Goal: Contribute content: Contribute content

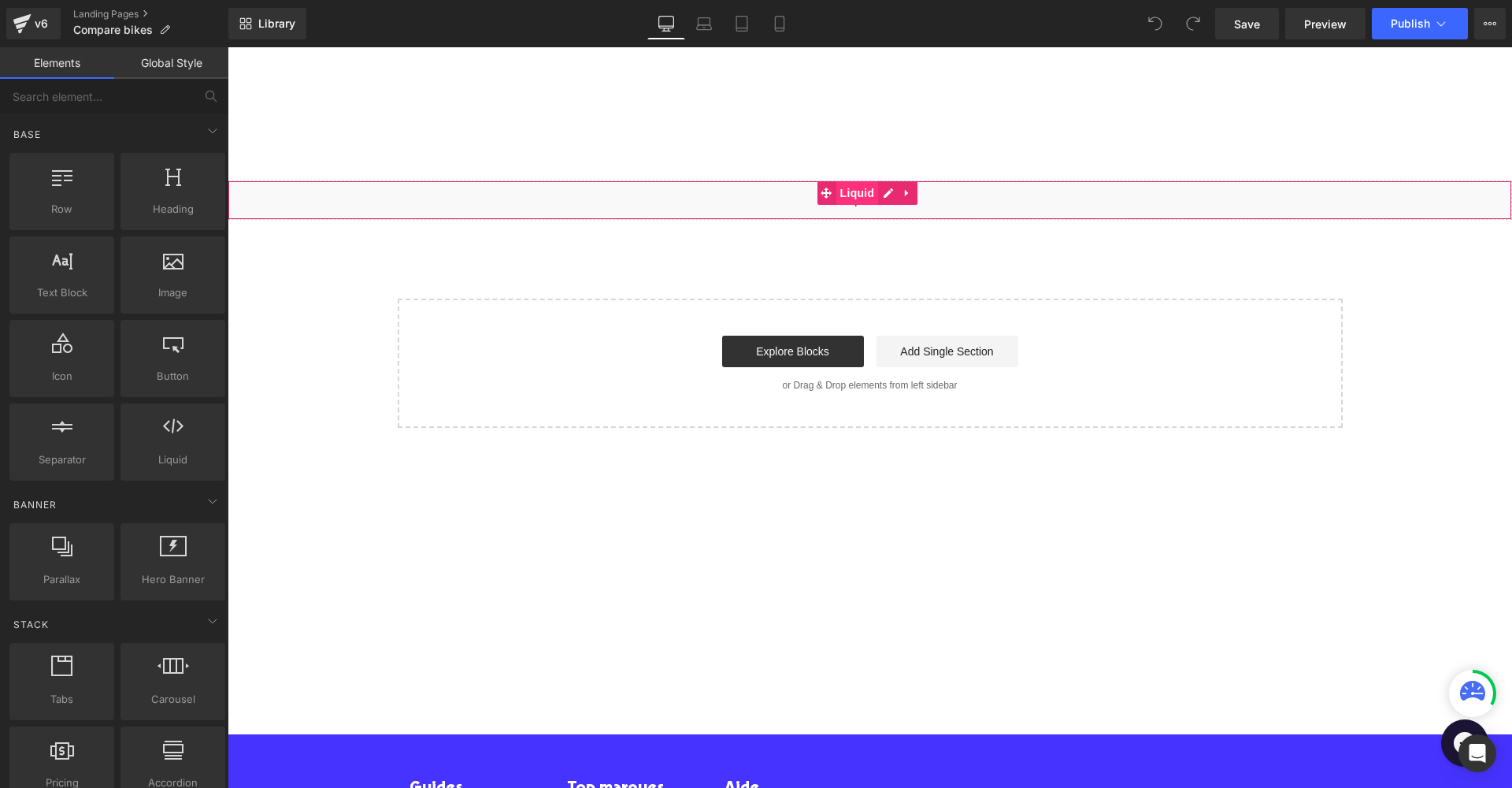
click at [857, 202] on span "Liquid" at bounding box center [857, 193] width 42 height 24
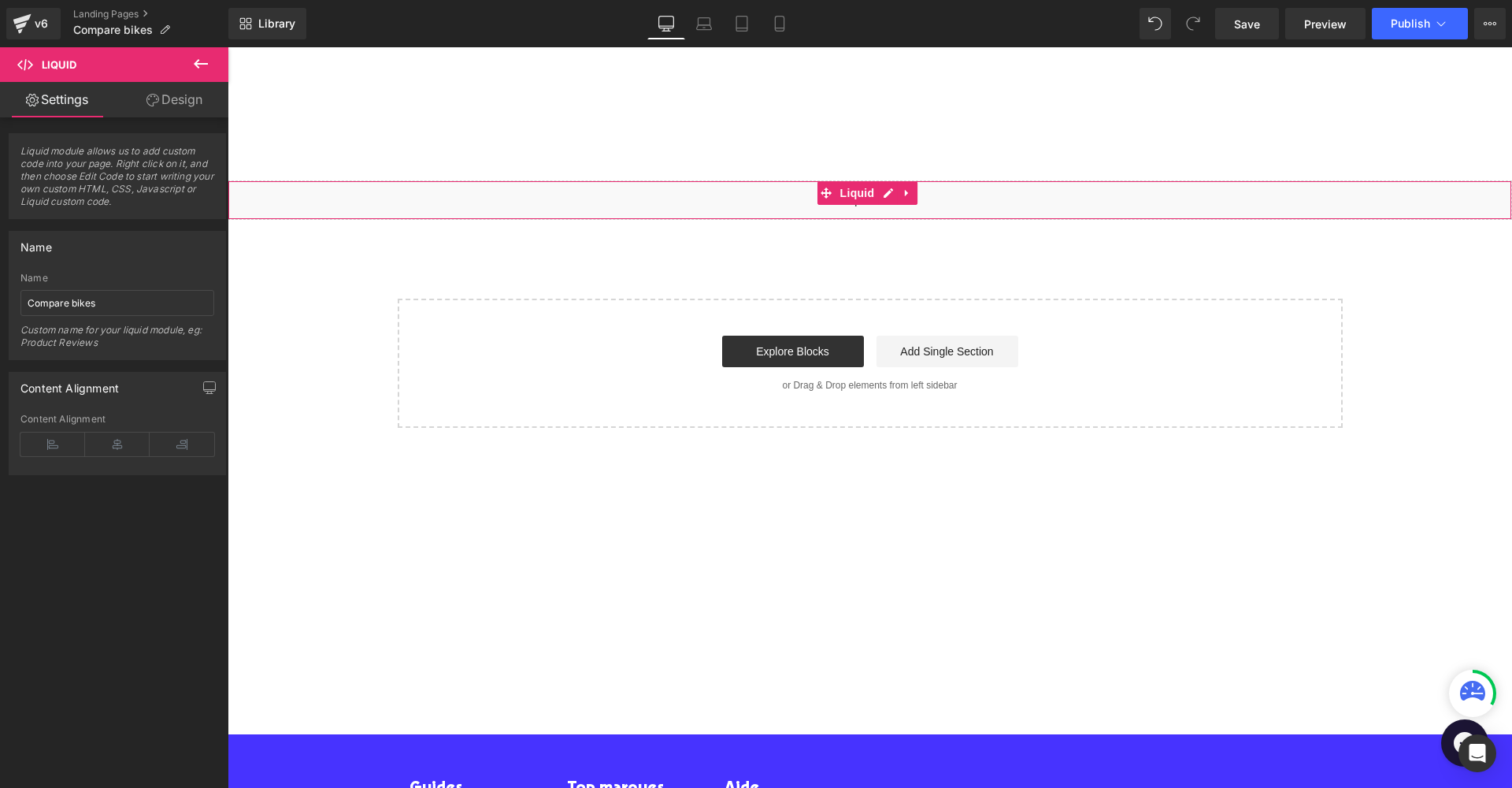
click at [1062, 203] on div "Liquid" at bounding box center [870, 200] width 1285 height 40
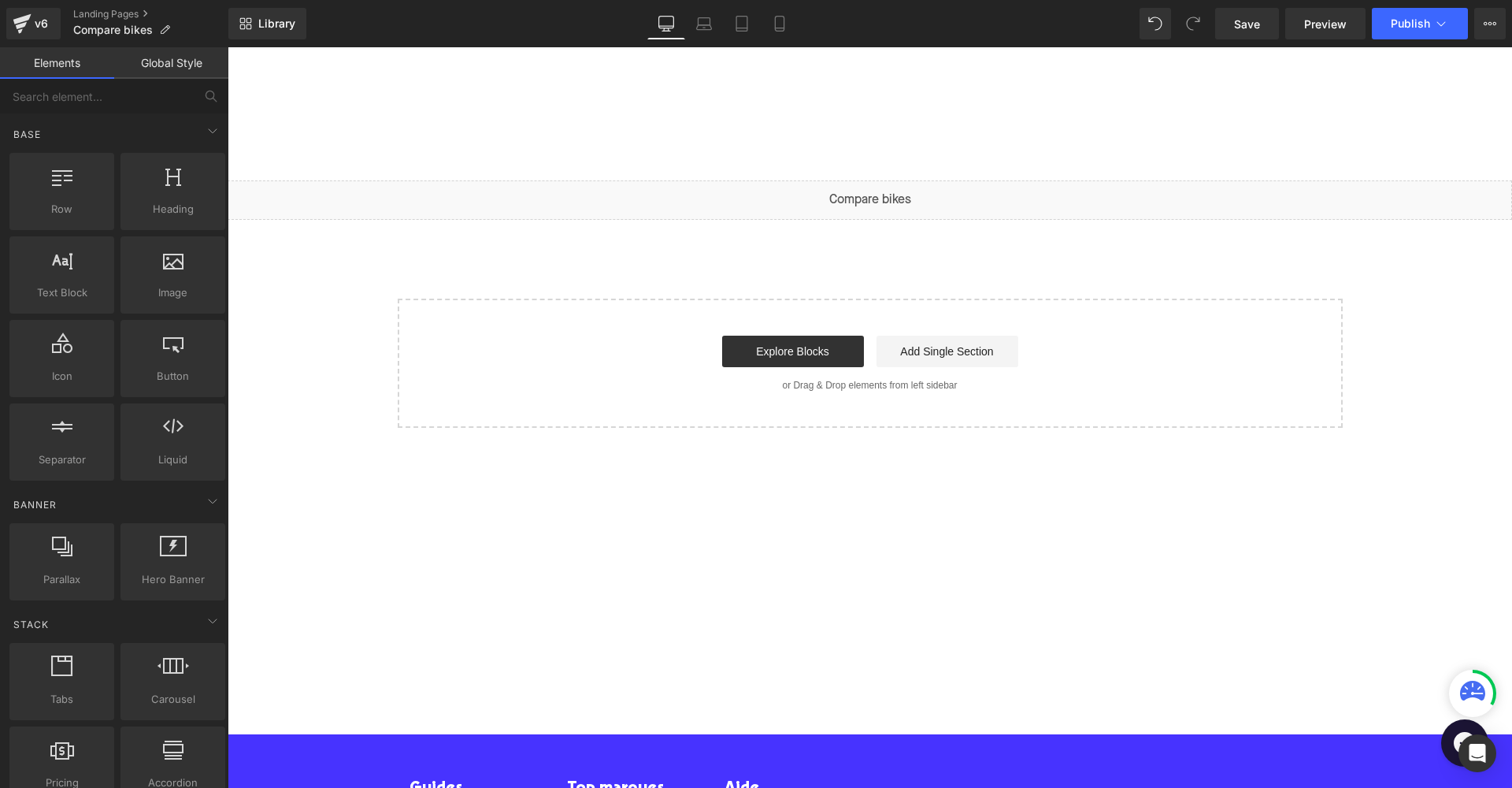
click at [1024, 282] on div "Liquid Select your layout" at bounding box center [870, 303] width 1285 height 247
click at [976, 199] on div "Liquid" at bounding box center [870, 200] width 1285 height 40
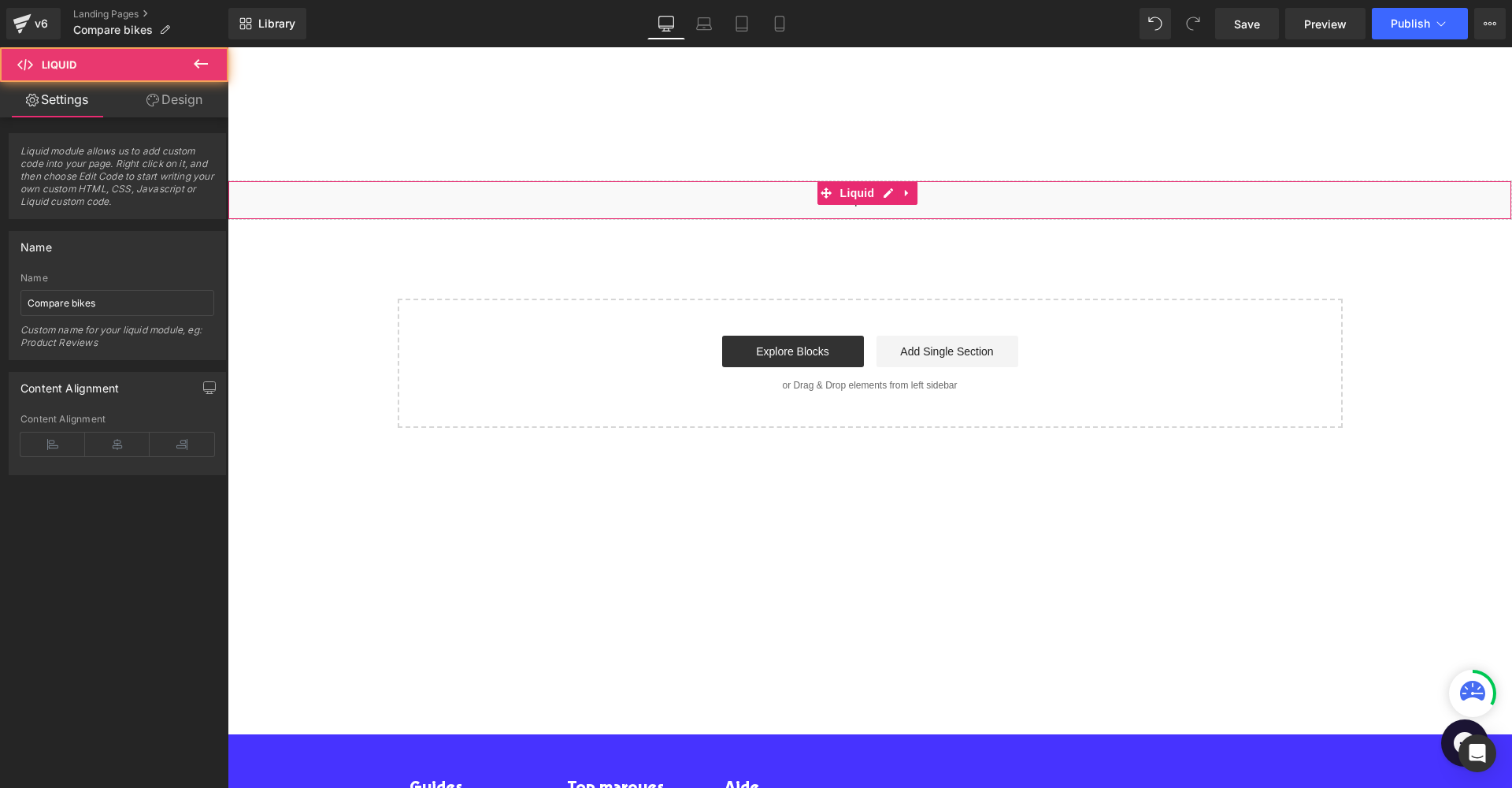
click at [996, 199] on div "Liquid" at bounding box center [870, 200] width 1285 height 40
drag, startPoint x: 106, startPoint y: 303, endPoint x: 64, endPoint y: 301, distance: 42.0
click at [64, 301] on input "Compare bikes" at bounding box center [117, 303] width 193 height 26
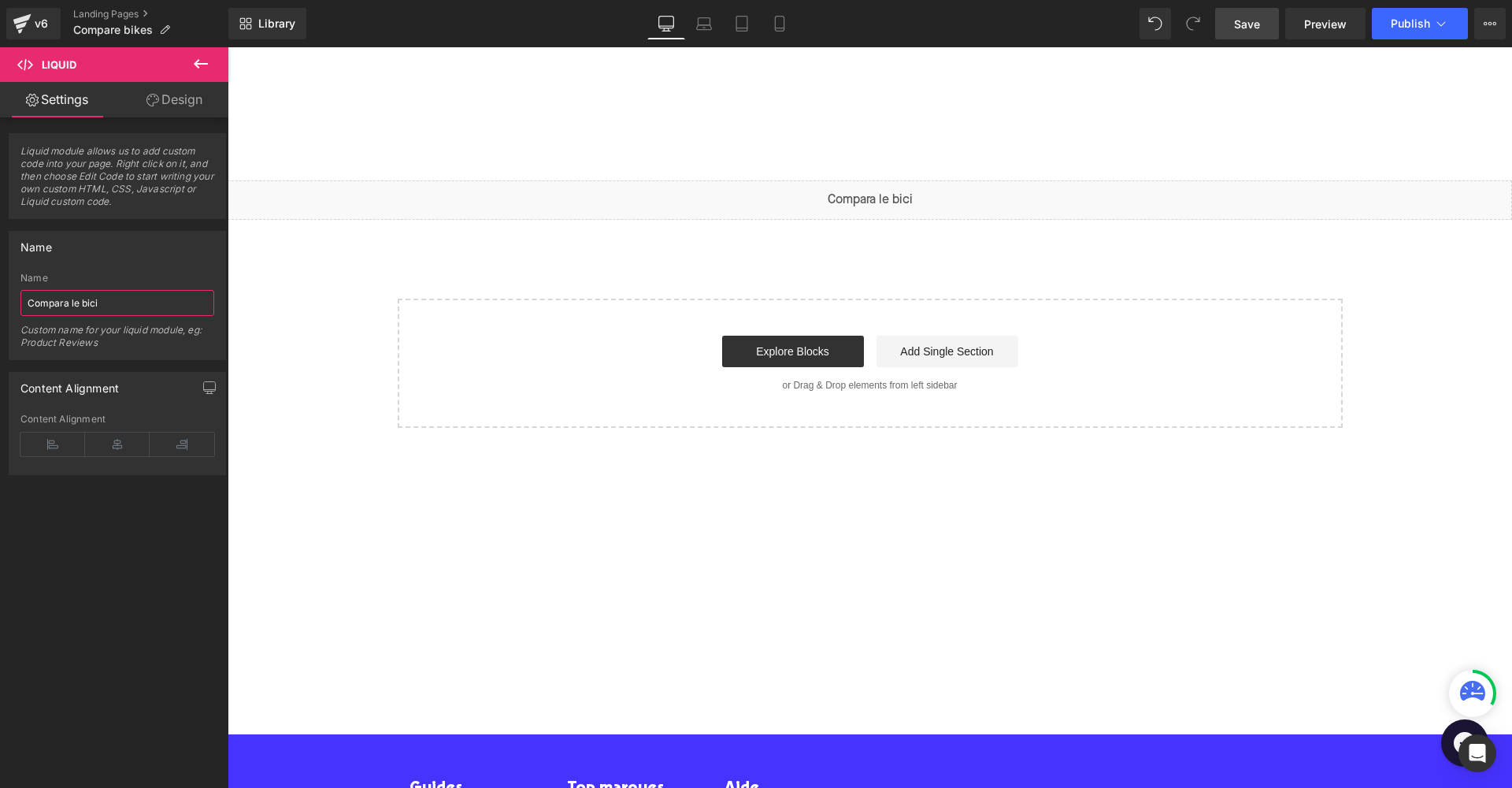
type input "Compara le bici"
click at [1265, 26] on link "Save" at bounding box center [1247, 24] width 64 height 31
click at [116, 13] on link "Landing Pages" at bounding box center [151, 14] width 155 height 12
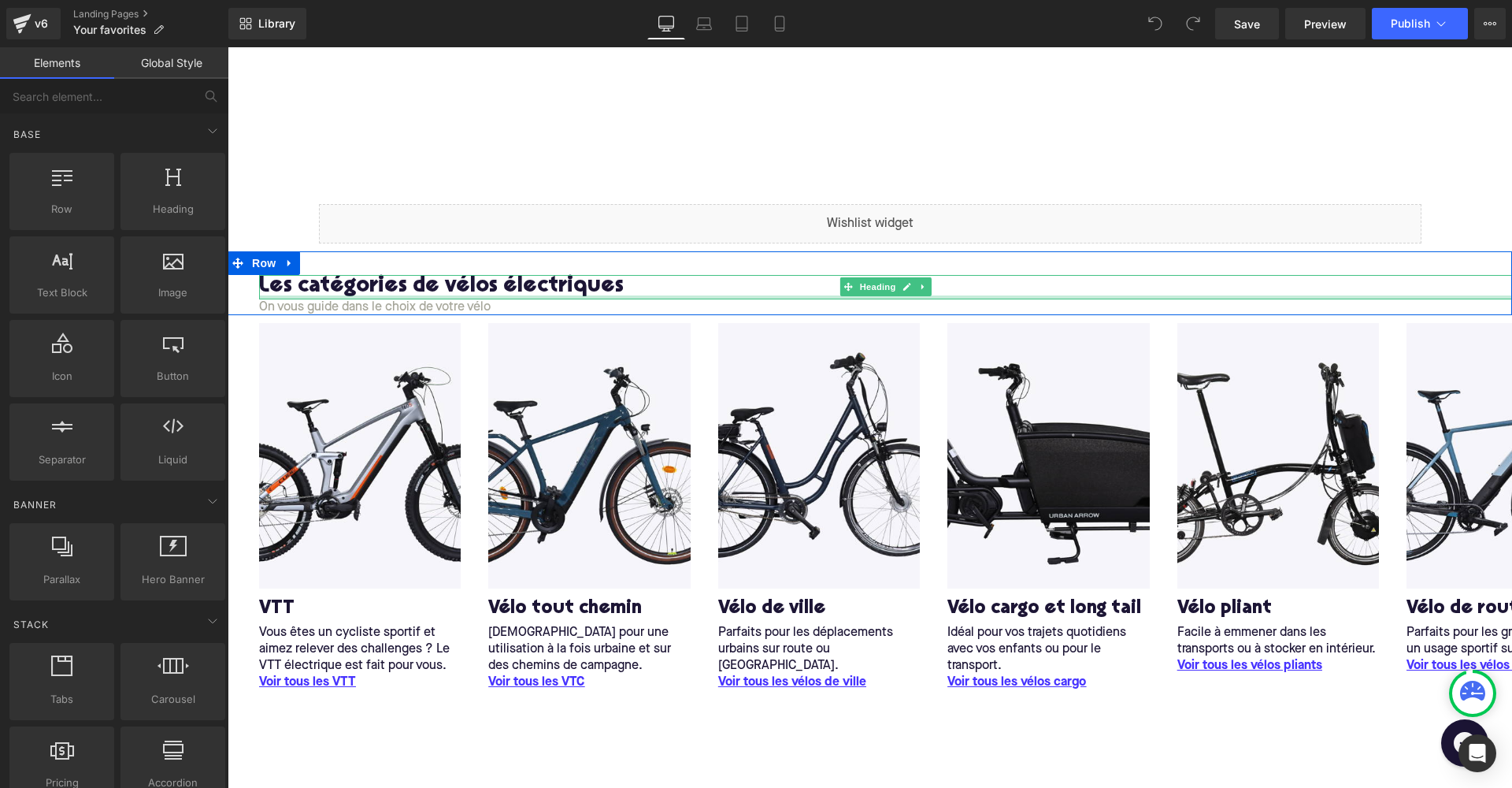
click at [590, 297] on div "Les catégories de vélos électriques Heading" at bounding box center [885, 288] width 1253 height 25
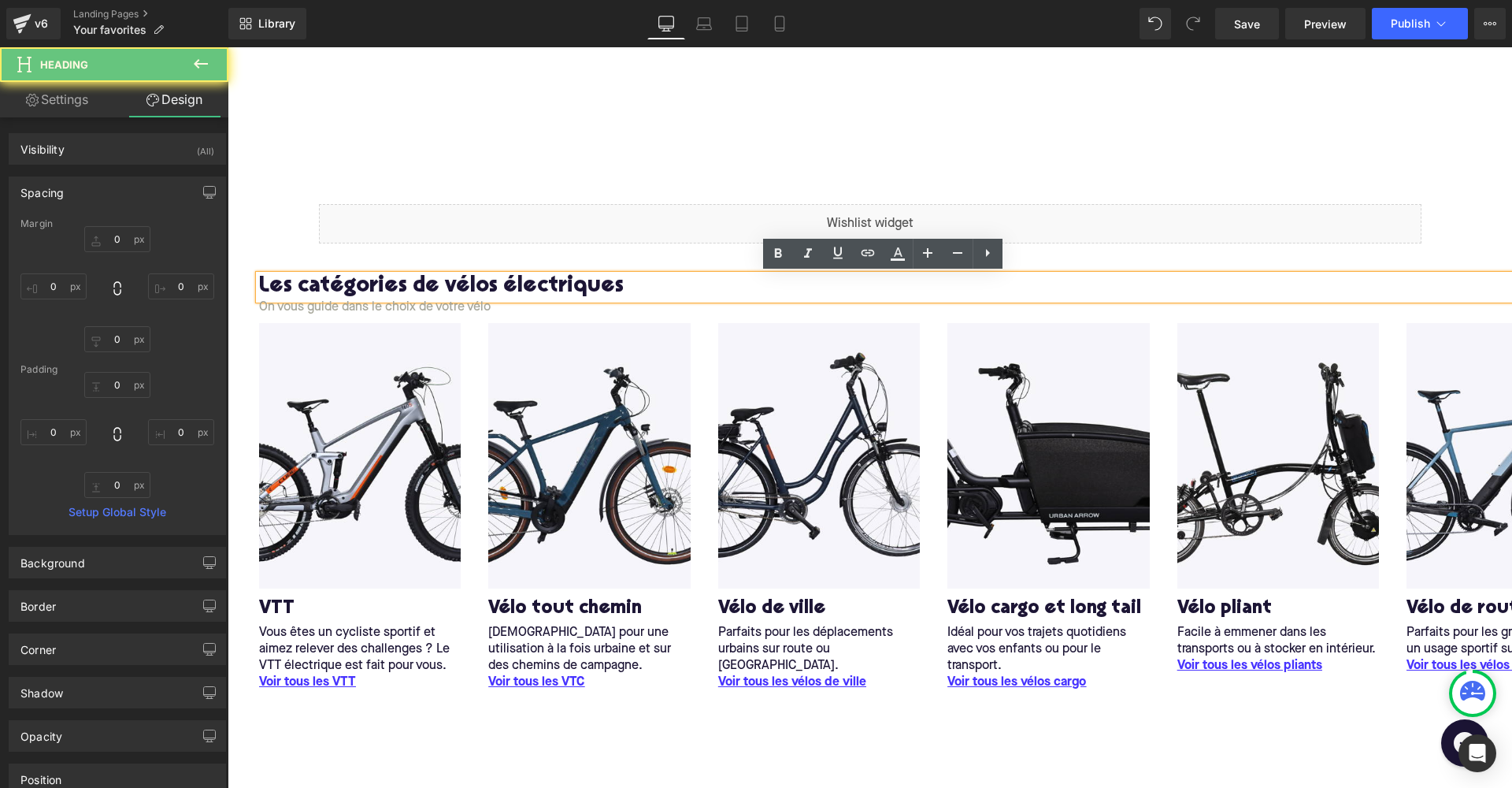
click at [572, 289] on h2 "Les catégories de vélos électriques" at bounding box center [885, 288] width 1253 height 25
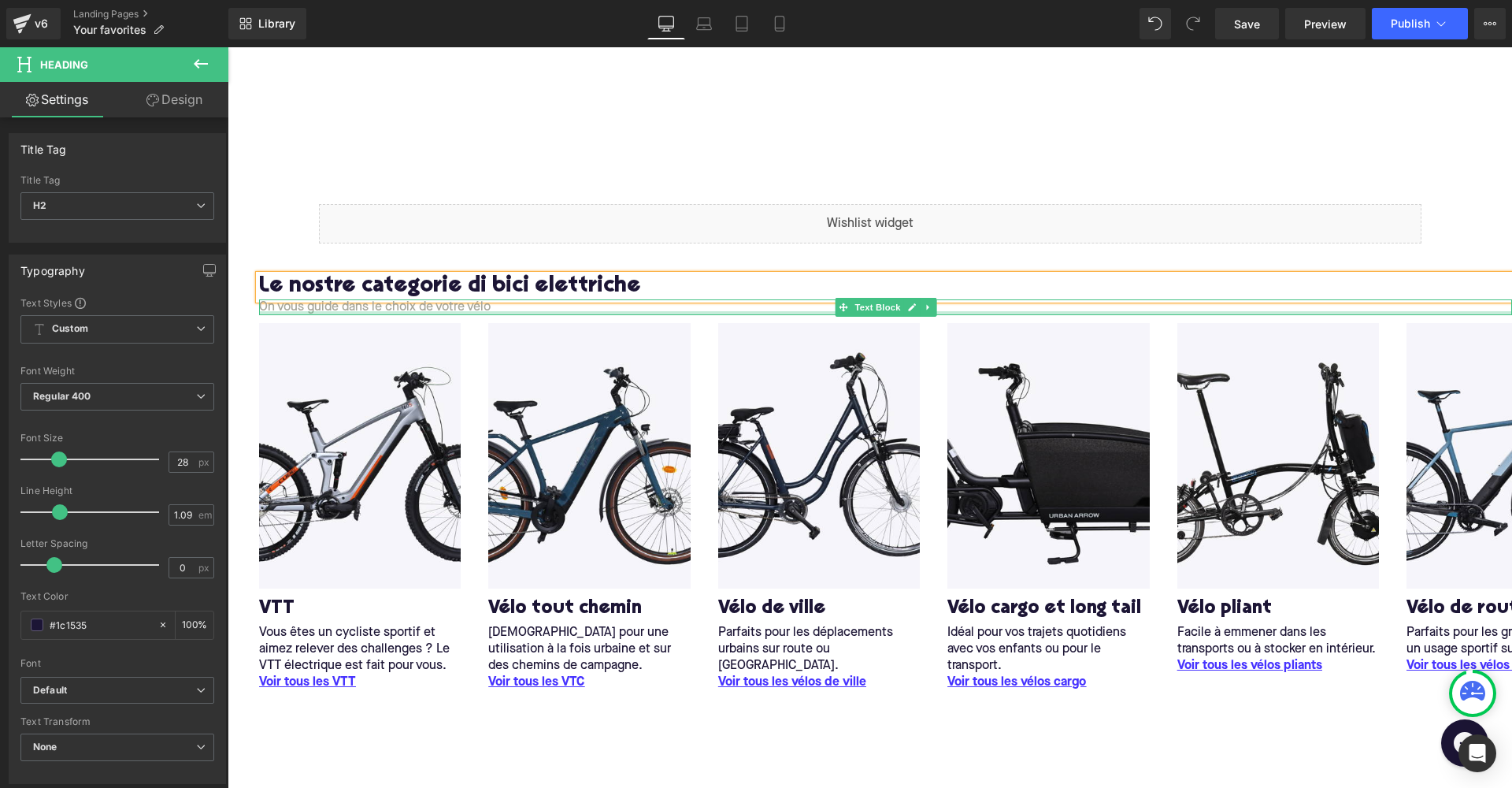
click at [432, 313] on div at bounding box center [885, 313] width 1253 height 4
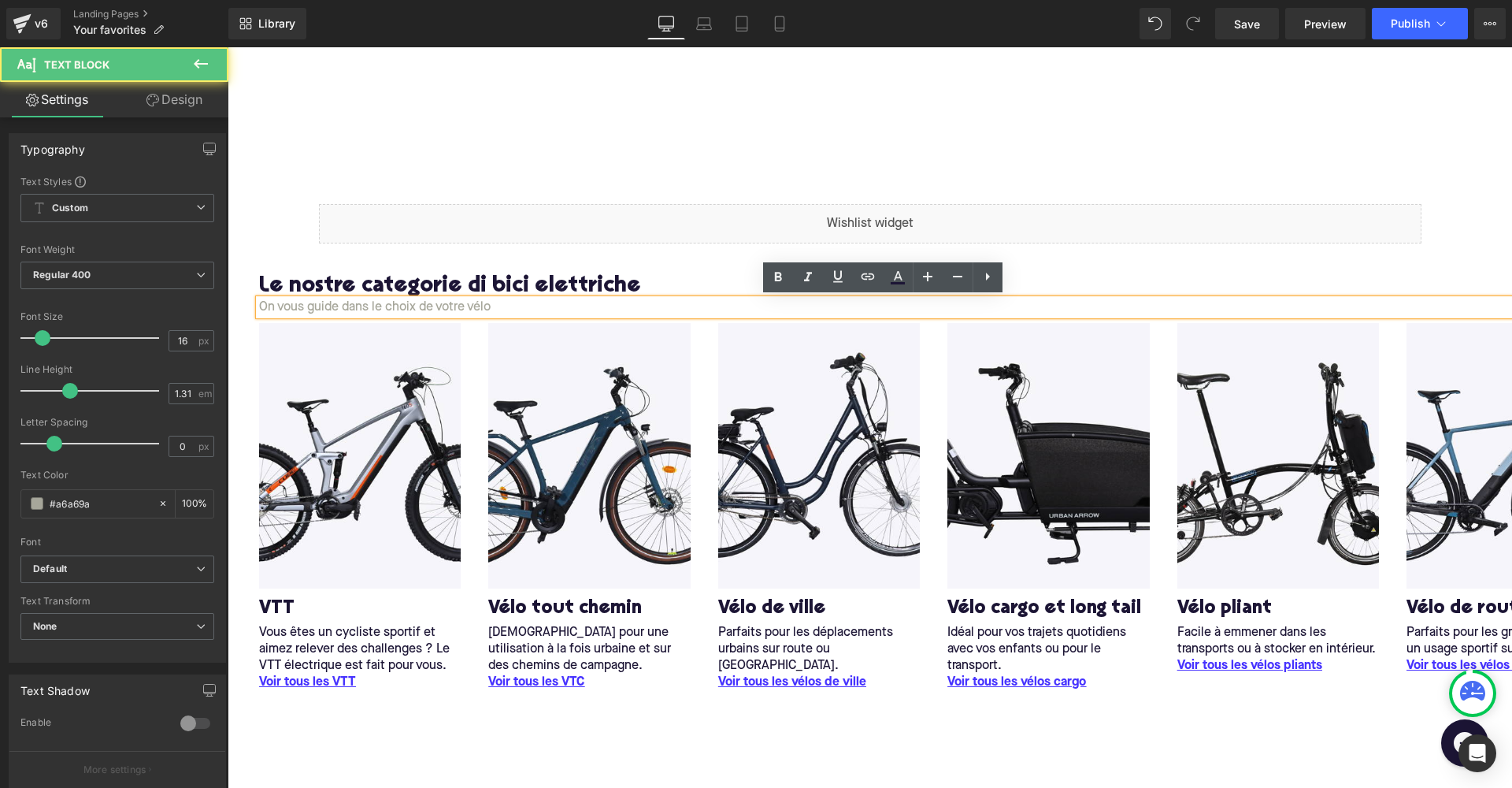
click at [476, 306] on p "On vous guide dans le choix de votre vélo" at bounding box center [885, 308] width 1253 height 17
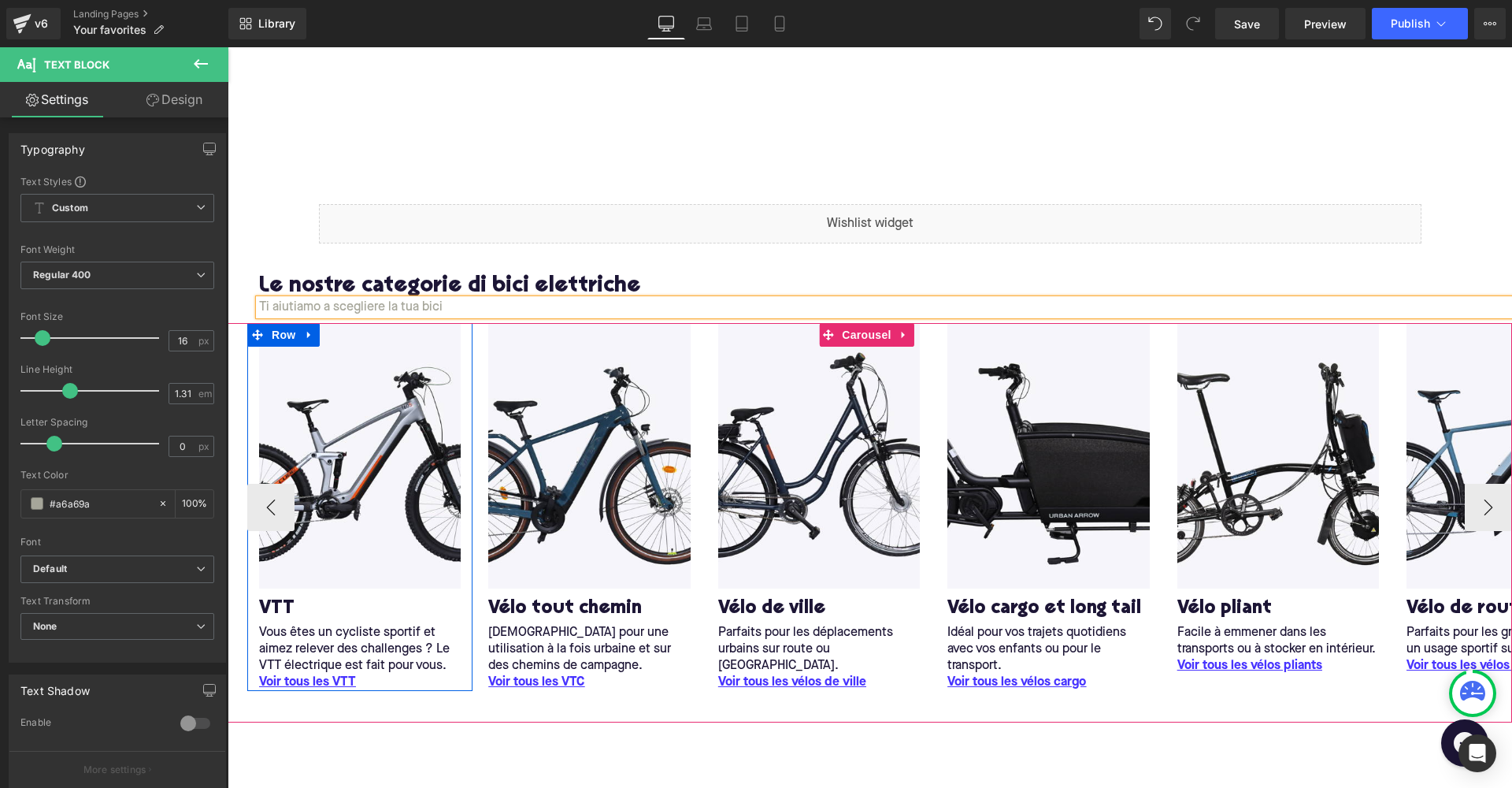
click at [251, 343] on span at bounding box center [257, 335] width 21 height 24
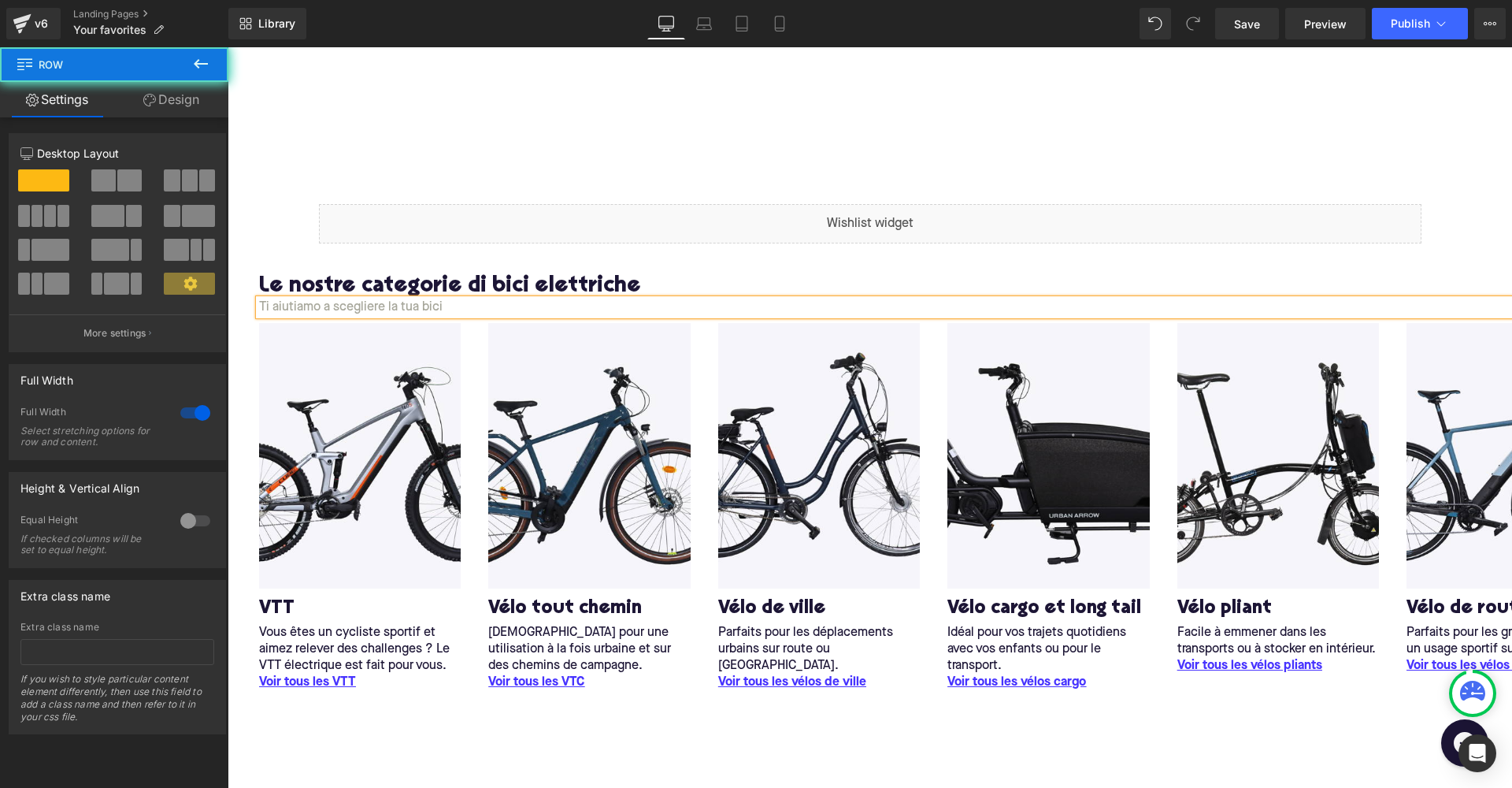
click at [246, 298] on div "Le nostre categorie di bici elettriche Heading Ti aiutiamo a scegliere la tua b…" at bounding box center [870, 283] width 1285 height 64
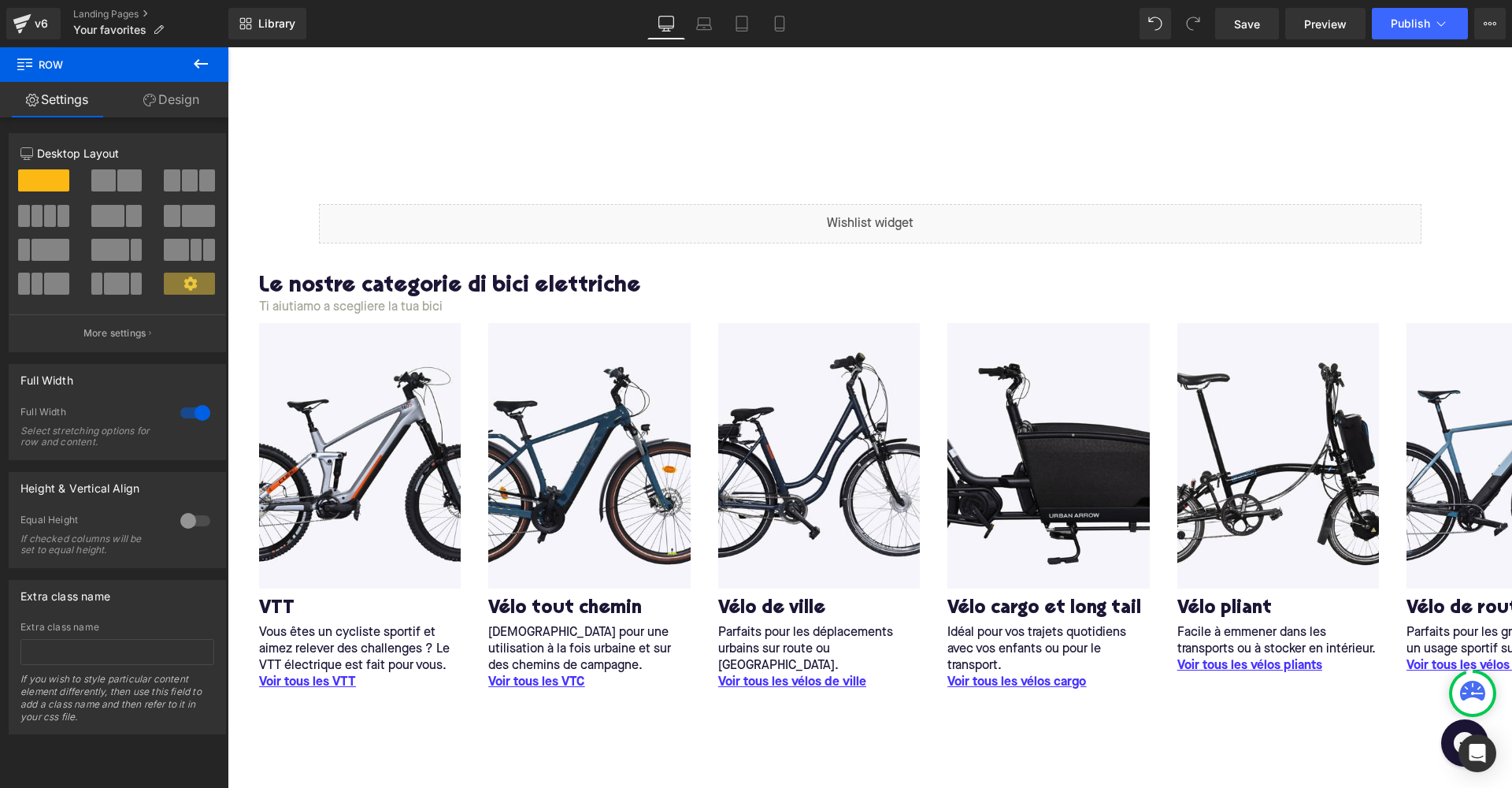
click at [193, 63] on icon at bounding box center [201, 64] width 19 height 19
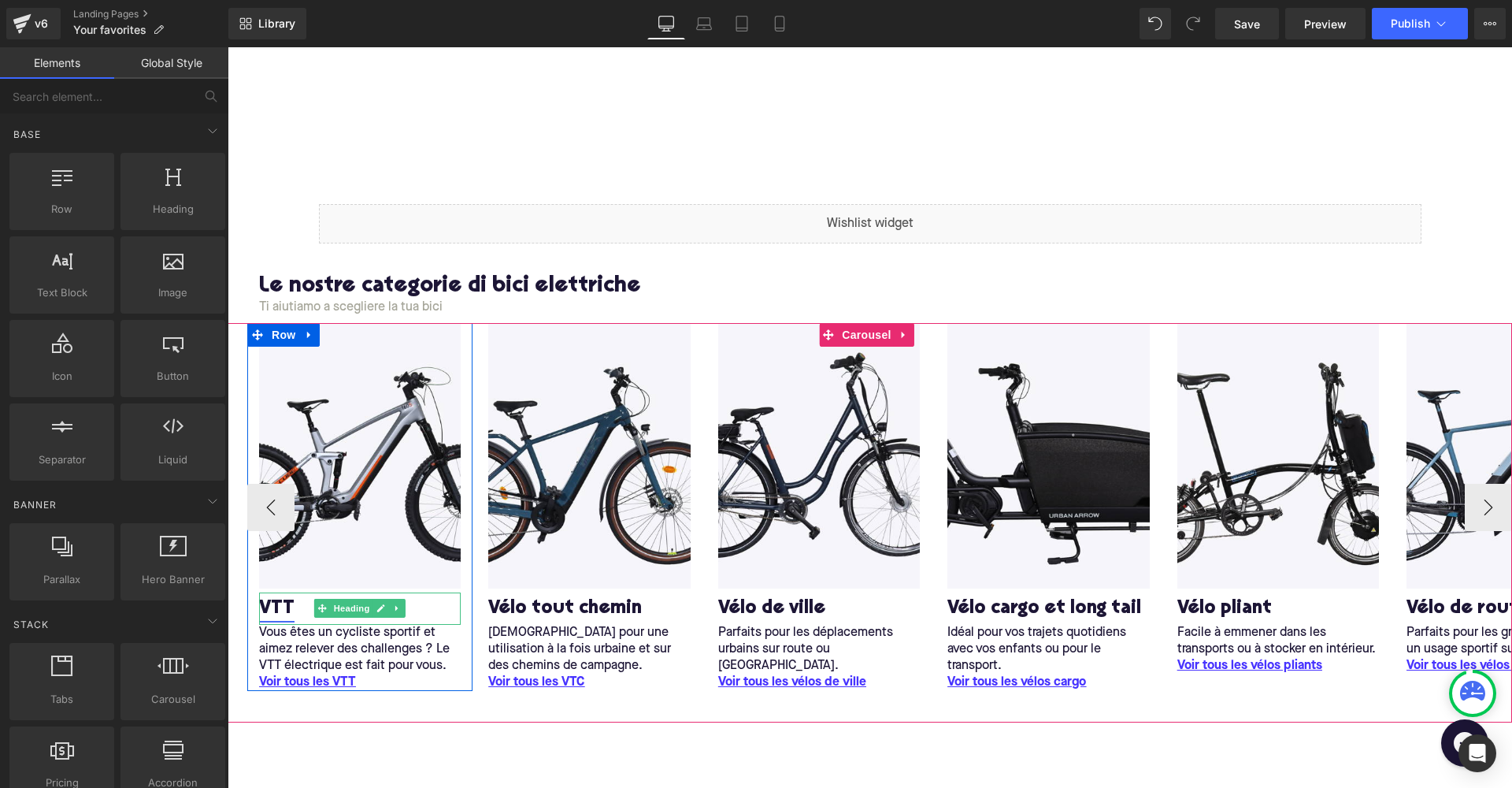
click at [281, 601] on link "VTT" at bounding box center [276, 609] width 36 height 25
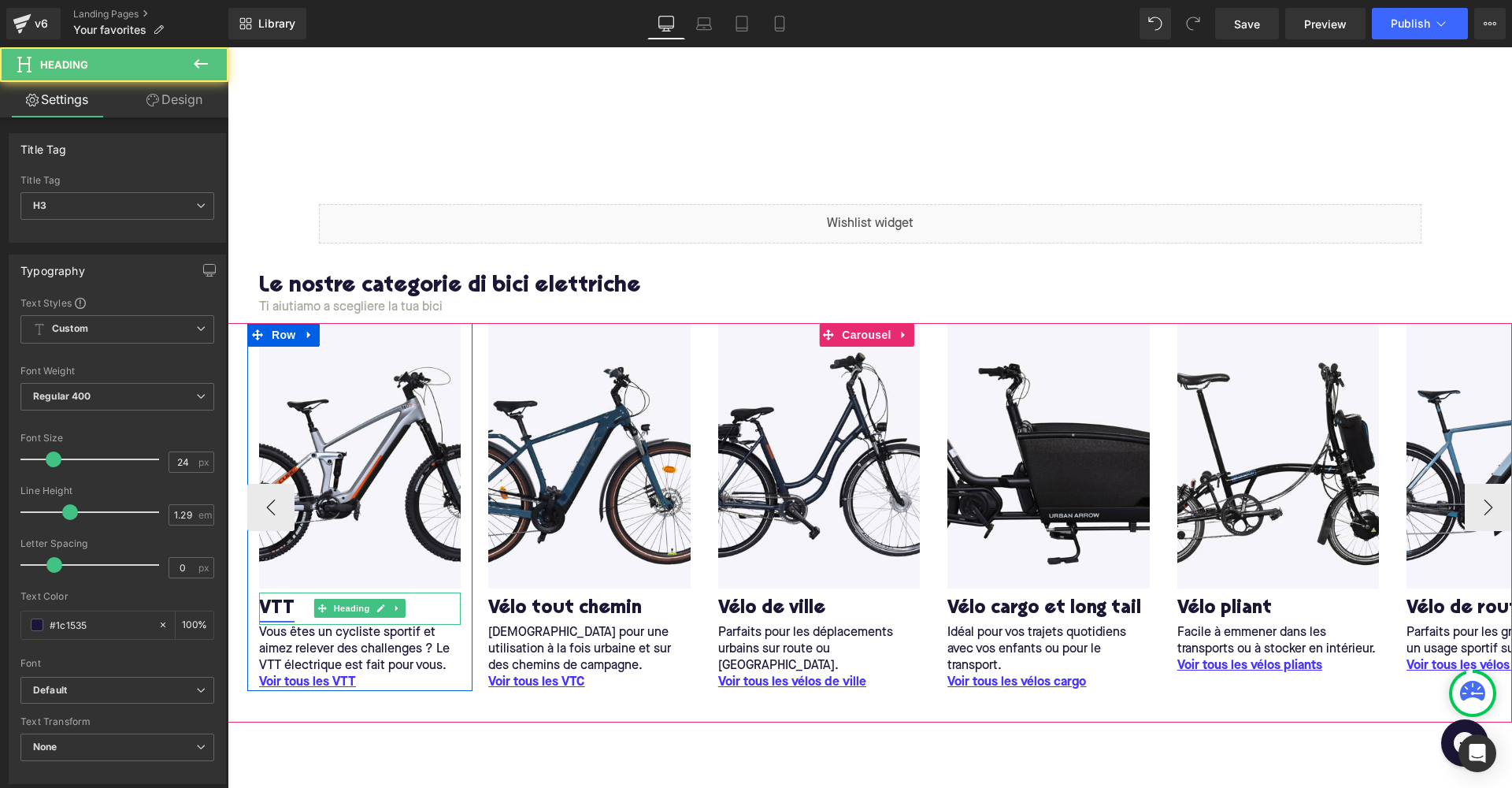
click at [273, 608] on link "VTT" at bounding box center [276, 609] width 36 height 25
click at [281, 609] on link "VTT" at bounding box center [276, 609] width 36 height 25
click at [275, 609] on link "VTT" at bounding box center [276, 609] width 36 height 25
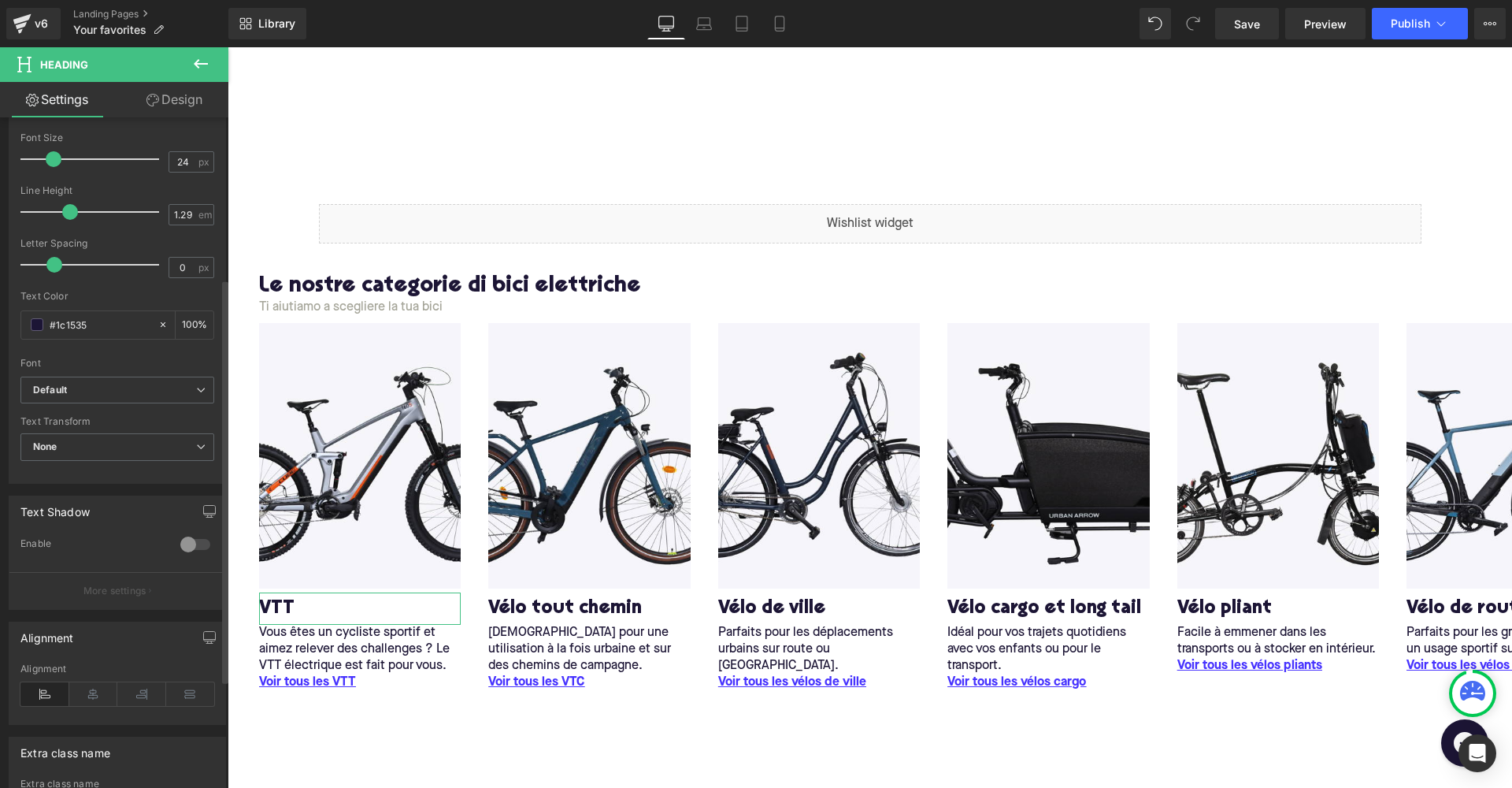
scroll to position [322, 0]
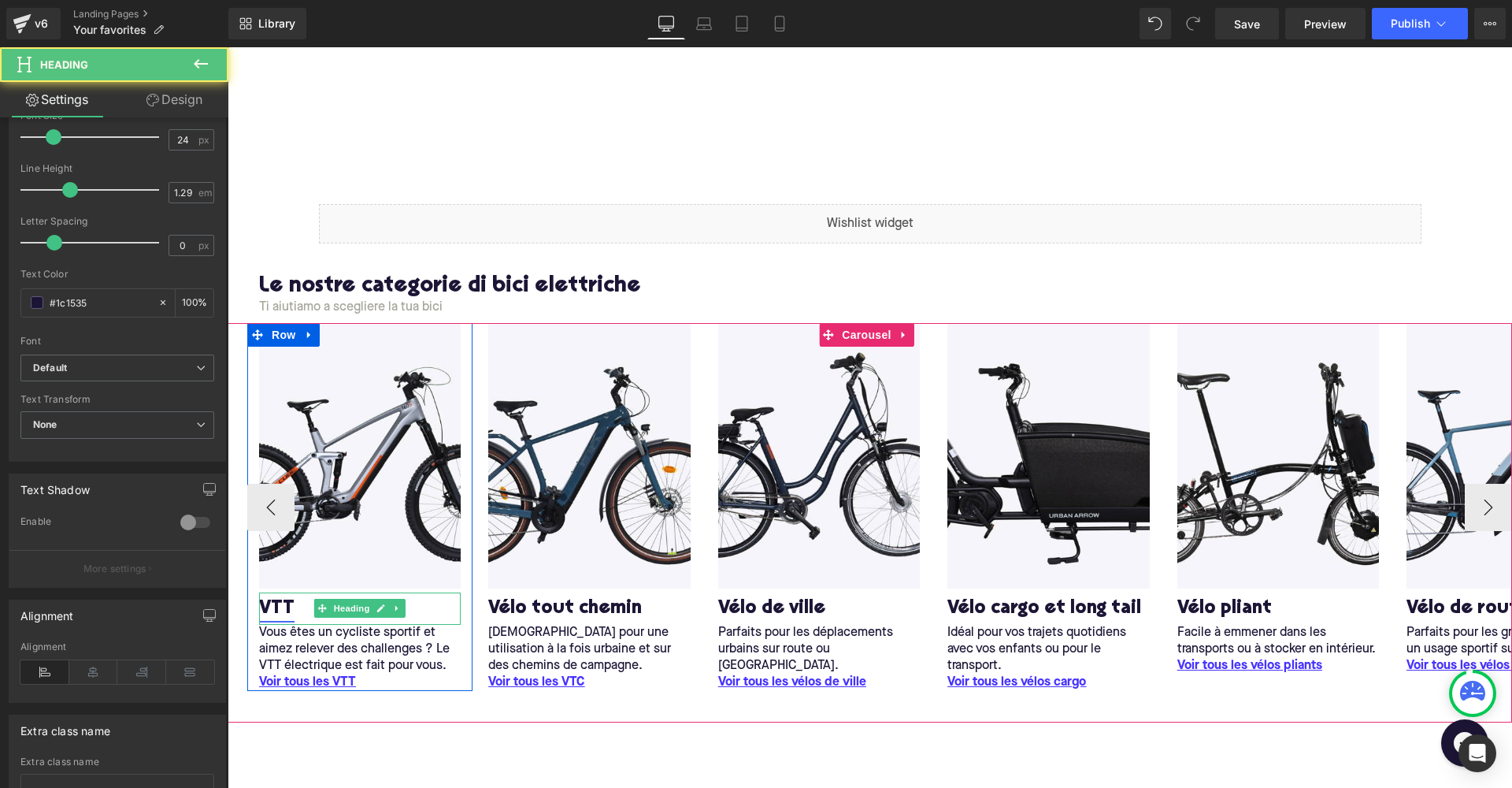
click at [280, 603] on link "VTT" at bounding box center [276, 609] width 36 height 25
click at [403, 604] on link at bounding box center [398, 608] width 17 height 19
click at [359, 604] on icon at bounding box center [356, 608] width 8 height 9
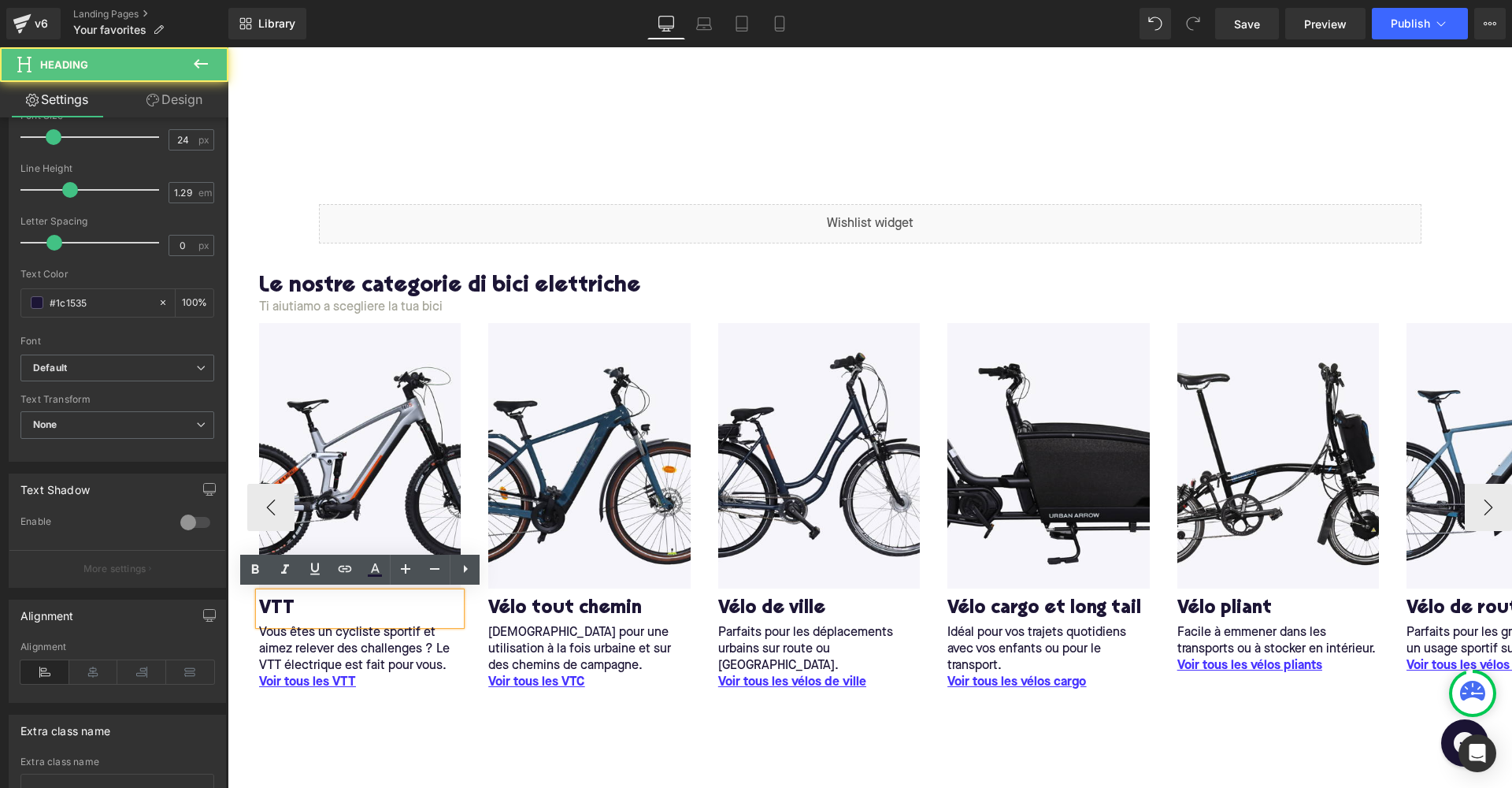
click at [293, 604] on h3 "VTT" at bounding box center [360, 609] width 202 height 25
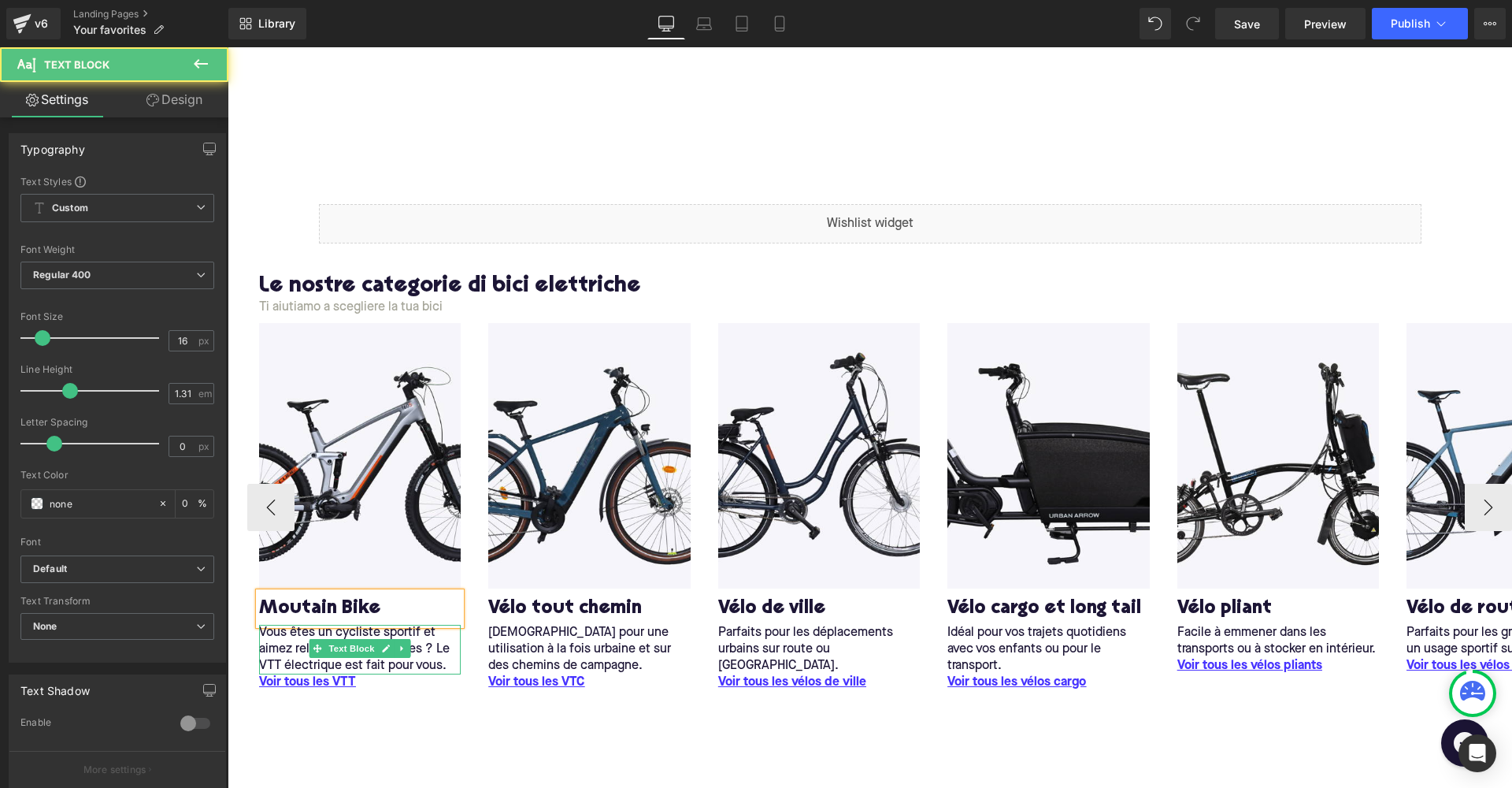
click at [305, 638] on p "Vous êtes un cycliste sportif et aimez relever des challenges ? Le VTT électriq…" at bounding box center [360, 650] width 202 height 50
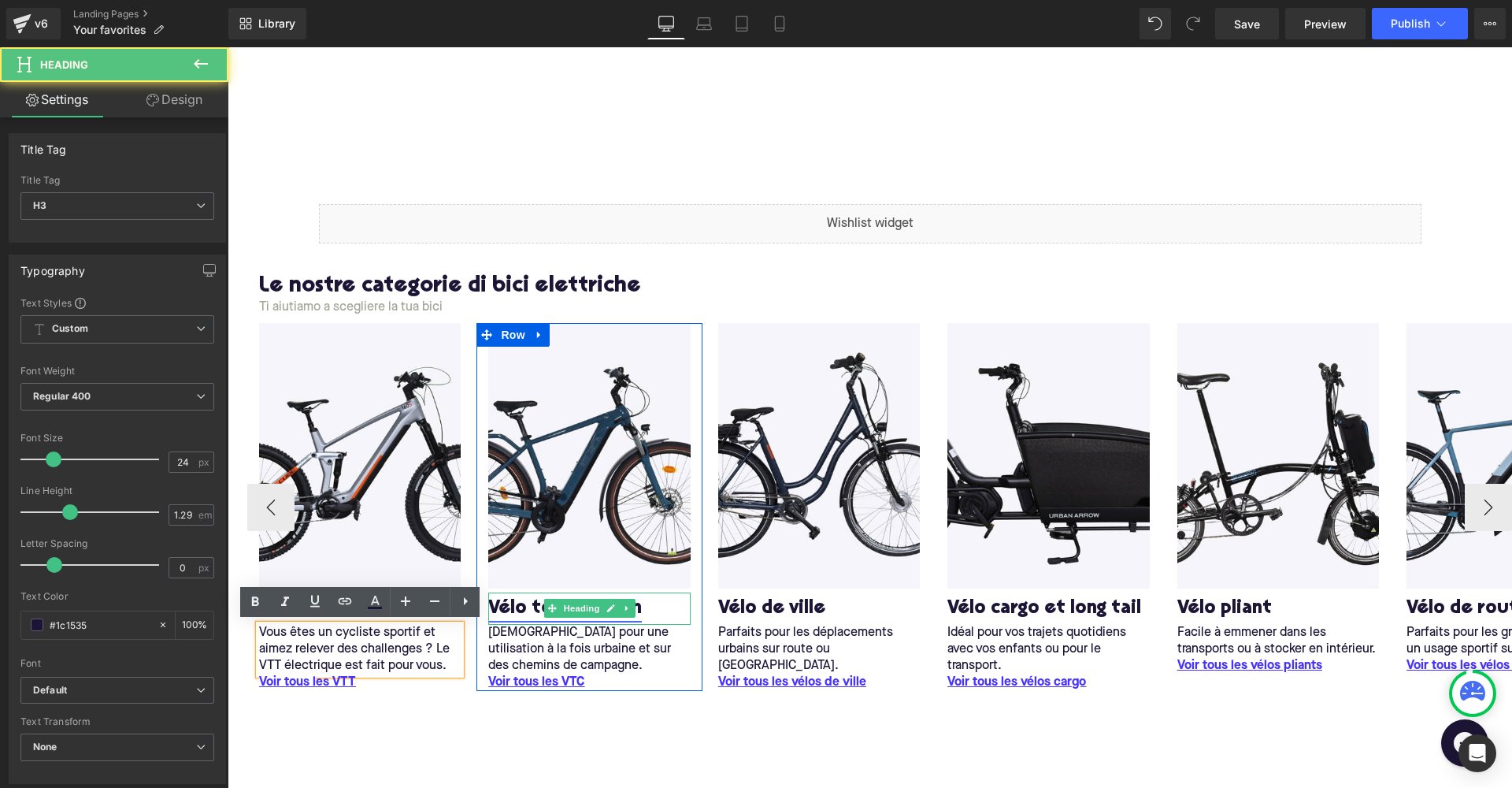
click at [511, 606] on link "Vélo tout chemin" at bounding box center [565, 609] width 154 height 25
click at [500, 604] on link "Vélo tout chemin" at bounding box center [565, 609] width 154 height 25
click at [611, 606] on icon at bounding box center [612, 609] width 8 height 8
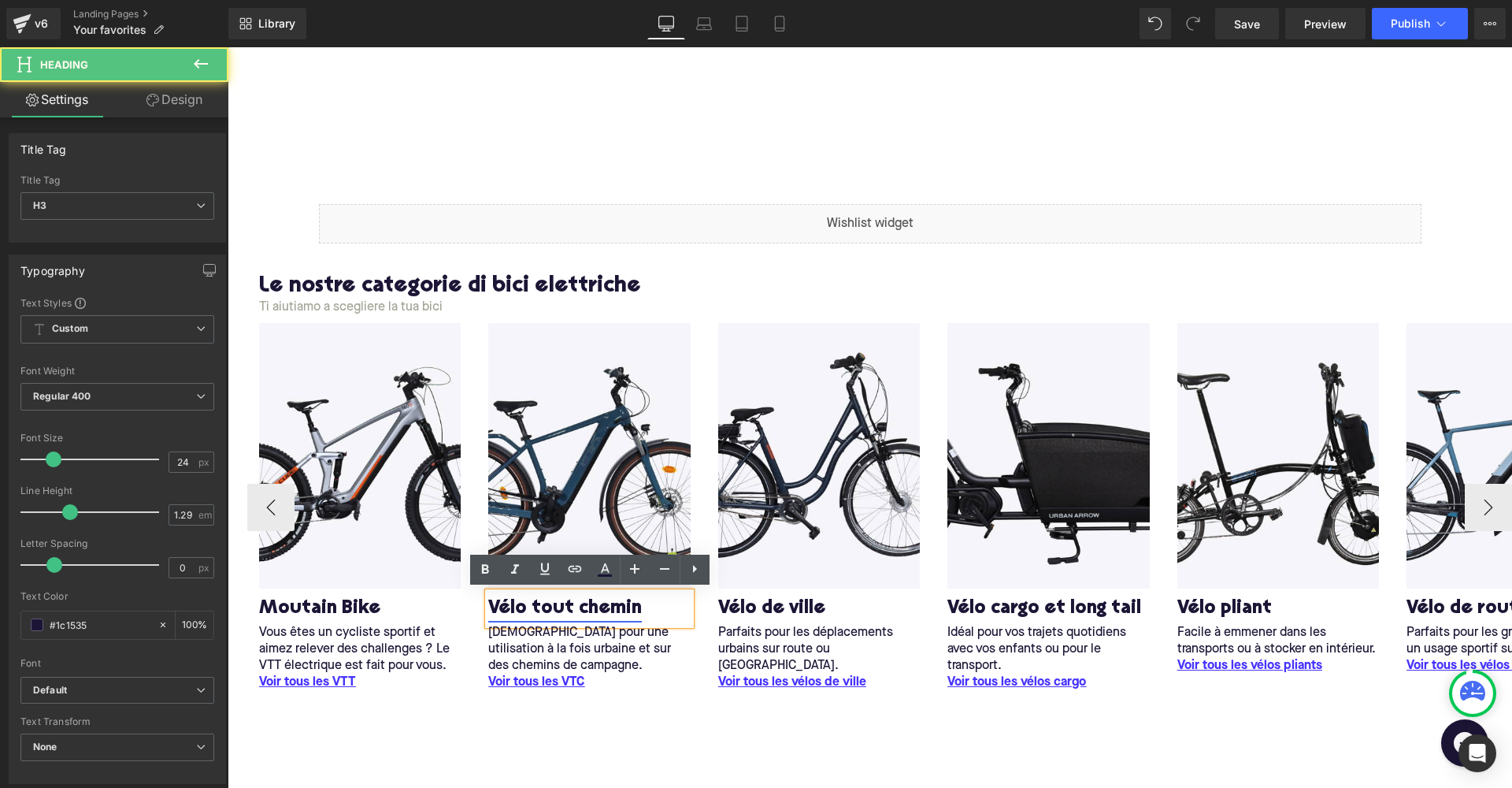
click at [507, 609] on link "Vélo tout chemin" at bounding box center [565, 609] width 154 height 25
click at [684, 725] on div "Liquid Row Le nostre categorie di bici elettriche Heading Ti aiutiamo a sceglie…" at bounding box center [870, 555] width 1285 height 750
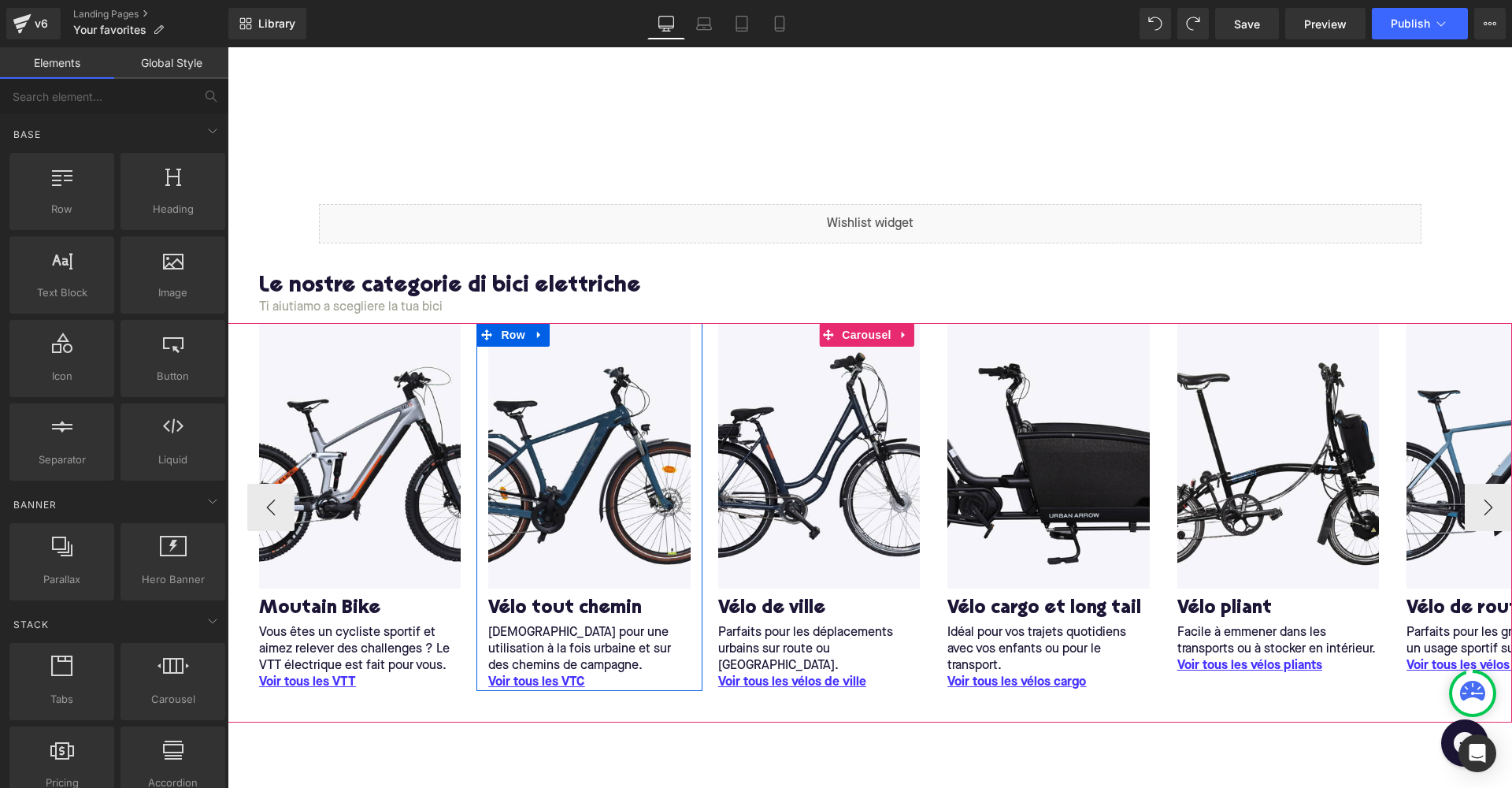
click at [608, 601] on link at bounding box center [611, 608] width 17 height 19
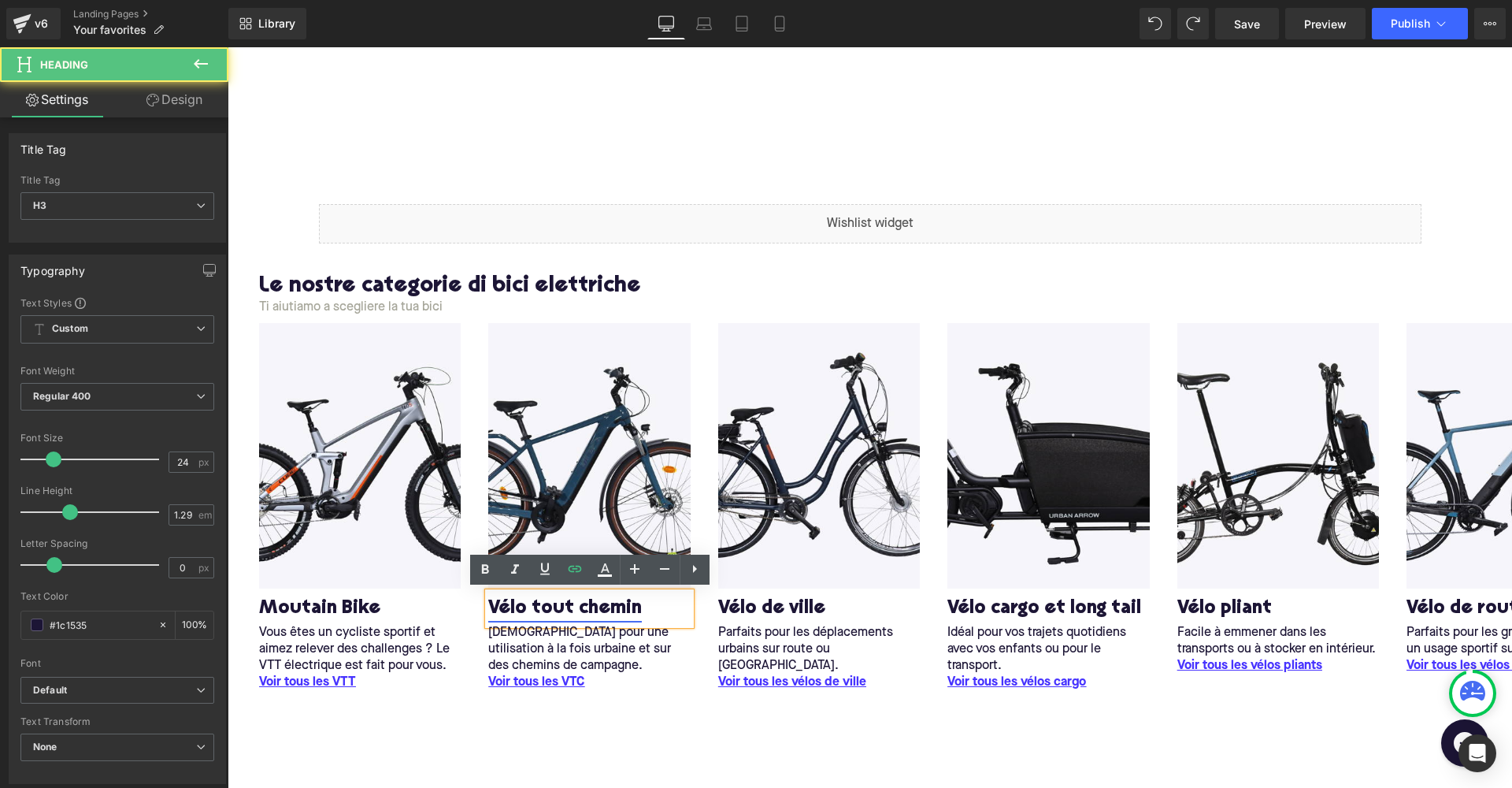
click at [638, 606] on link "Vélo tout chemin" at bounding box center [565, 609] width 154 height 25
click at [579, 599] on link "Vélo tout chemin" at bounding box center [565, 609] width 154 height 25
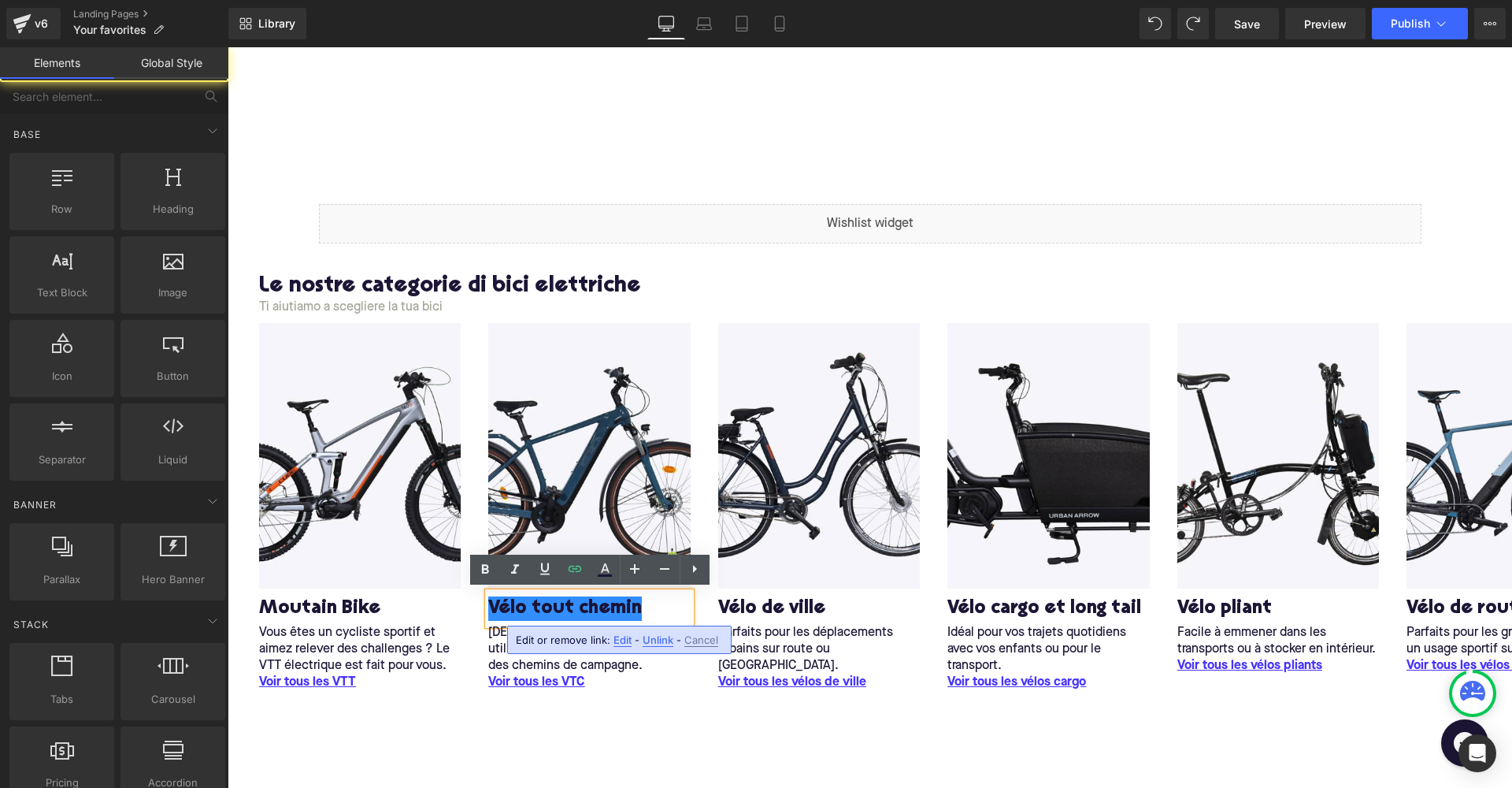
click at [703, 780] on div "Liquid Row Le nostre categorie di bici elettriche Heading Ti aiutiamo a sceglie…" at bounding box center [870, 555] width 1285 height 750
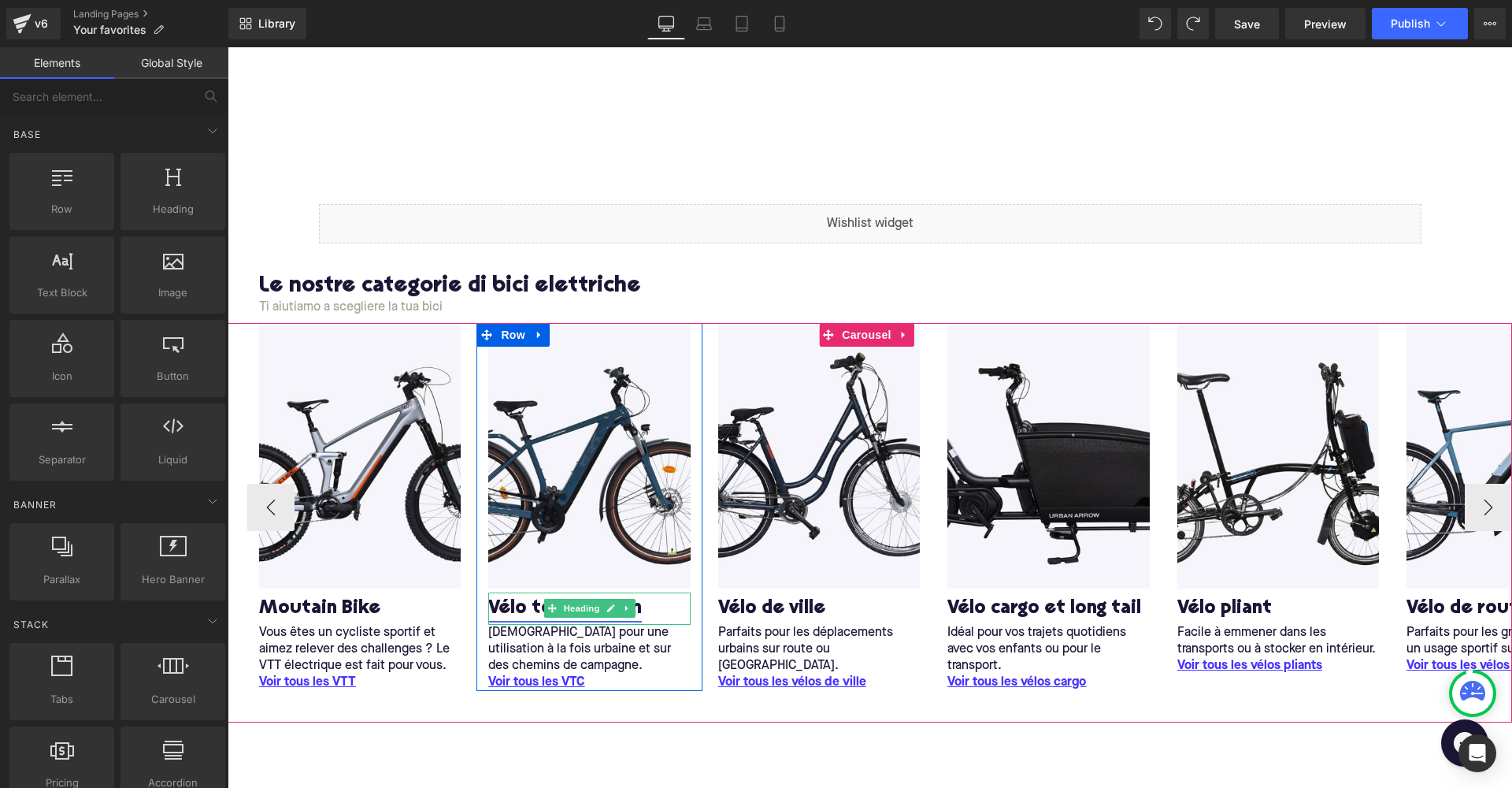
click at [521, 606] on link "Vélo tout chemin" at bounding box center [565, 609] width 154 height 25
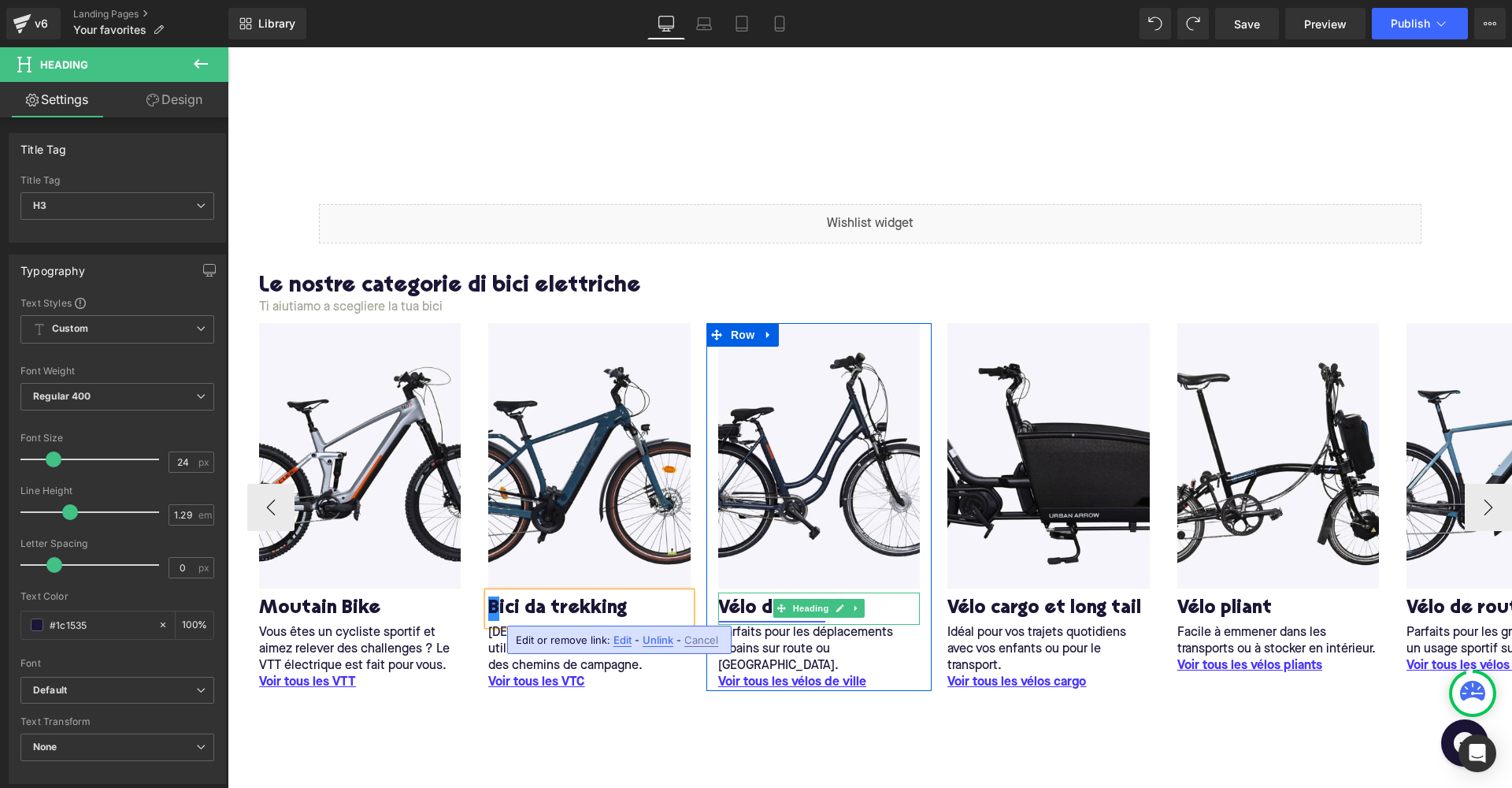
click at [743, 607] on link "Vélo de ville" at bounding box center [772, 609] width 107 height 25
click at [733, 606] on link "Vélo de ville" at bounding box center [772, 609] width 107 height 25
click at [750, 601] on link "Vélo de ville" at bounding box center [772, 609] width 107 height 25
click at [746, 601] on link "Vélo de ville" at bounding box center [772, 609] width 107 height 25
click at [839, 606] on icon at bounding box center [840, 608] width 8 height 9
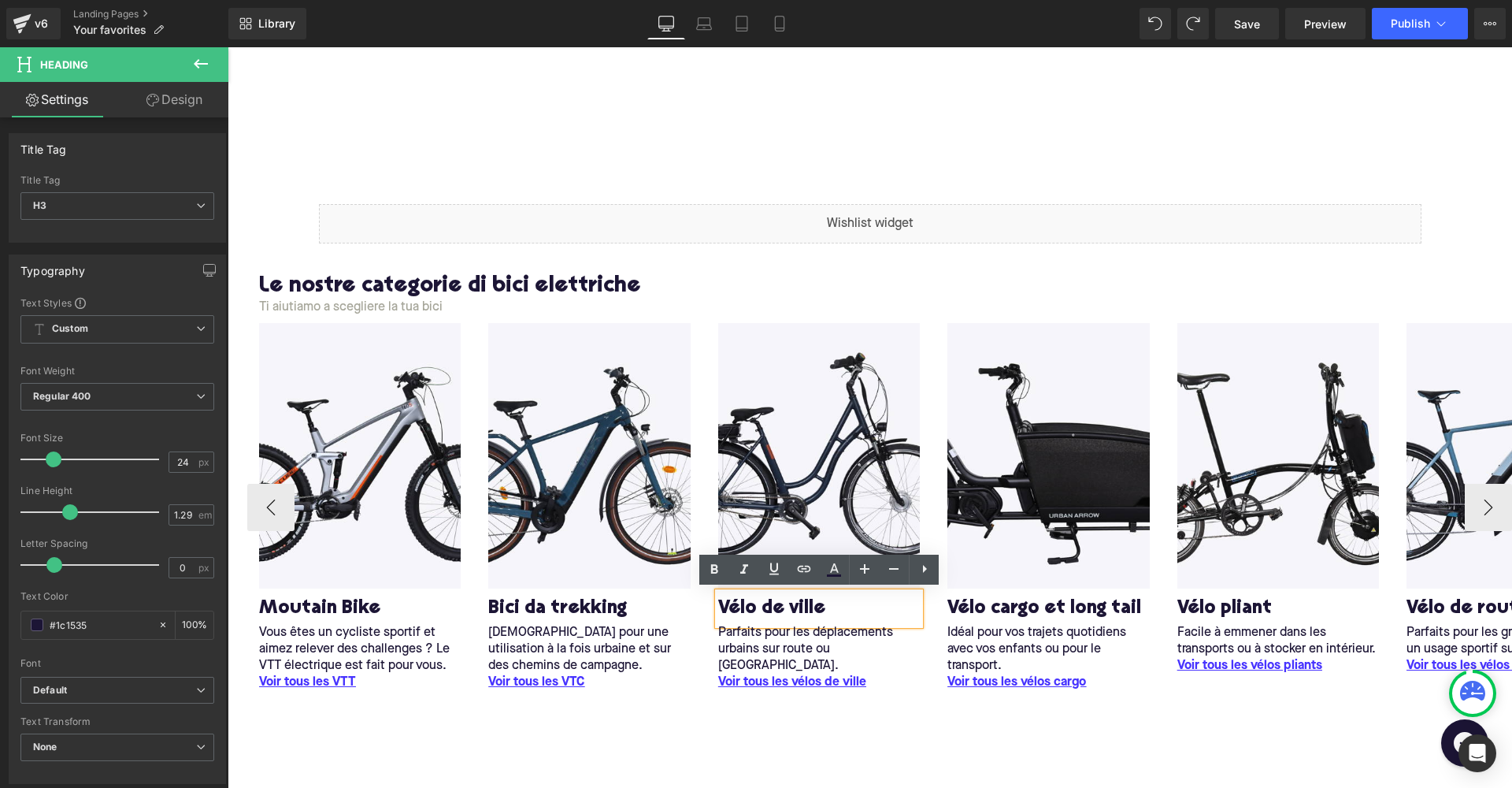
click at [830, 609] on h3 "Vélo de ville" at bounding box center [819, 609] width 202 height 25
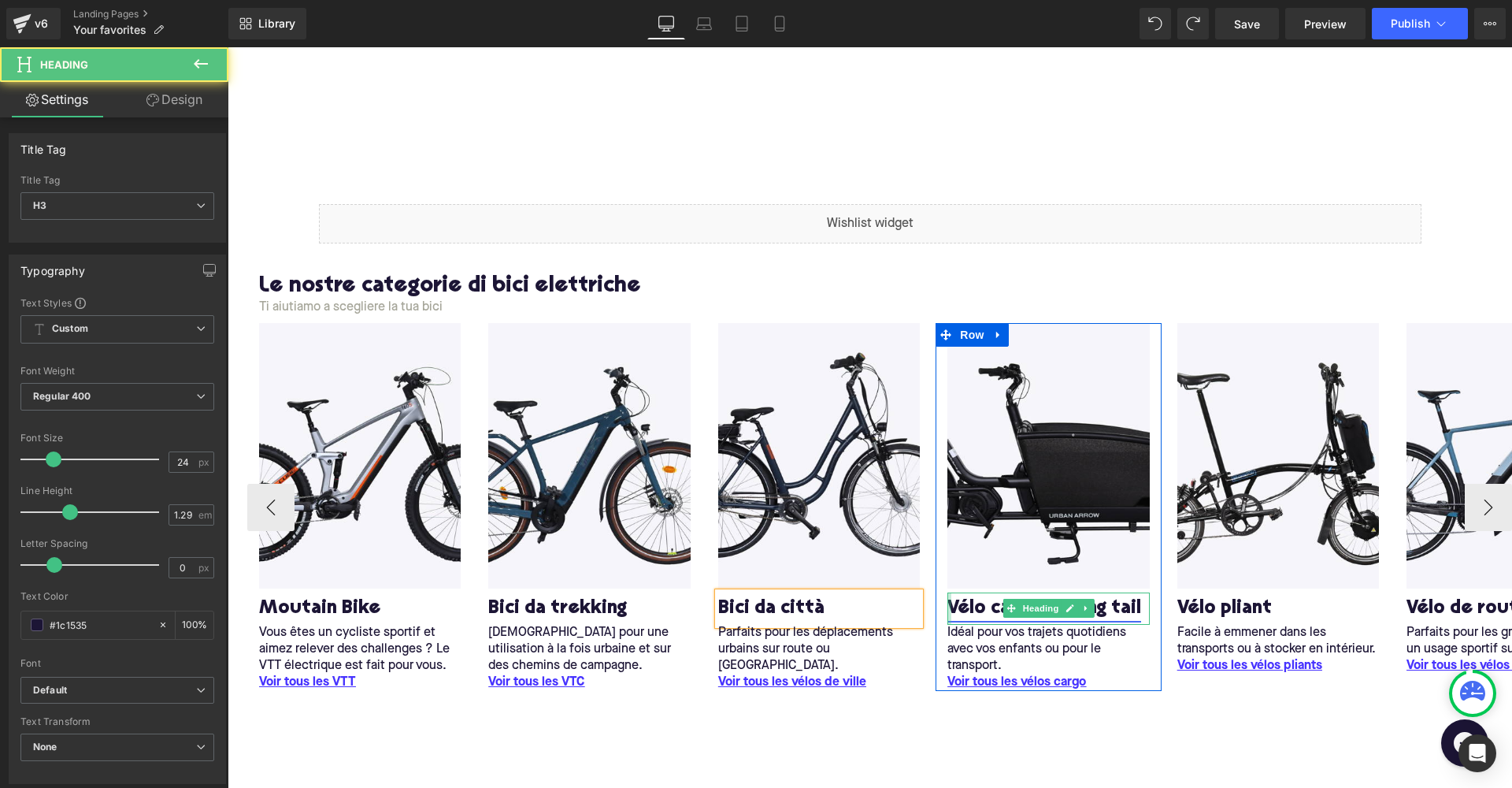
click at [951, 606] on div at bounding box center [949, 609] width 4 height 32
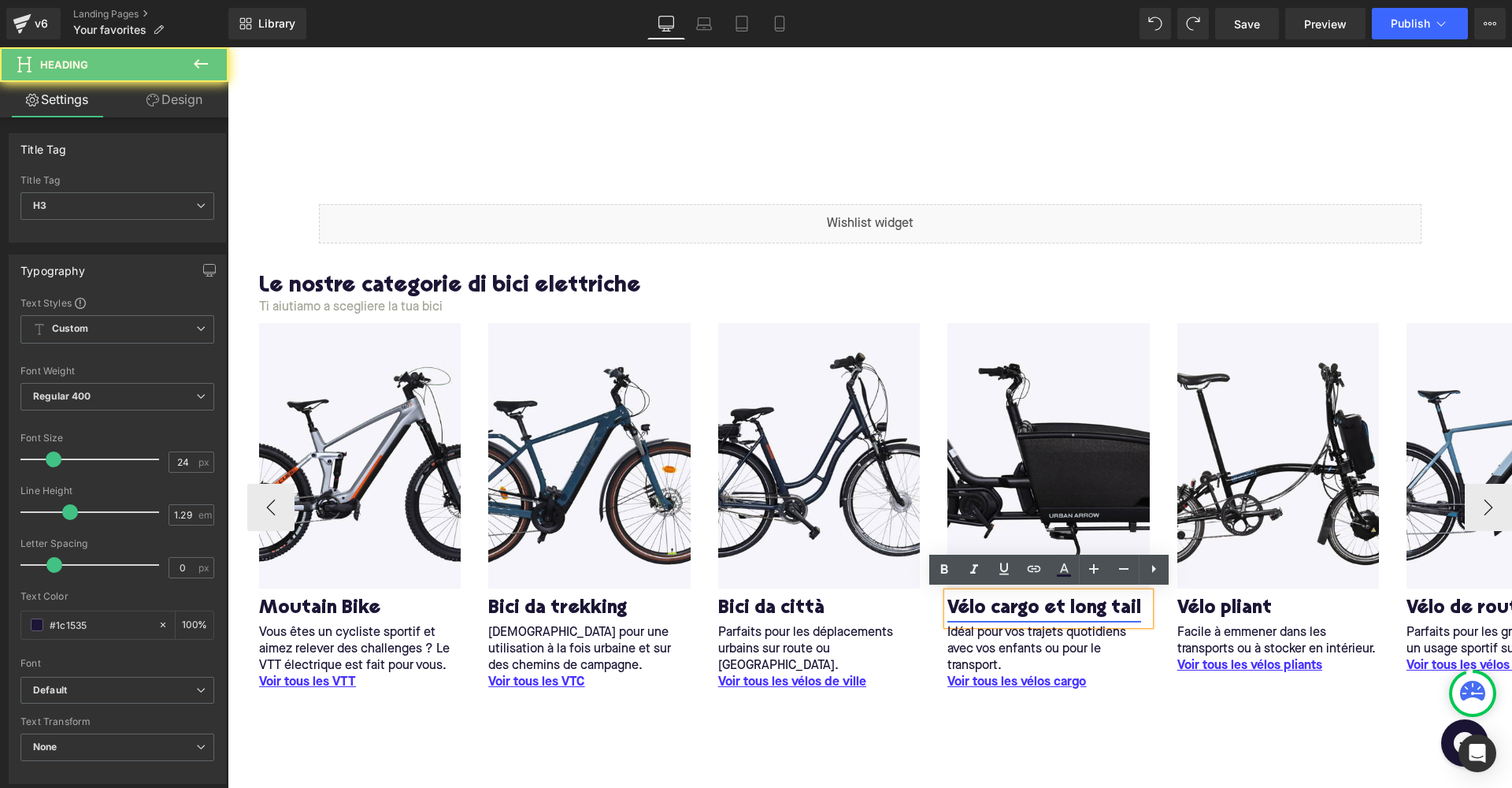
click at [958, 606] on link "Vélo cargo et long tail" at bounding box center [1044, 609] width 193 height 25
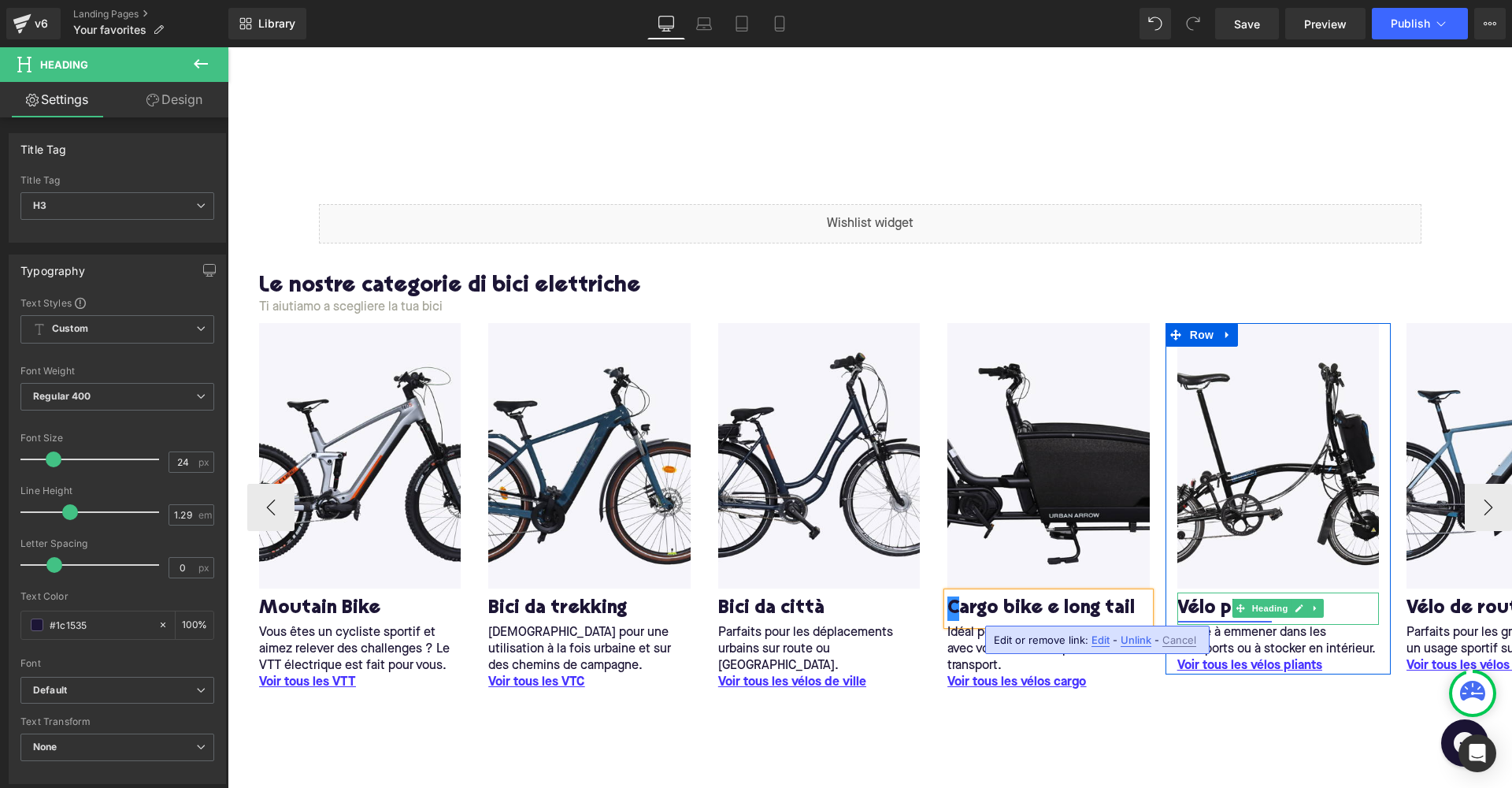
click at [1226, 604] on link "Vélo pliant" at bounding box center [1224, 609] width 94 height 25
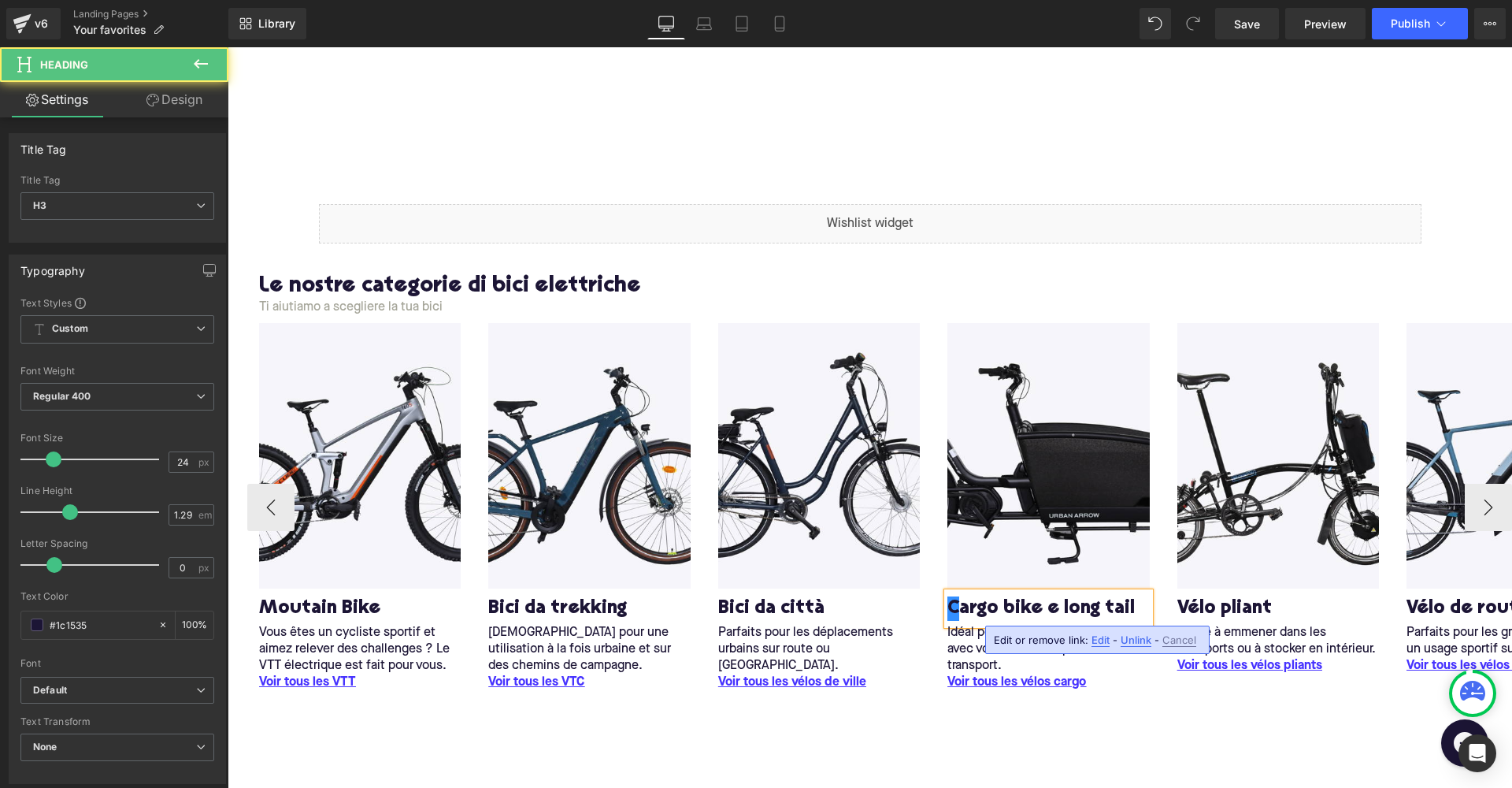
click at [1062, 610] on h3 "C argo bike e long tail" at bounding box center [1048, 609] width 202 height 25
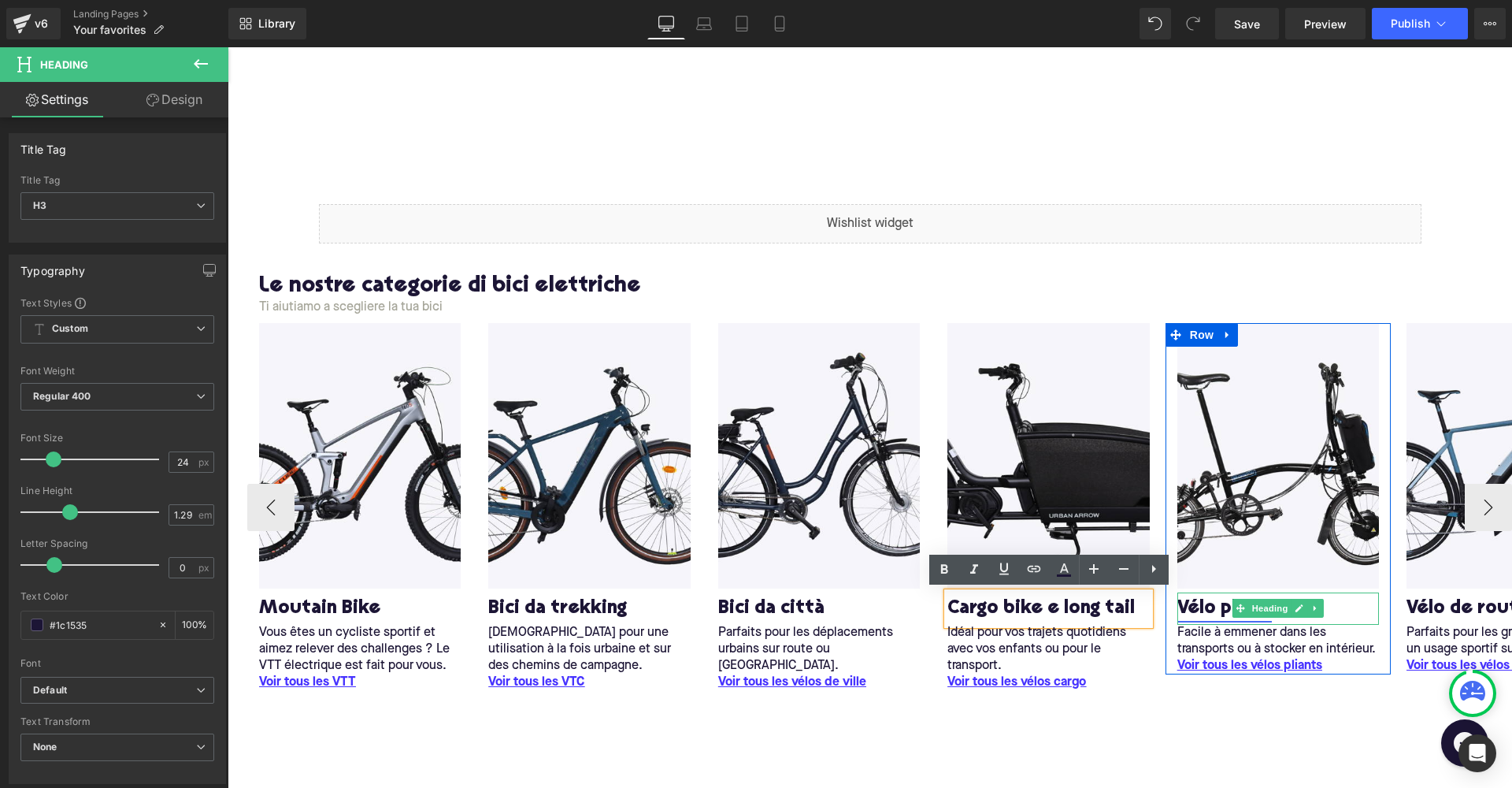
click at [1198, 607] on link "Vélo pliant" at bounding box center [1224, 609] width 94 height 25
click at [1186, 604] on link "Vélo pliant" at bounding box center [1224, 609] width 94 height 25
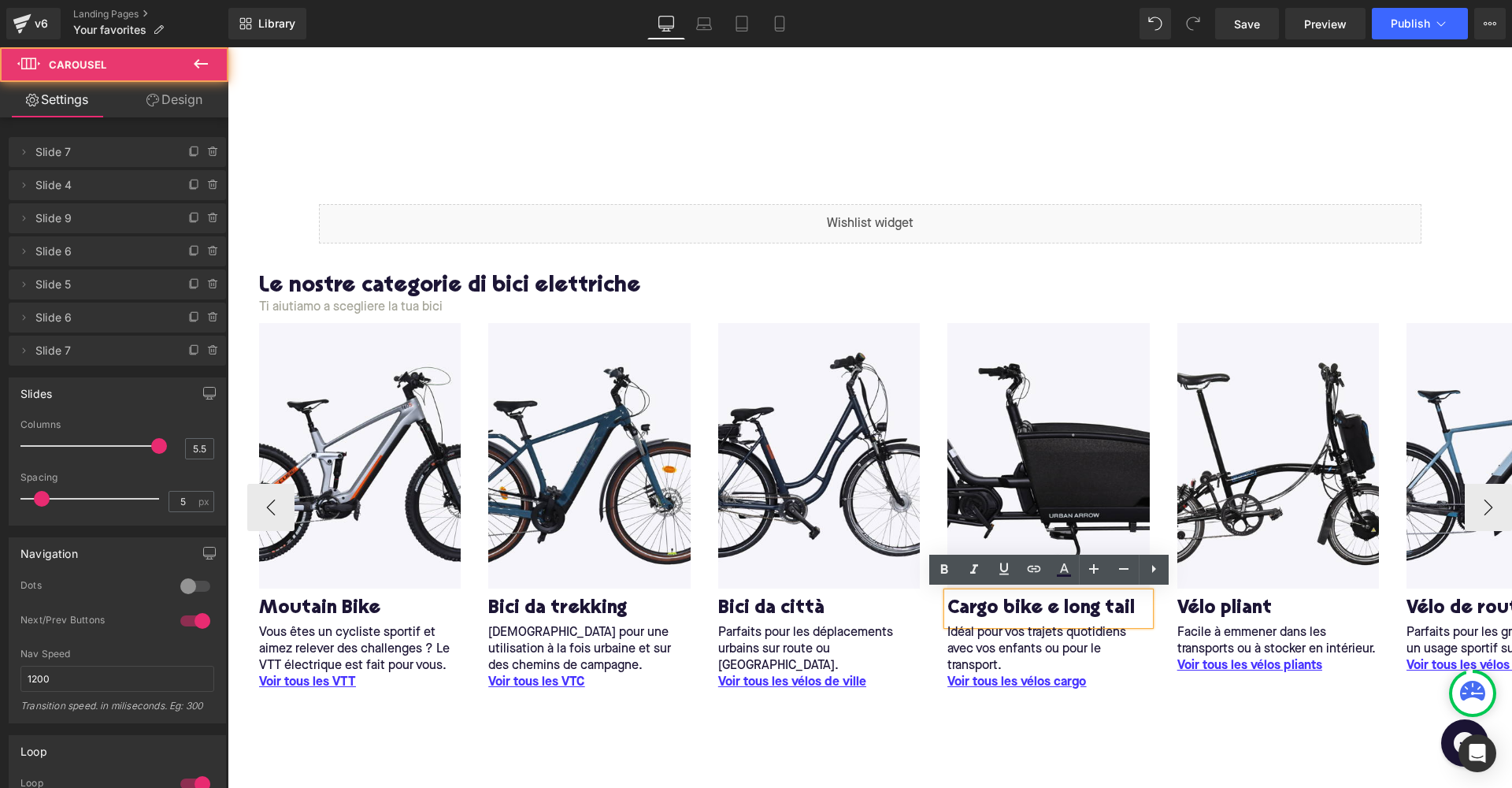
click at [1192, 706] on div "Image M outain Bike Heading Vous êtes un cycliste sportif et aimez relever des …" at bounding box center [870, 523] width 1285 height 399
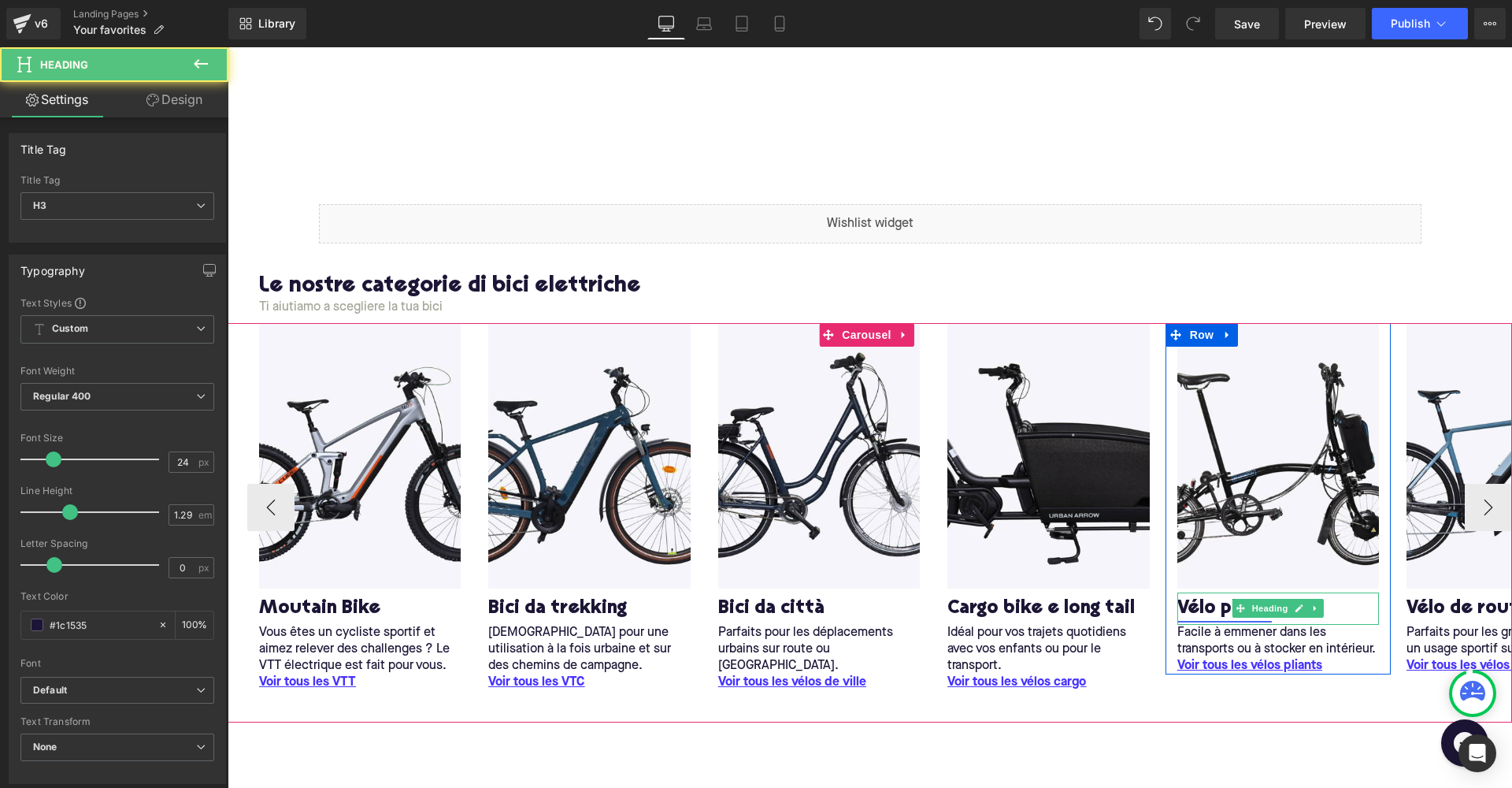
click at [1202, 617] on link "Vélo pliant" at bounding box center [1224, 609] width 94 height 25
click at [1294, 605] on link at bounding box center [1300, 608] width 17 height 19
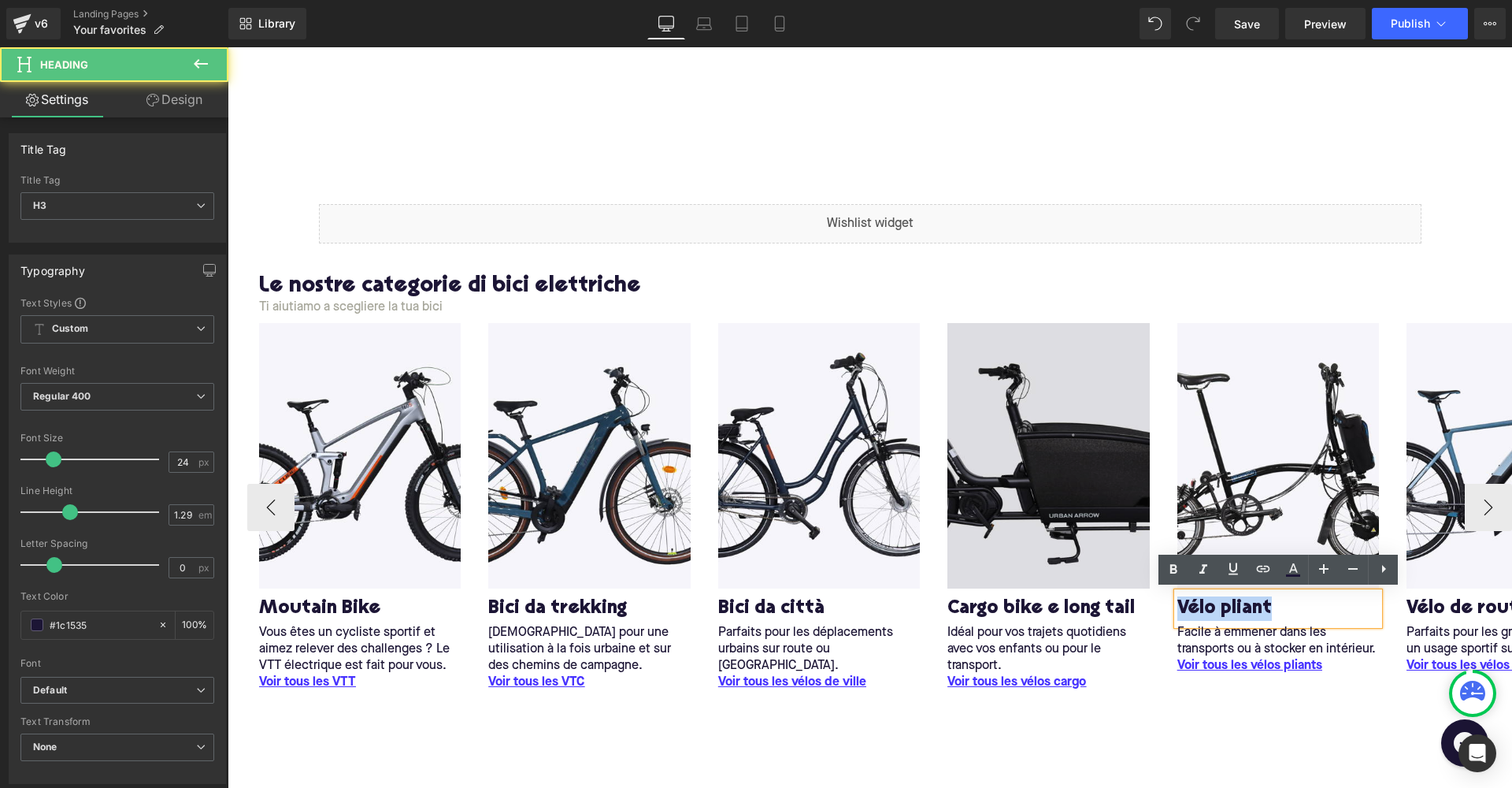
drag, startPoint x: 1273, startPoint y: 610, endPoint x: 1024, endPoint y: 578, distance: 251.0
click at [1024, 578] on div "Image M outain Bike Heading Vous êtes un cycliste sportif et aimez relever des …" at bounding box center [1051, 507] width 1608 height 367
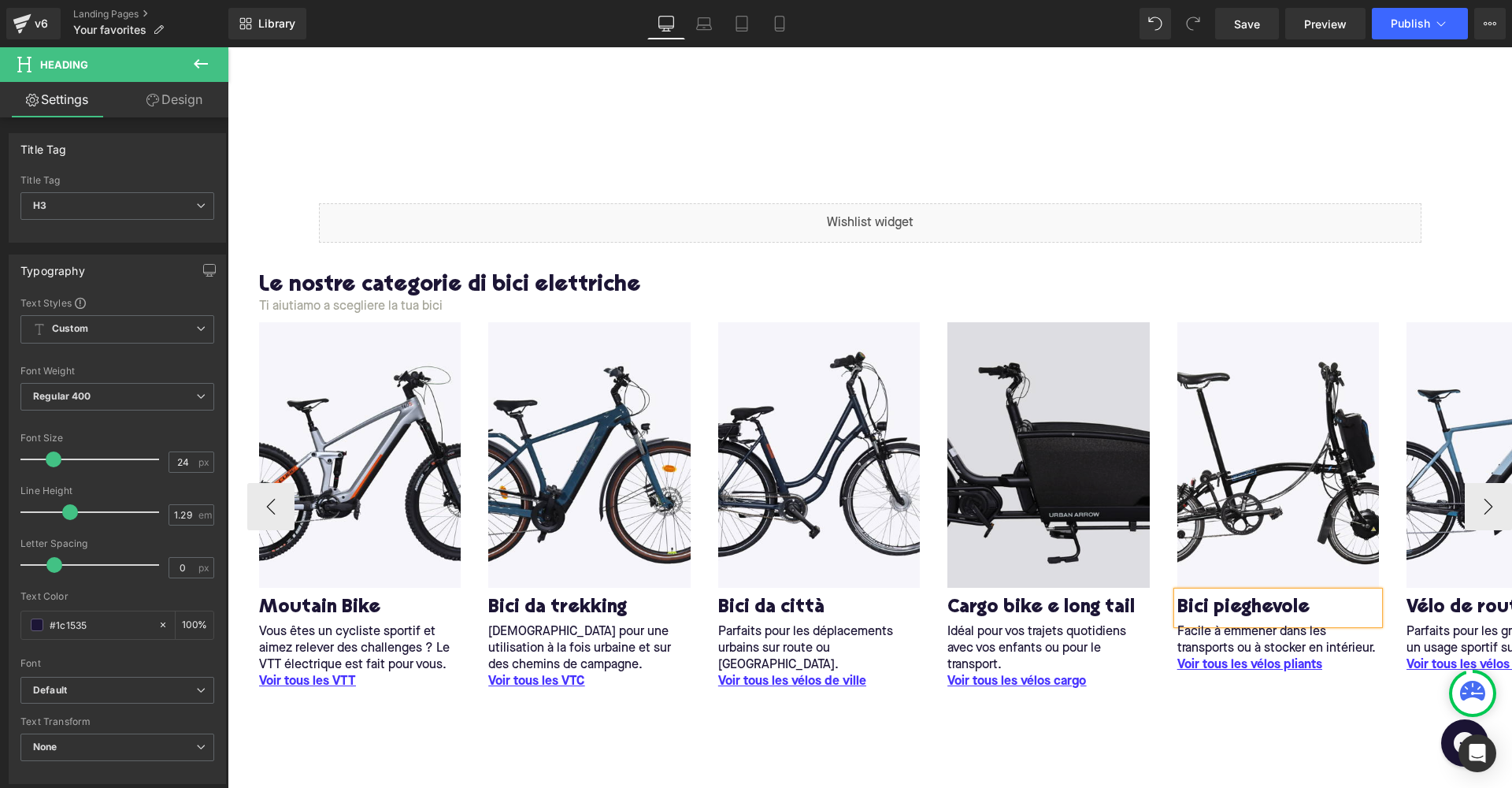
scroll to position [2, 0]
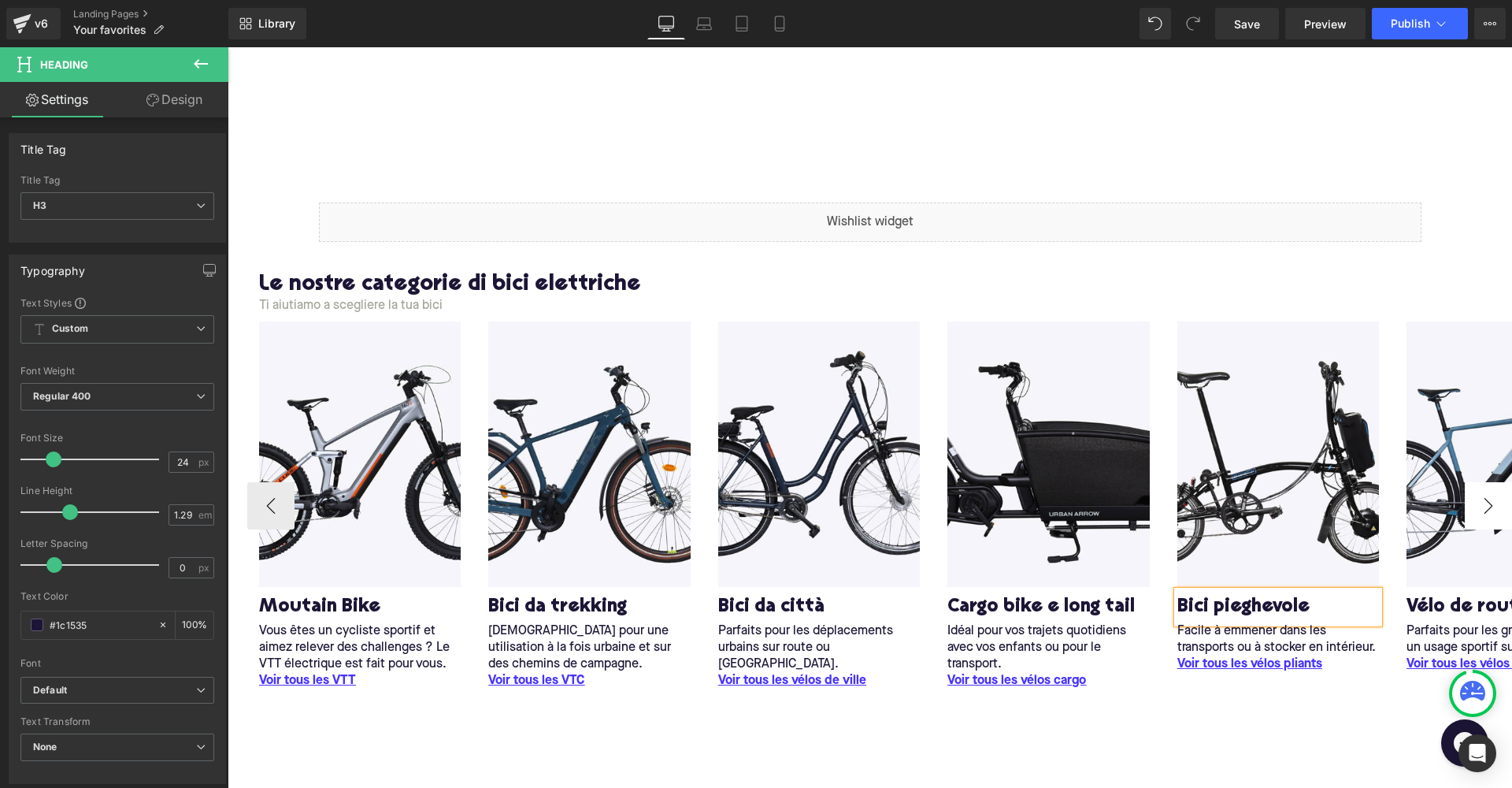
click at [1476, 504] on button "›" at bounding box center [1488, 505] width 47 height 47
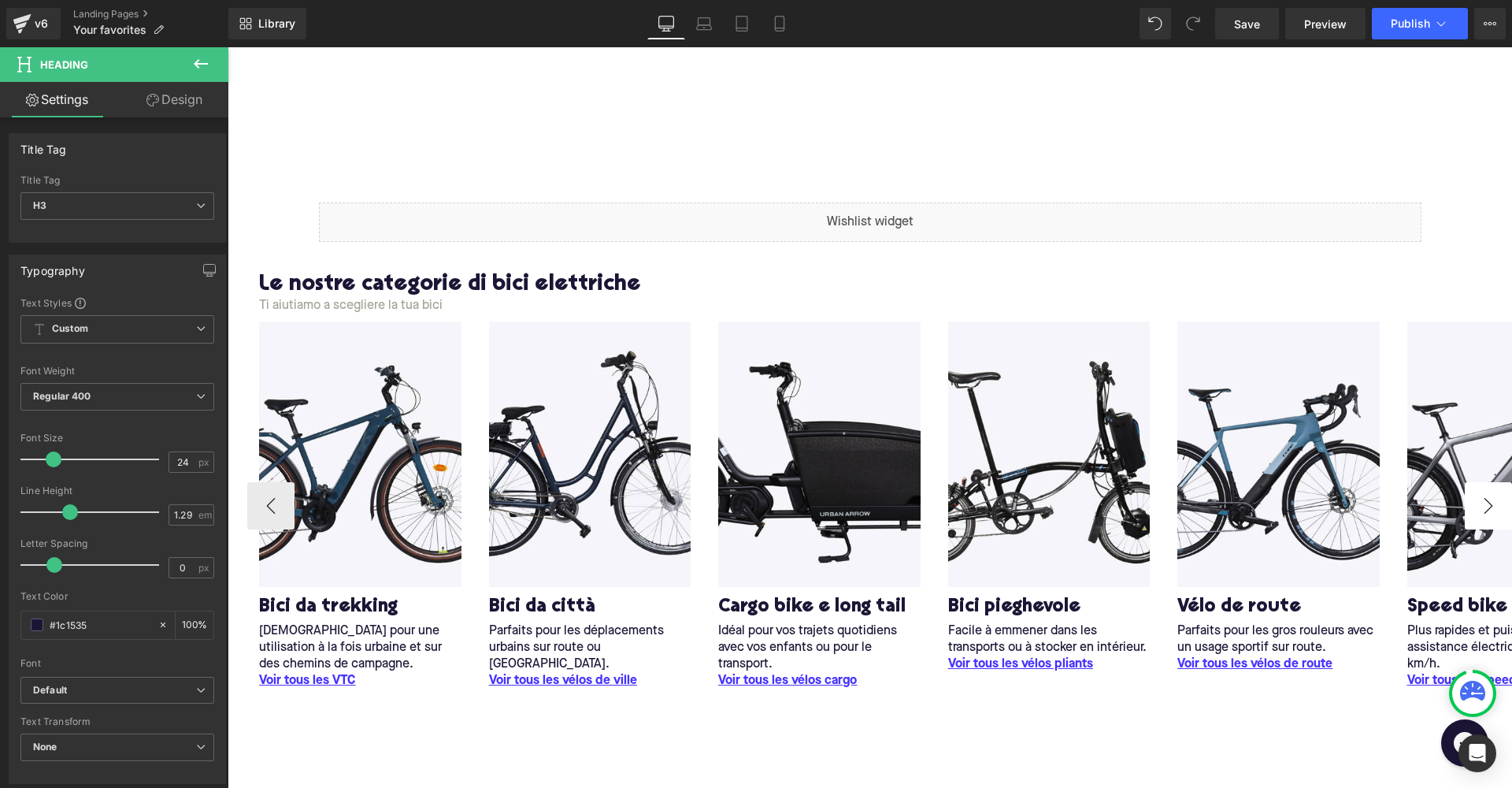
click at [1476, 505] on button "›" at bounding box center [1488, 505] width 47 height 47
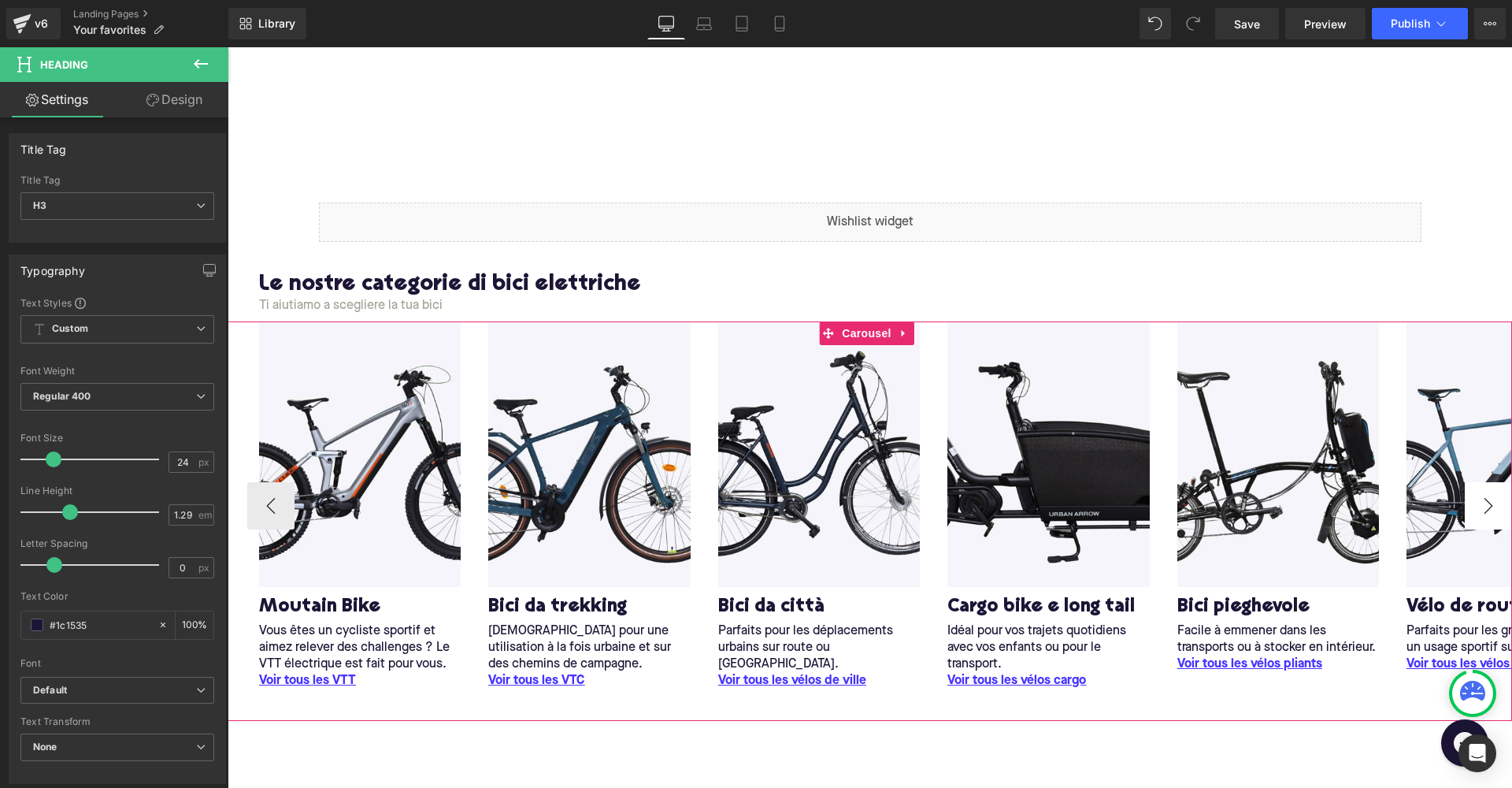
click at [1476, 505] on button "›" at bounding box center [1488, 505] width 47 height 47
click at [1475, 504] on button "›" at bounding box center [1488, 505] width 47 height 47
click at [1488, 500] on button "›" at bounding box center [1488, 505] width 47 height 47
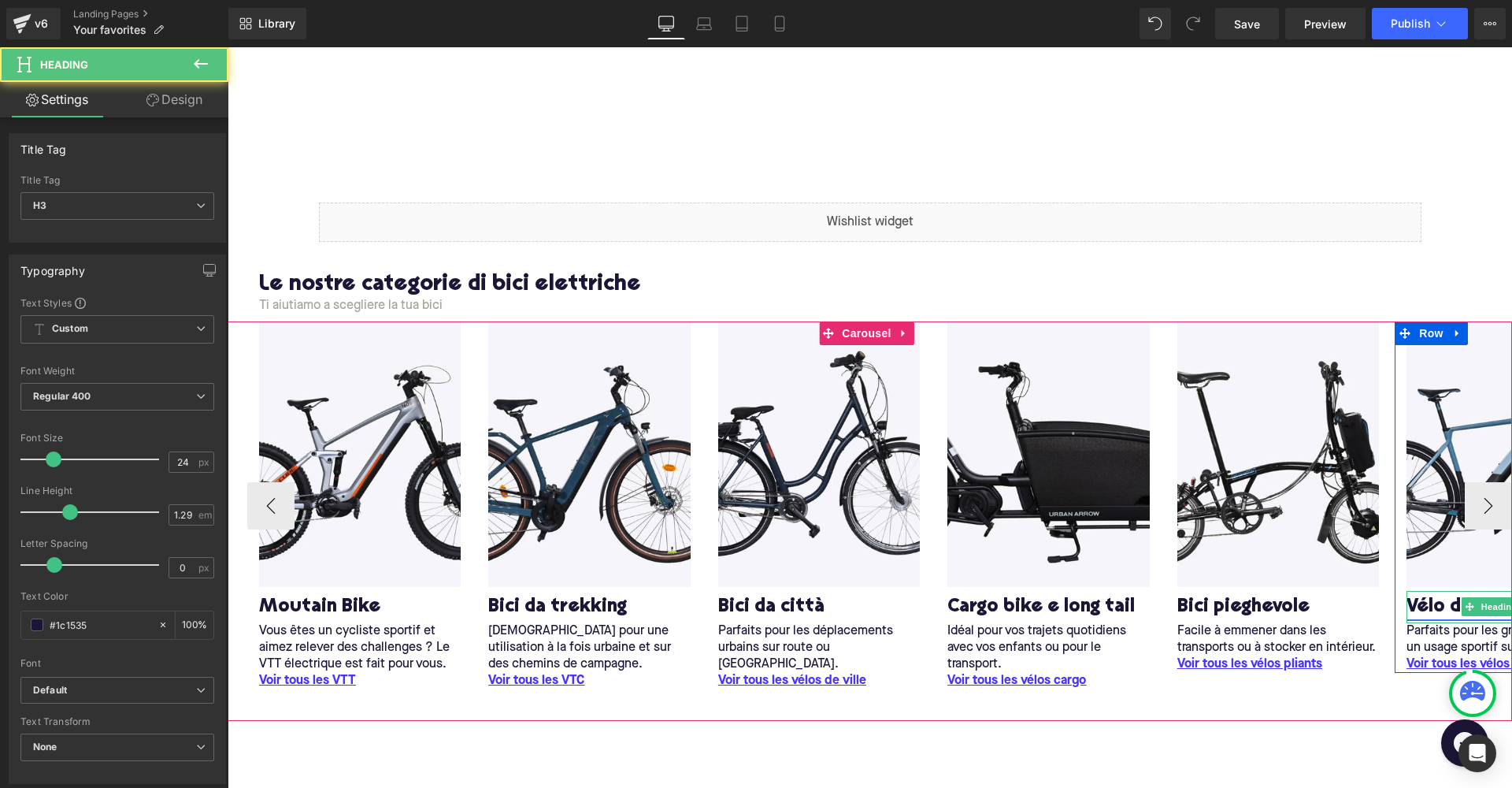
click at [1437, 601] on link "Vélo de route" at bounding box center [1469, 607] width 124 height 25
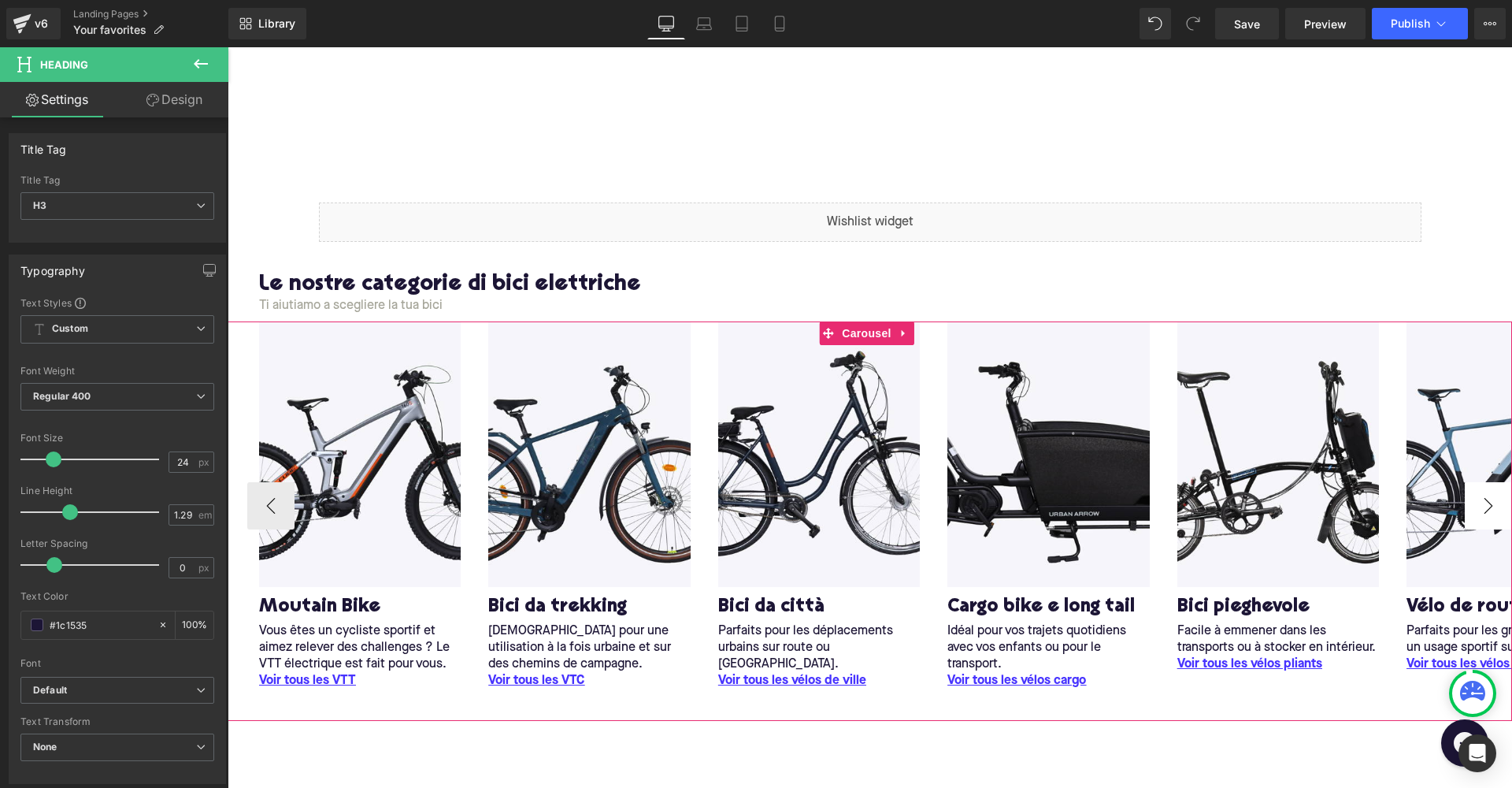
click at [1478, 513] on button "›" at bounding box center [1488, 505] width 47 height 47
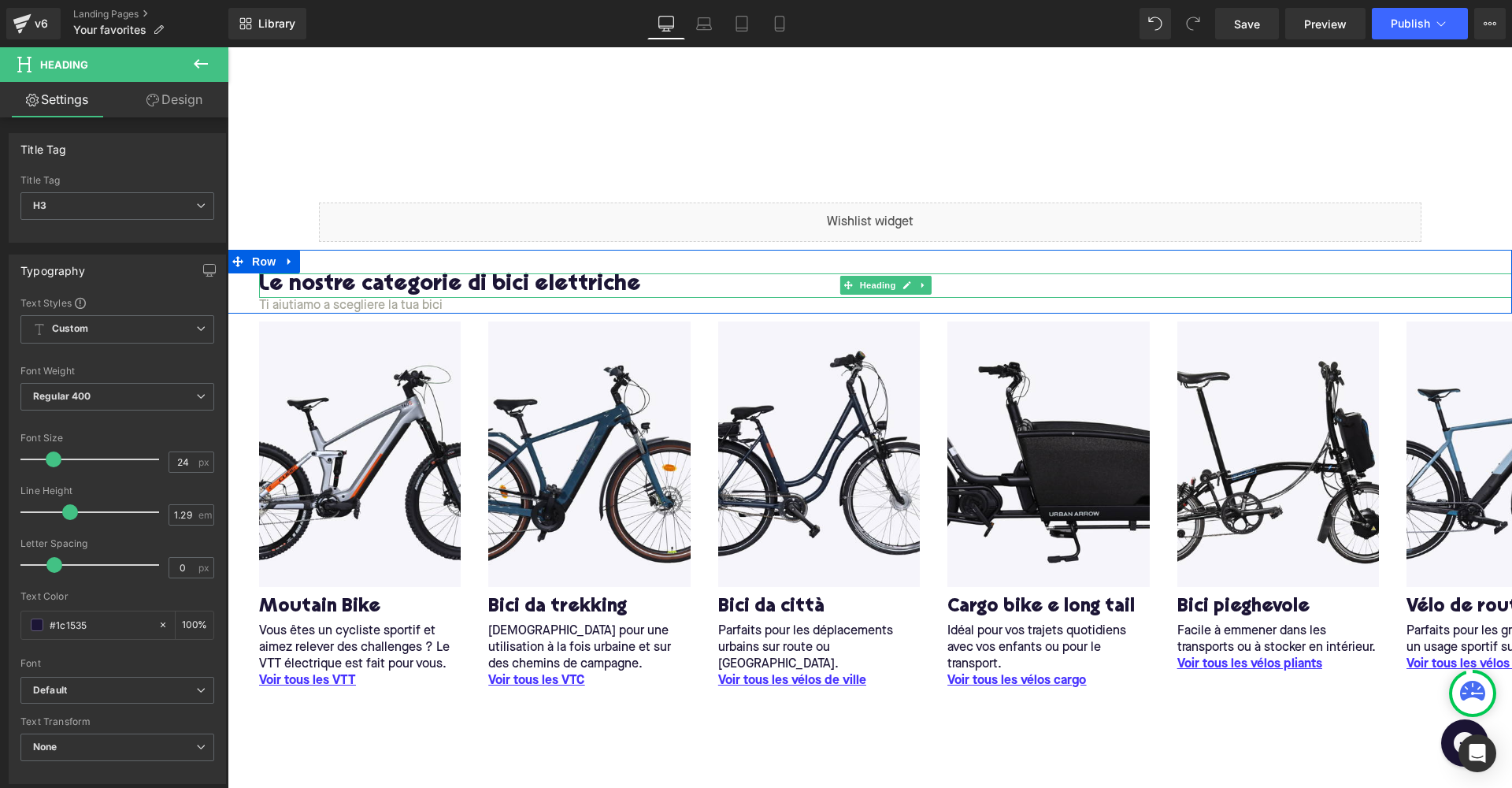
click at [1431, 280] on h2 "Le nostre categorie di bici elettriche" at bounding box center [885, 286] width 1253 height 25
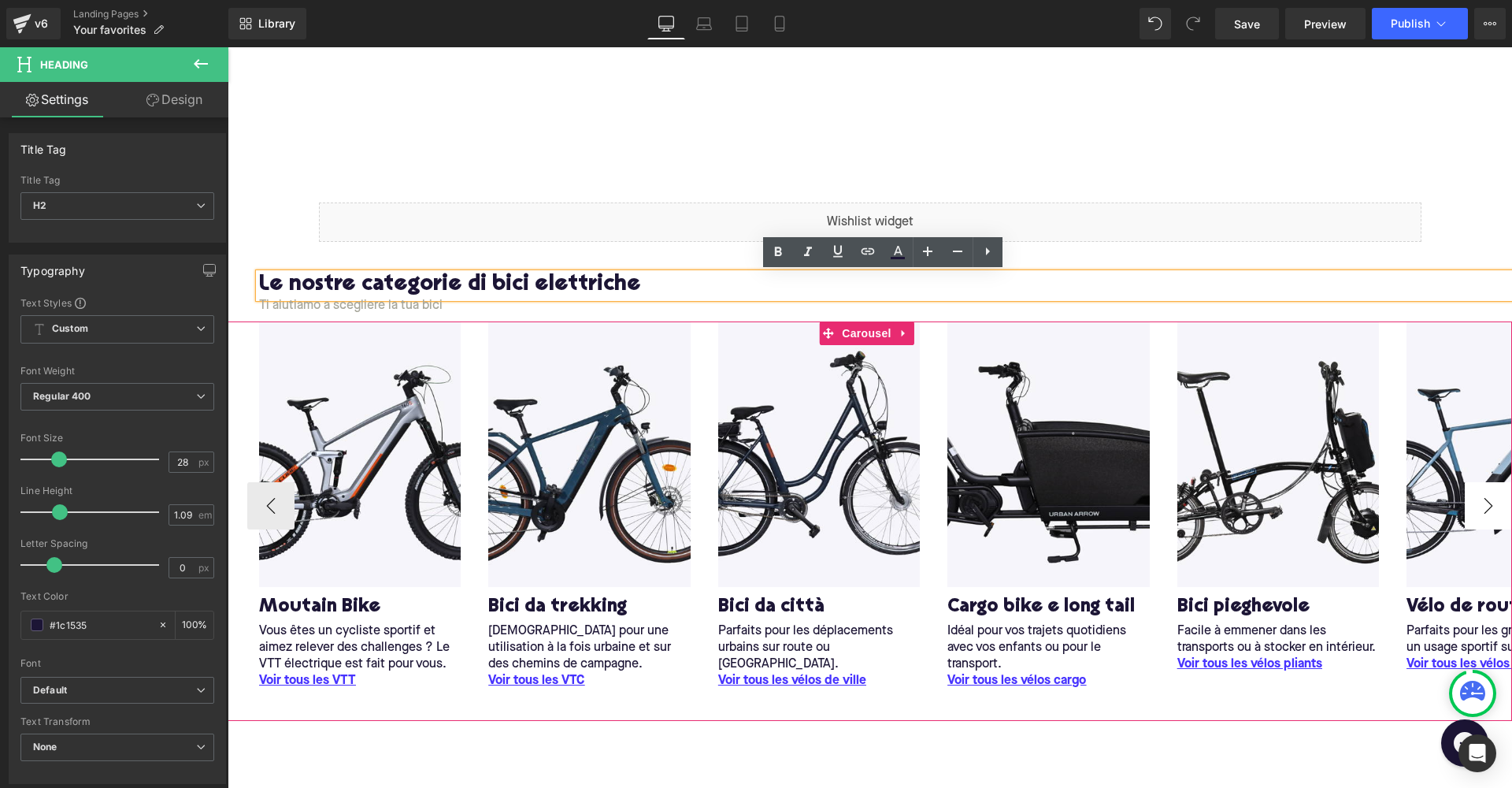
click at [1477, 499] on button "›" at bounding box center [1488, 505] width 47 height 47
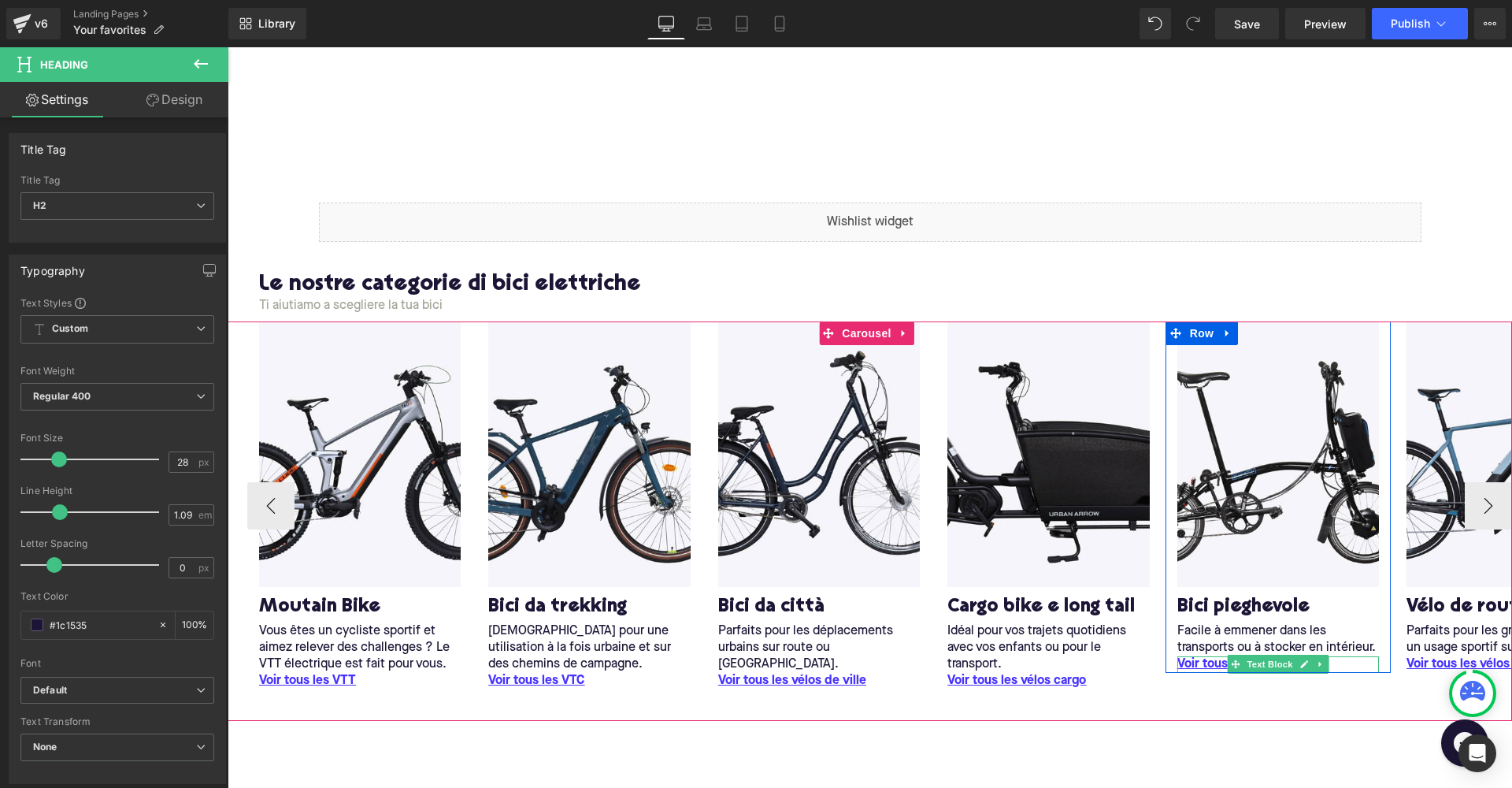
scroll to position [2, 0]
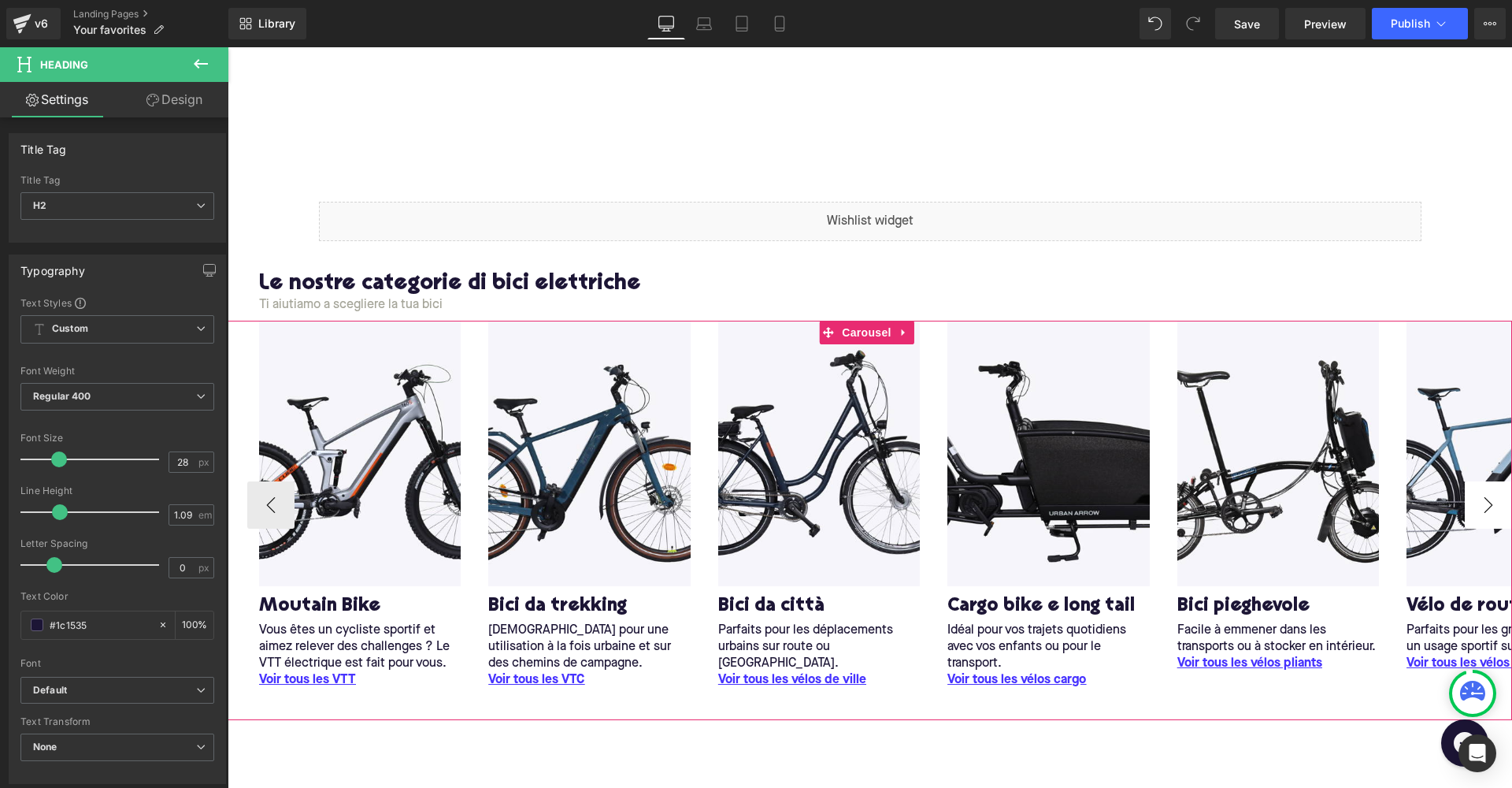
click at [1479, 504] on button "›" at bounding box center [1488, 504] width 47 height 47
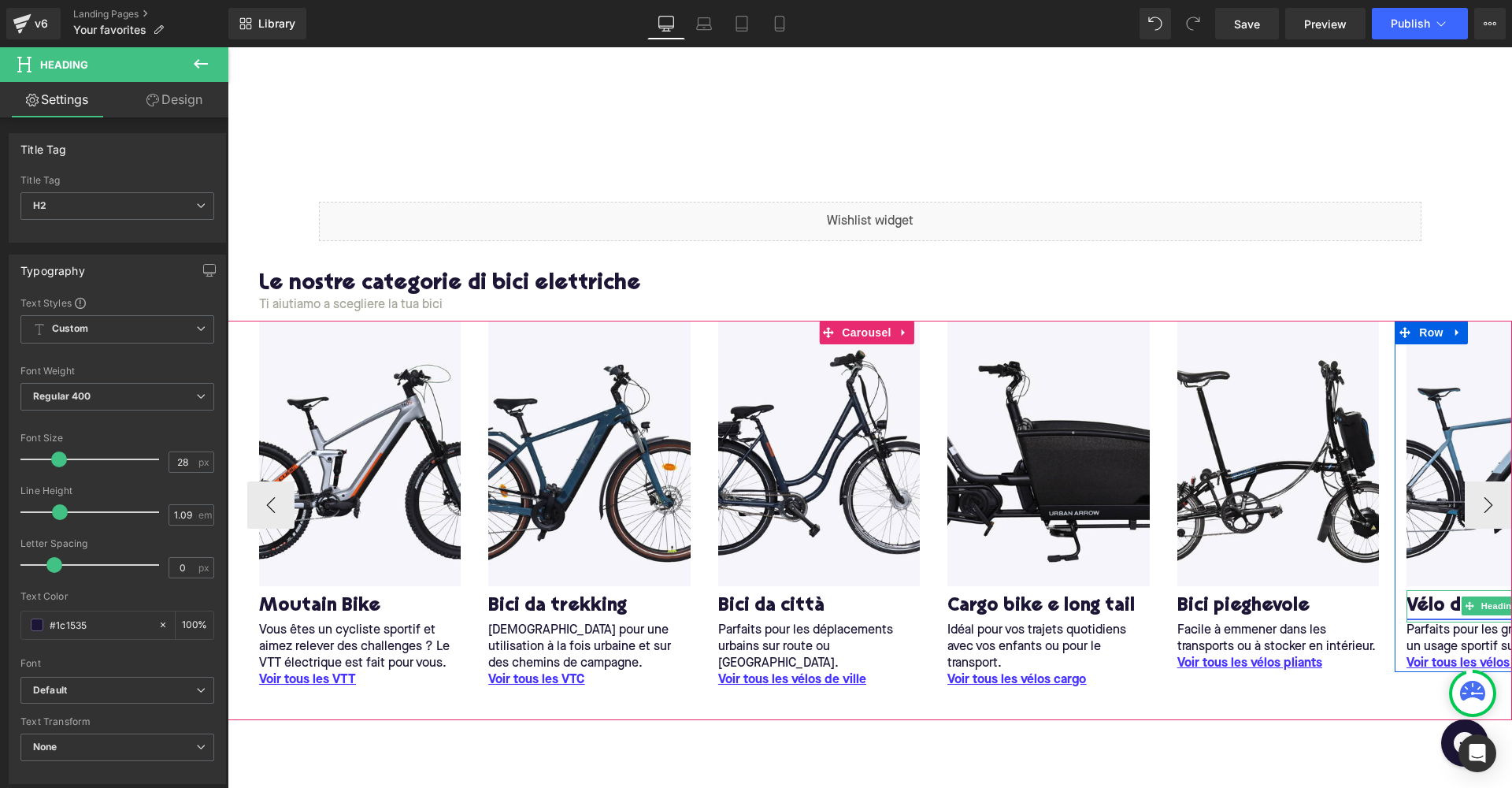
click at [1424, 600] on link "Vélo de route" at bounding box center [1469, 606] width 124 height 25
click at [1424, 602] on link "Vélo de route" at bounding box center [1469, 606] width 124 height 25
click at [1481, 603] on span "Heading" at bounding box center [1499, 606] width 42 height 19
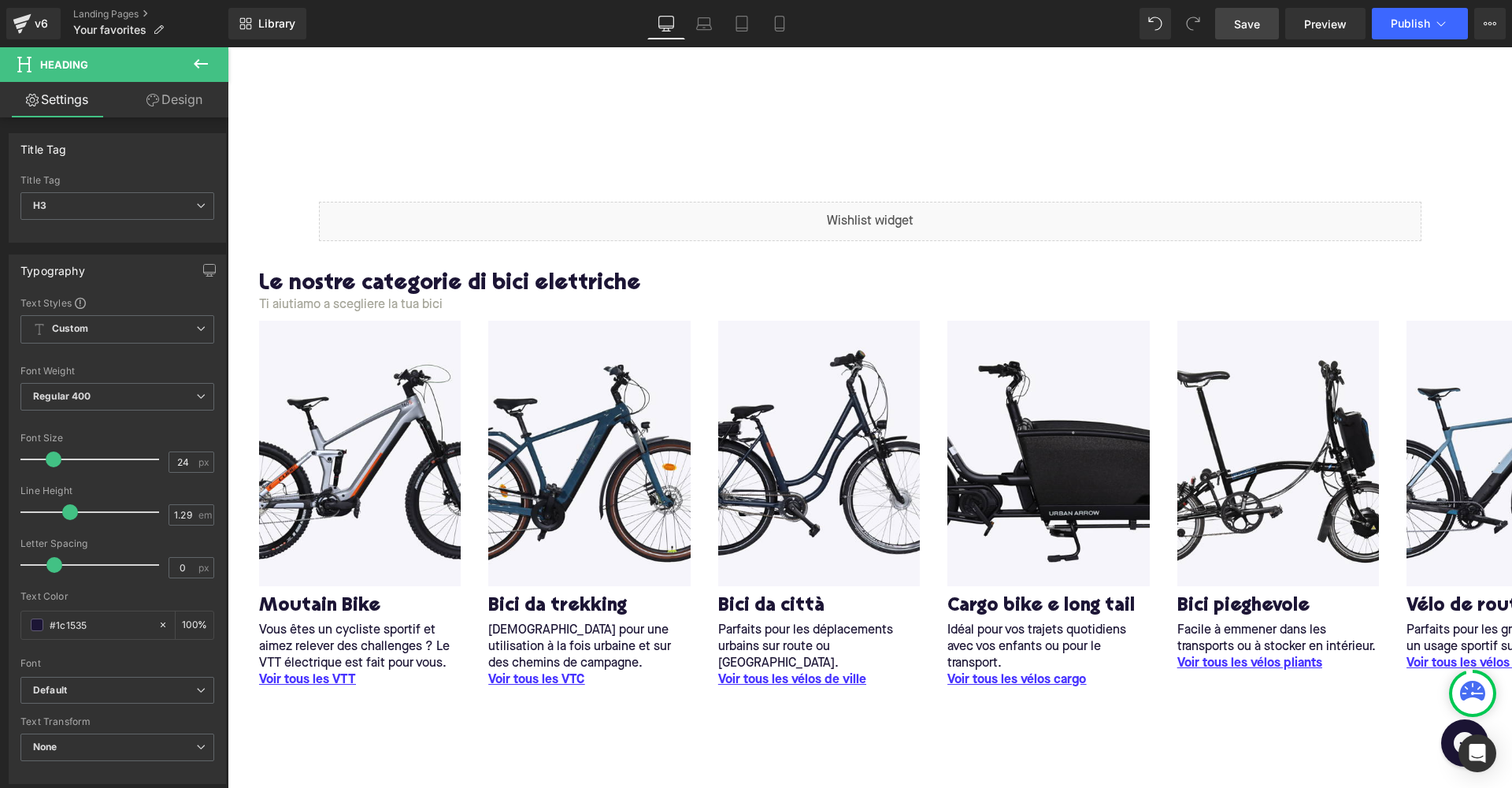
click at [1250, 25] on span "Save" at bounding box center [1247, 24] width 26 height 17
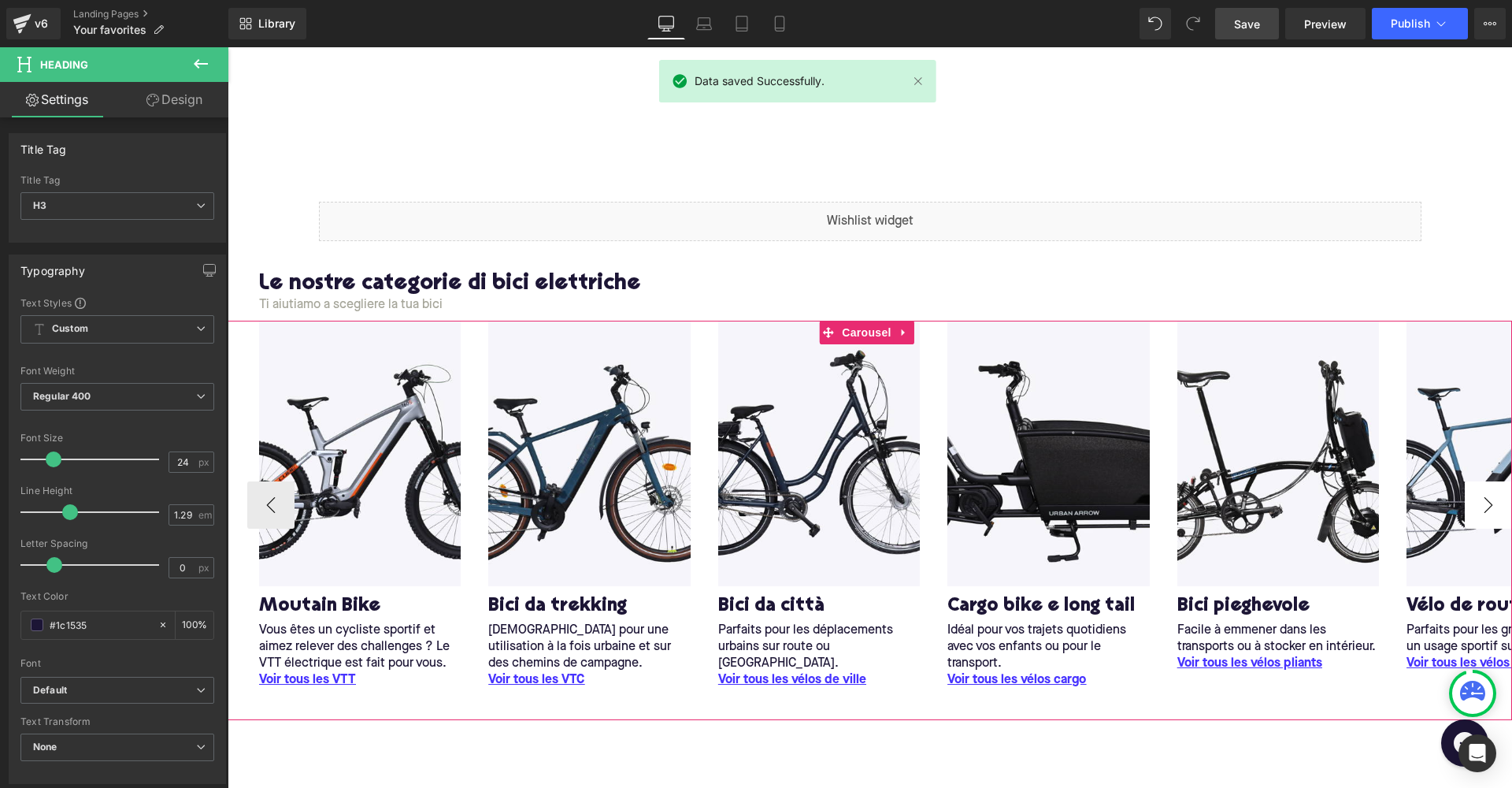
click at [1481, 495] on button "›" at bounding box center [1488, 504] width 47 height 47
click at [1032, 170] on div at bounding box center [870, 111] width 1285 height 133
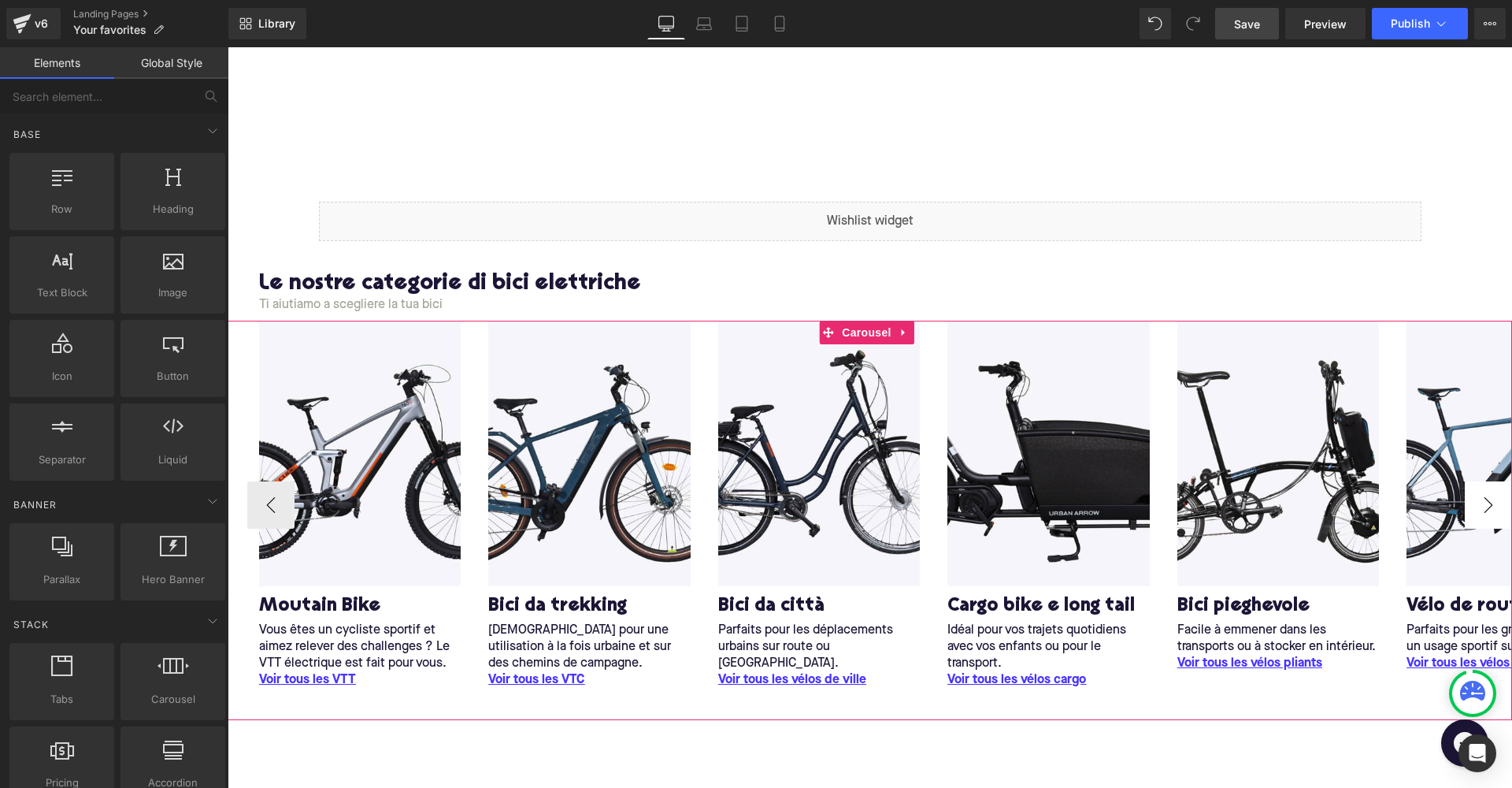
click at [1481, 493] on button "›" at bounding box center [1488, 504] width 47 height 47
click at [1481, 494] on button "›" at bounding box center [1488, 504] width 47 height 47
click at [853, 326] on span "Carousel" at bounding box center [866, 333] width 57 height 24
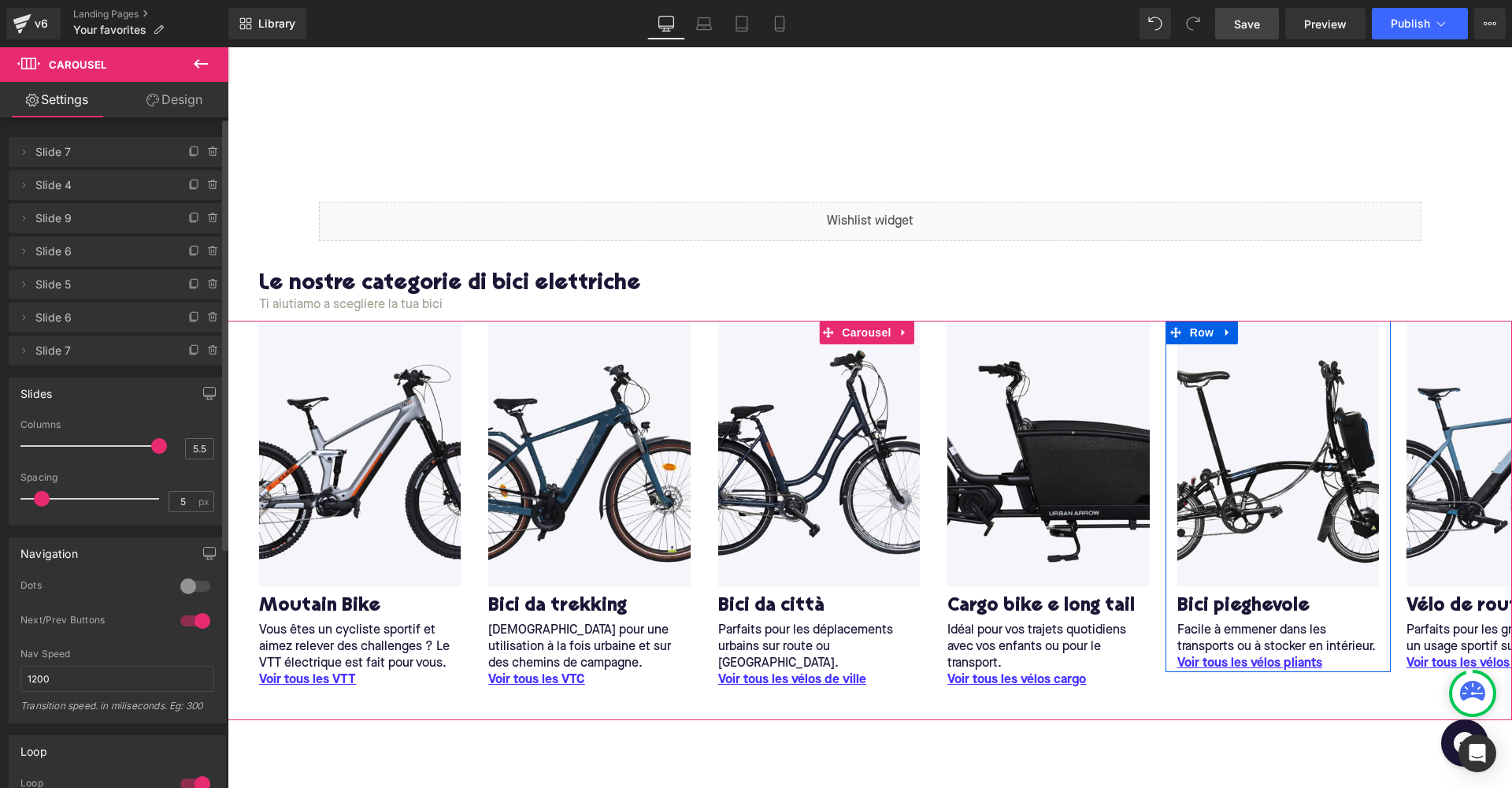
click at [57, 294] on span "Slide 5" at bounding box center [102, 284] width 132 height 30
click at [64, 313] on span "Slide 6" at bounding box center [102, 318] width 132 height 30
click at [26, 317] on icon at bounding box center [23, 317] width 12 height 12
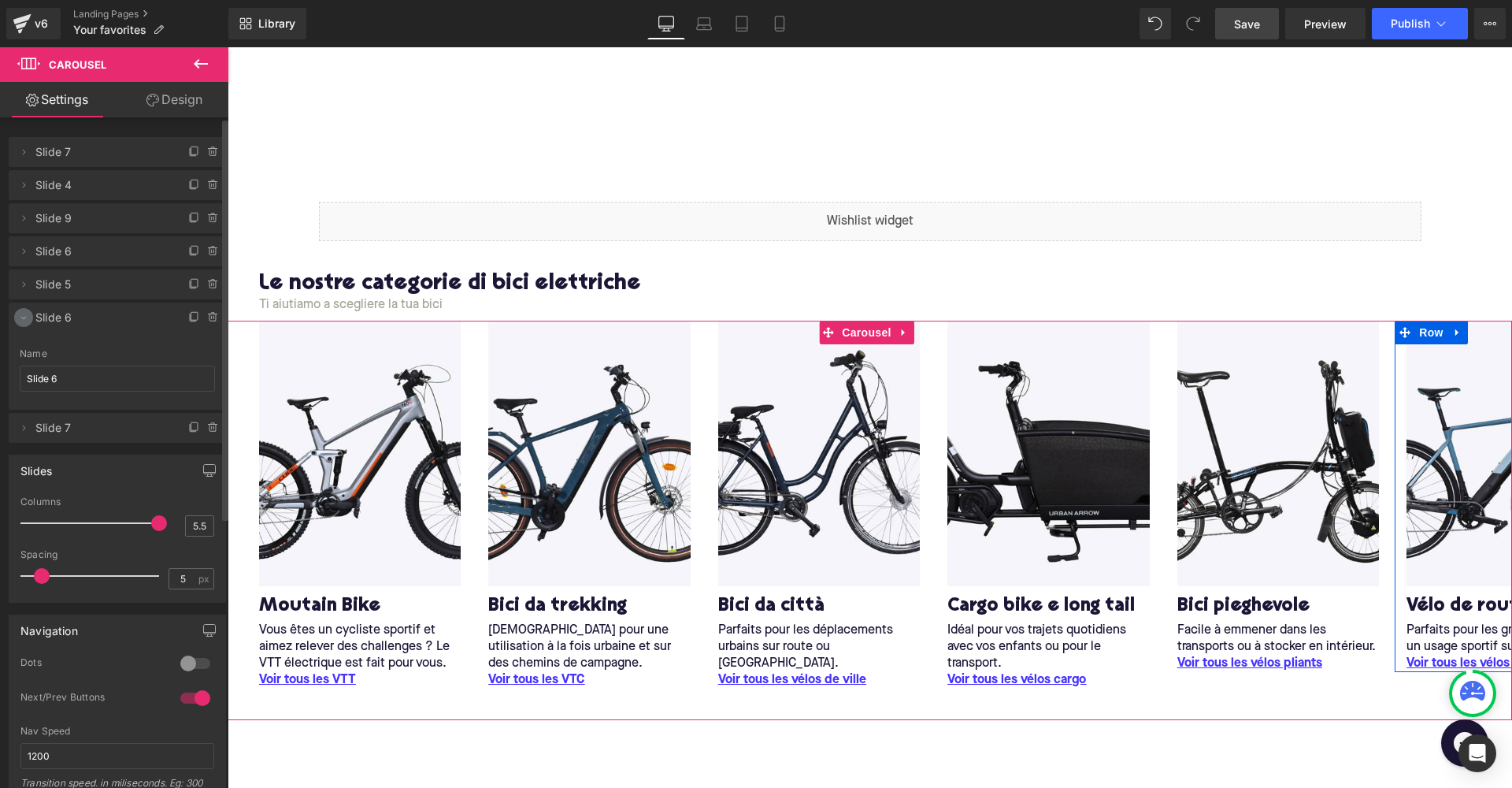
click at [26, 317] on icon at bounding box center [23, 317] width 12 height 12
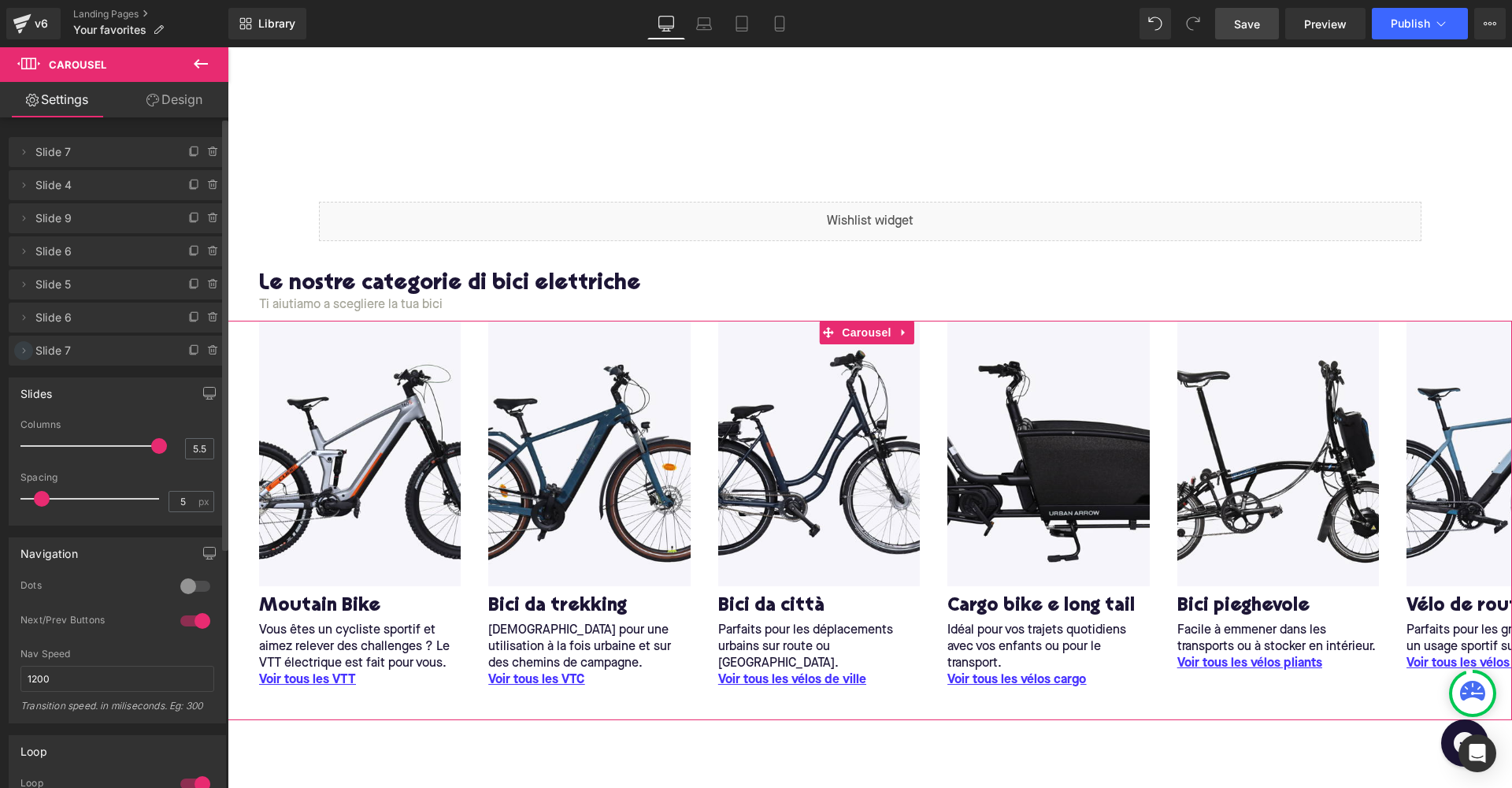
click at [21, 353] on icon at bounding box center [23, 350] width 12 height 12
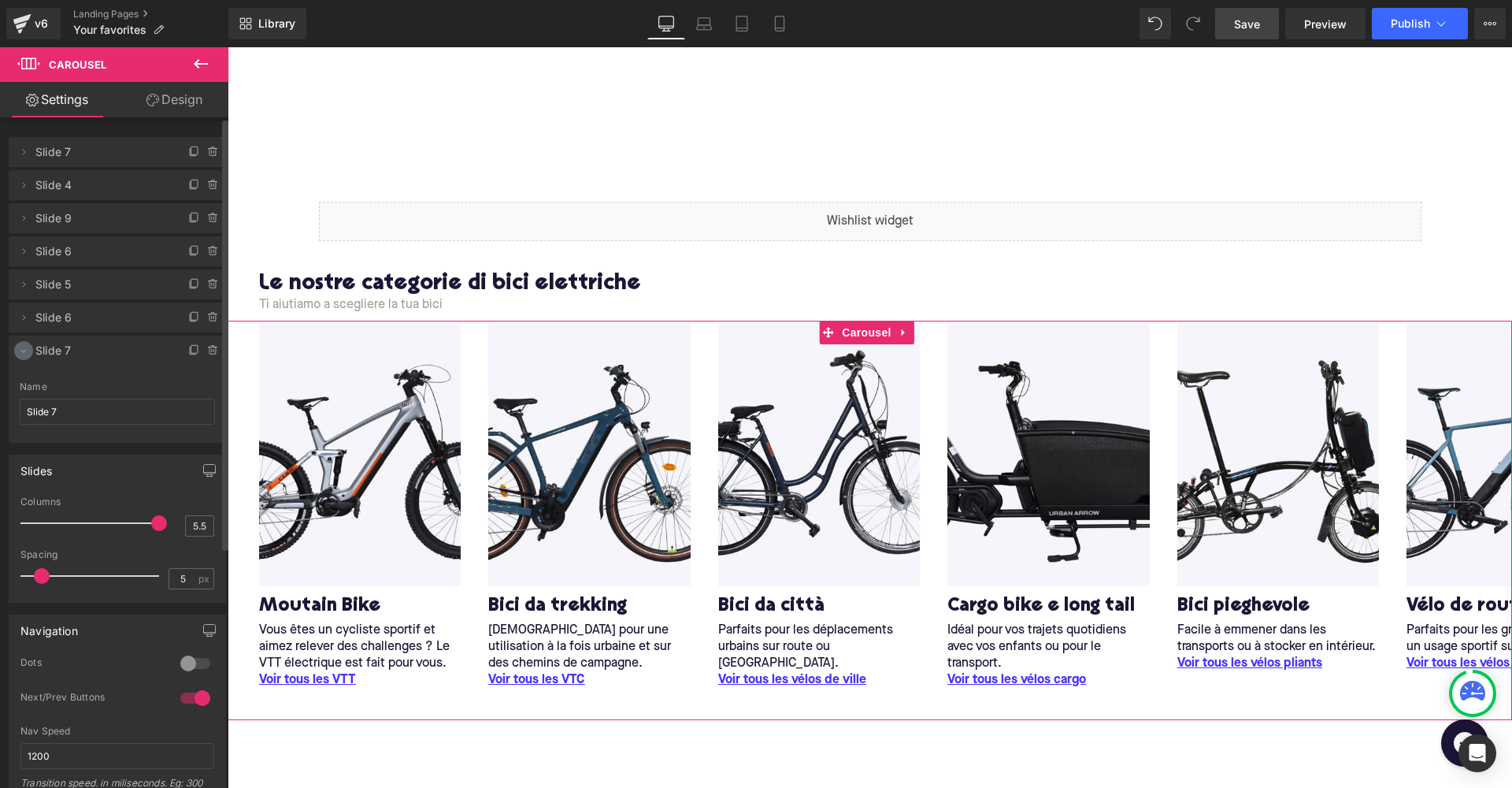
click at [21, 352] on icon at bounding box center [23, 350] width 12 height 12
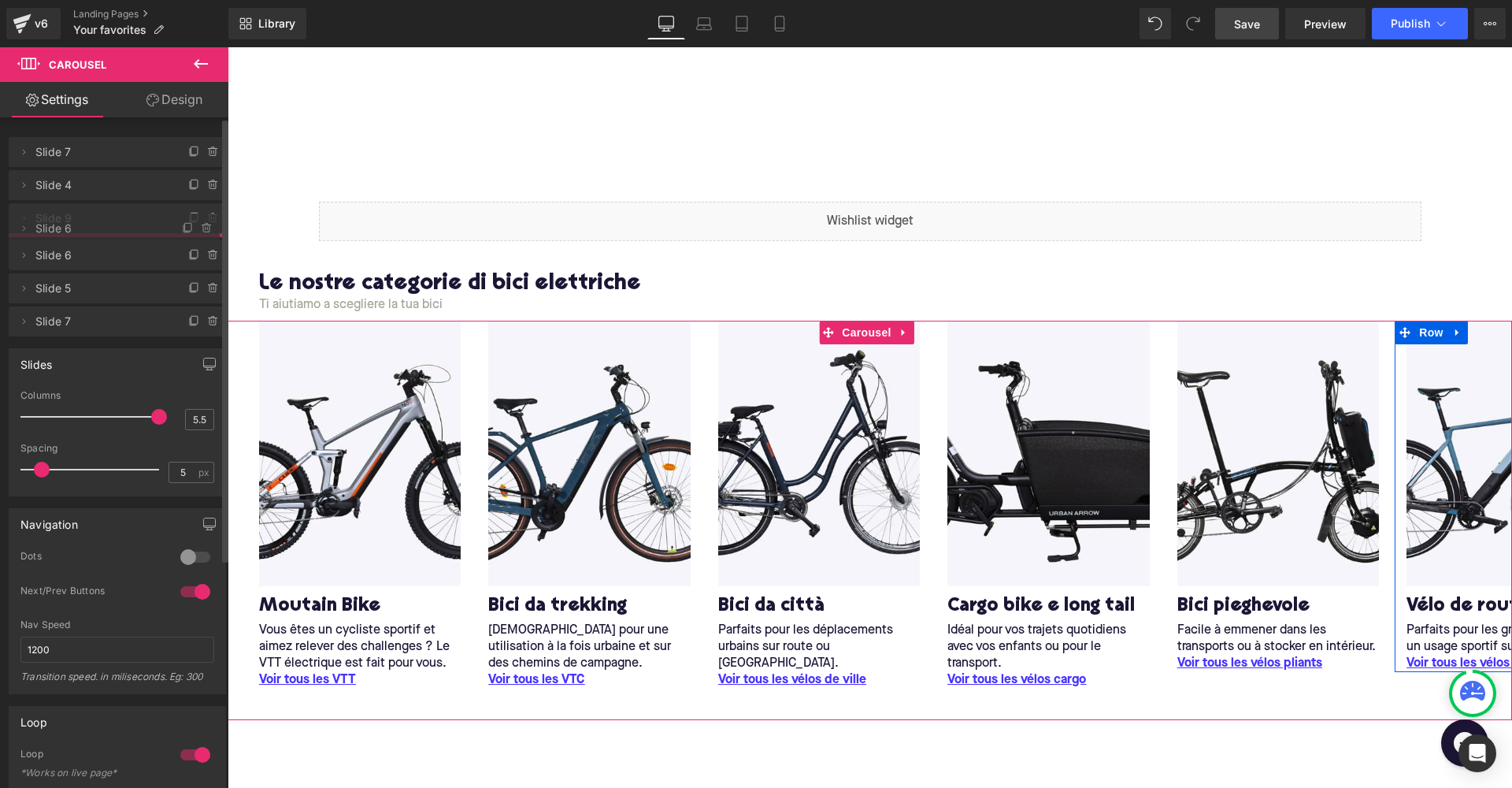
drag, startPoint x: 55, startPoint y: 325, endPoint x: 52, endPoint y: 236, distance: 89.1
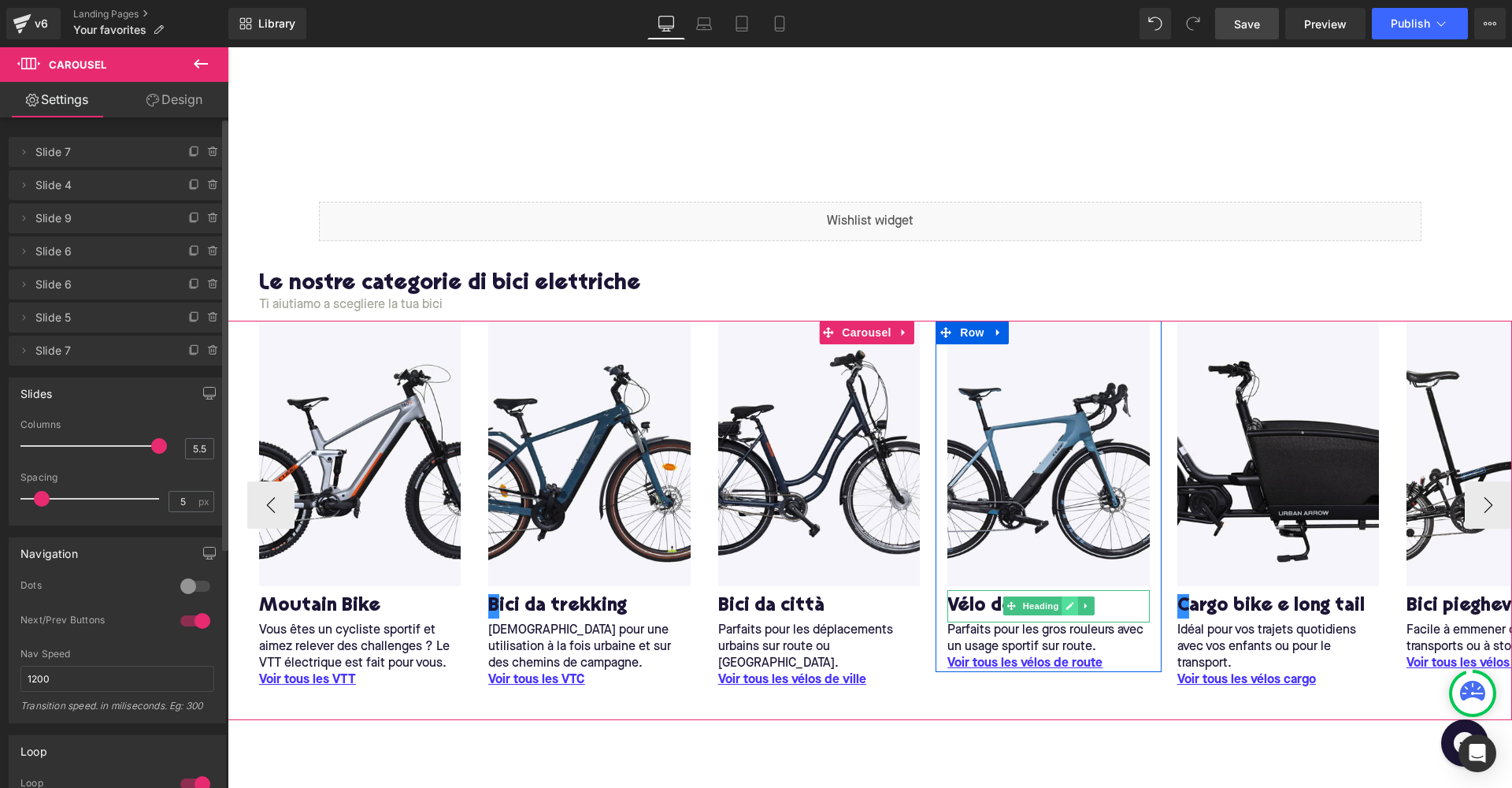
click at [1069, 607] on icon at bounding box center [1071, 606] width 8 height 8
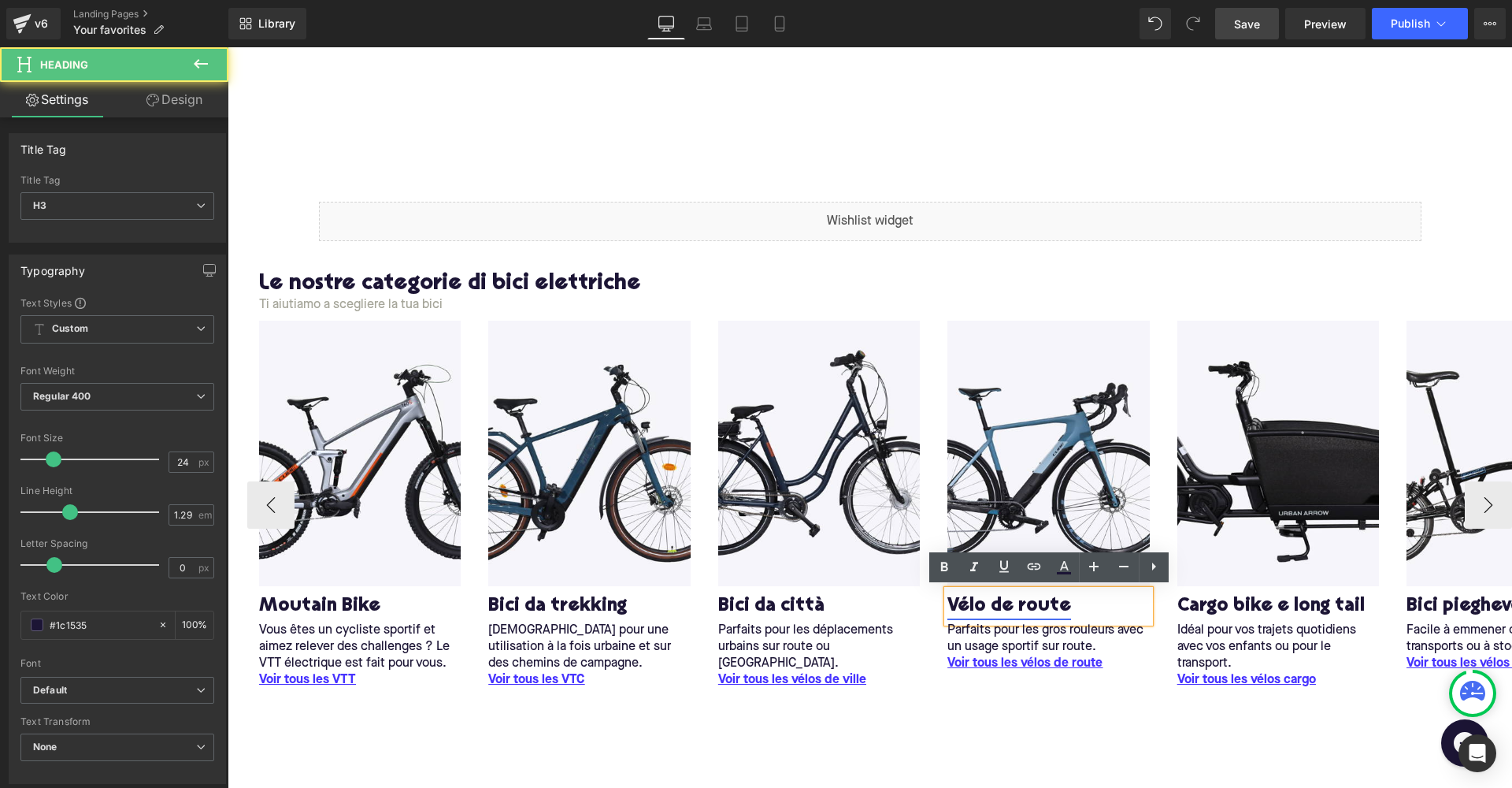
click at [1053, 604] on link "Vélo de route" at bounding box center [1009, 606] width 124 height 25
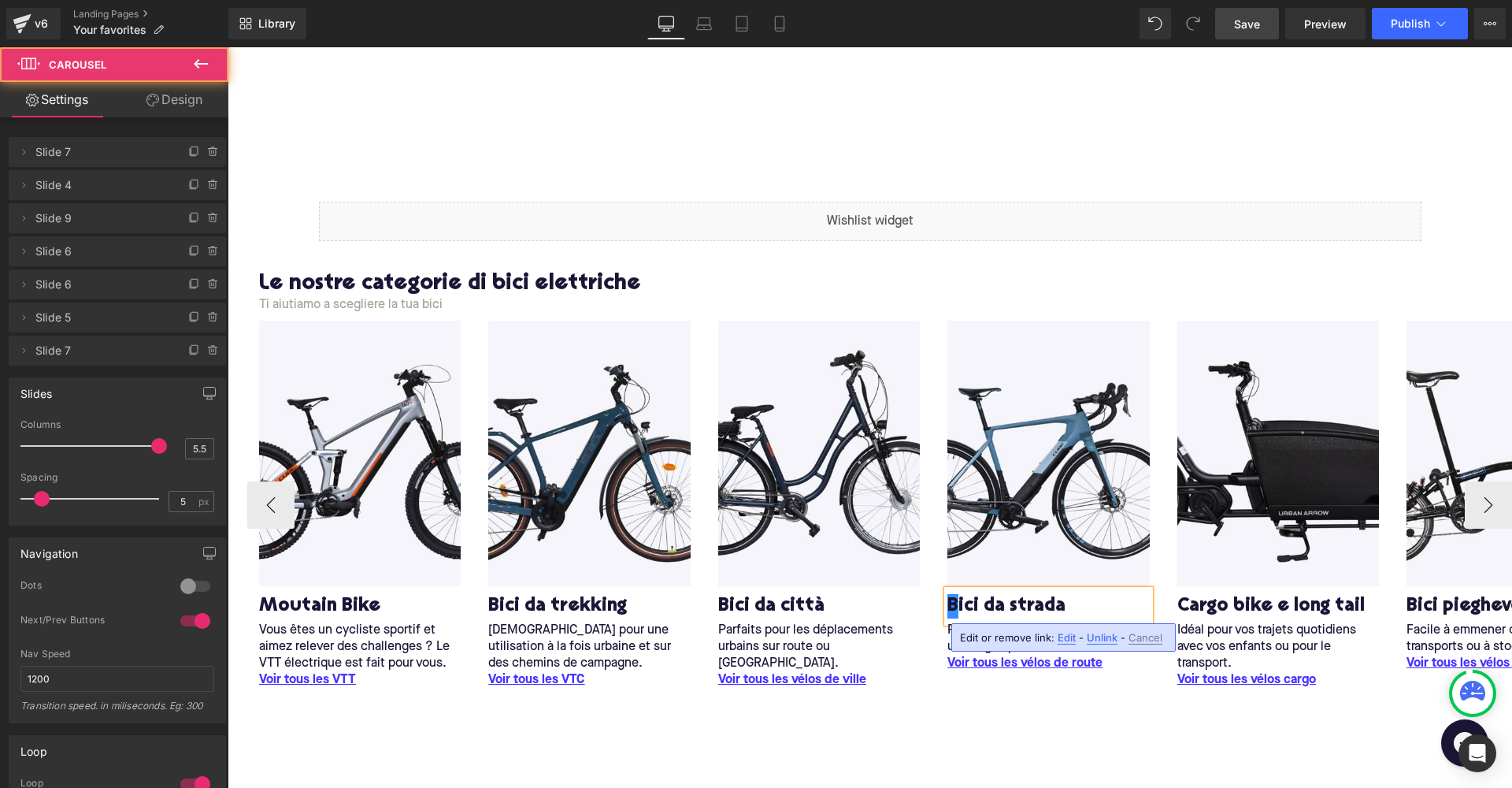
click at [966, 704] on div "Image M outain Bike Heading Vous êtes un cycliste sportif et aimez relever des …" at bounding box center [870, 520] width 1285 height 399
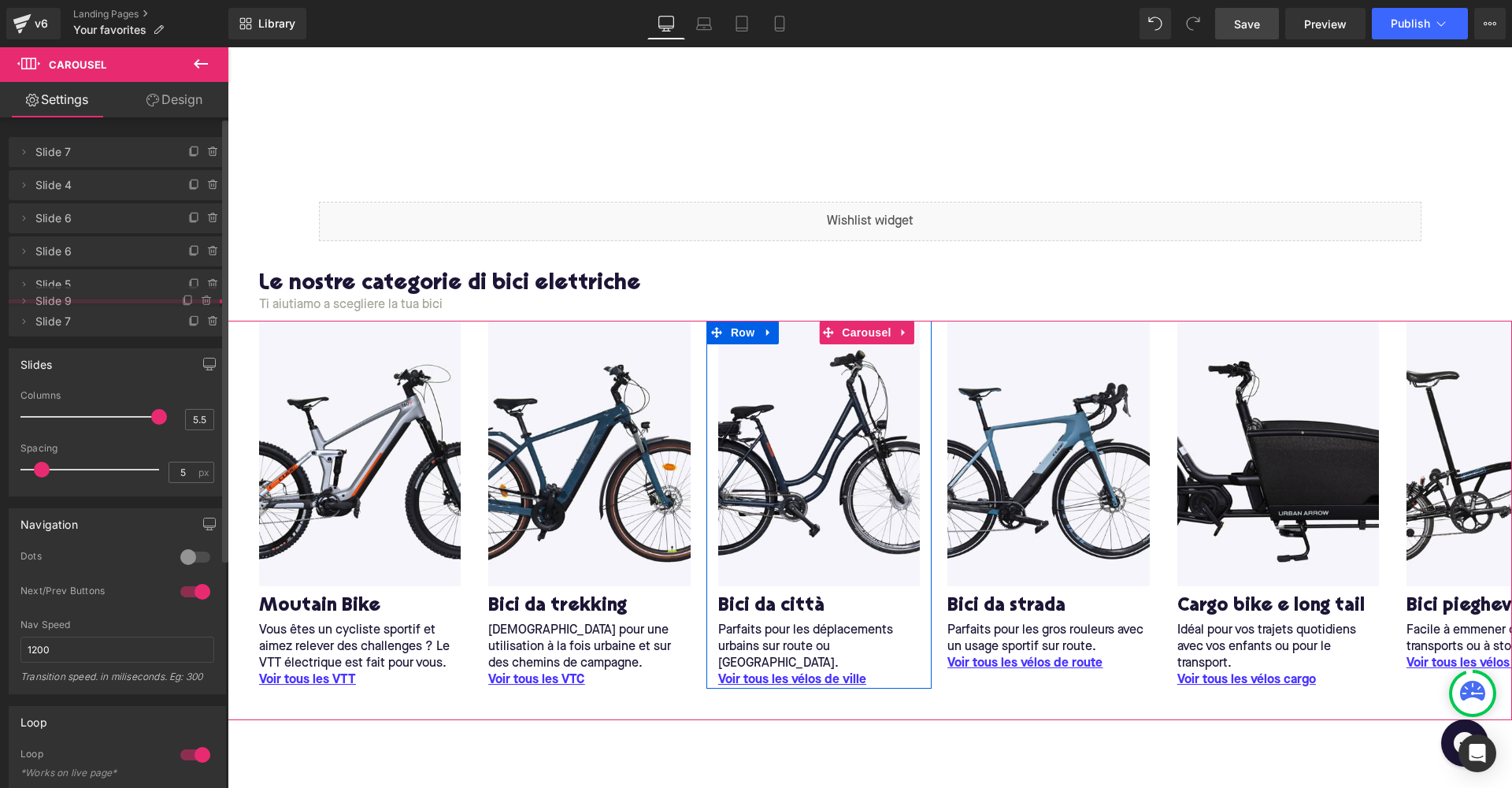
drag, startPoint x: 50, startPoint y: 216, endPoint x: 49, endPoint y: 298, distance: 82.0
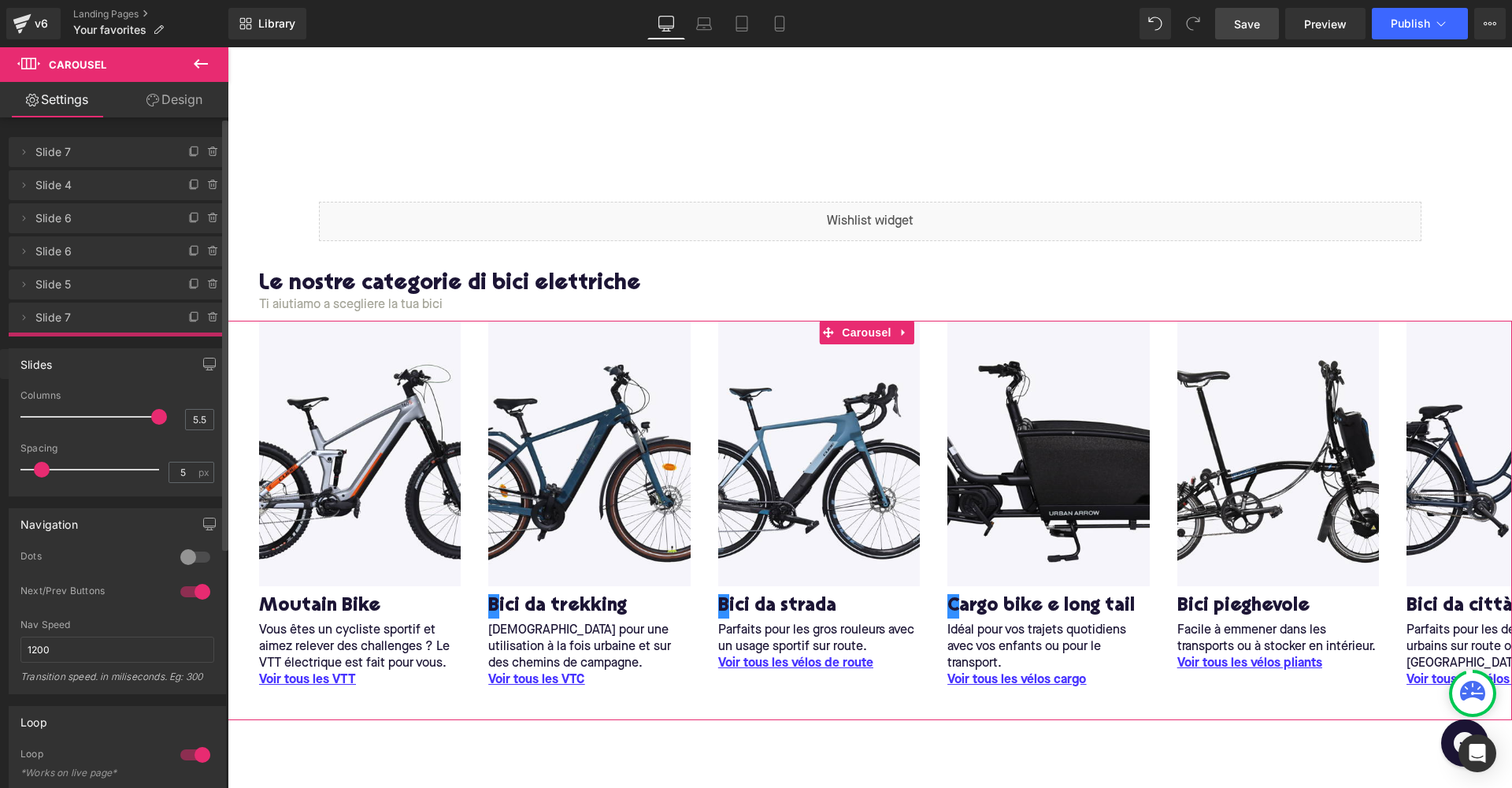
drag, startPoint x: 69, startPoint y: 313, endPoint x: 74, endPoint y: 357, distance: 44.3
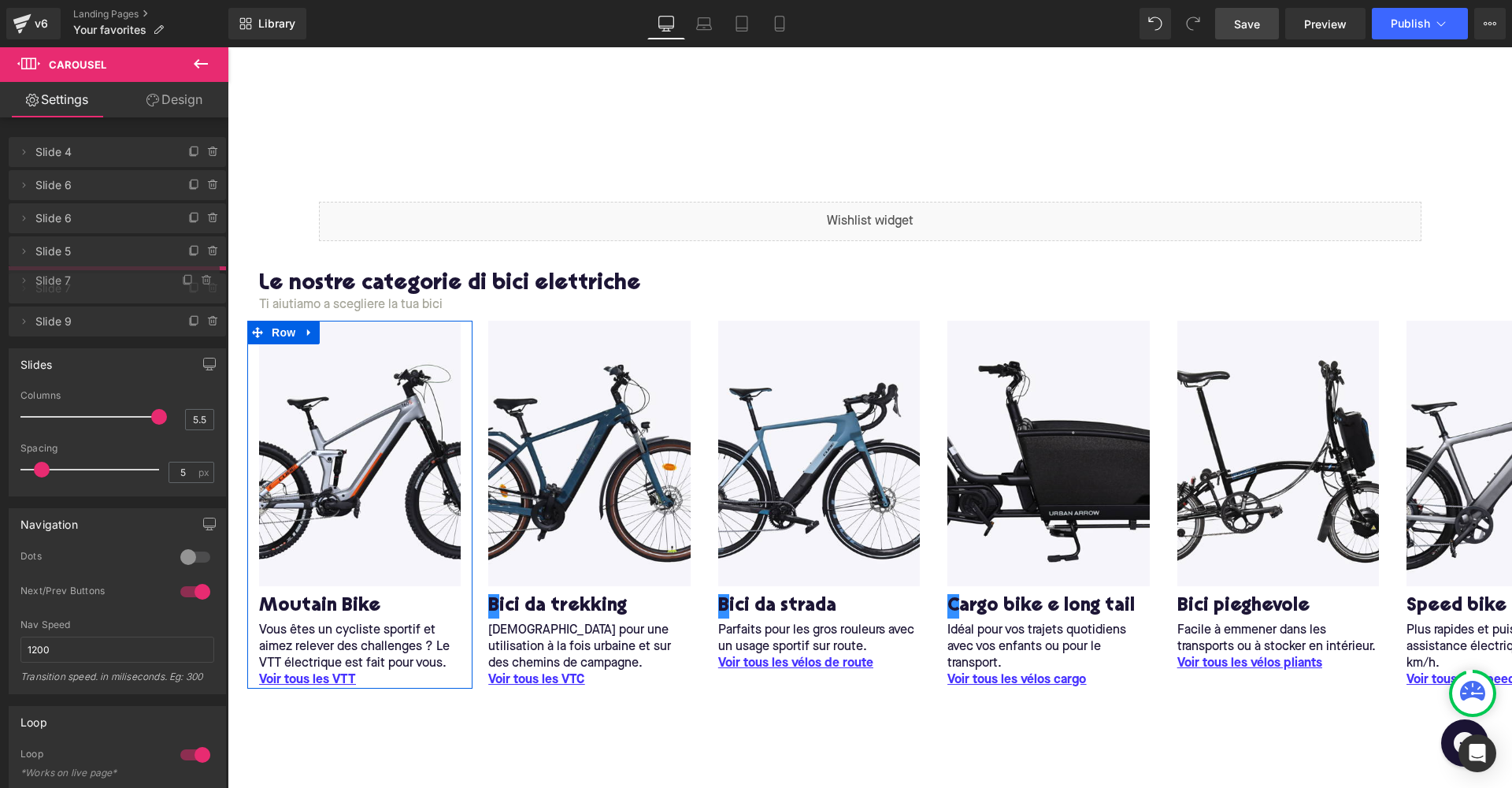
drag, startPoint x: 66, startPoint y: 154, endPoint x: 64, endPoint y: 282, distance: 128.0
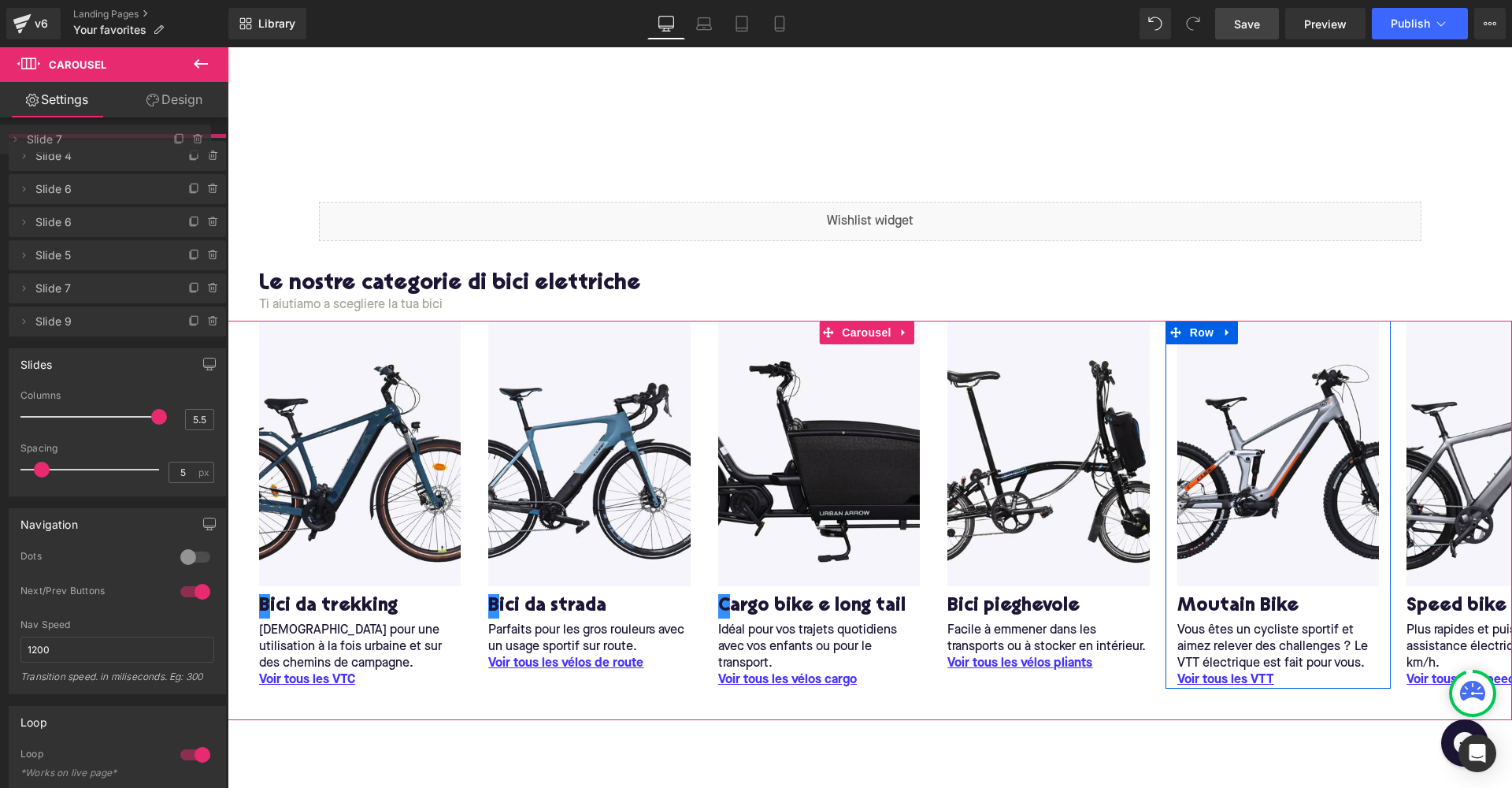
drag, startPoint x: 65, startPoint y: 284, endPoint x: 60, endPoint y: 127, distance: 157.1
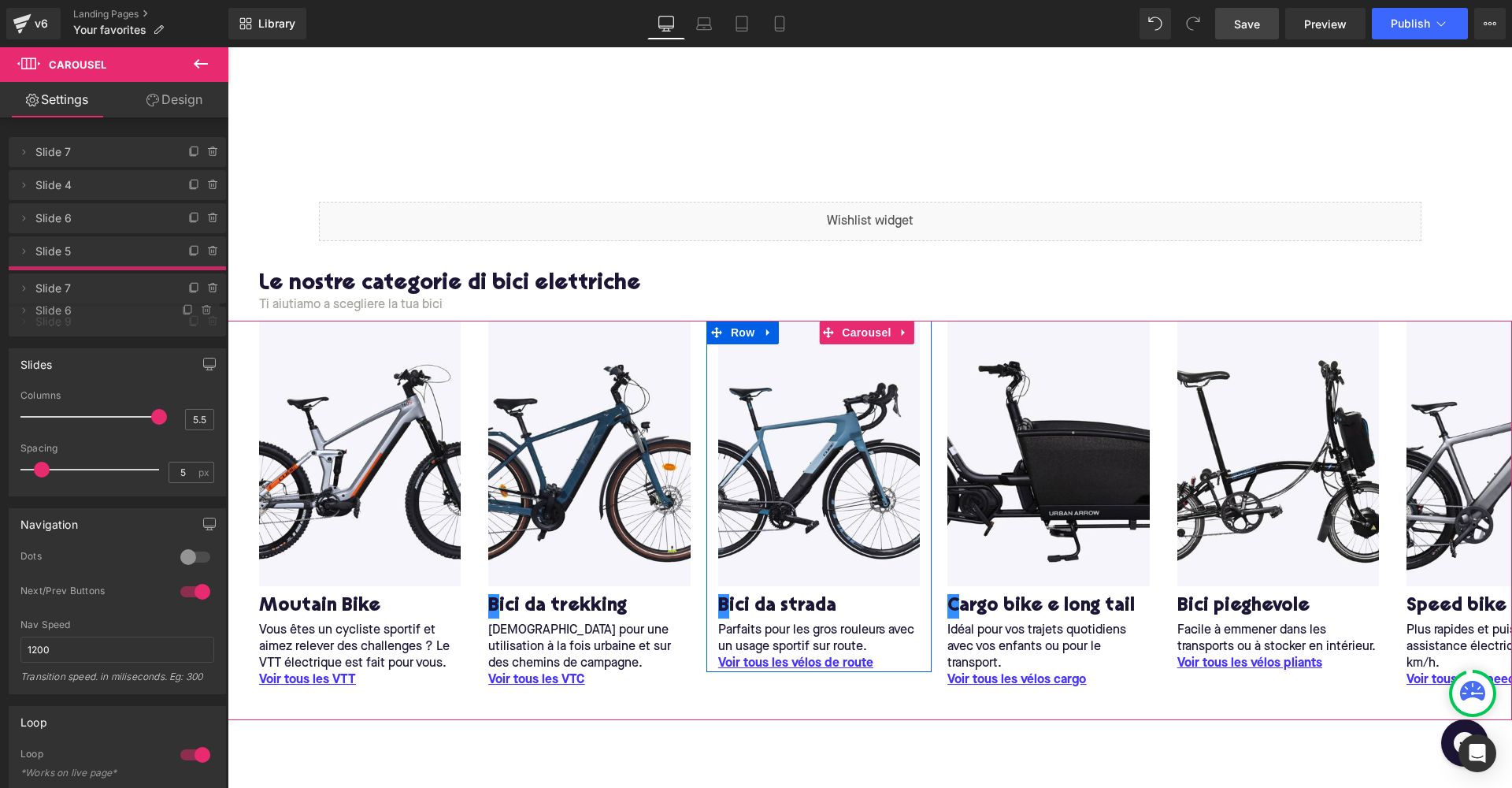
drag, startPoint x: 76, startPoint y: 219, endPoint x: 91, endPoint y: 311, distance: 93.2
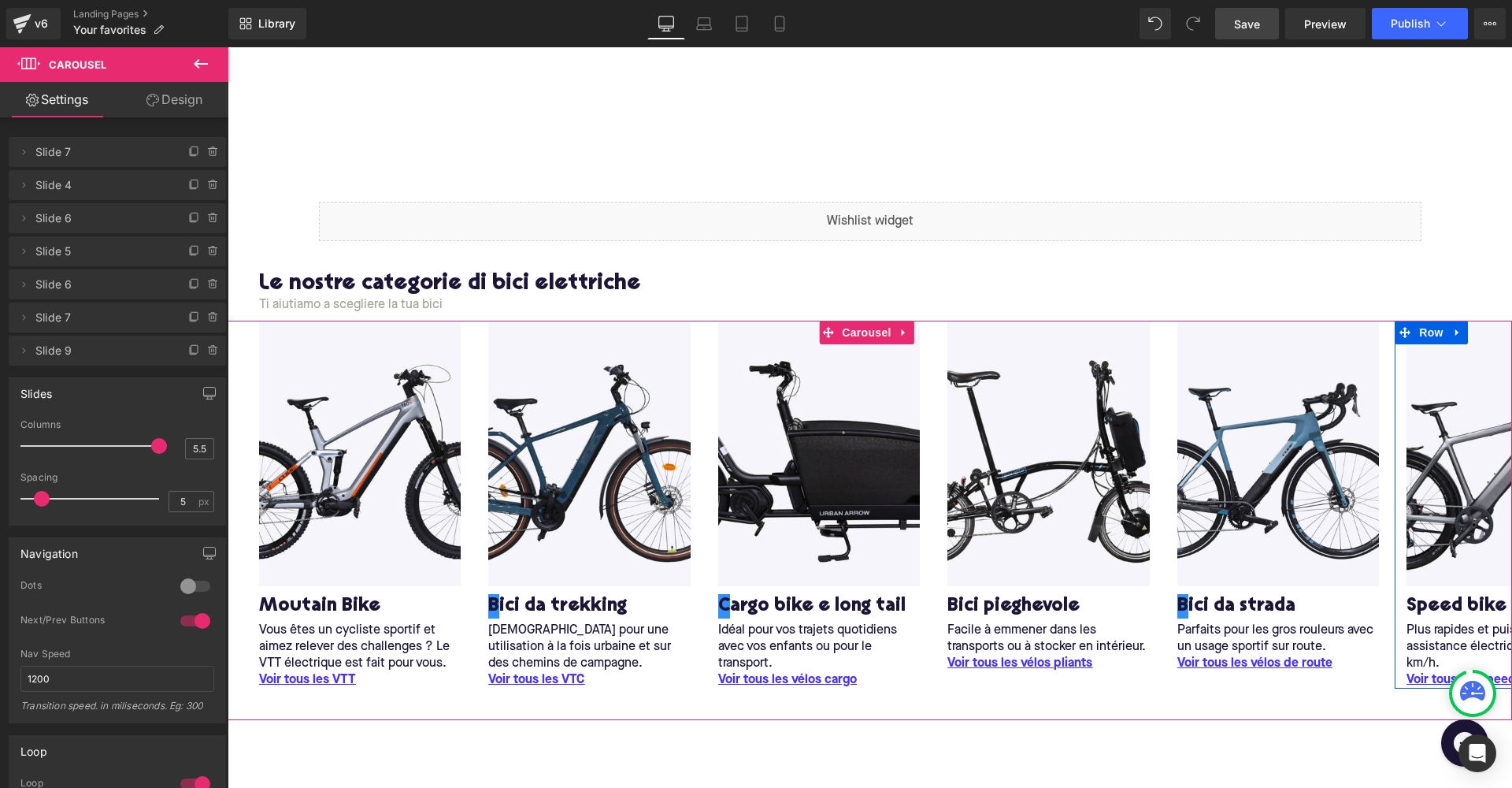
click at [71, 323] on span "Slide 7" at bounding box center [102, 318] width 132 height 30
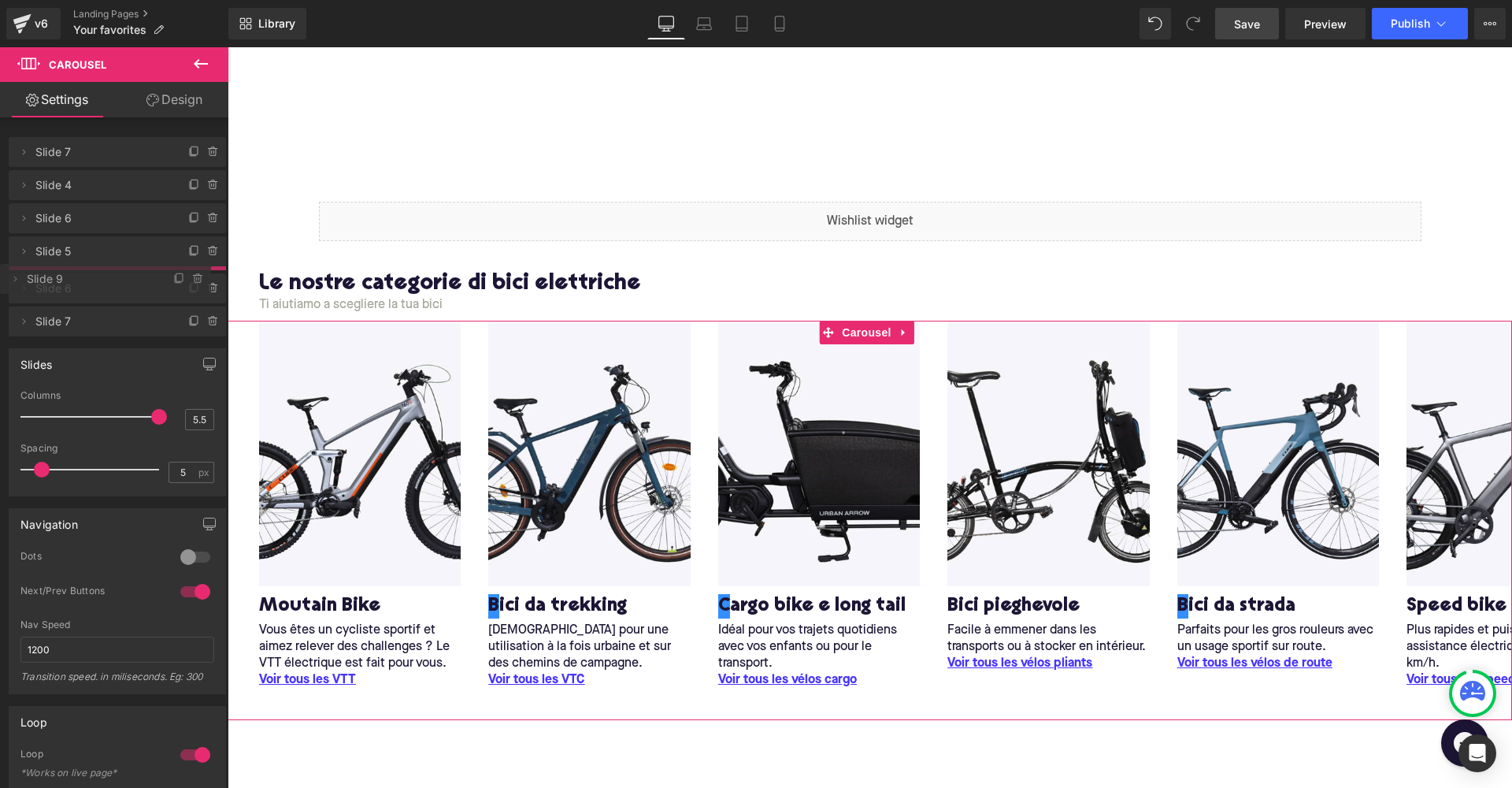
drag, startPoint x: 71, startPoint y: 349, endPoint x: 66, endPoint y: 278, distance: 71.2
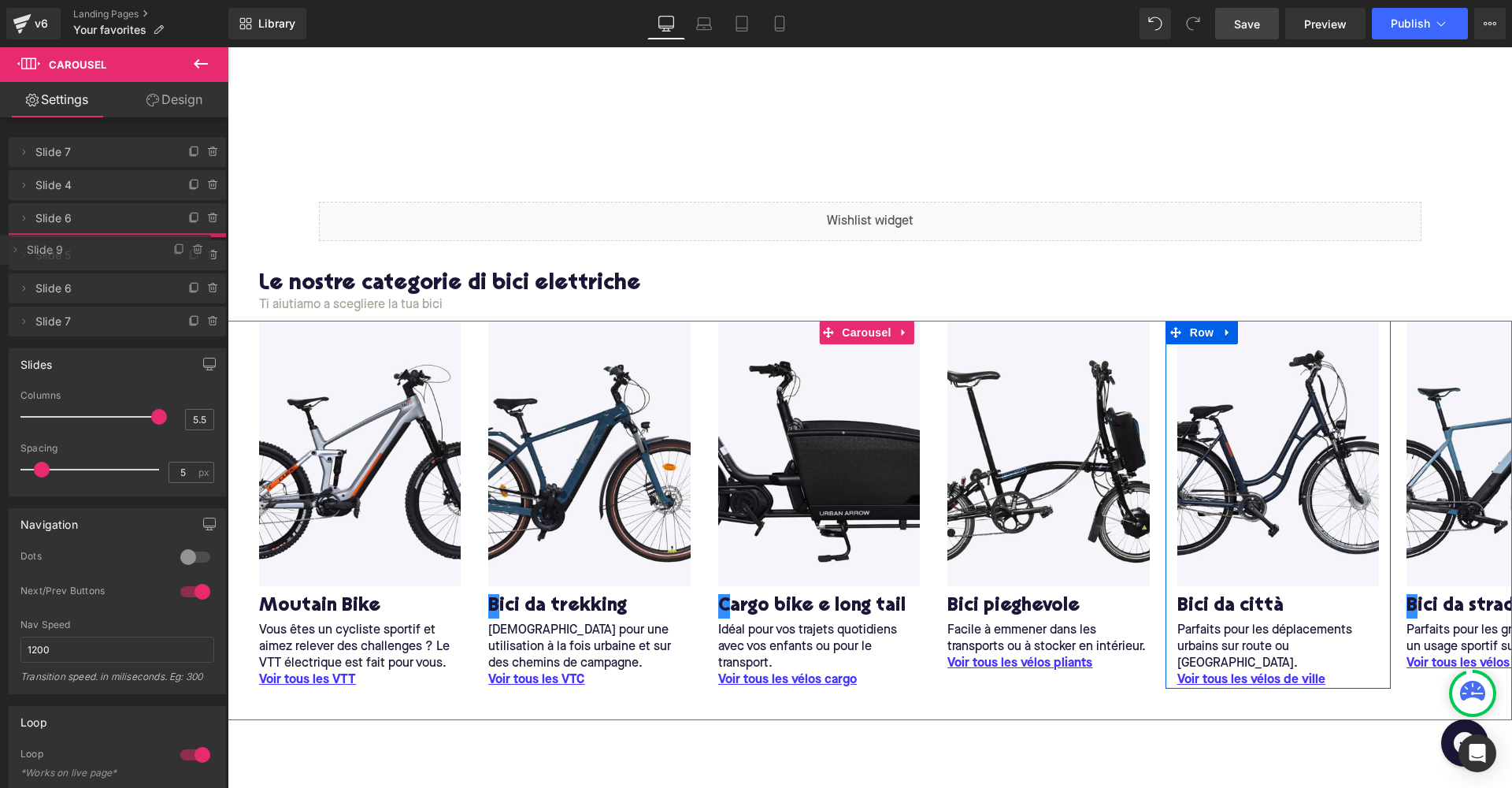
drag, startPoint x: 68, startPoint y: 275, endPoint x: 66, endPoint y: 241, distance: 34.1
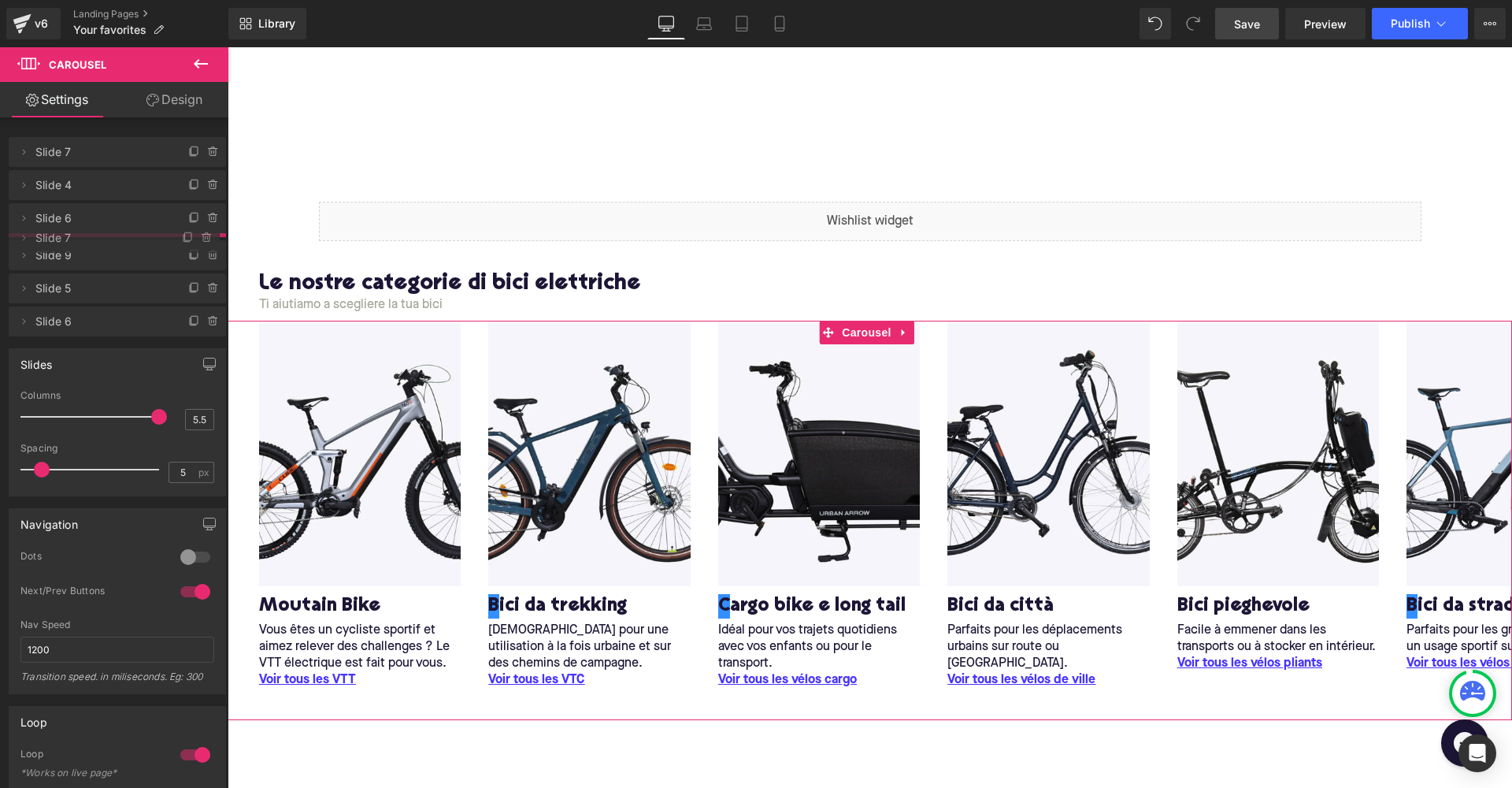
drag, startPoint x: 69, startPoint y: 350, endPoint x: 64, endPoint y: 237, distance: 113.1
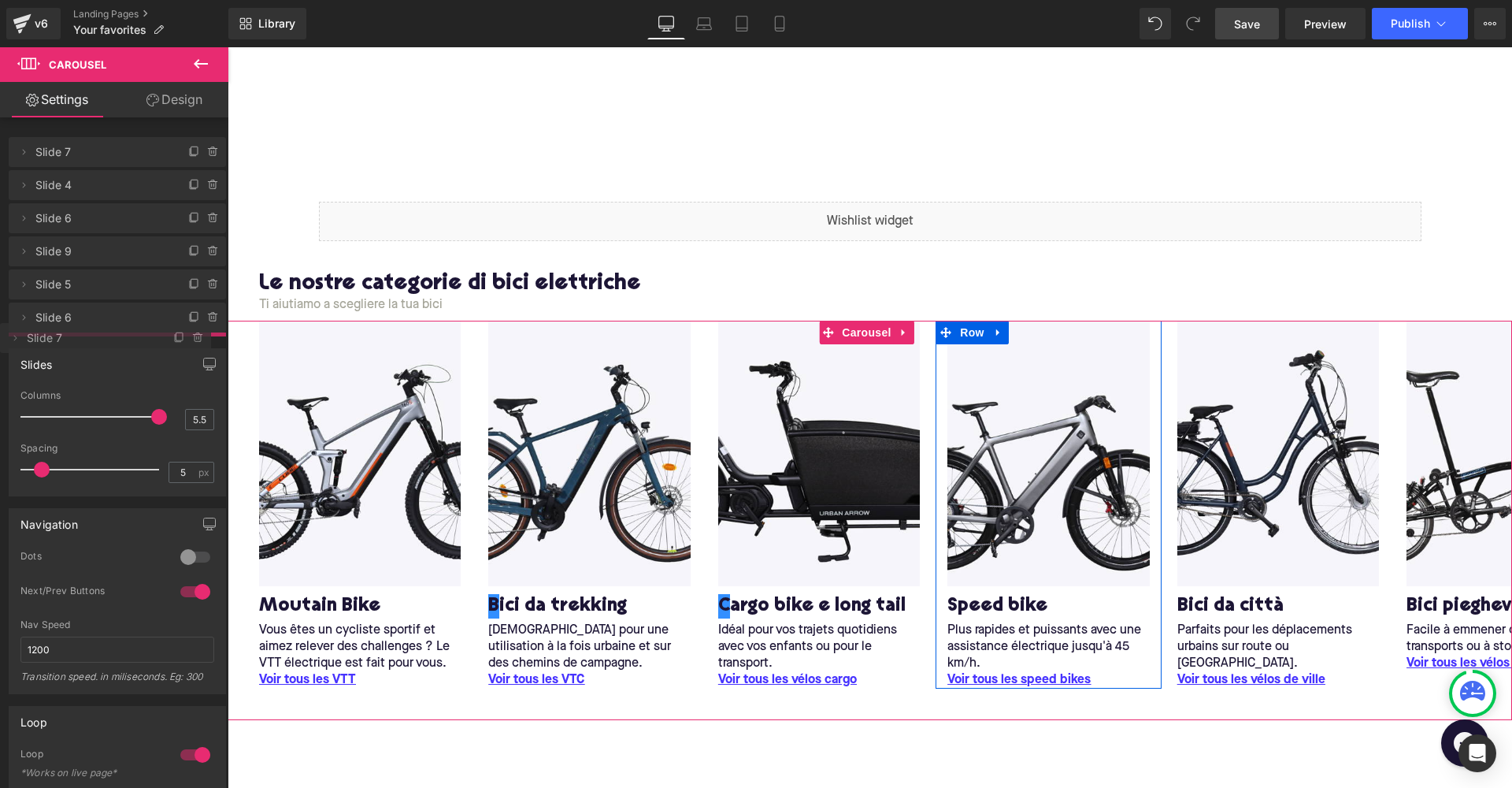
drag, startPoint x: 59, startPoint y: 245, endPoint x: 75, endPoint y: 332, distance: 88.5
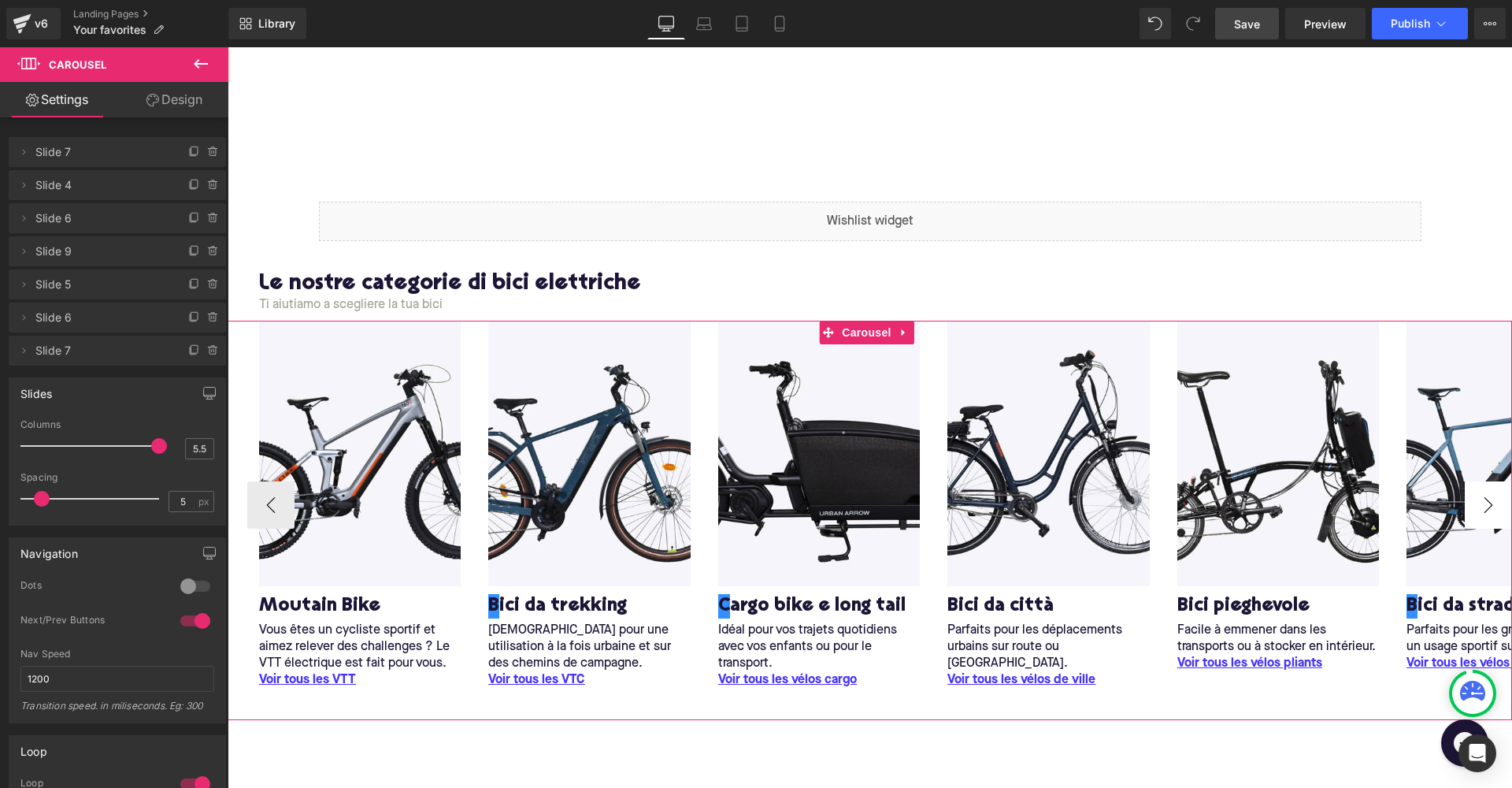
click at [1481, 495] on button "›" at bounding box center [1488, 504] width 47 height 47
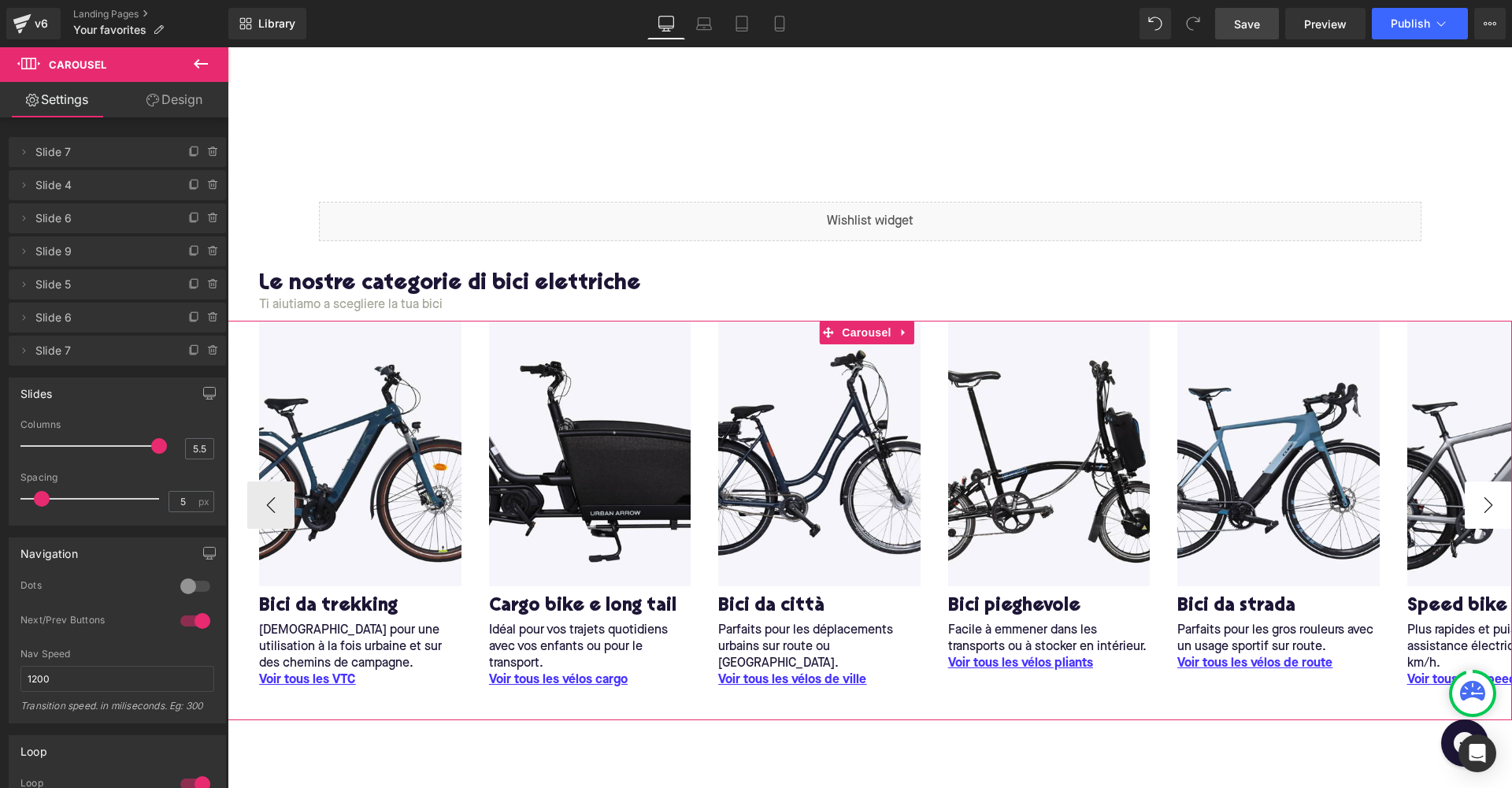
click at [1481, 495] on button "›" at bounding box center [1488, 504] width 47 height 47
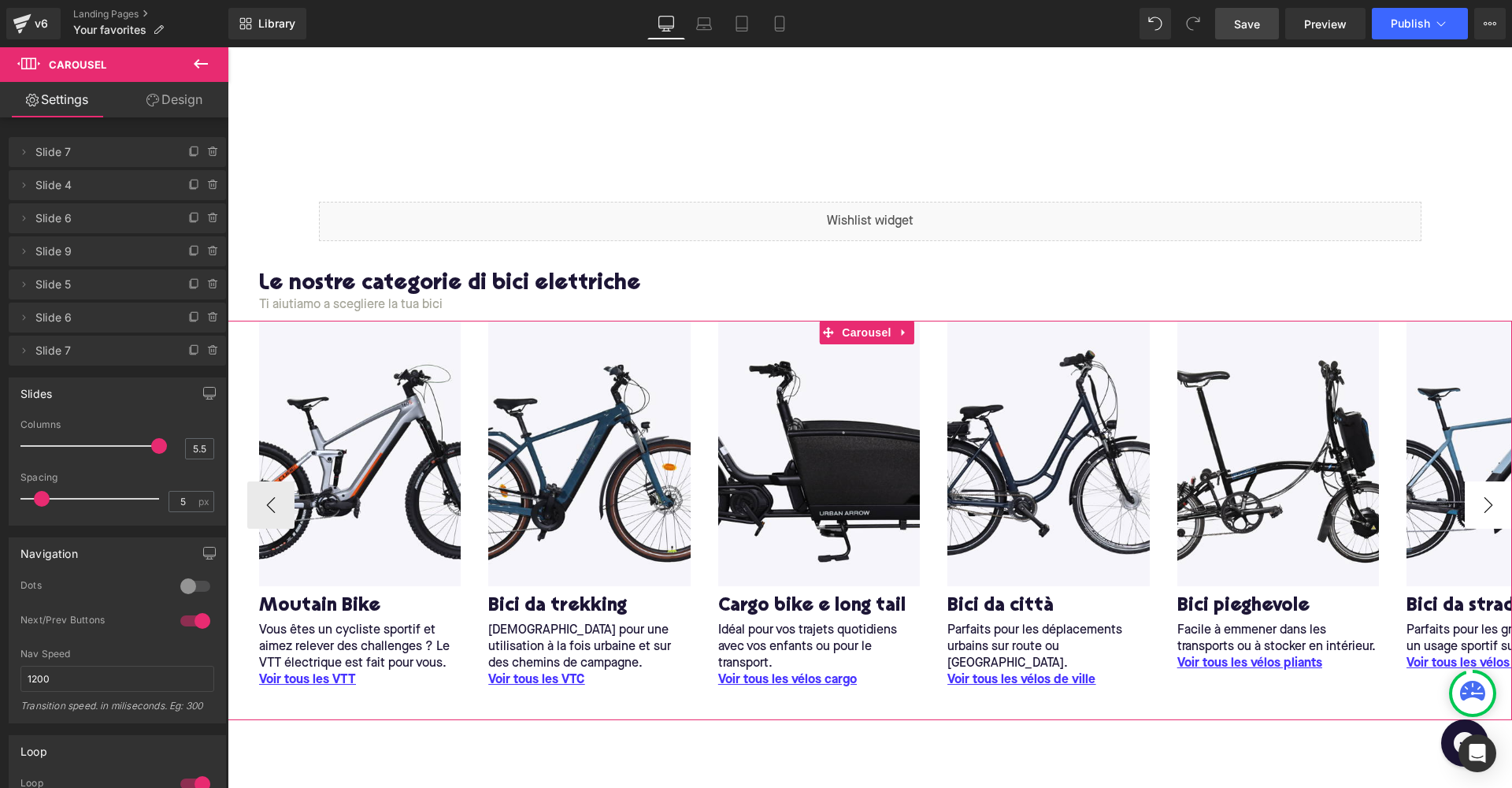
click at [1481, 495] on button "›" at bounding box center [1488, 504] width 47 height 47
click at [269, 499] on button "‹" at bounding box center [270, 504] width 47 height 47
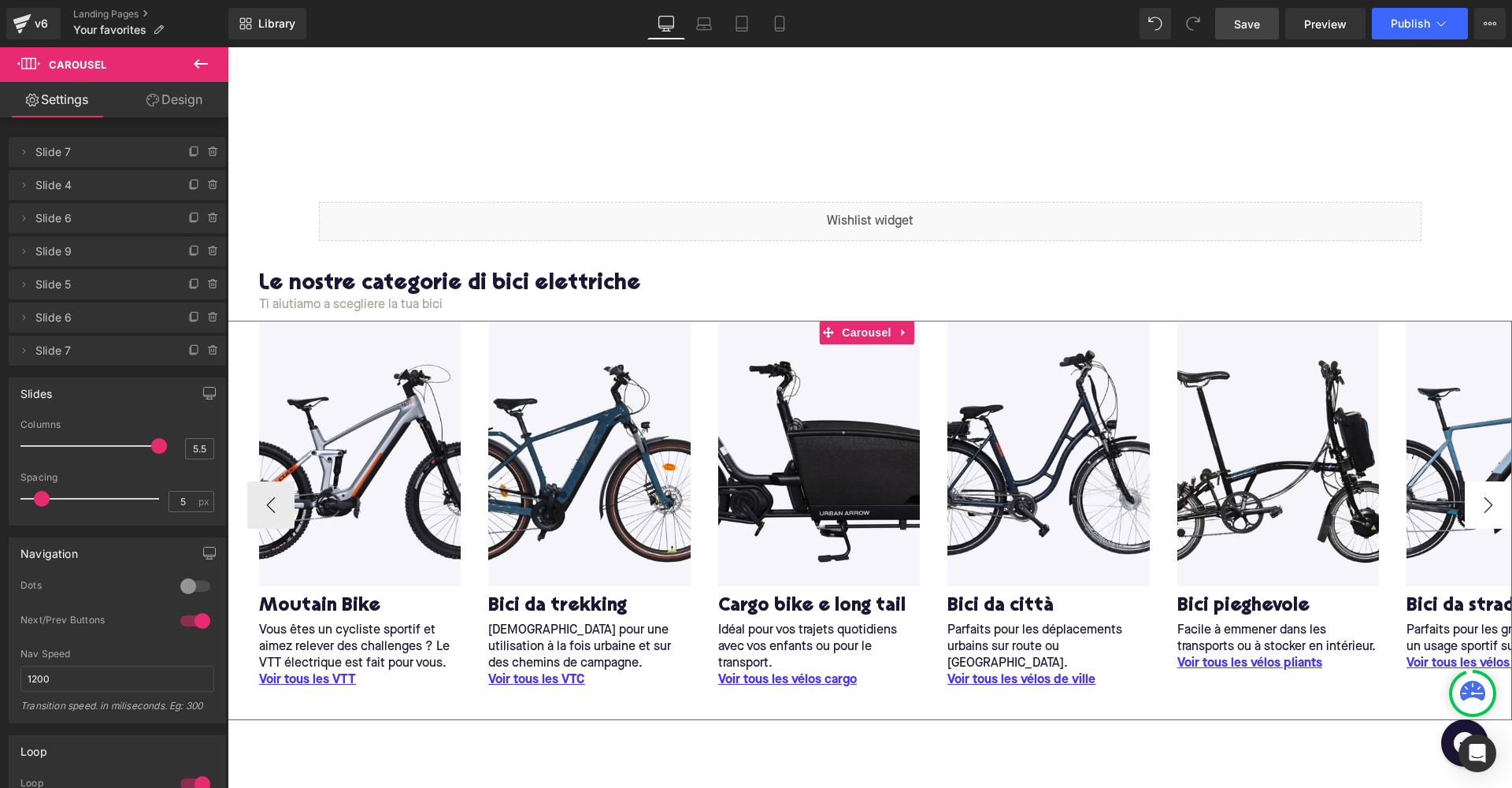
click at [1499, 496] on button "›" at bounding box center [1488, 504] width 47 height 47
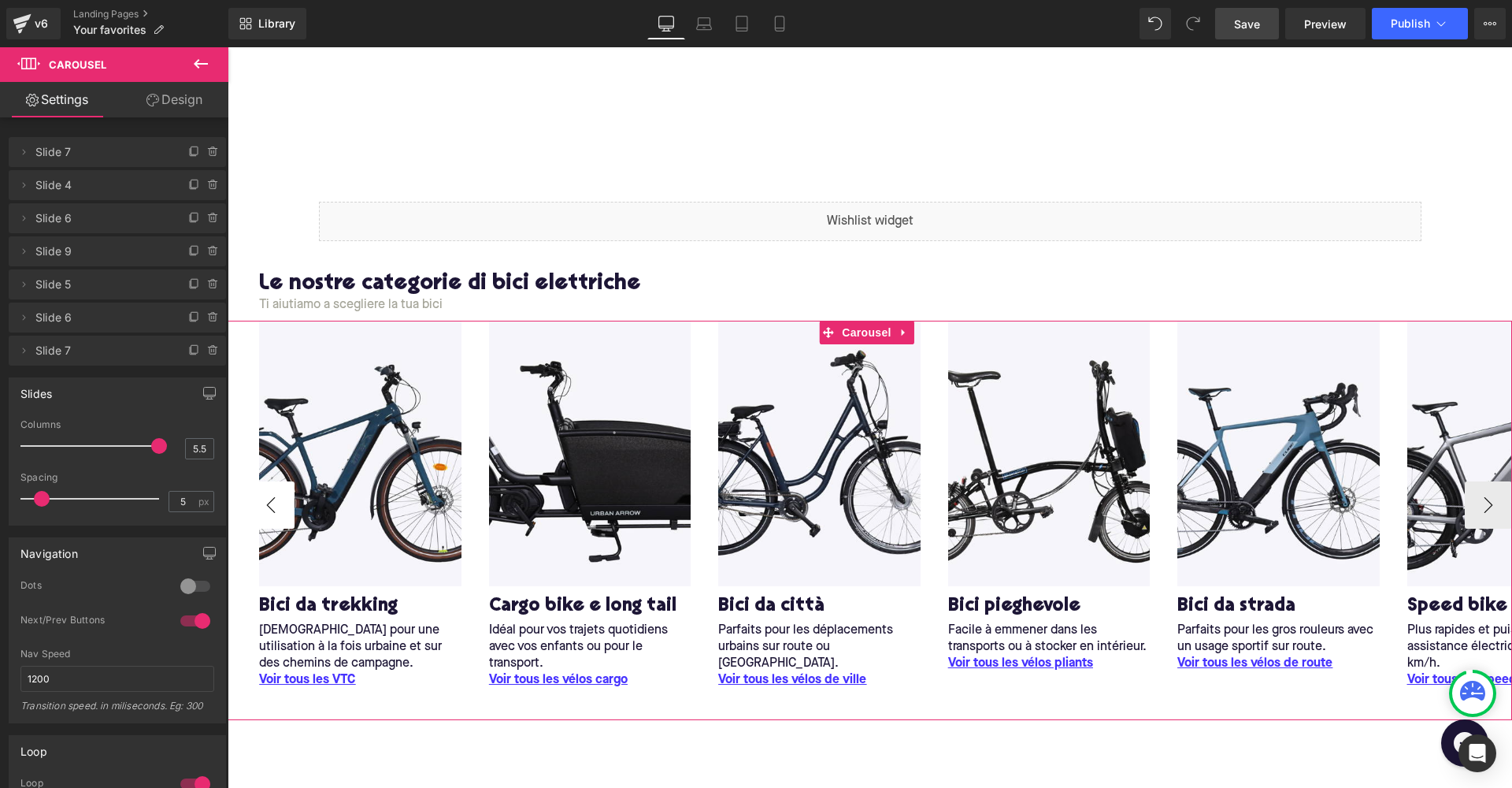
click at [280, 500] on button "‹" at bounding box center [270, 504] width 47 height 47
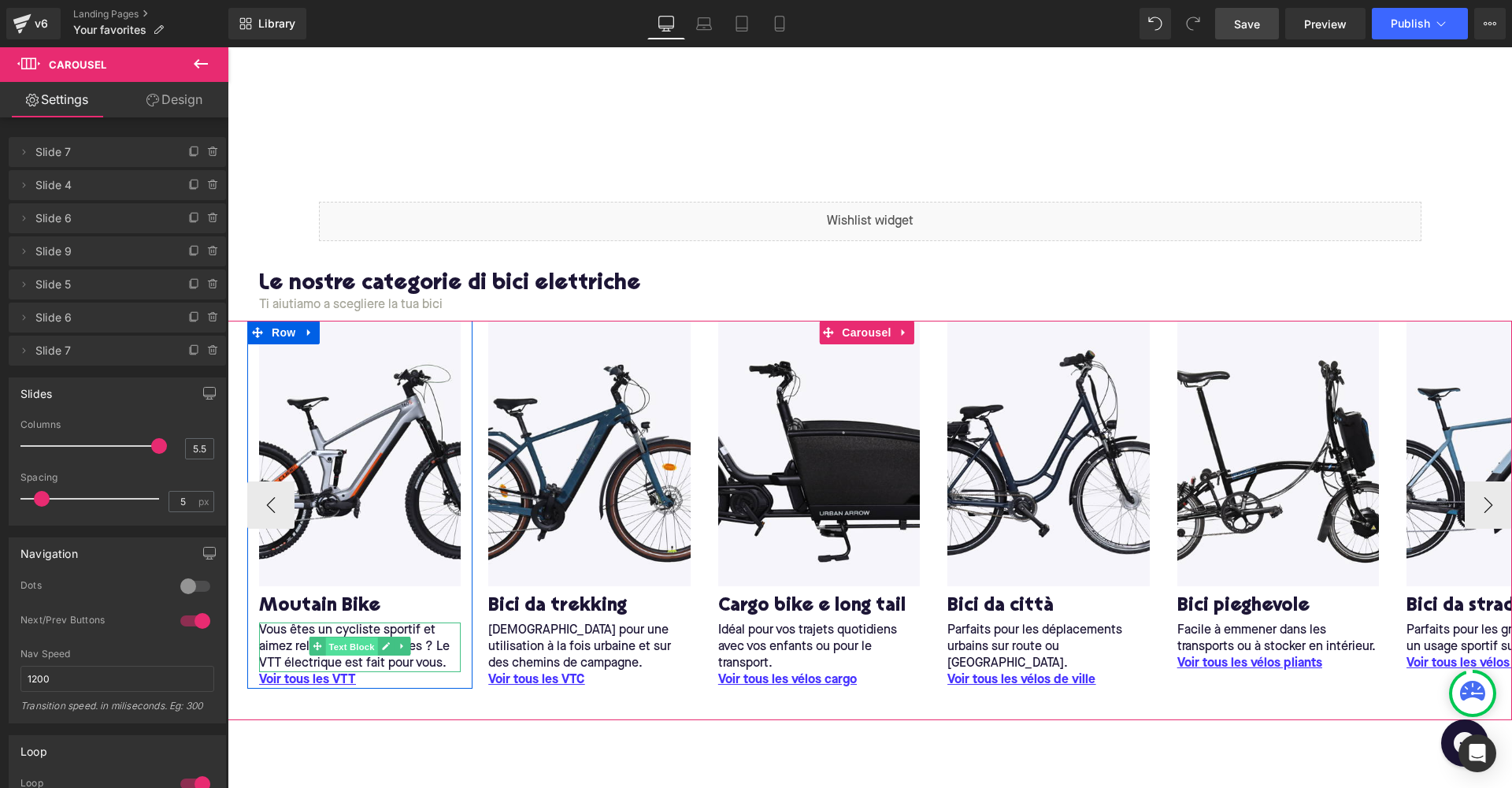
click at [370, 640] on span "Text Block" at bounding box center [351, 647] width 52 height 19
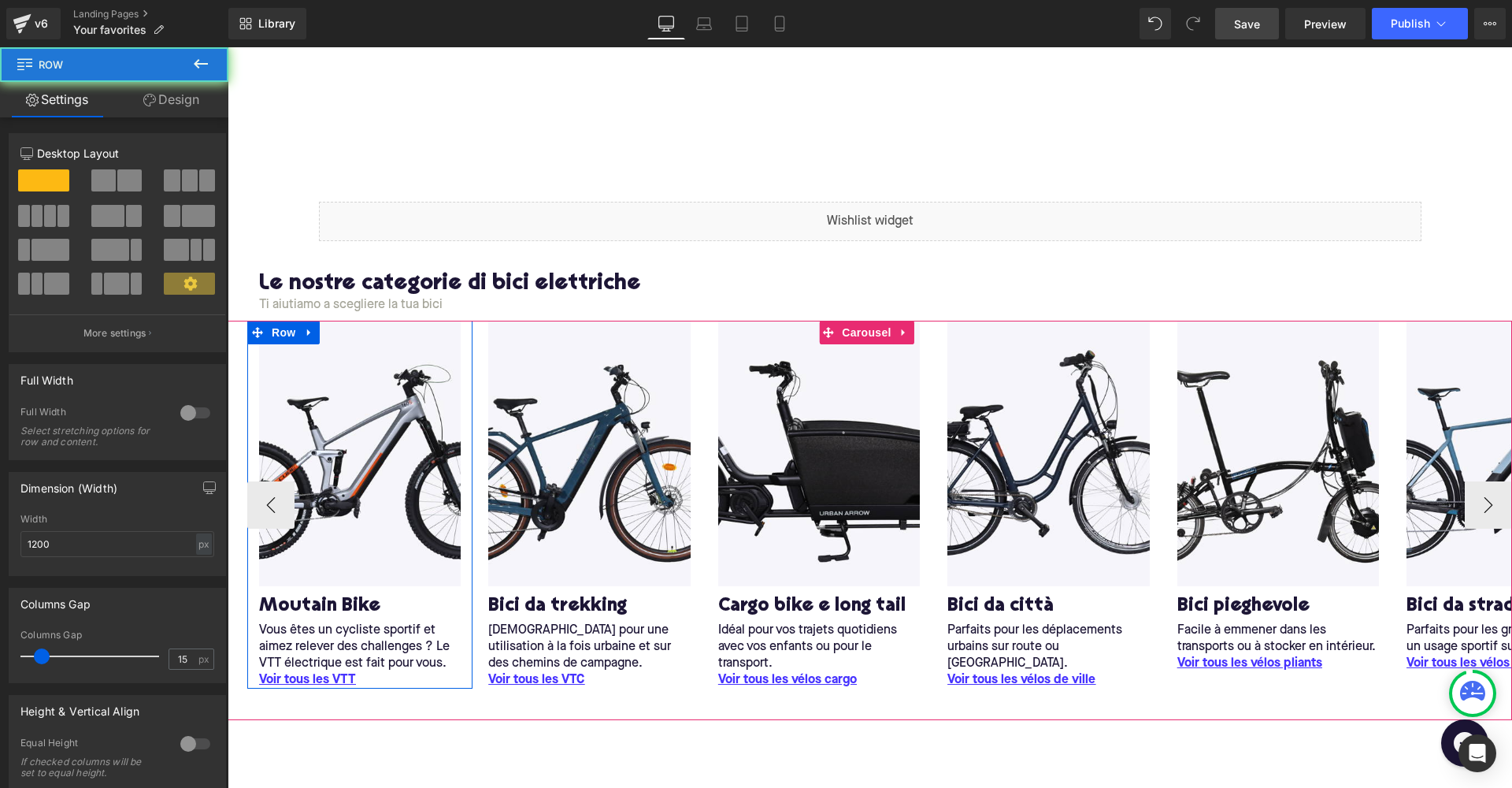
click at [465, 641] on div "Image M outain Bike Heading Vous êtes un cycliste sportif et aimez relever des …" at bounding box center [360, 504] width 226 height 367
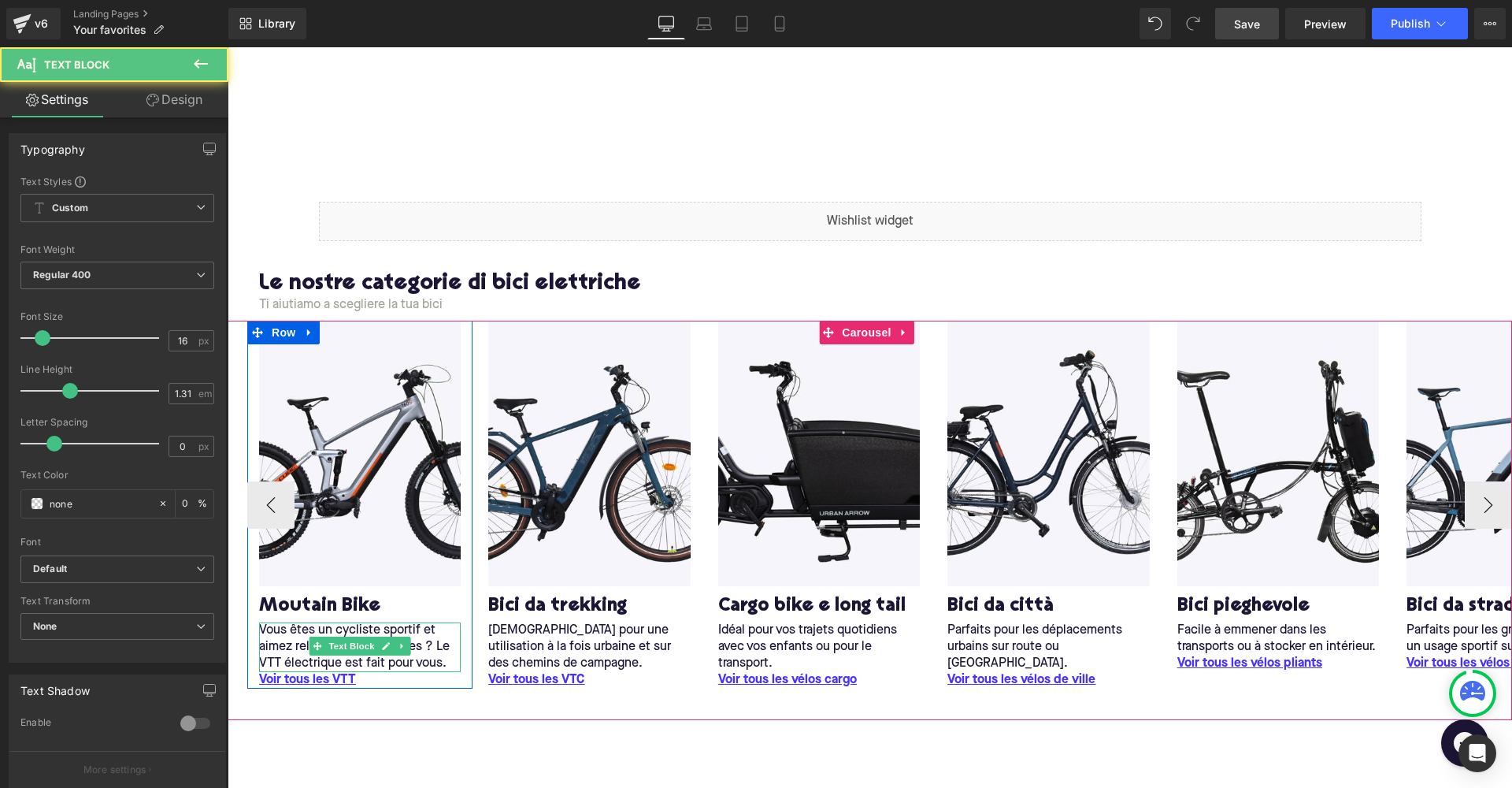
click at [432, 638] on p "Vous êtes un cycliste sportif et aimez relever des challenges ? Le VTT électriq…" at bounding box center [360, 647] width 202 height 50
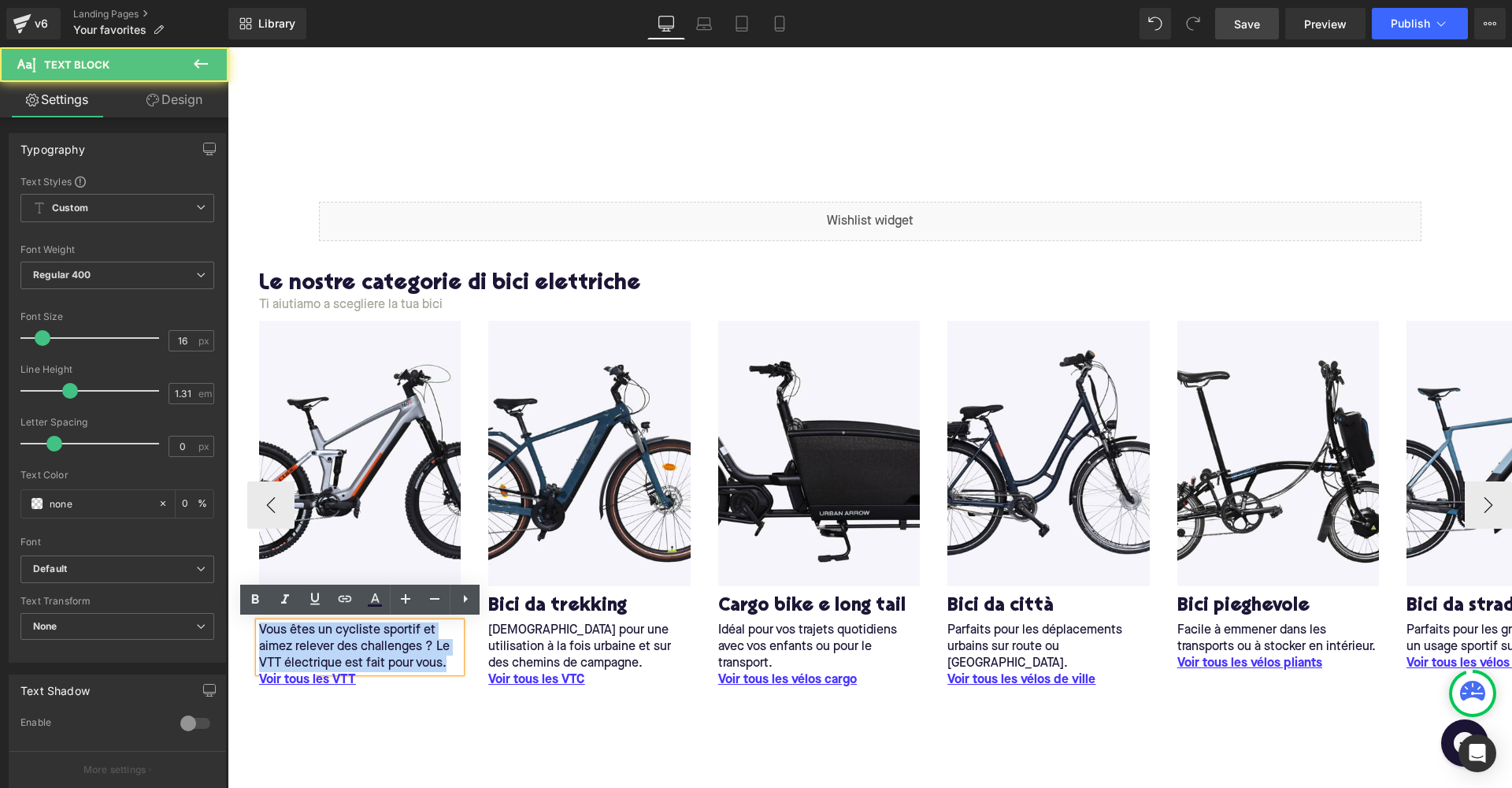
drag, startPoint x: 446, startPoint y: 660, endPoint x: 233, endPoint y: 599, distance: 221.6
click at [234, 599] on div "Image M outain Bike Heading Vous êtes un cycliste sportif et aimez relever des …" at bounding box center [870, 520] width 1285 height 399
copy p "Vous êtes un cycliste sportif et aimez relever des challenges ? Le VTT électriq…"
drag, startPoint x: 320, startPoint y: 772, endPoint x: 359, endPoint y: 657, distance: 121.4
click at [359, 657] on p "Vous êtes un cycliste sportif et aimez relever des challenges ? Le VTT électriq…" at bounding box center [360, 647] width 202 height 50
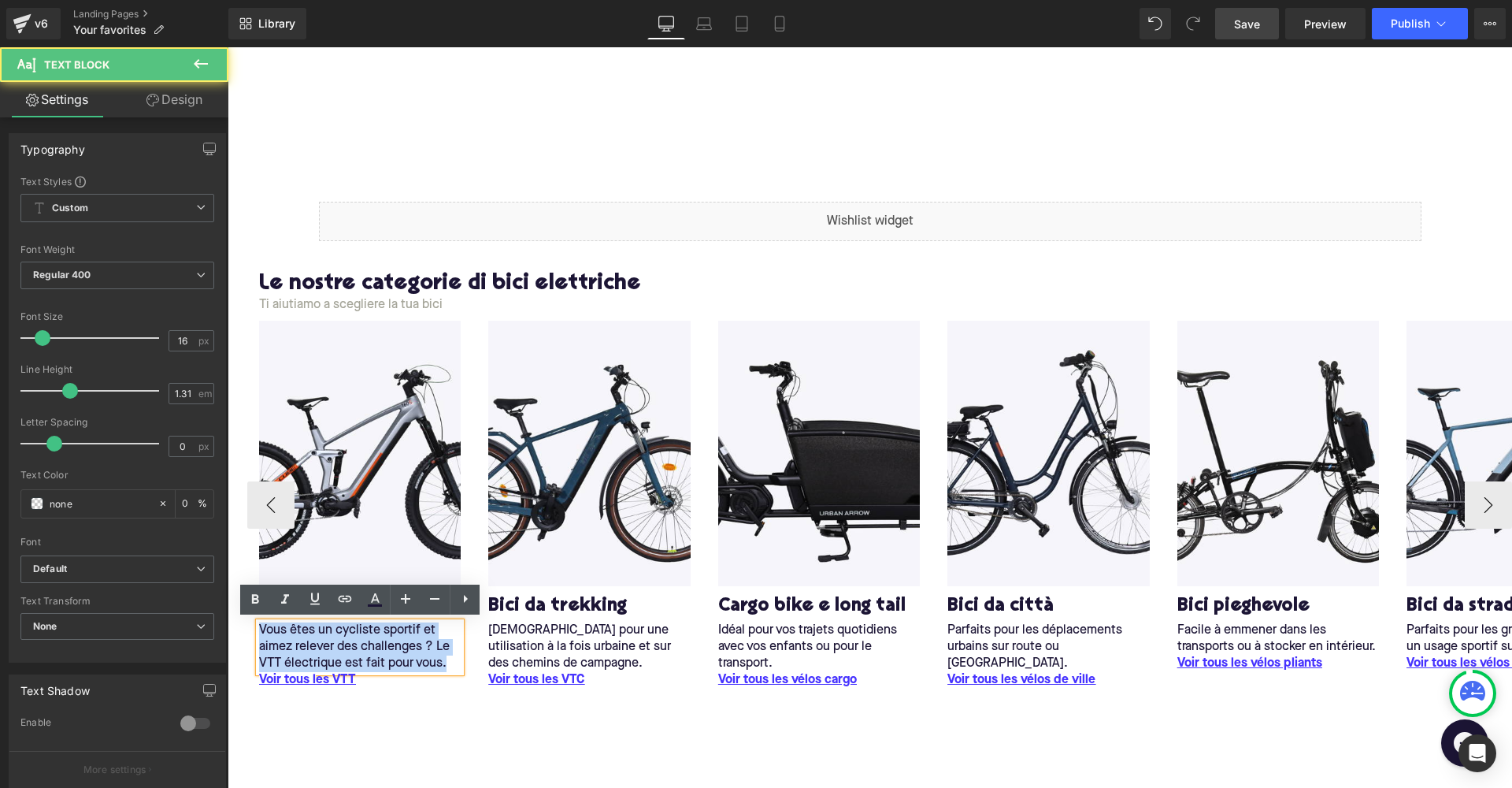
click at [386, 647] on p "Vous êtes un cycliste sportif et aimez relever des challenges ? Le VTT électriq…" at bounding box center [360, 647] width 202 height 50
drag, startPoint x: 451, startPoint y: 661, endPoint x: 257, endPoint y: 628, distance: 196.8
click at [259, 628] on div "Vous êtes un cycliste sportif et aimez relever des challenges ? Le VTT électriq…" at bounding box center [360, 647] width 202 height 50
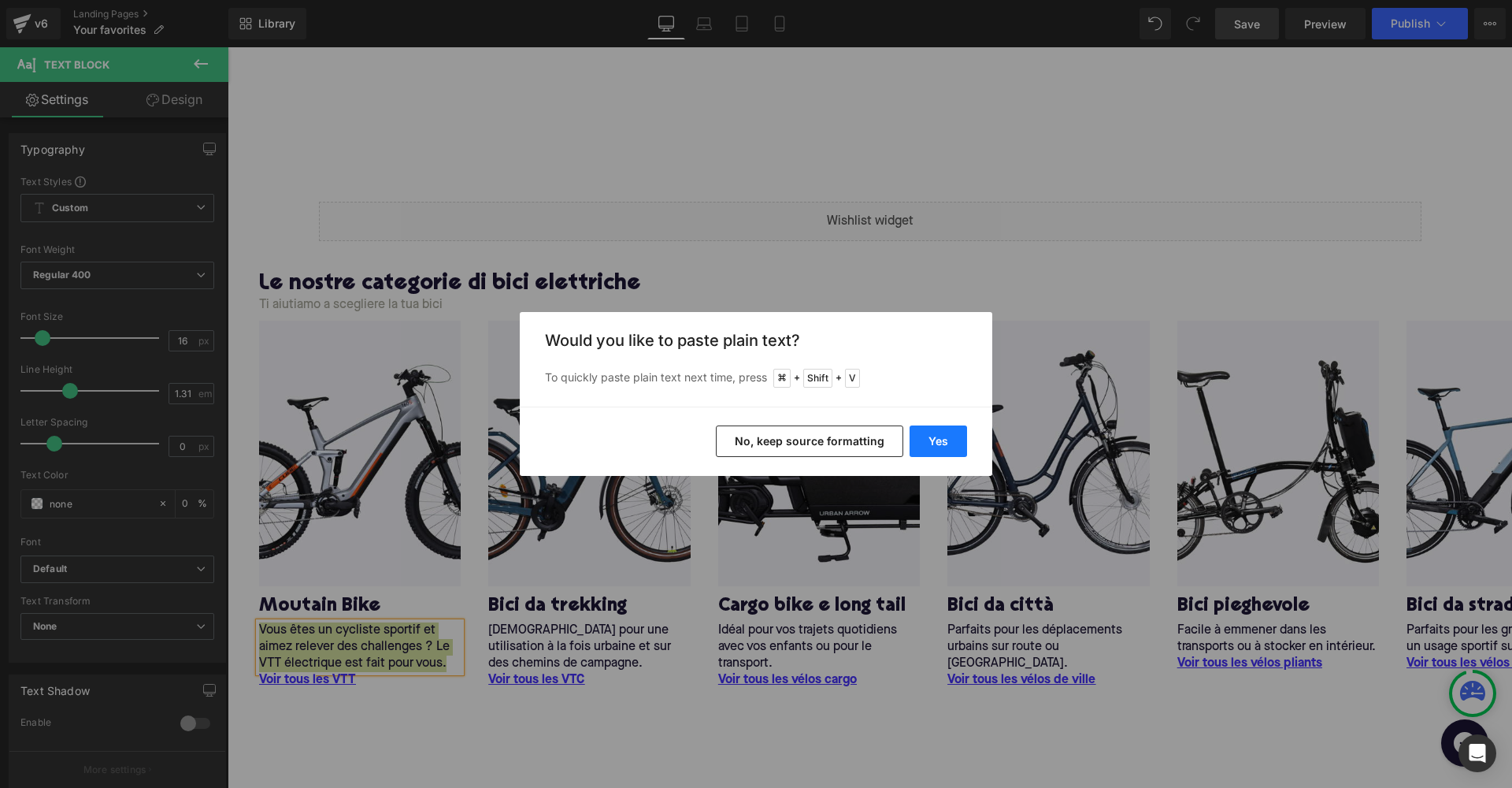
click at [936, 442] on button "Yes" at bounding box center [938, 442] width 58 height 31
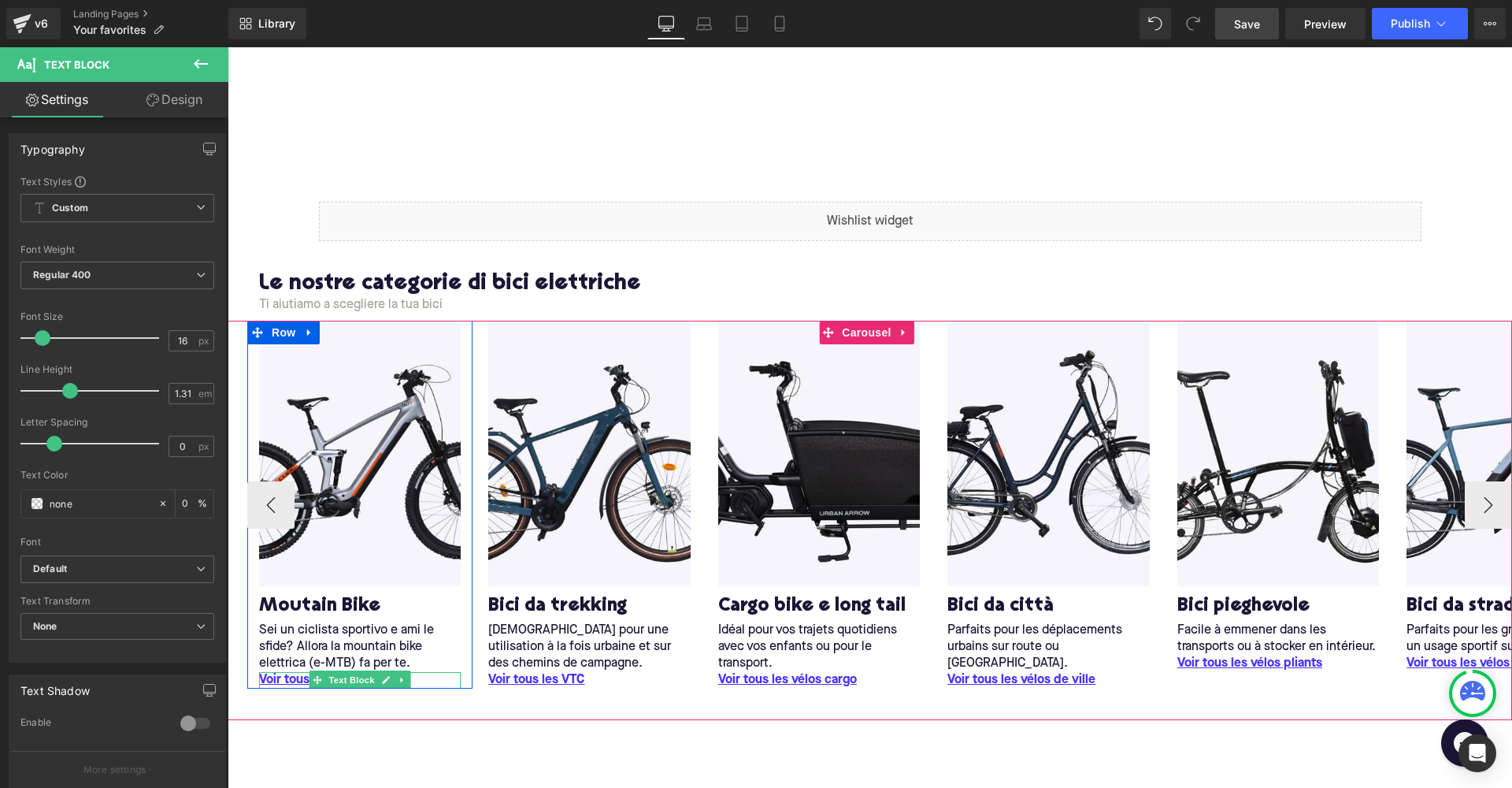
click at [277, 676] on span "Voir tous l" at bounding box center [287, 680] width 57 height 12
click at [292, 676] on span "Voir tous l" at bounding box center [287, 680] width 57 height 12
click at [389, 676] on icon at bounding box center [386, 680] width 8 height 9
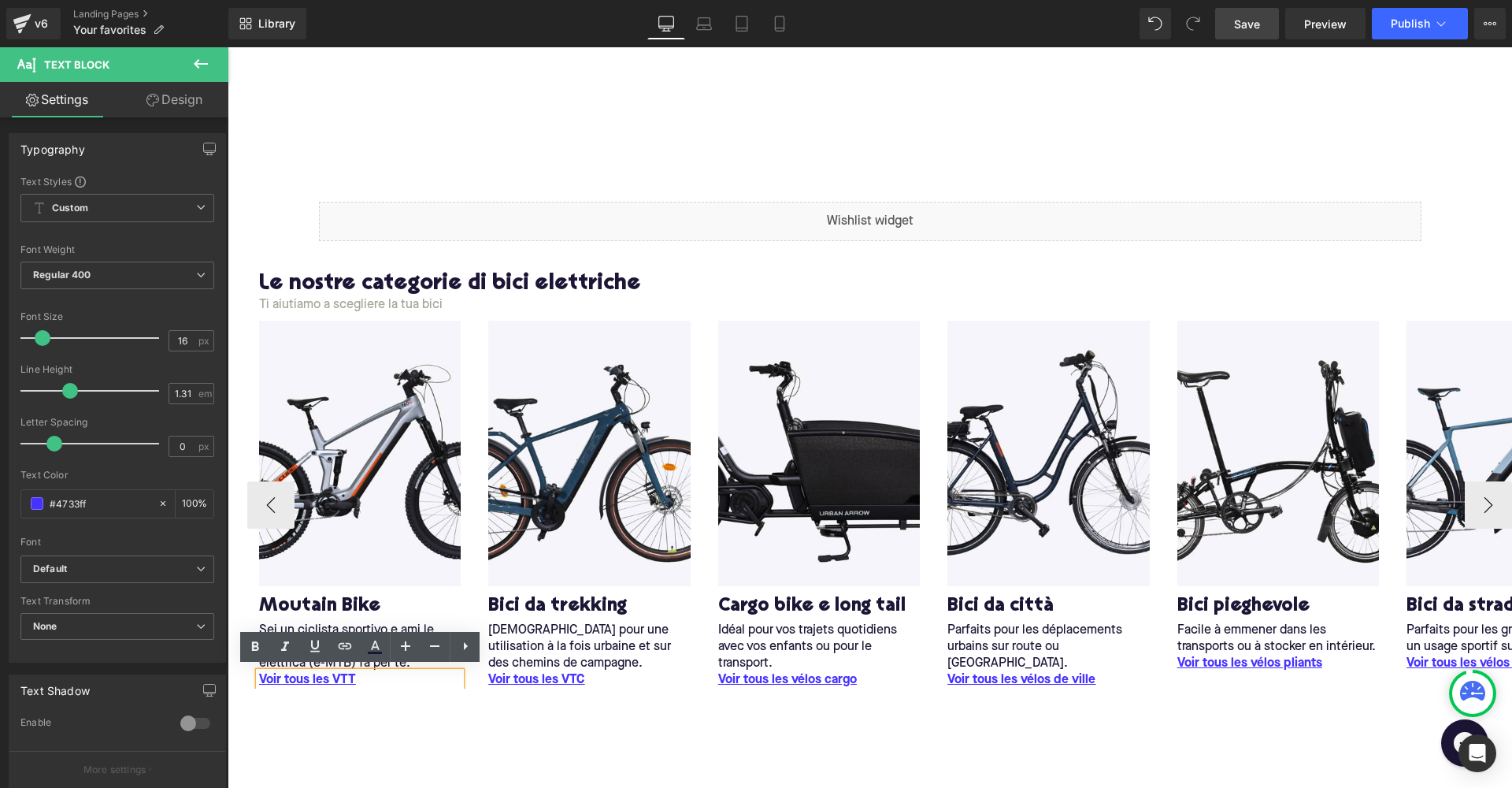
click at [343, 676] on link "Voir tous l es VTT" at bounding box center [307, 681] width 97 height 17
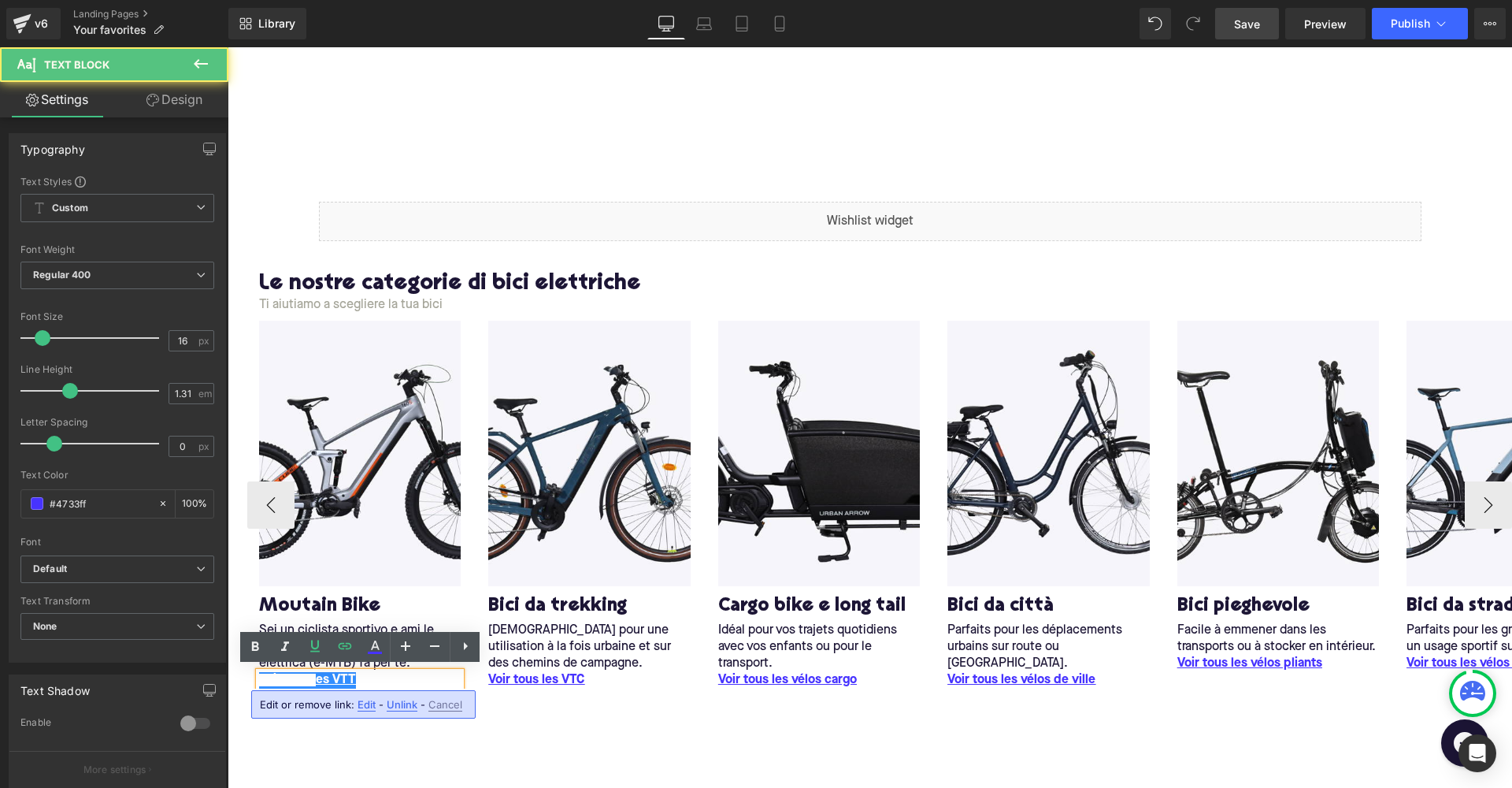
click at [359, 676] on p "Voir tous l es VTT" at bounding box center [360, 681] width 202 height 17
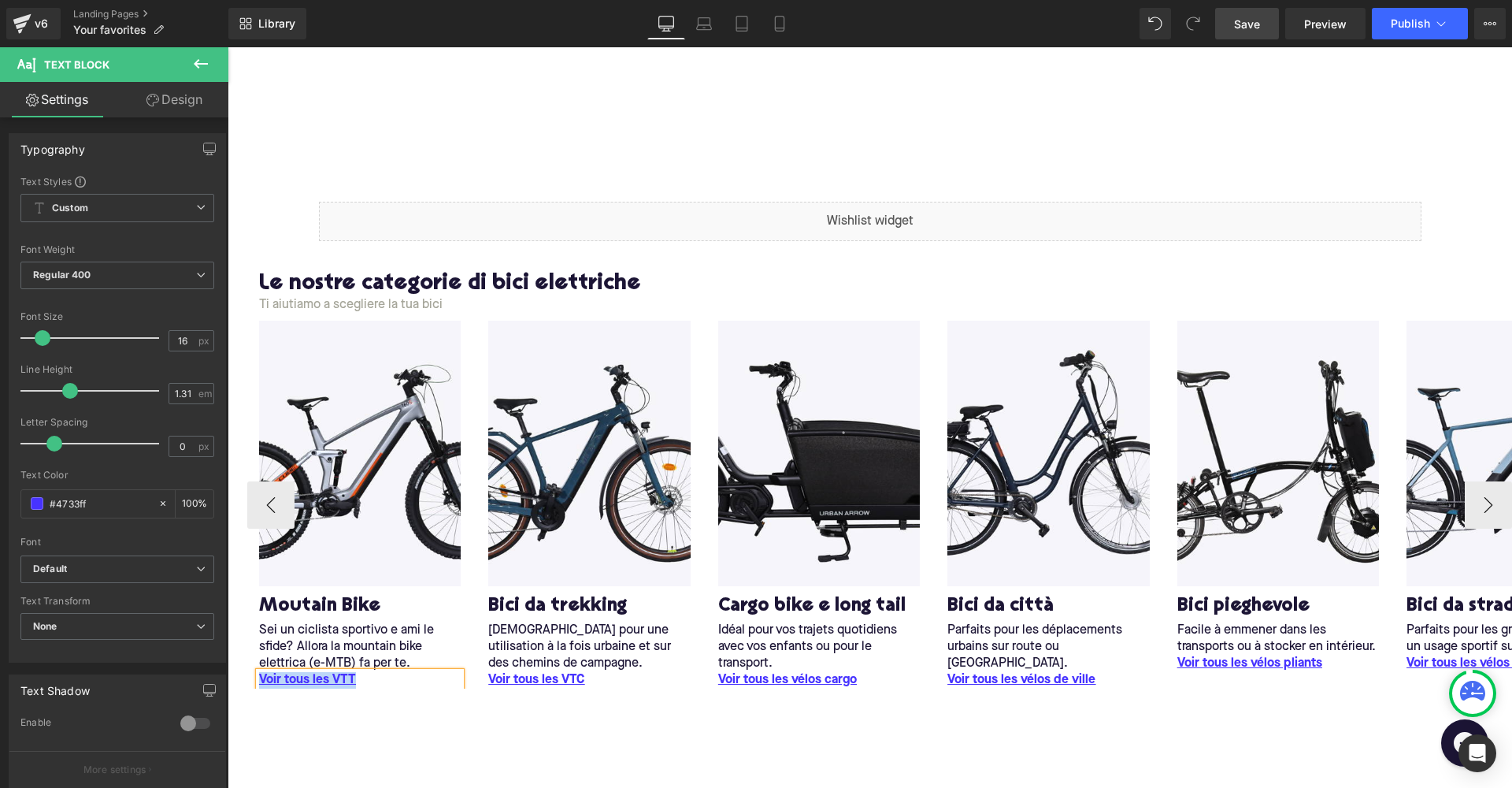
scroll to position [1, 0]
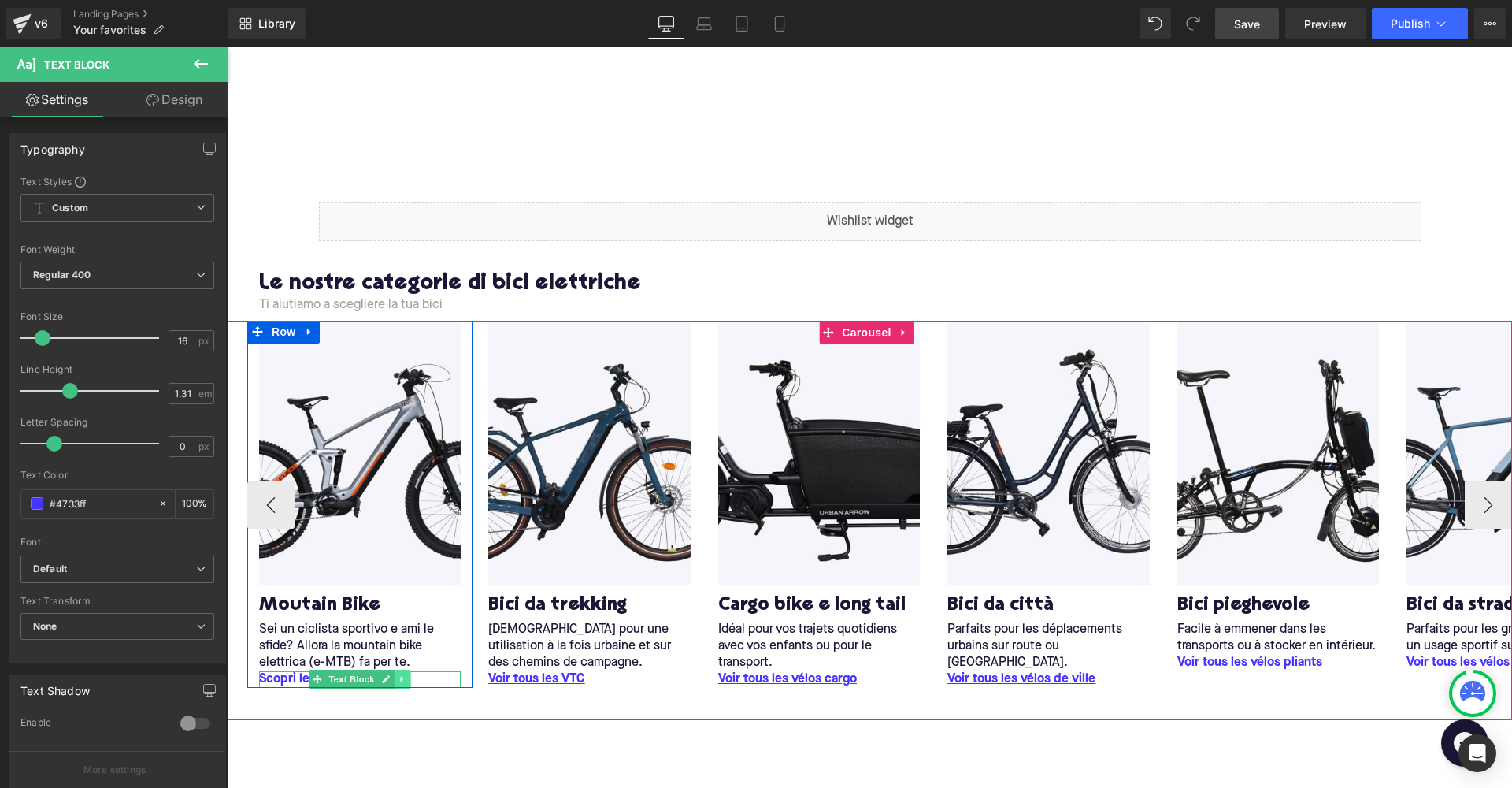
click at [401, 676] on icon at bounding box center [402, 679] width 2 height 6
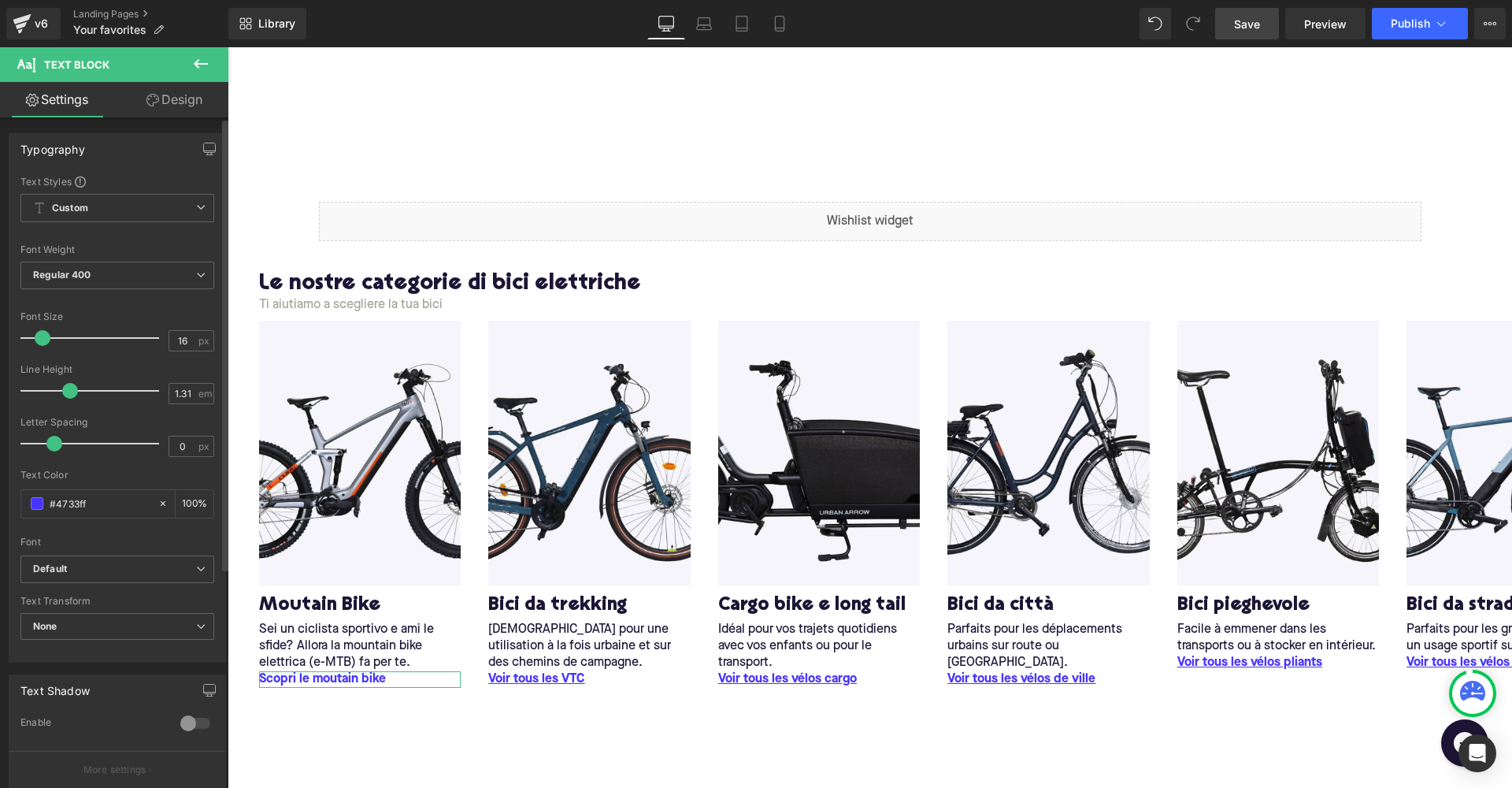
scroll to position [0, 0]
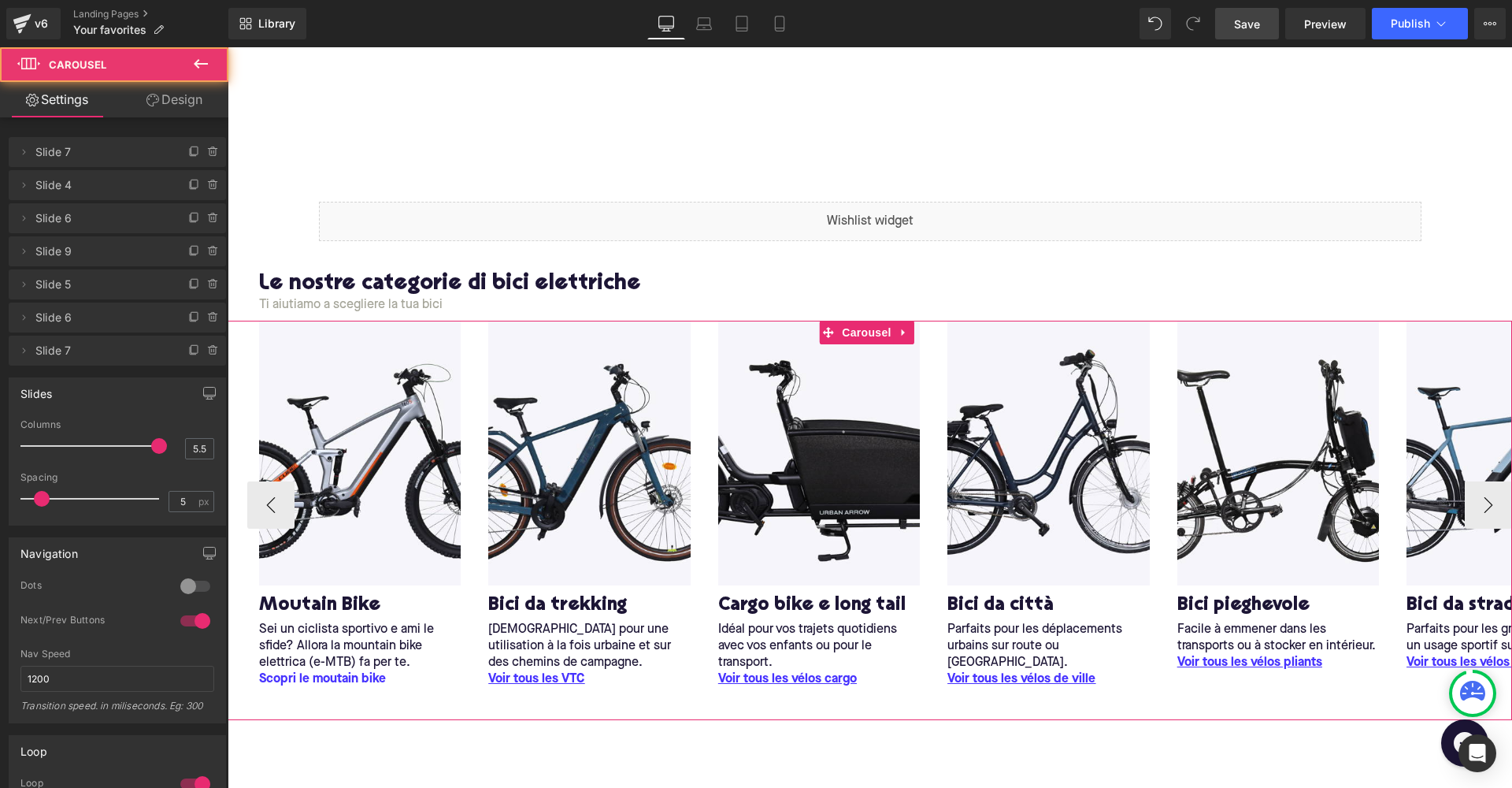
click at [387, 700] on div "Image M outain Bike Heading Sei un ciclista sportivo e ami le sfide? Allora la …" at bounding box center [870, 520] width 1285 height 399
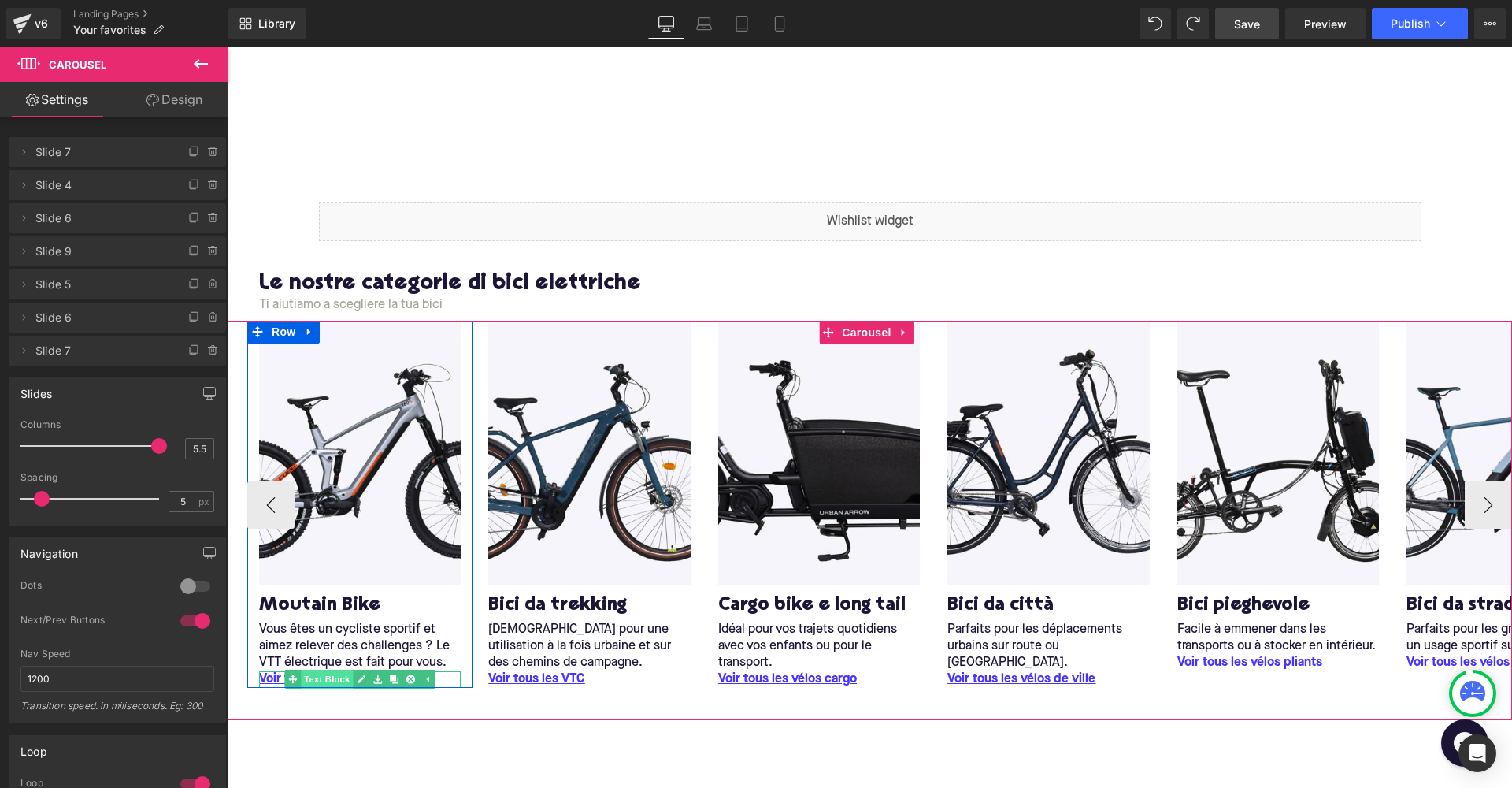
click at [336, 670] on span "Text Block" at bounding box center [327, 679] width 52 height 19
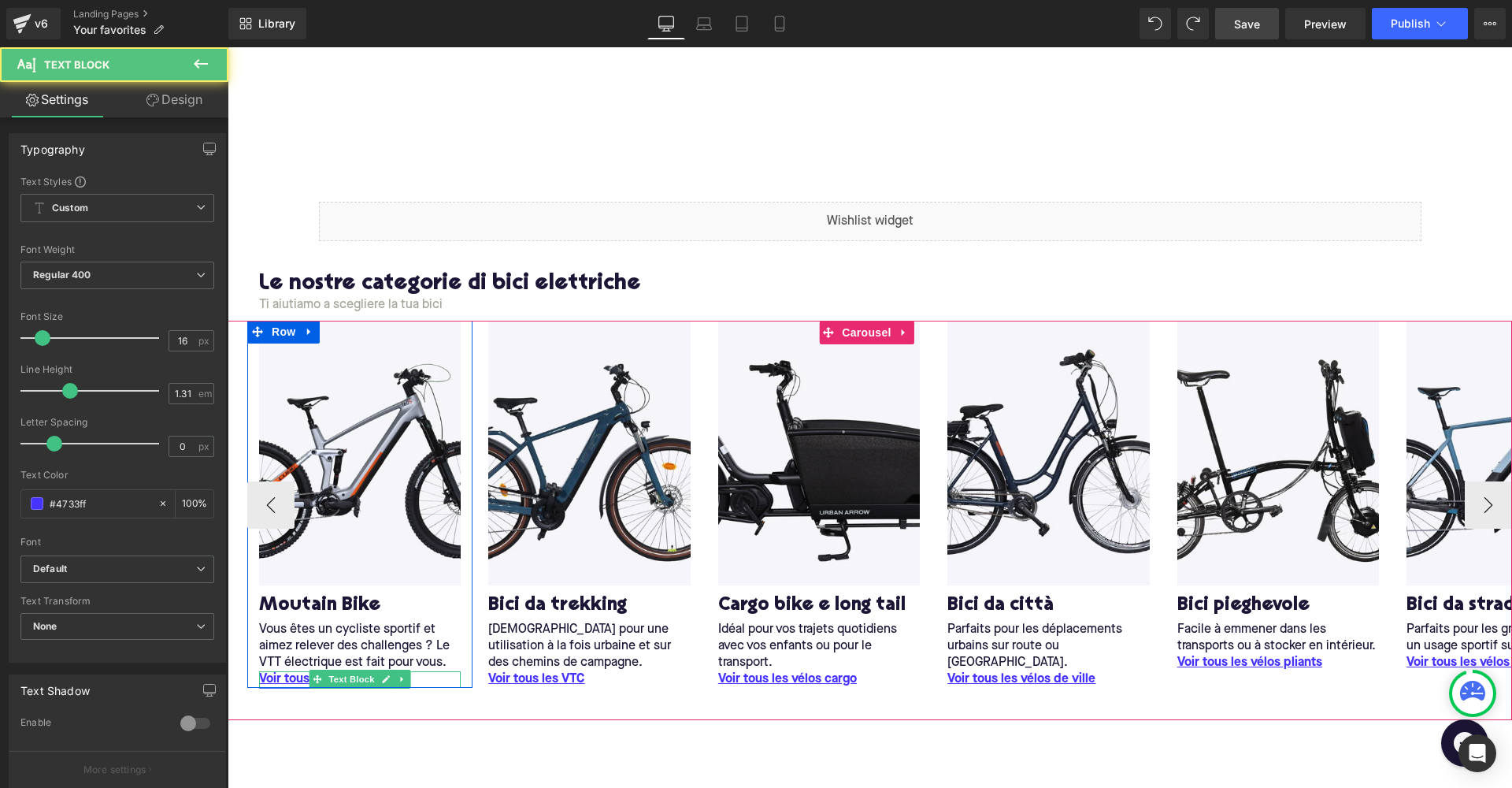
click at [281, 676] on span "Voir tous l" at bounding box center [287, 679] width 57 height 12
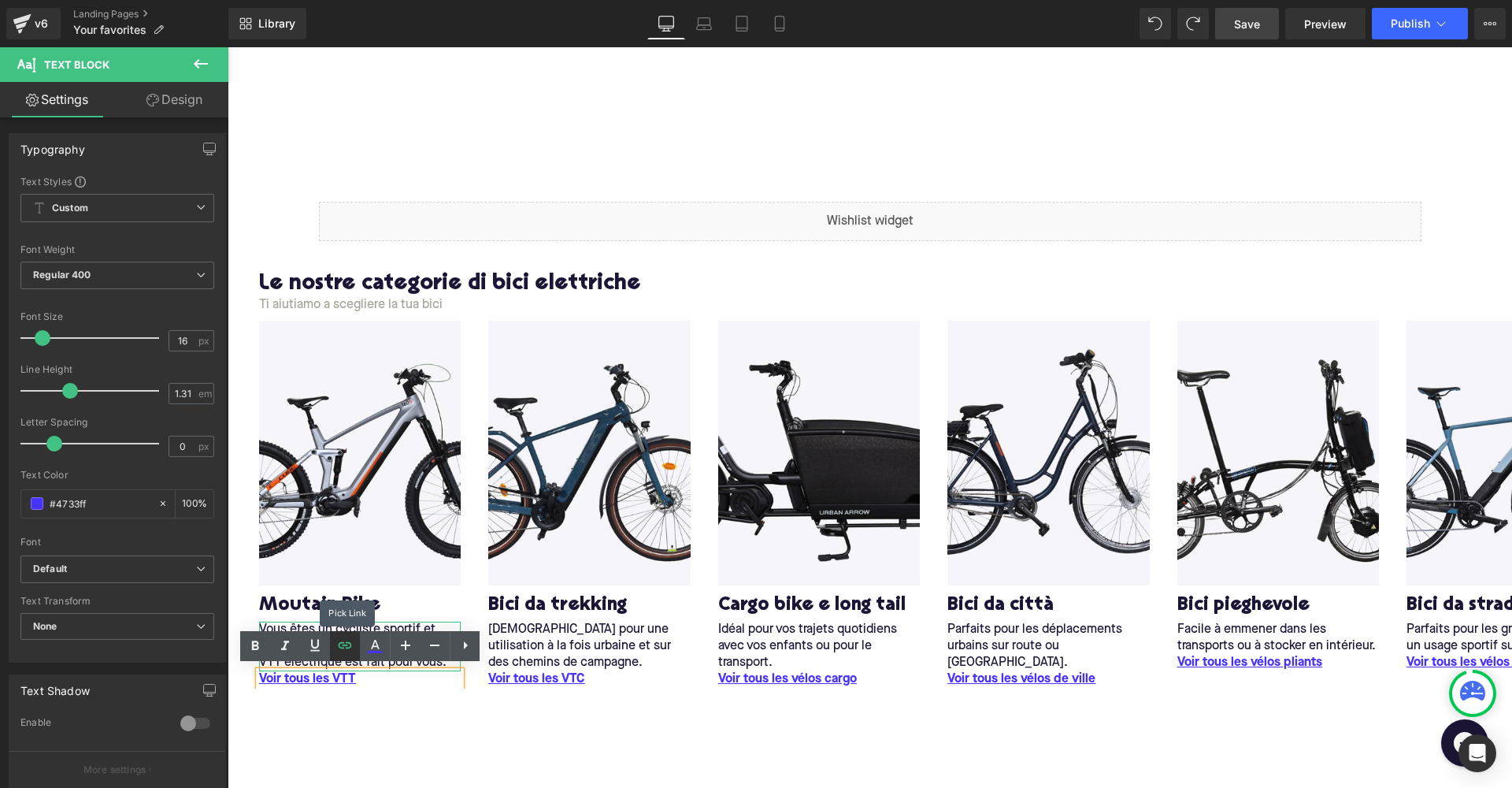
click at [353, 647] on icon at bounding box center [345, 645] width 19 height 19
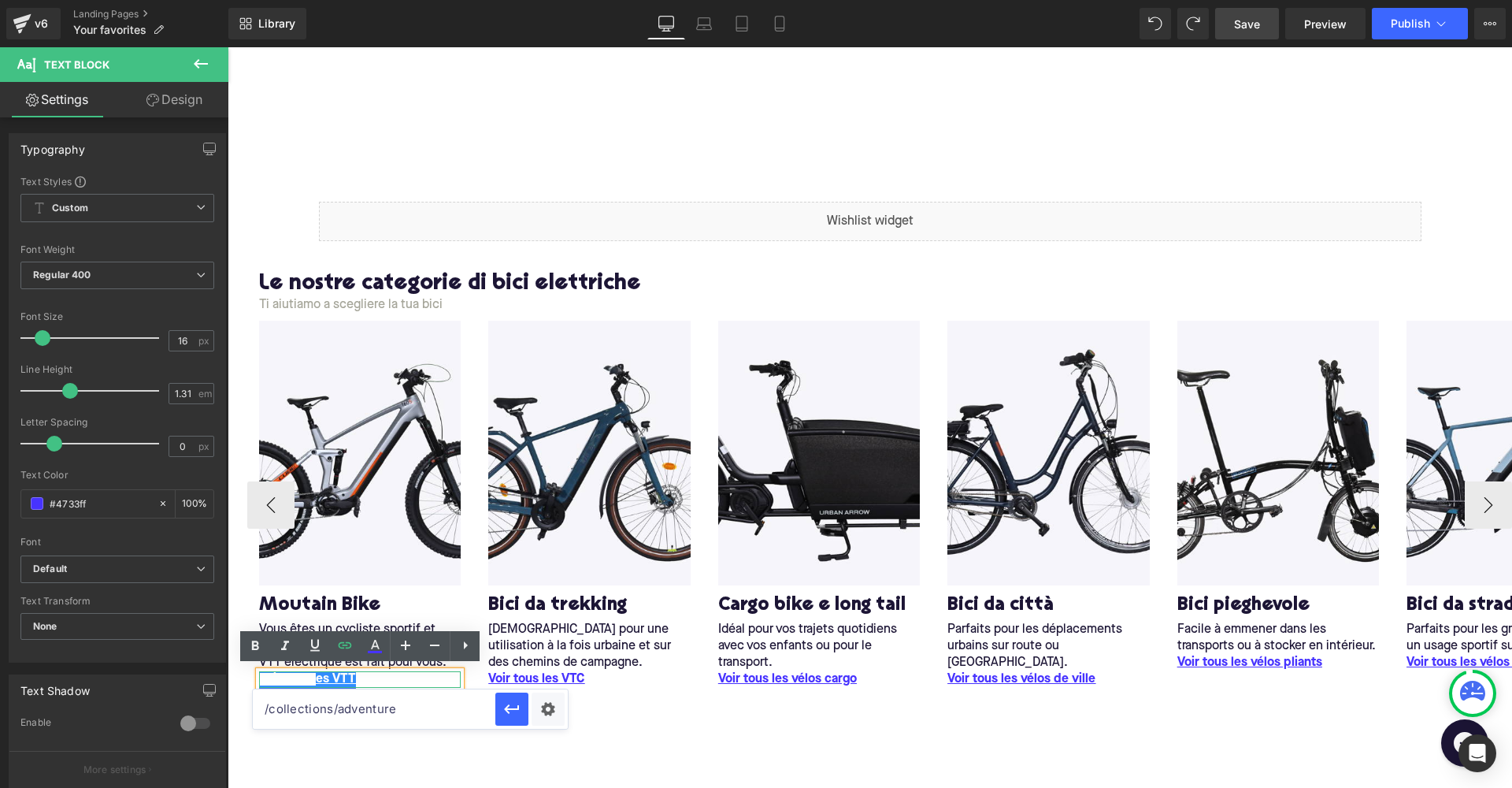
click at [305, 674] on span "Voir tous l" at bounding box center [287, 679] width 57 height 12
drag, startPoint x: 367, startPoint y: 676, endPoint x: 244, endPoint y: 665, distance: 123.5
click at [243, 665] on div "Image M outain Bike Heading Vous êtes un cycliste sportif et aimez relever des …" at bounding box center [870, 520] width 1285 height 399
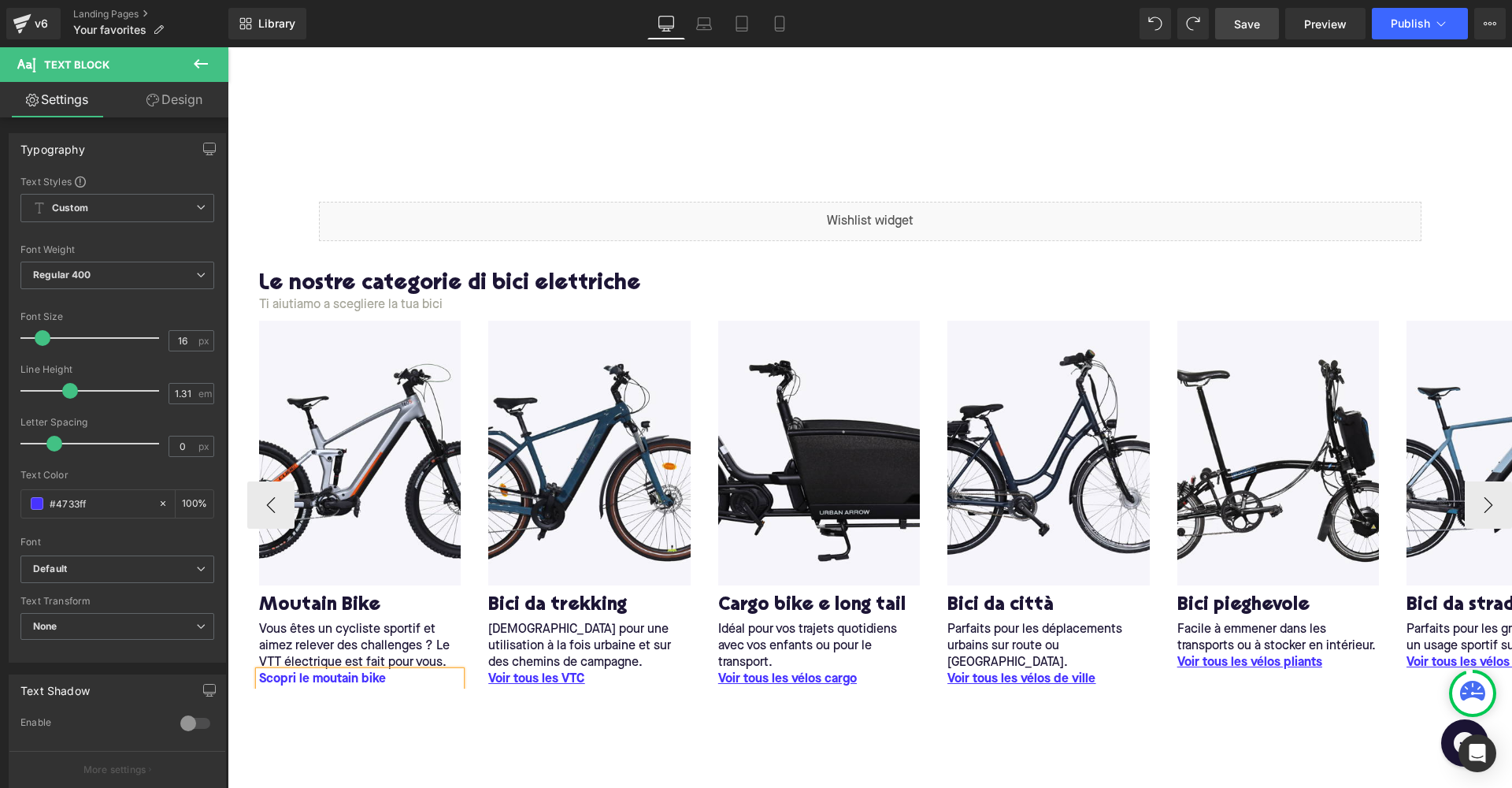
click at [301, 676] on p "Scopri le moutain bike" at bounding box center [360, 680] width 202 height 17
click at [387, 677] on p "Scopri tutte le moutain bike" at bounding box center [360, 680] width 202 height 17
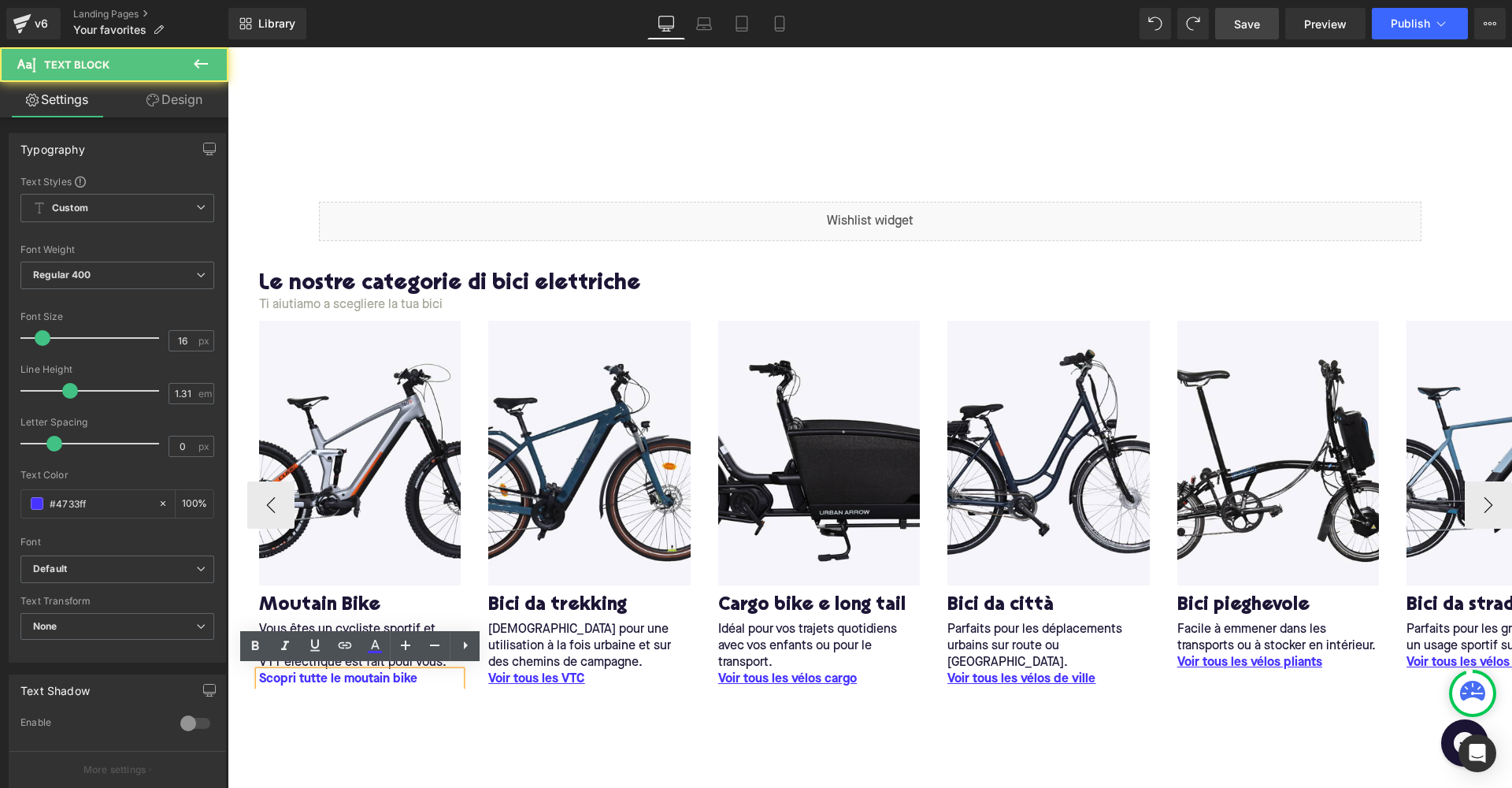
click at [371, 676] on p "Scopri tutte le moutain bike" at bounding box center [360, 680] width 202 height 17
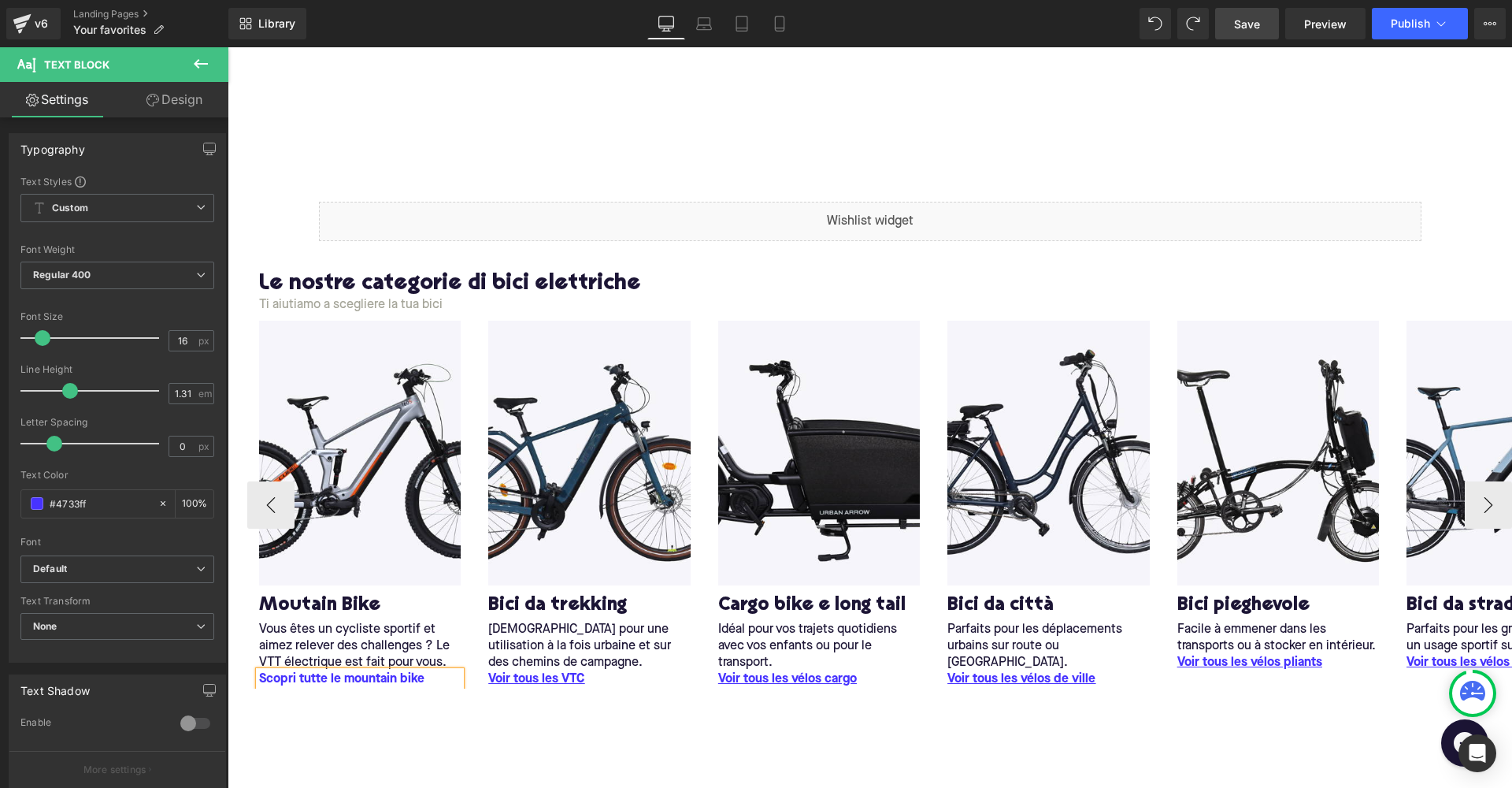
click at [359, 676] on p "Scopri tutte le mountain bike" at bounding box center [360, 680] width 202 height 17
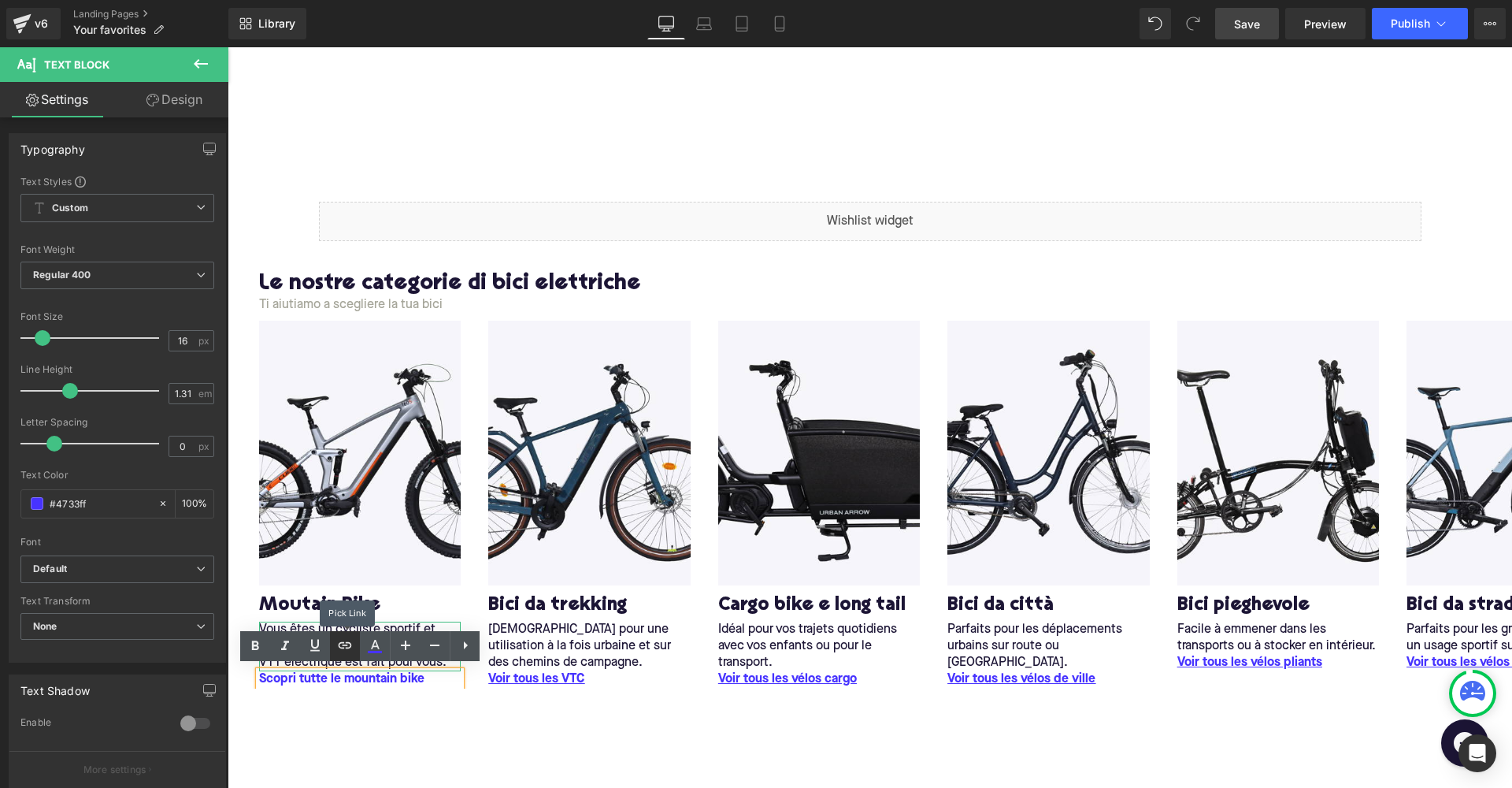
click at [339, 649] on icon at bounding box center [345, 645] width 19 height 19
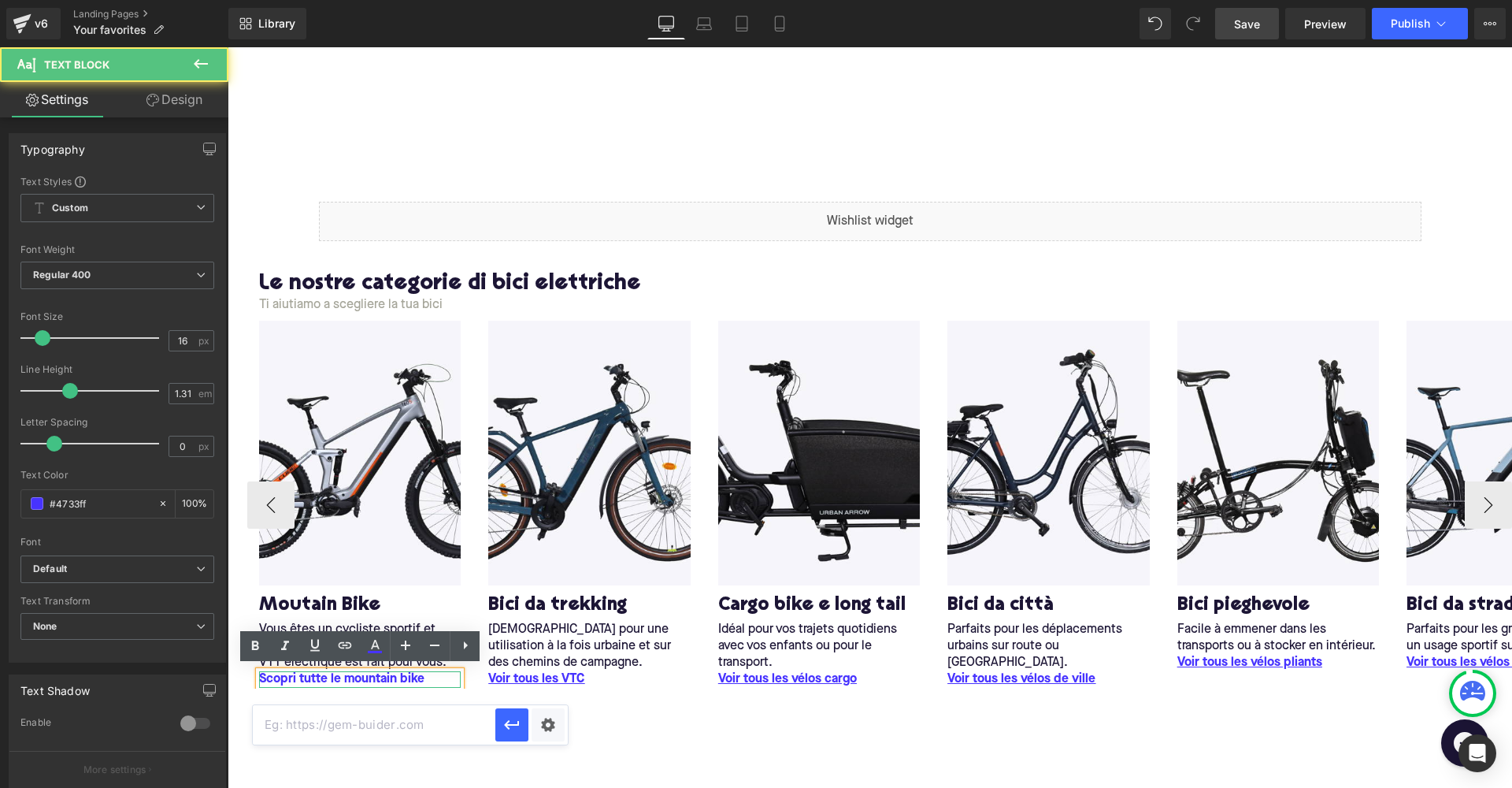
click at [265, 674] on p "Scopri tutte le mountain bike" at bounding box center [360, 680] width 202 height 17
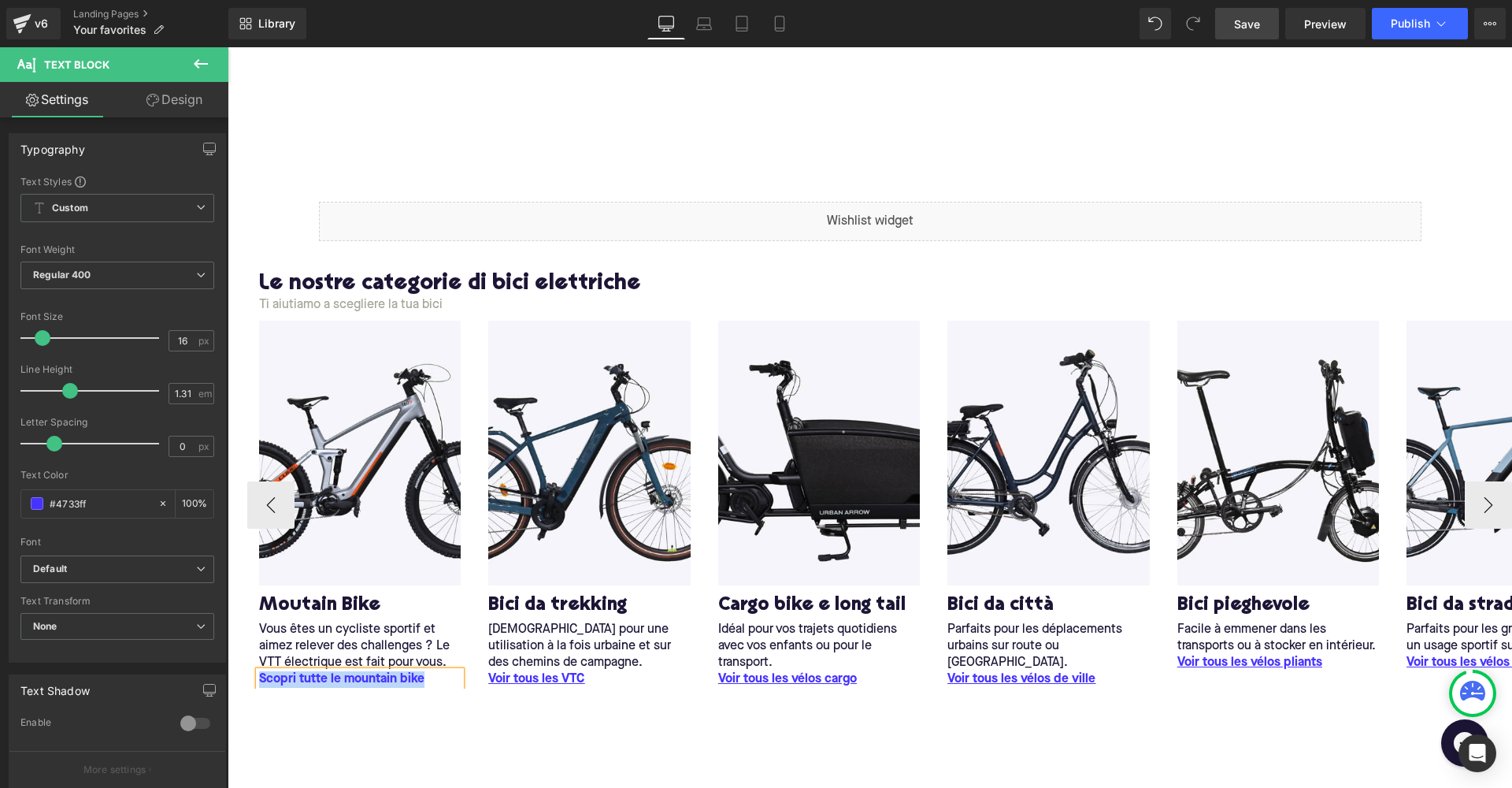
click at [277, 680] on p "Scopri tutte le mountain bike" at bounding box center [360, 680] width 202 height 17
drag, startPoint x: 262, startPoint y: 675, endPoint x: 446, endPoint y: 676, distance: 184.0
click at [446, 675] on p "Scopri tutte le mountain bike" at bounding box center [360, 680] width 202 height 17
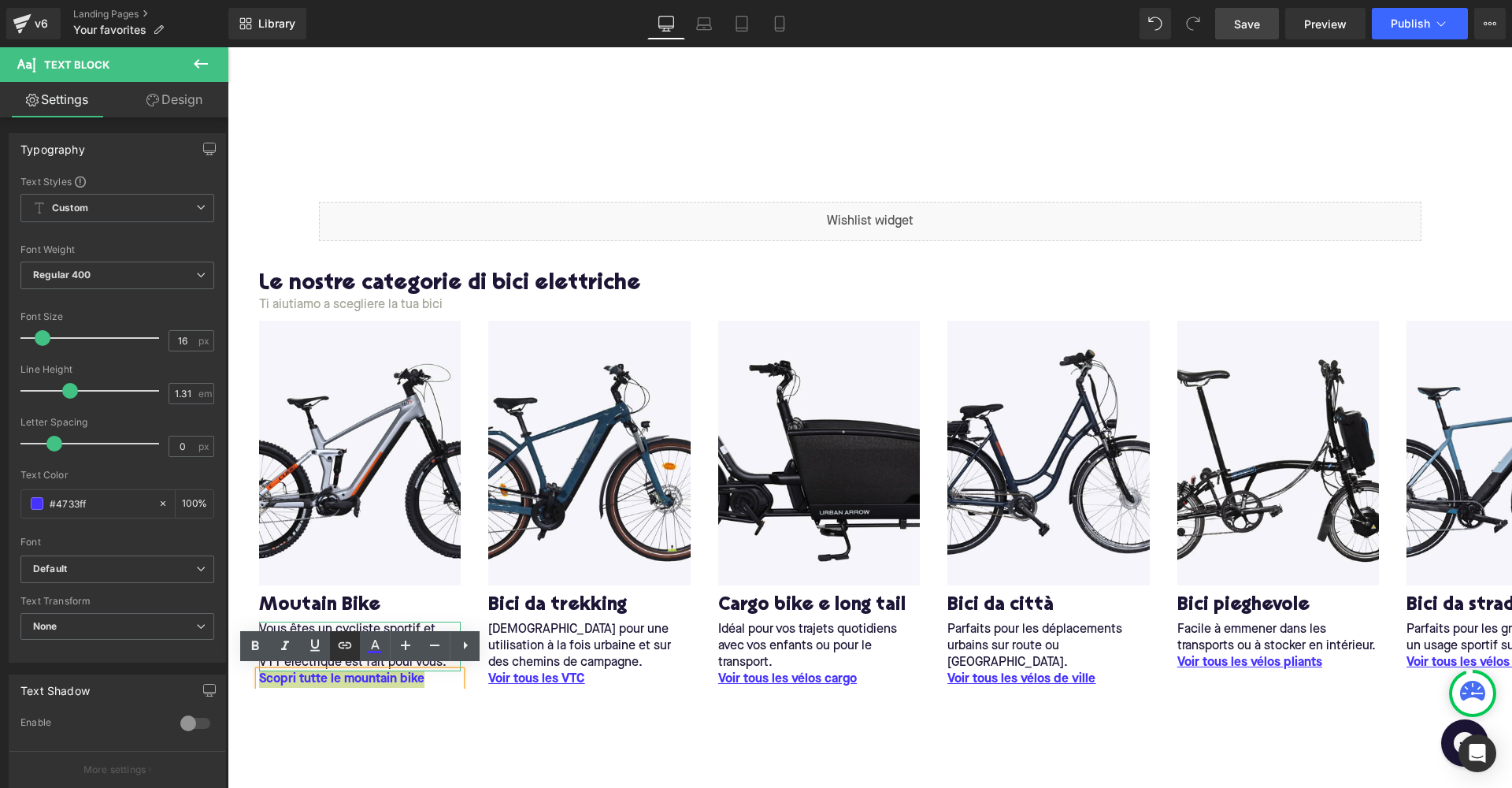
click at [342, 647] on icon at bounding box center [345, 645] width 19 height 19
click at [261, 711] on input "text" at bounding box center [266, 709] width 242 height 40
type input "c"
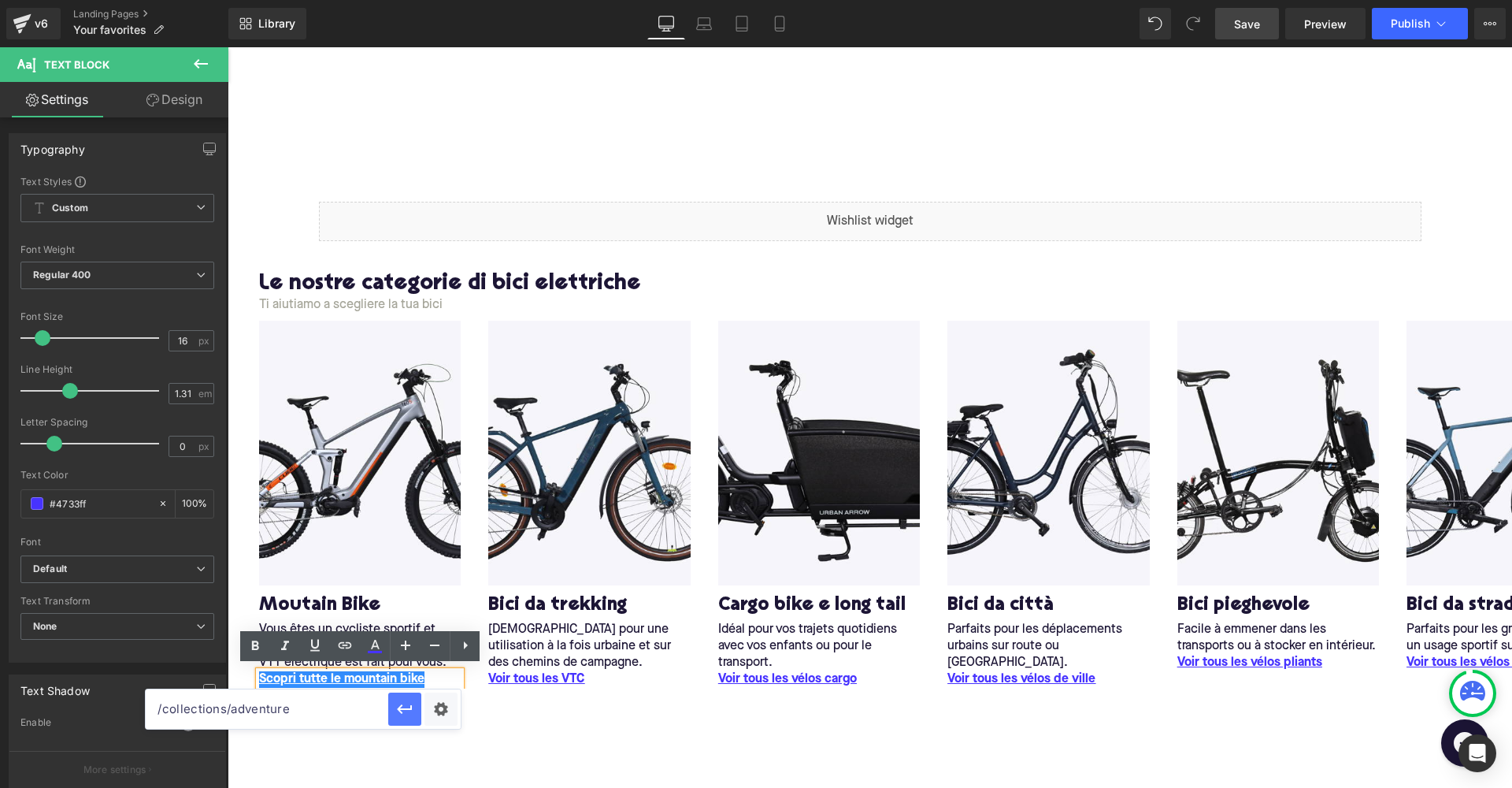
click at [401, 704] on icon "button" at bounding box center [404, 709] width 19 height 19
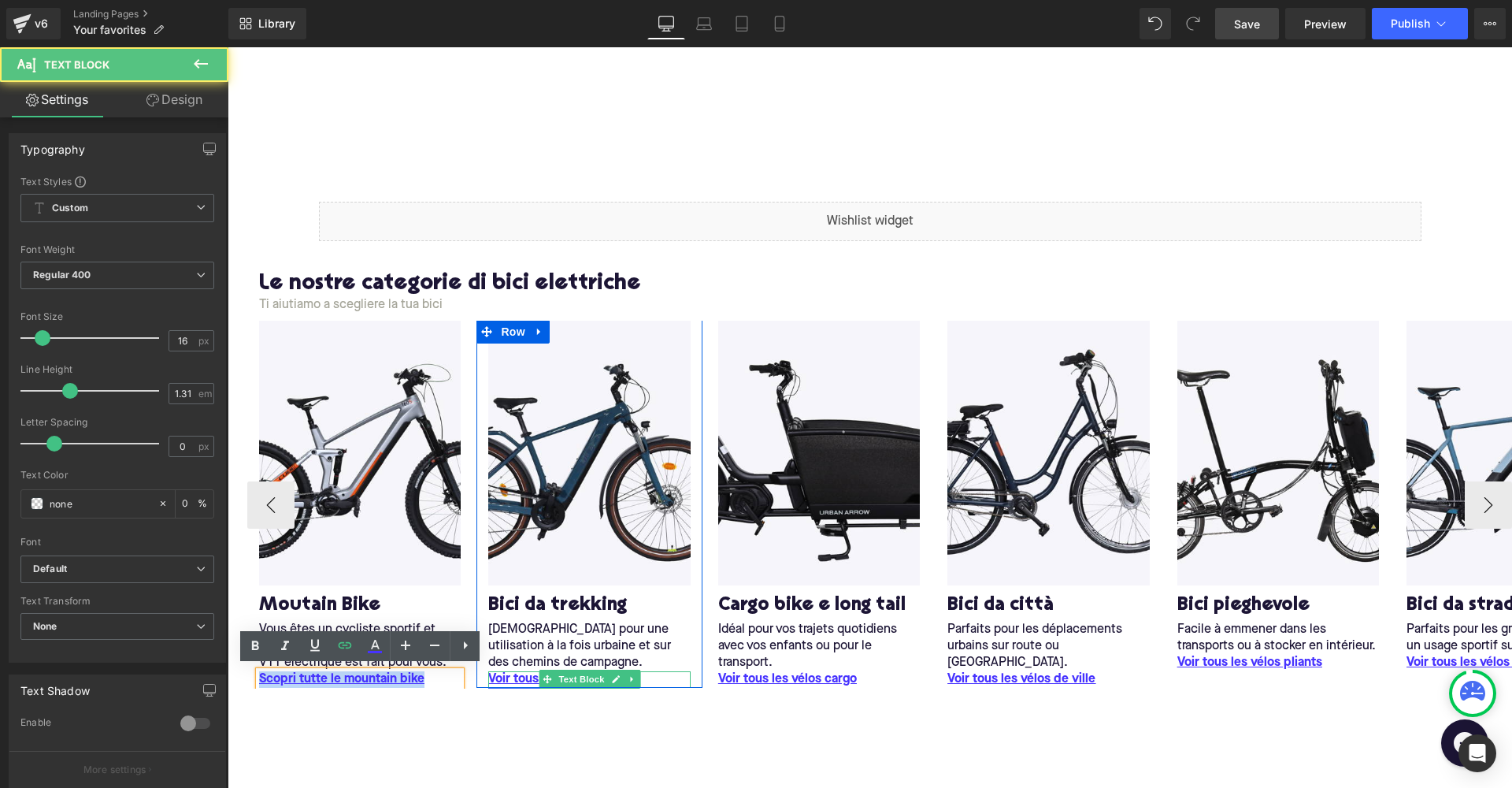
click at [523, 676] on u "Voir tous les VTC" at bounding box center [537, 679] width 96 height 12
click at [518, 673] on u "Voir tous les VTC" at bounding box center [537, 679] width 96 height 12
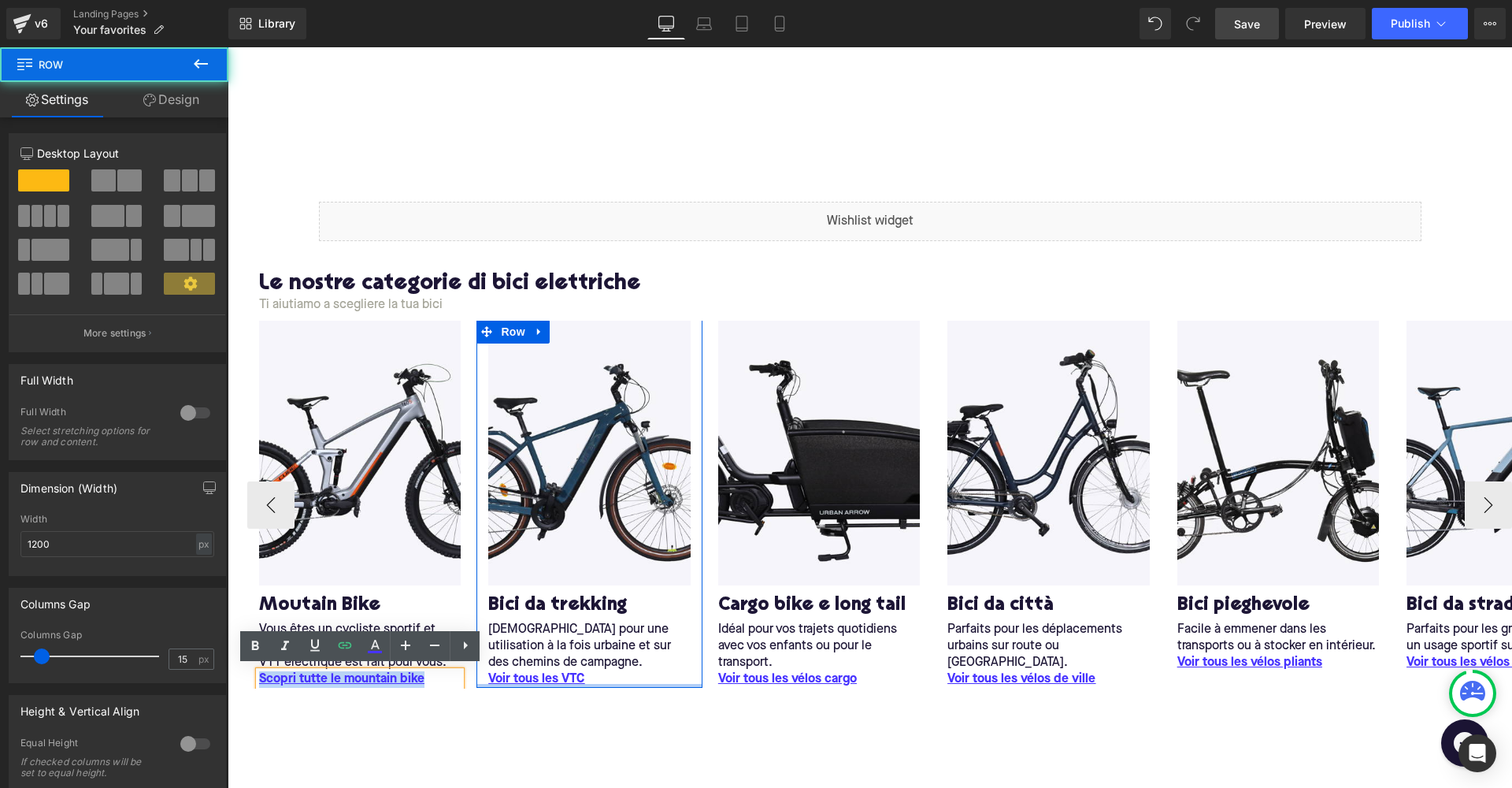
click at [621, 684] on div at bounding box center [589, 685] width 226 height 4
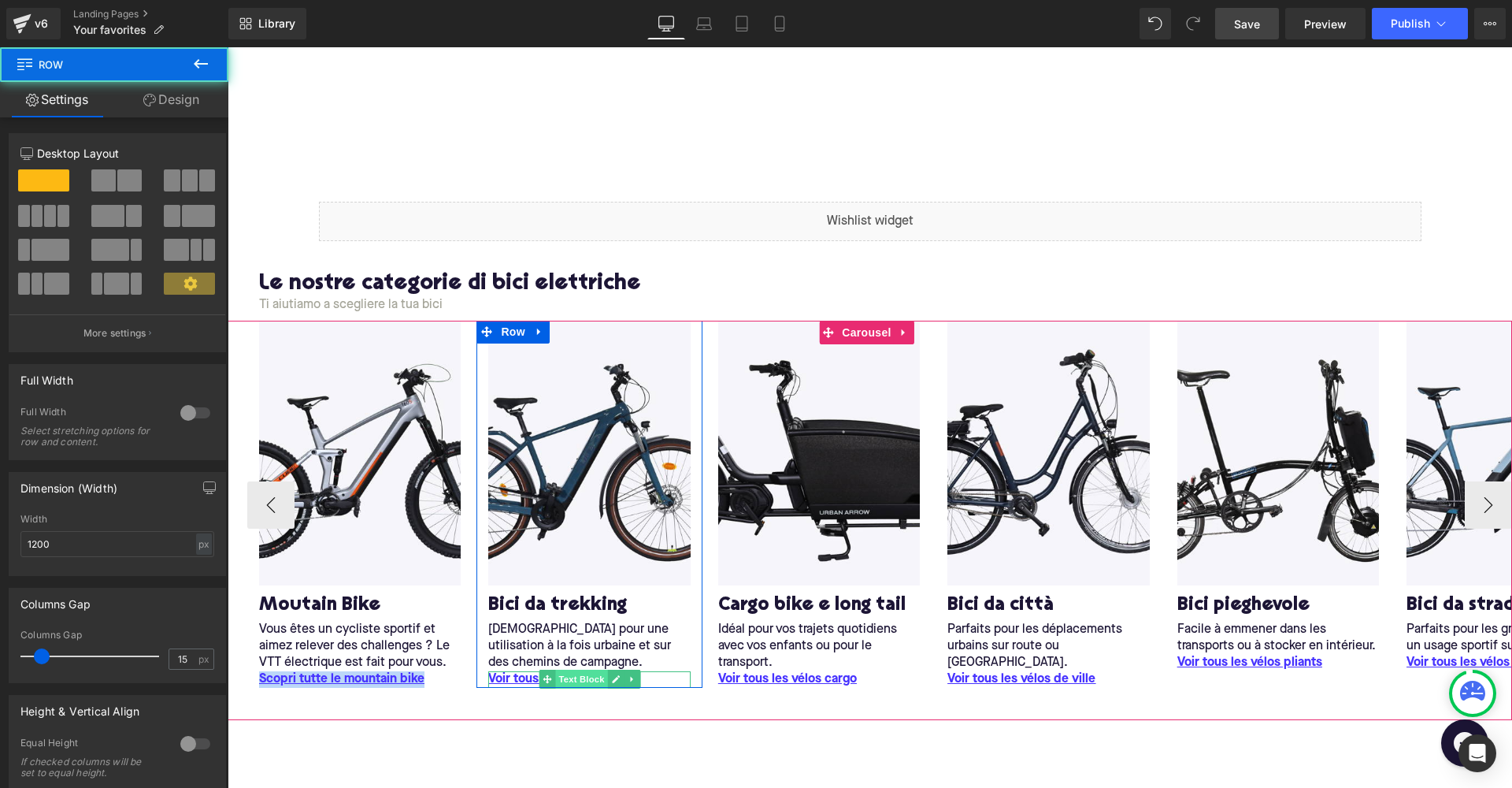
click at [585, 671] on span "Text Block" at bounding box center [581, 679] width 52 height 19
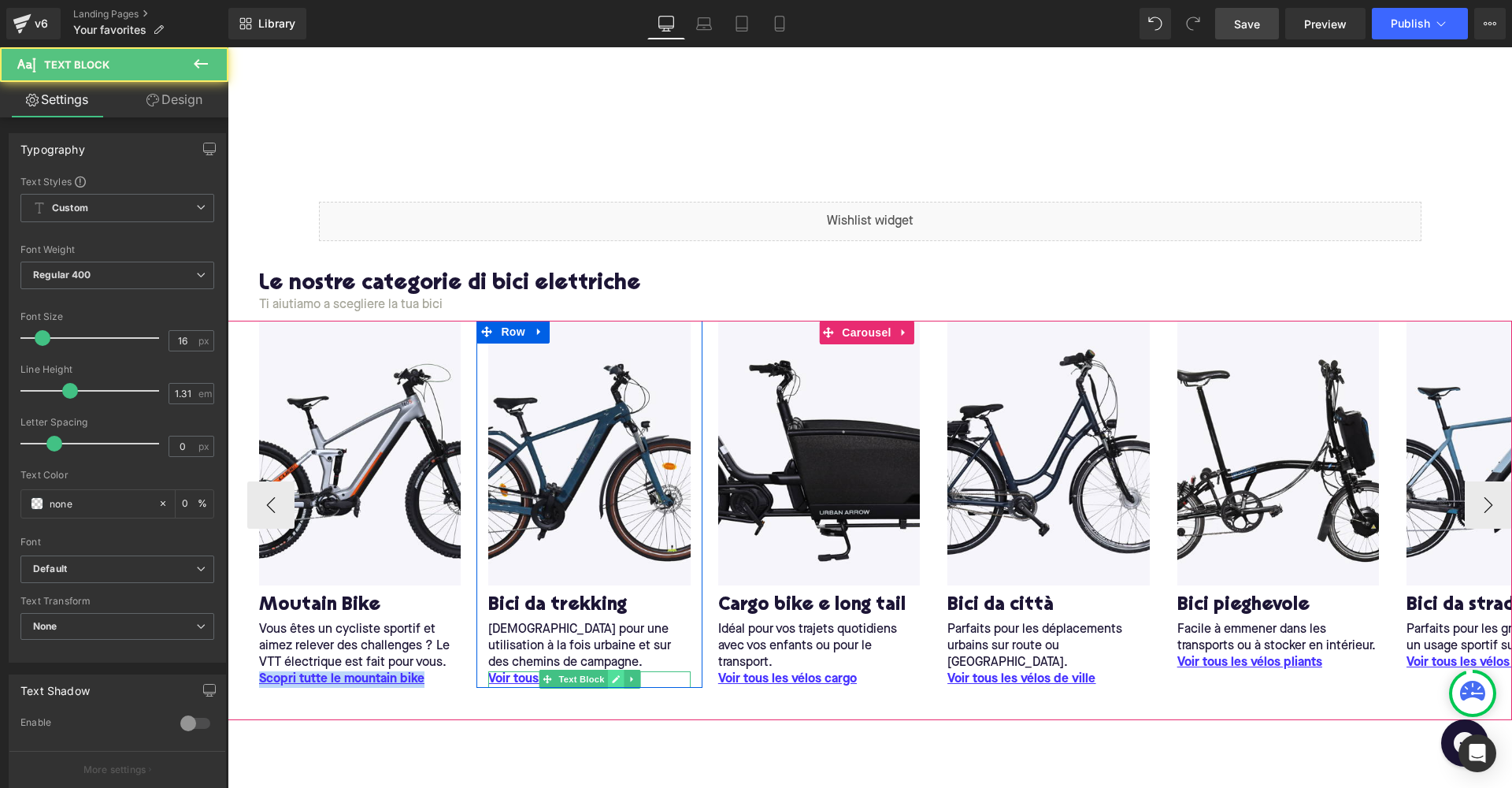
click at [618, 675] on icon at bounding box center [615, 679] width 8 height 9
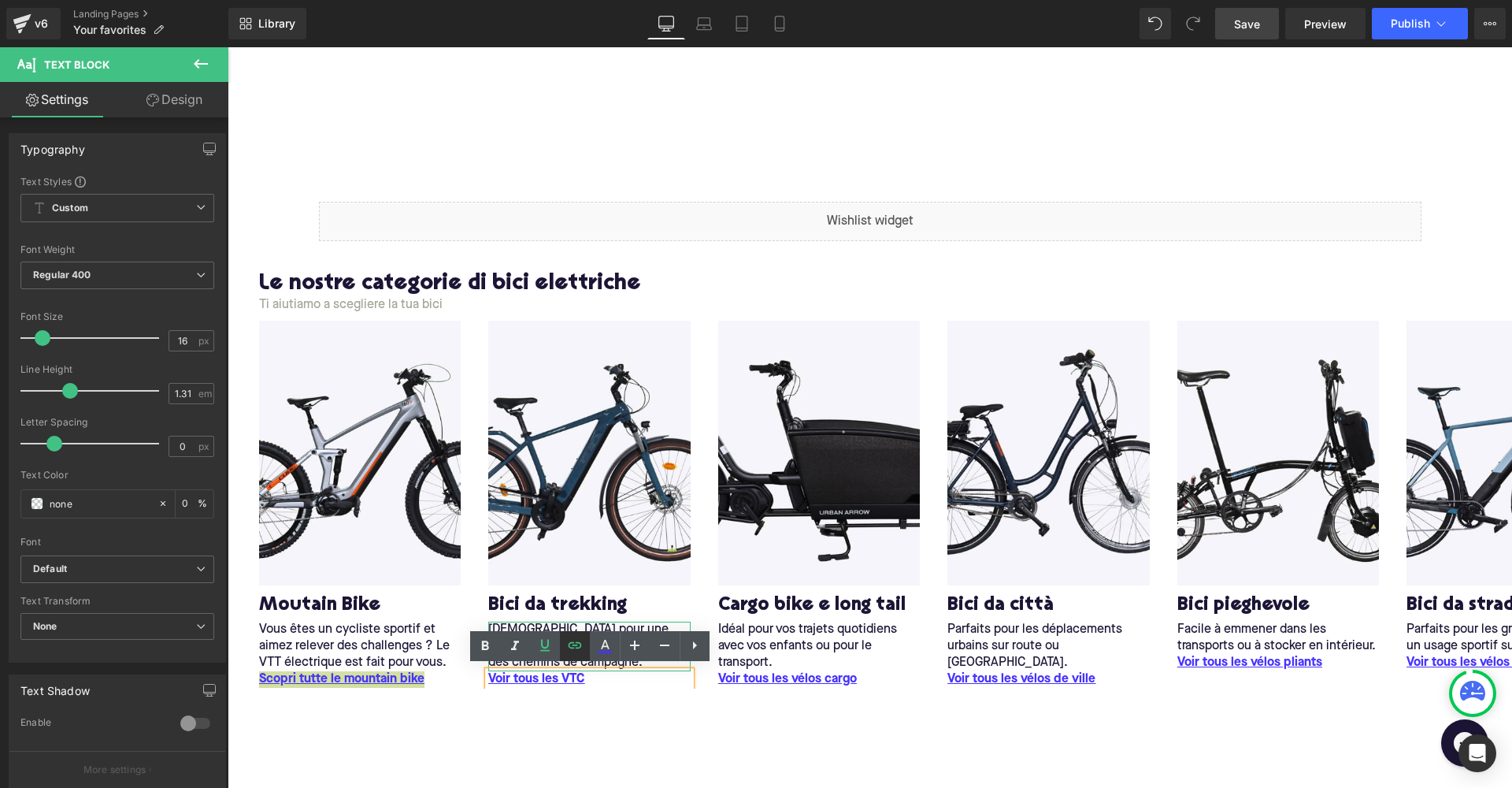
click at [564, 653] on link at bounding box center [575, 646] width 30 height 30
type input "/collections/adventure"
click at [433, 719] on div "Liquid Row Le nostre categorie di bici elettriche Heading Ti aiutiamo a sceglie…" at bounding box center [870, 552] width 1285 height 750
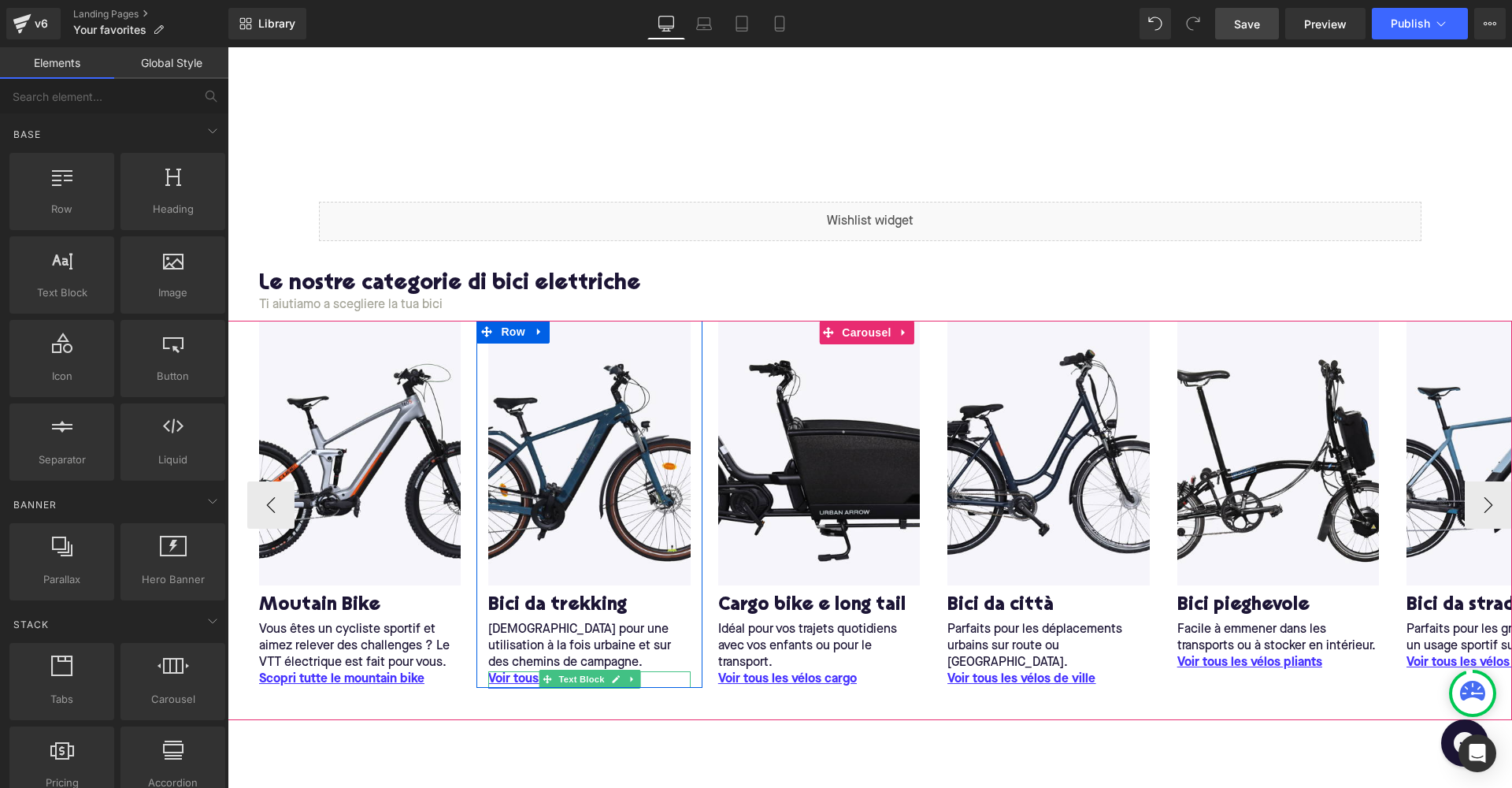
click at [526, 676] on u "Voir tous les VTC" at bounding box center [537, 679] width 96 height 12
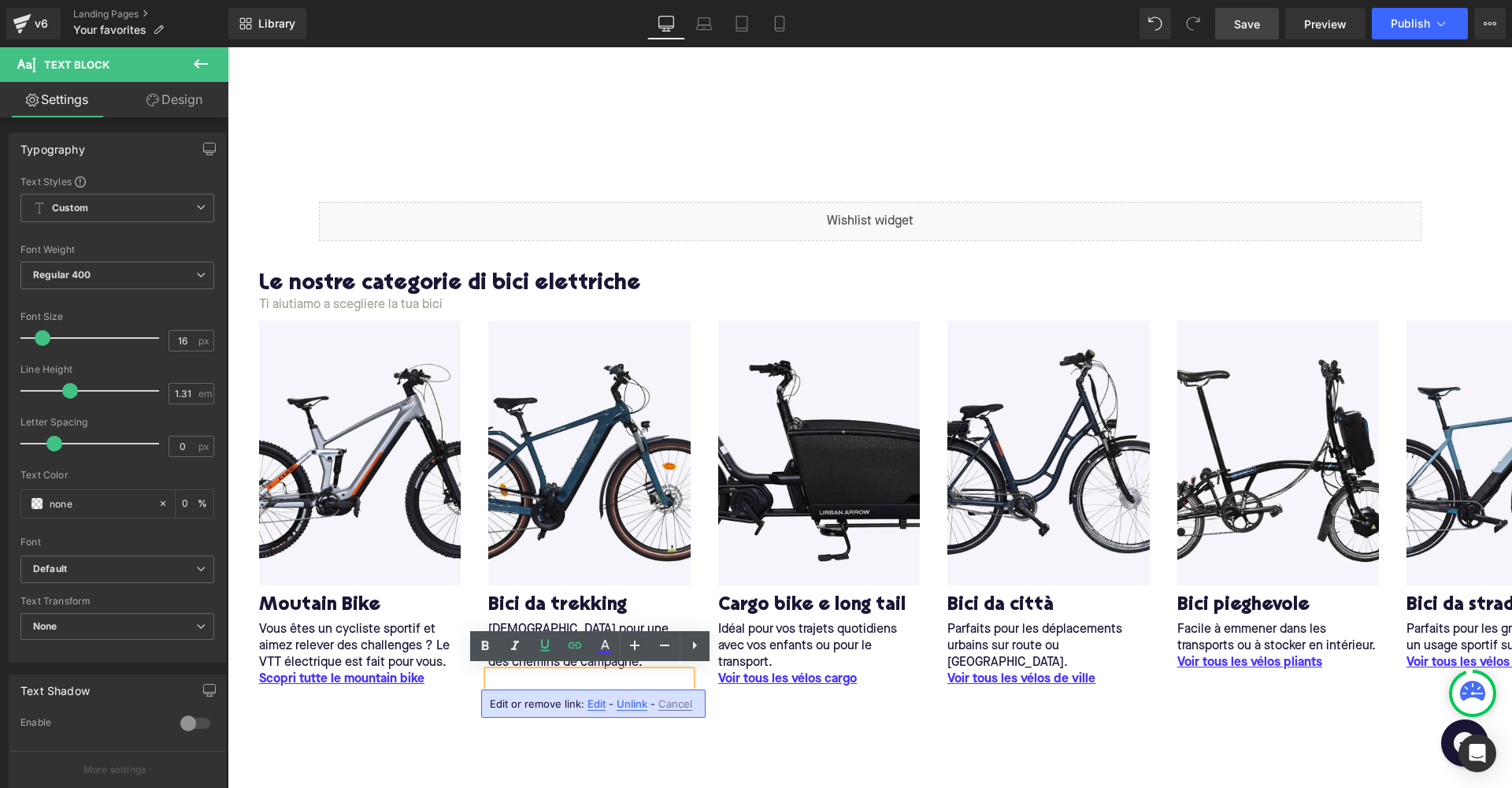
click at [593, 706] on span "Edit" at bounding box center [597, 704] width 18 height 13
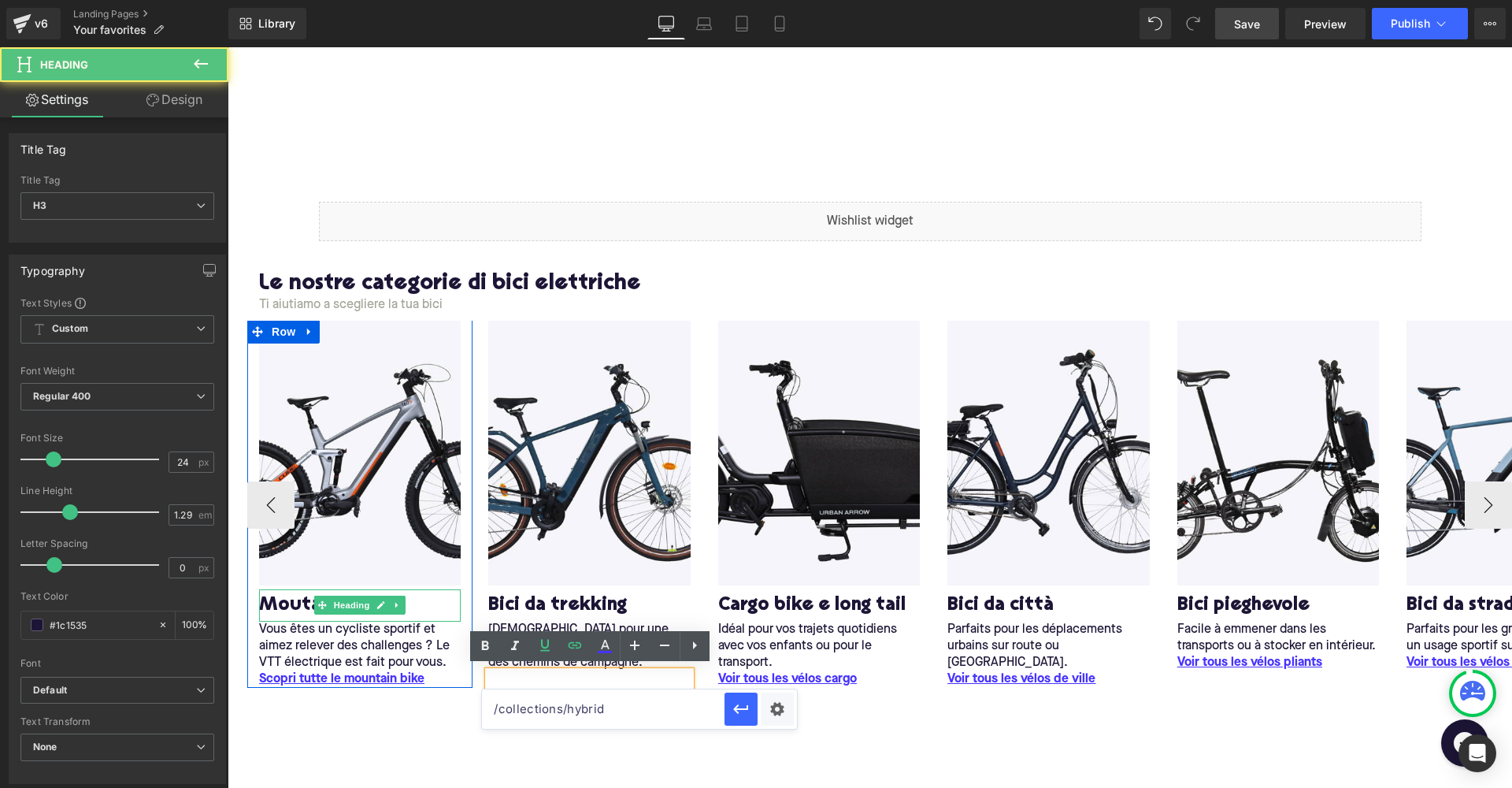
click at [422, 602] on h3 "M outain Bike" at bounding box center [360, 605] width 202 height 25
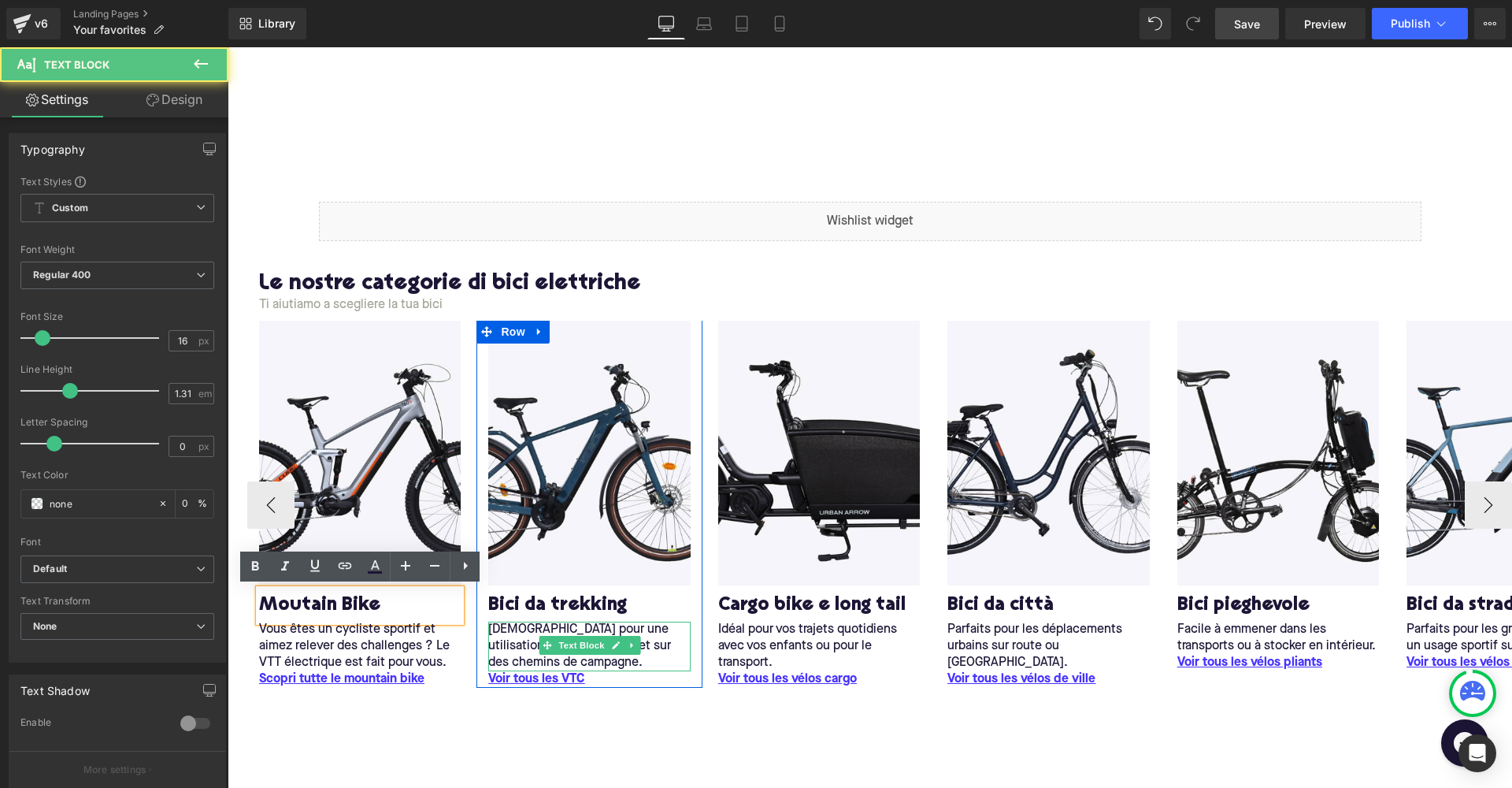
click at [513, 636] on p "[DEMOGRAPHIC_DATA] pour une utilisation à la fois urbaine et sur des chemins de…" at bounding box center [589, 647] width 202 height 50
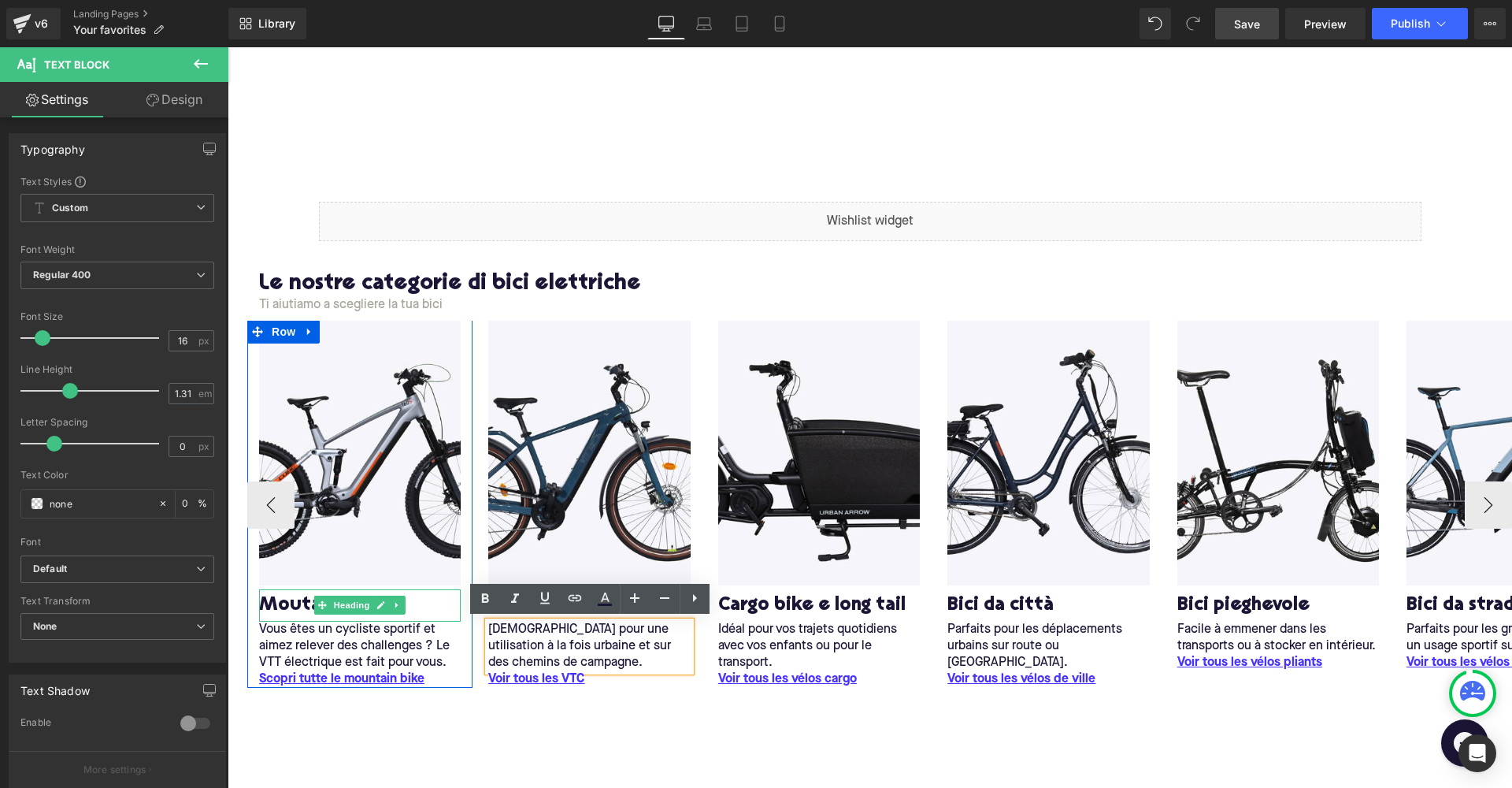
click at [298, 600] on h3 "M outain Bike" at bounding box center [360, 605] width 202 height 25
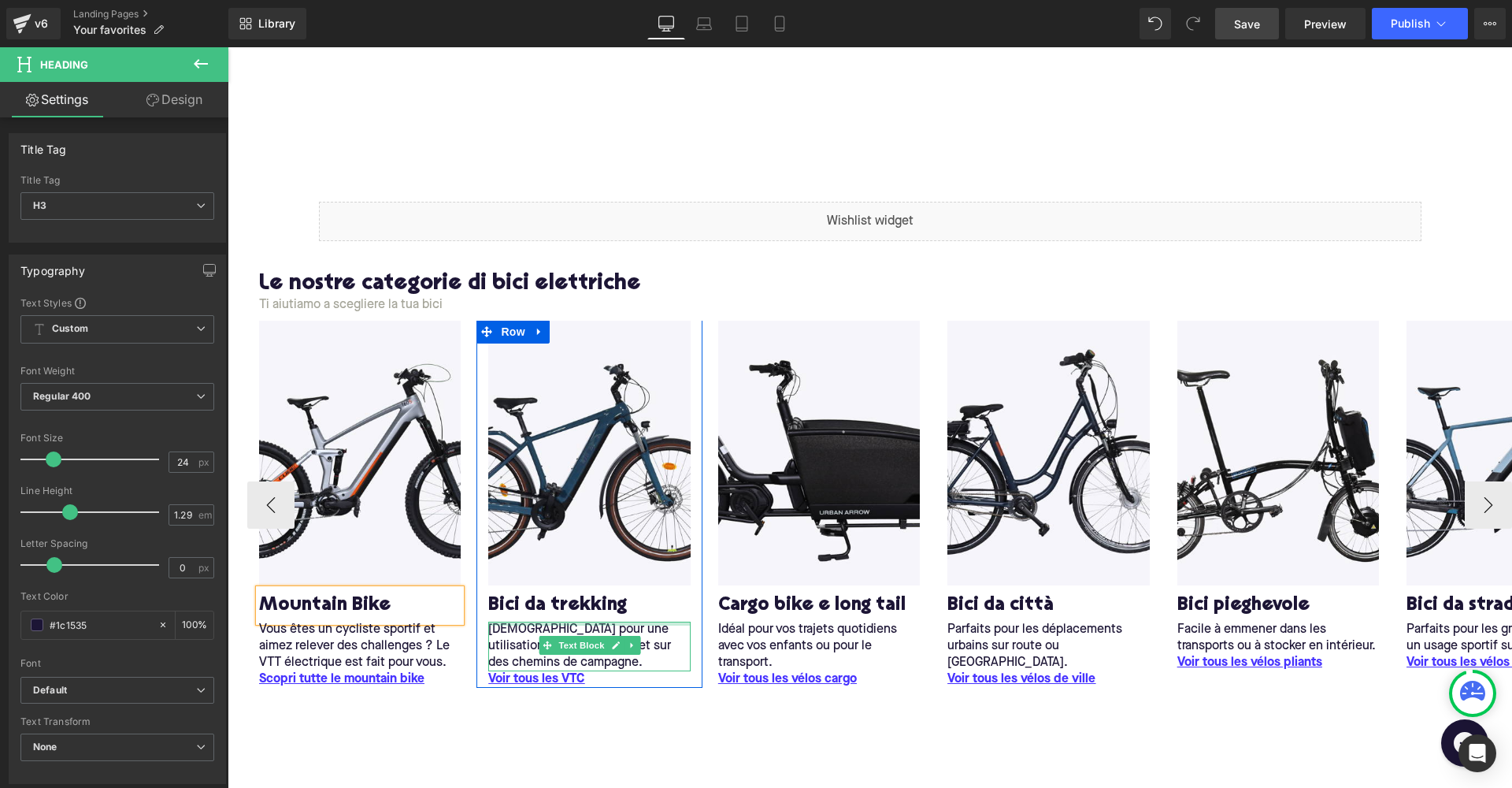
click at [522, 624] on div "[DEMOGRAPHIC_DATA] pour une utilisation à la fois urbaine et sur des chemins de…" at bounding box center [589, 647] width 202 height 50
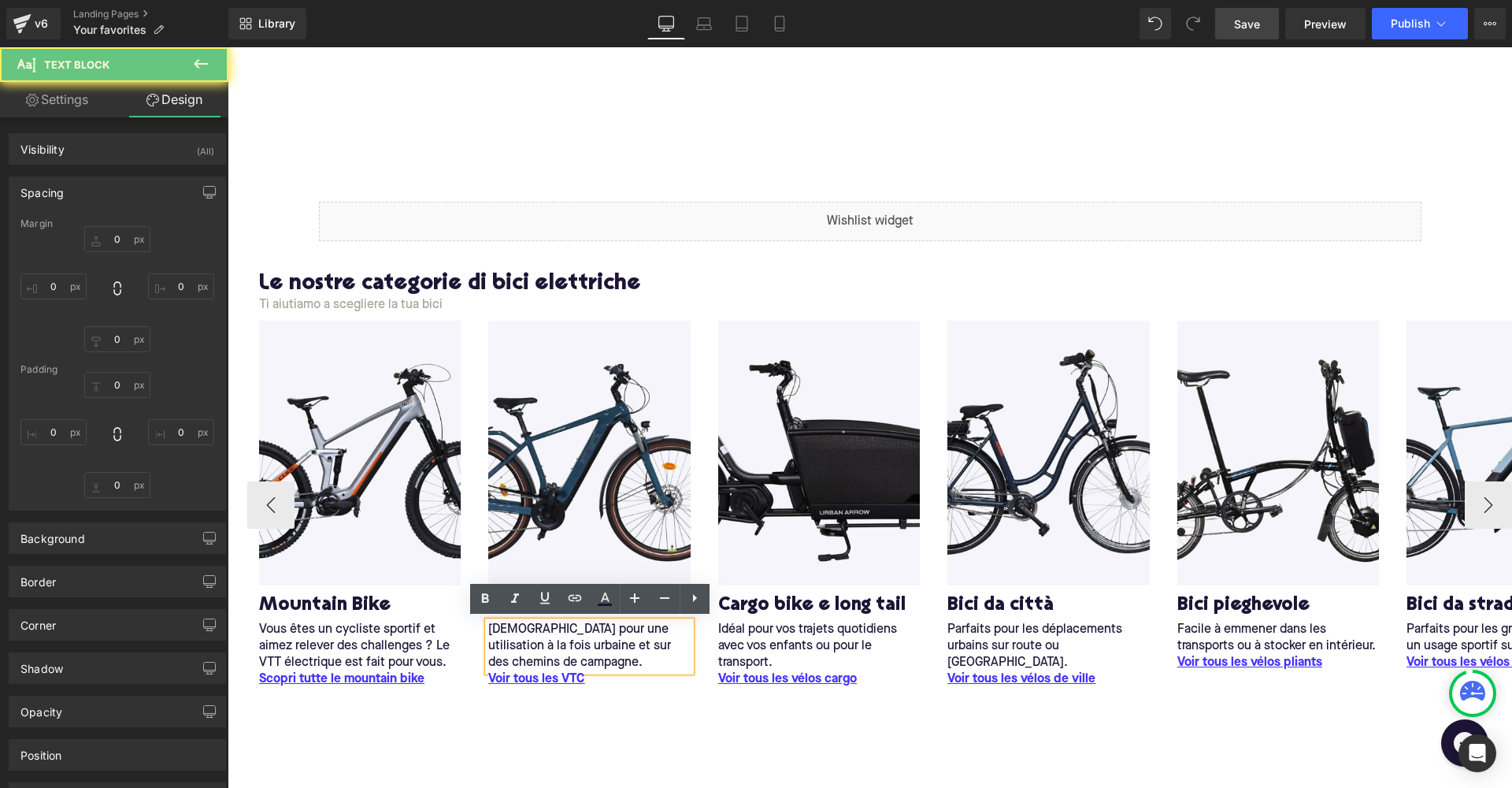
type input "0"
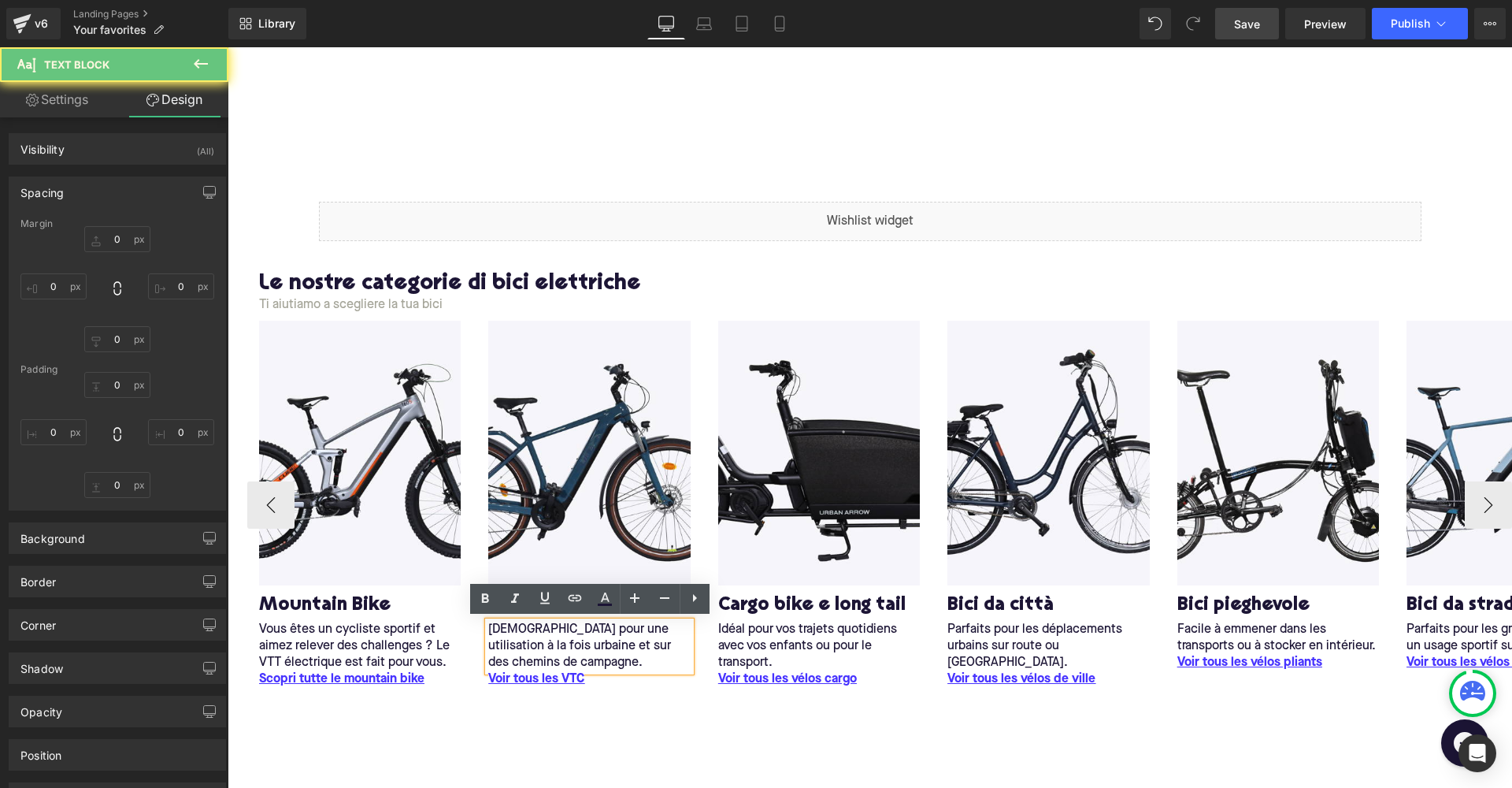
type input "0"
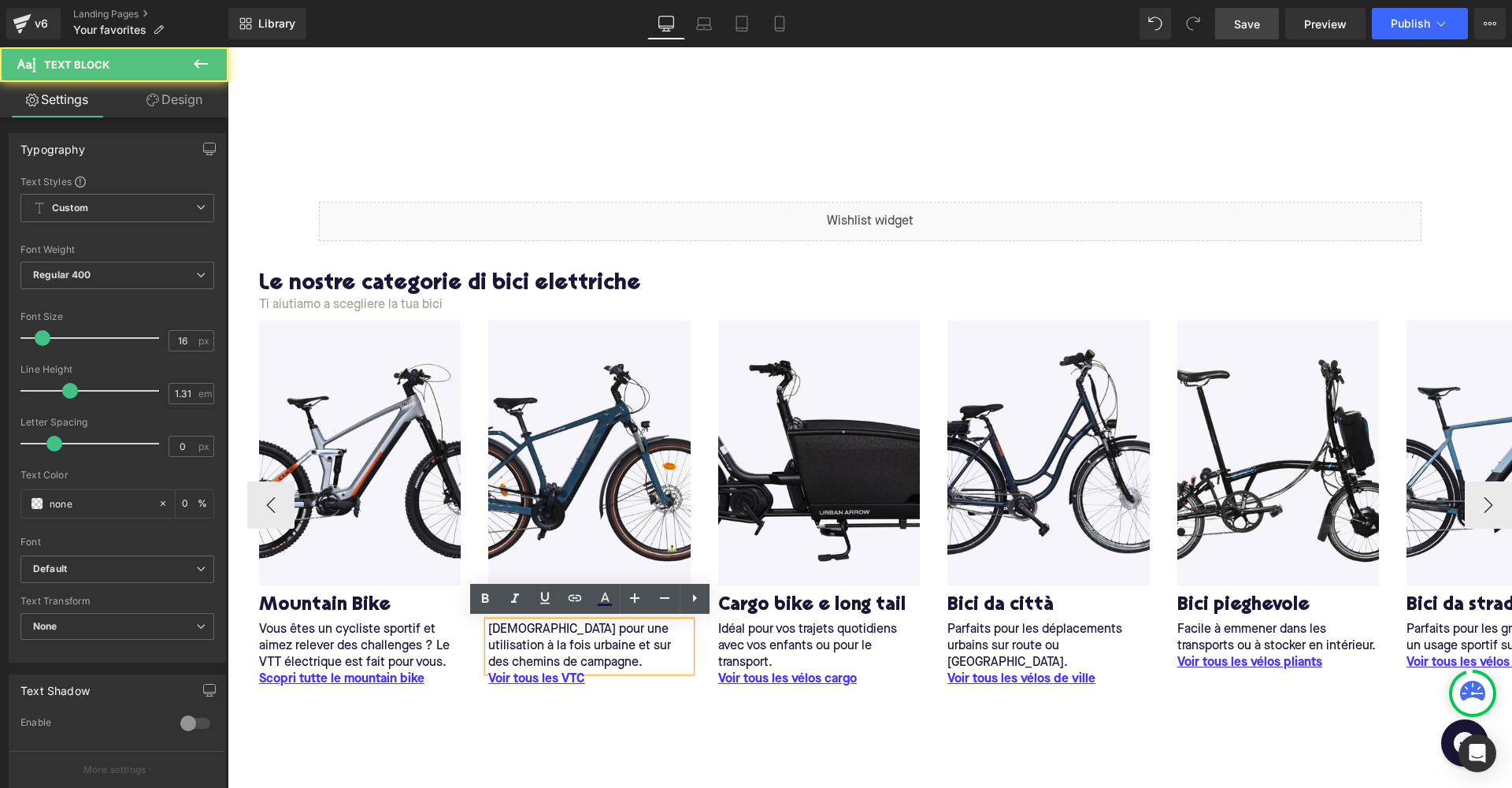
click at [495, 624] on p "[DEMOGRAPHIC_DATA] pour une utilisation à la fois urbaine et sur des chemins de…" at bounding box center [589, 647] width 202 height 50
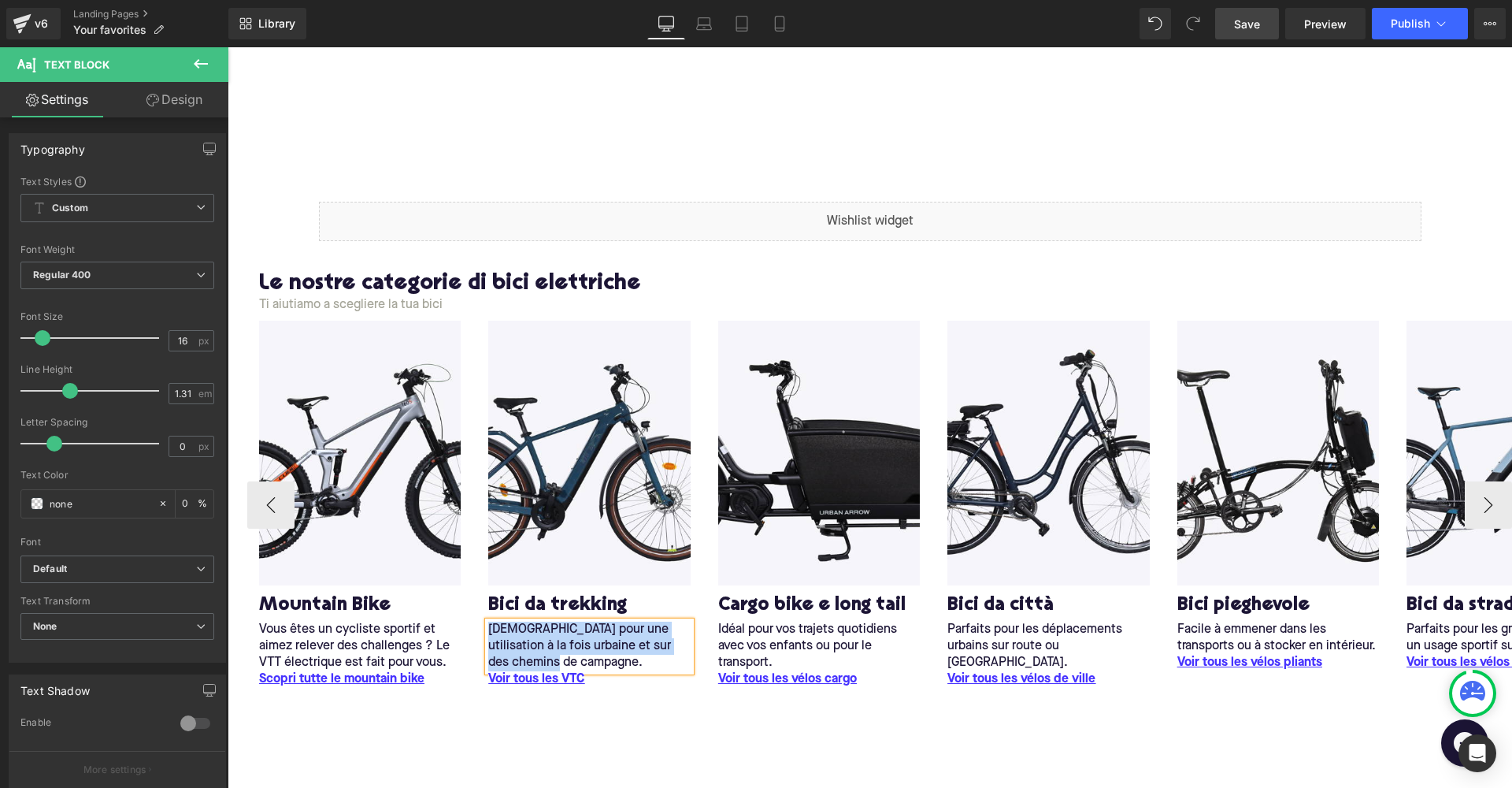
copy p "[DEMOGRAPHIC_DATA] pour une utilisation à la fois urbaine et sur des chemins de…"
drag, startPoint x: 495, startPoint y: 624, endPoint x: 599, endPoint y: 646, distance: 106.3
click at [599, 646] on p "[DEMOGRAPHIC_DATA] pour une utilisation à la fois urbaine et sur des chemins de…" at bounding box center [589, 647] width 202 height 50
click at [537, 667] on div at bounding box center [589, 669] width 202 height 4
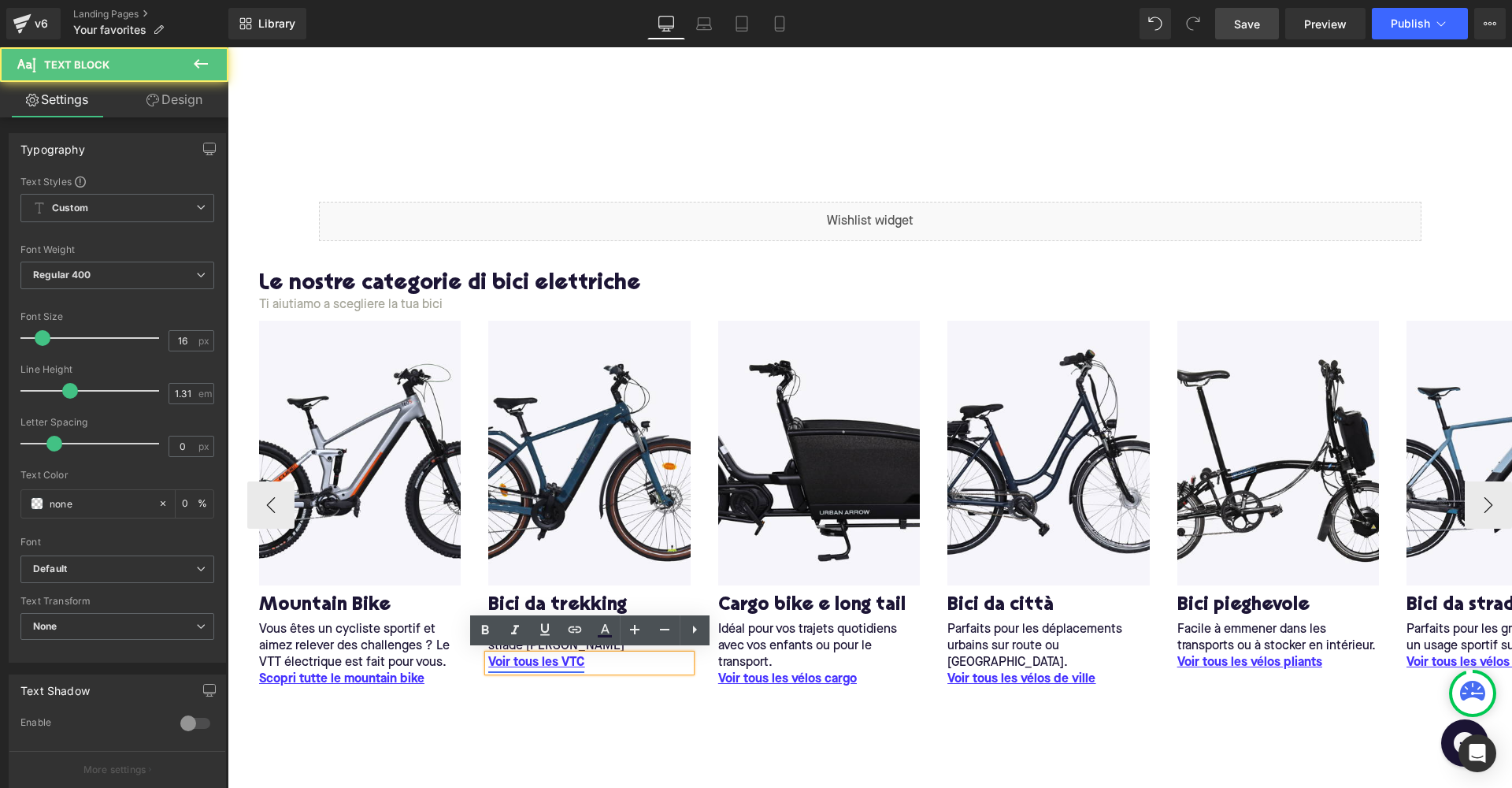
click at [558, 660] on u "Voir tous les VTC" at bounding box center [537, 662] width 96 height 12
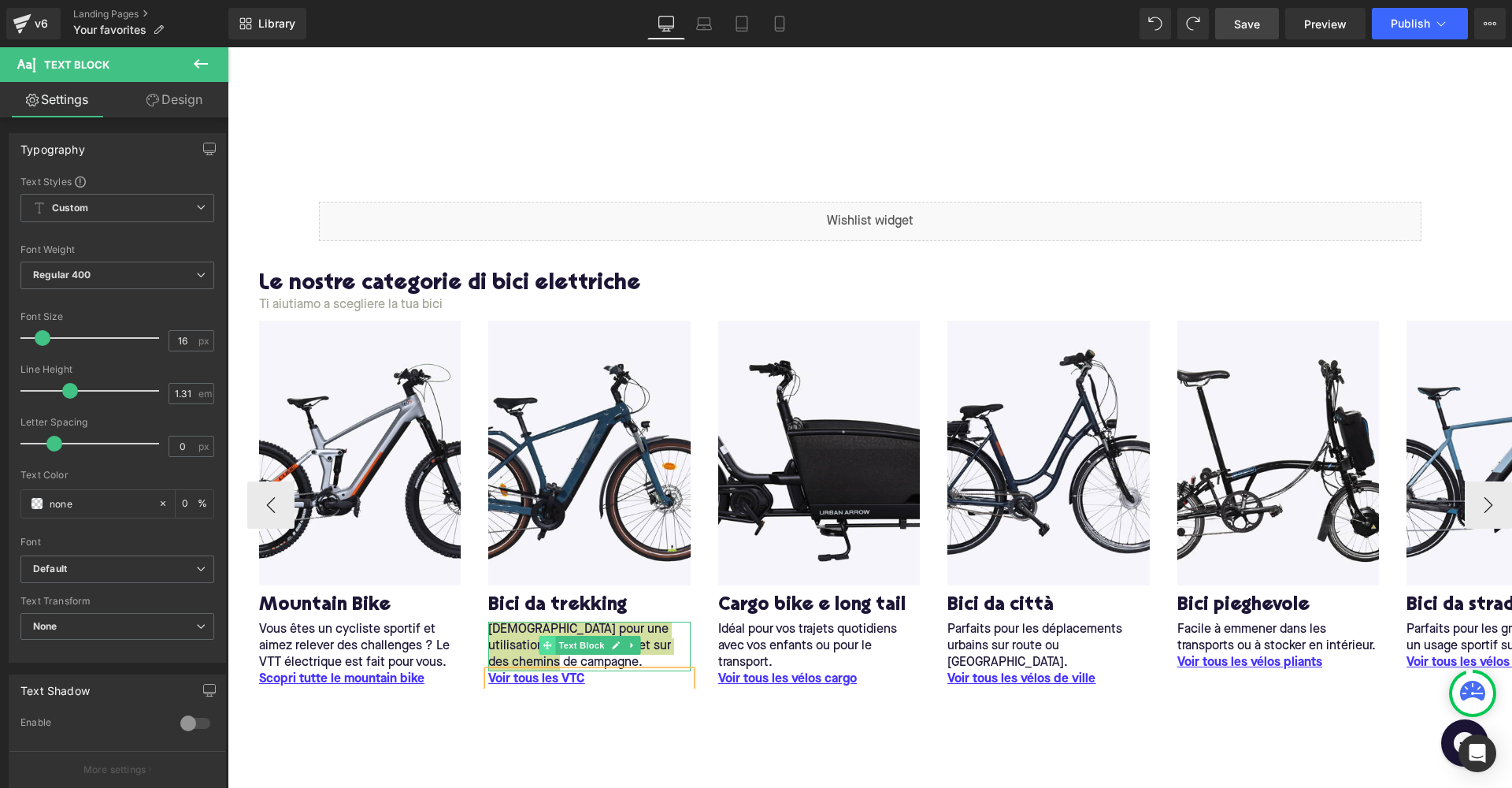
click at [550, 647] on icon at bounding box center [546, 645] width 8 height 9
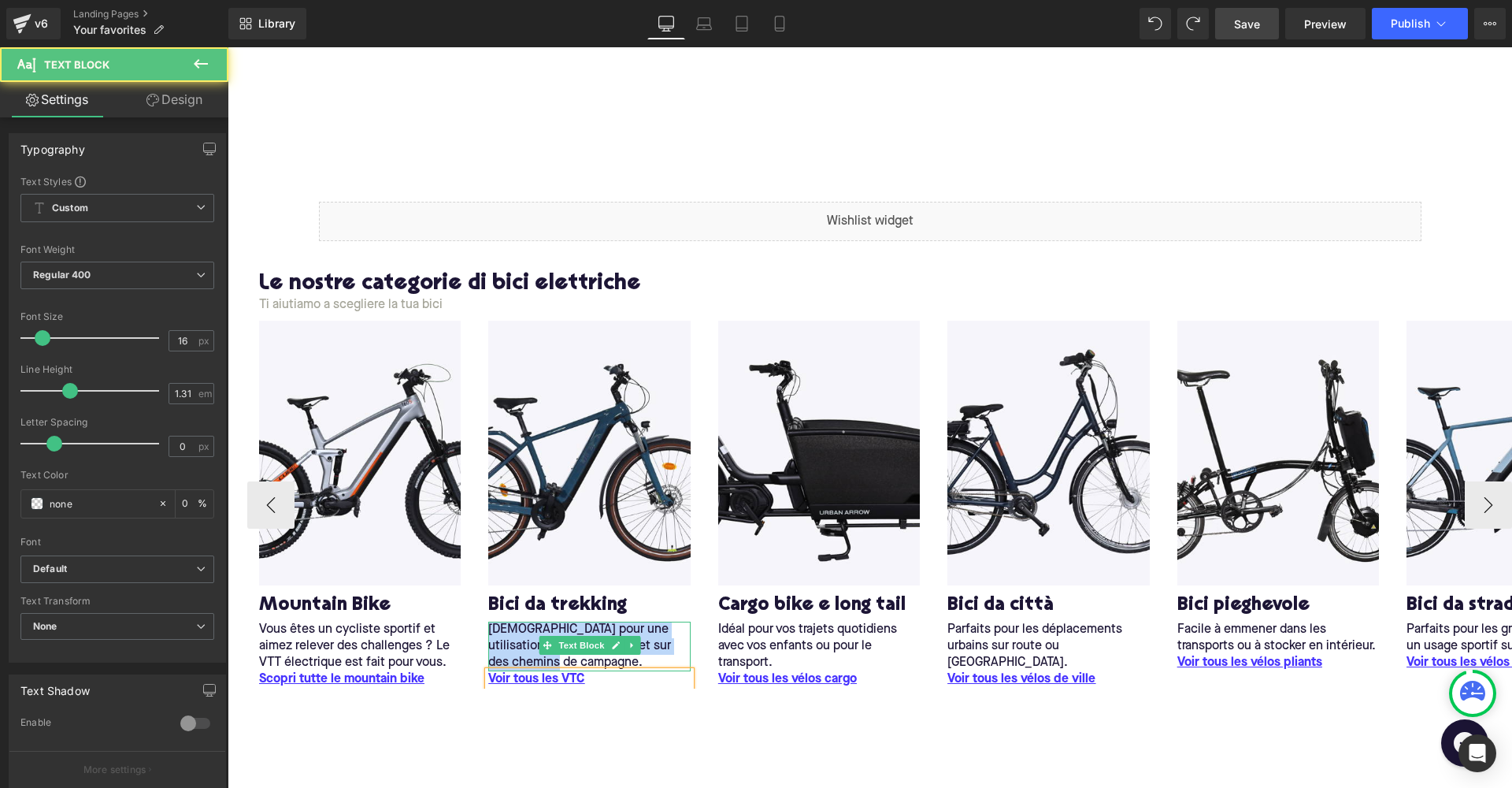
click at [494, 642] on p "[DEMOGRAPHIC_DATA] pour une utilisation à la fois urbaine et sur des chemins de…" at bounding box center [589, 647] width 202 height 50
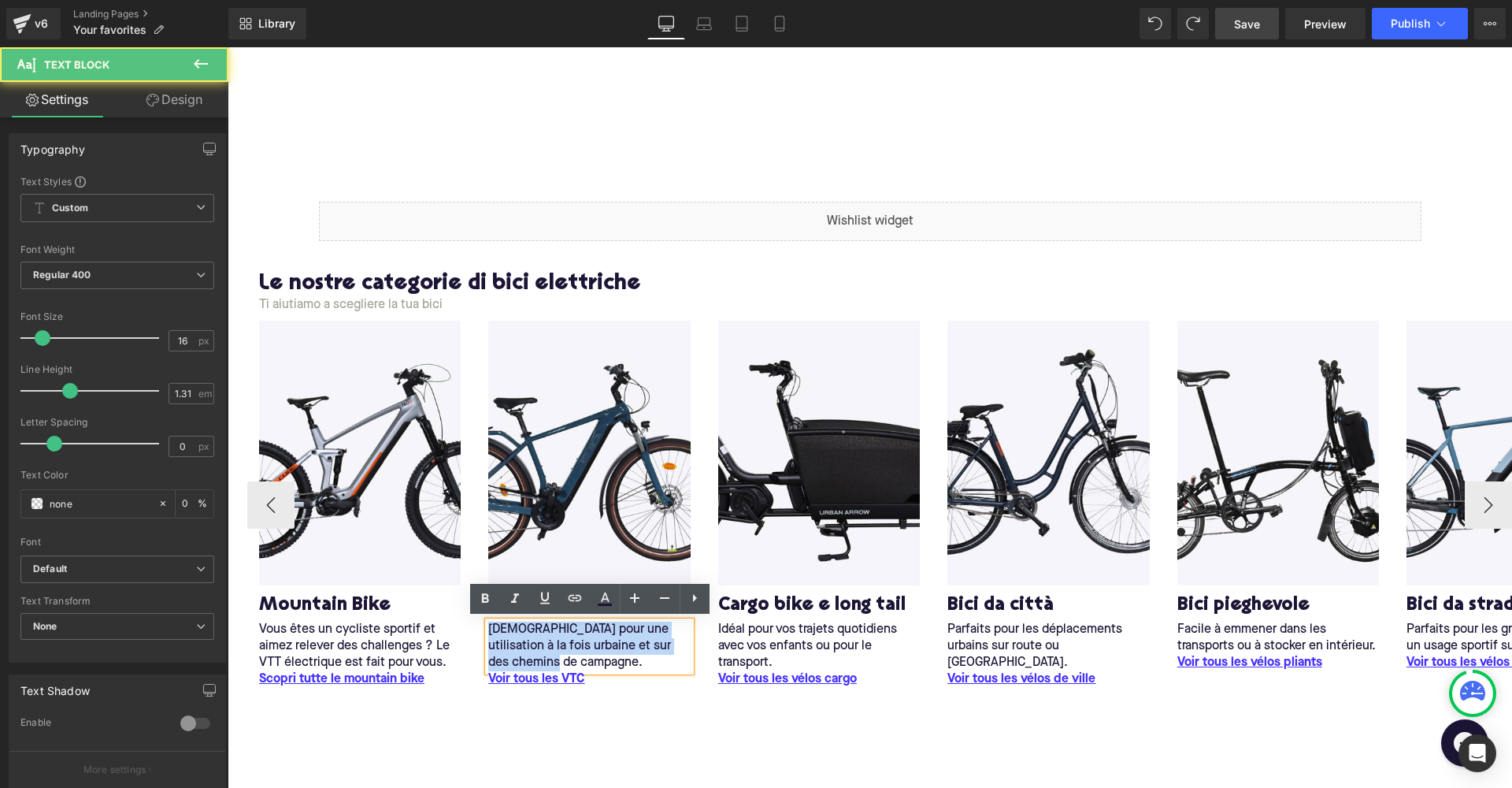
drag, startPoint x: 552, startPoint y: 659, endPoint x: 482, endPoint y: 618, distance: 81.1
click at [482, 618] on div "Image B ici da trekking Heading Idéal pour une utilisation à la fois urbaine et…" at bounding box center [589, 504] width 226 height 367
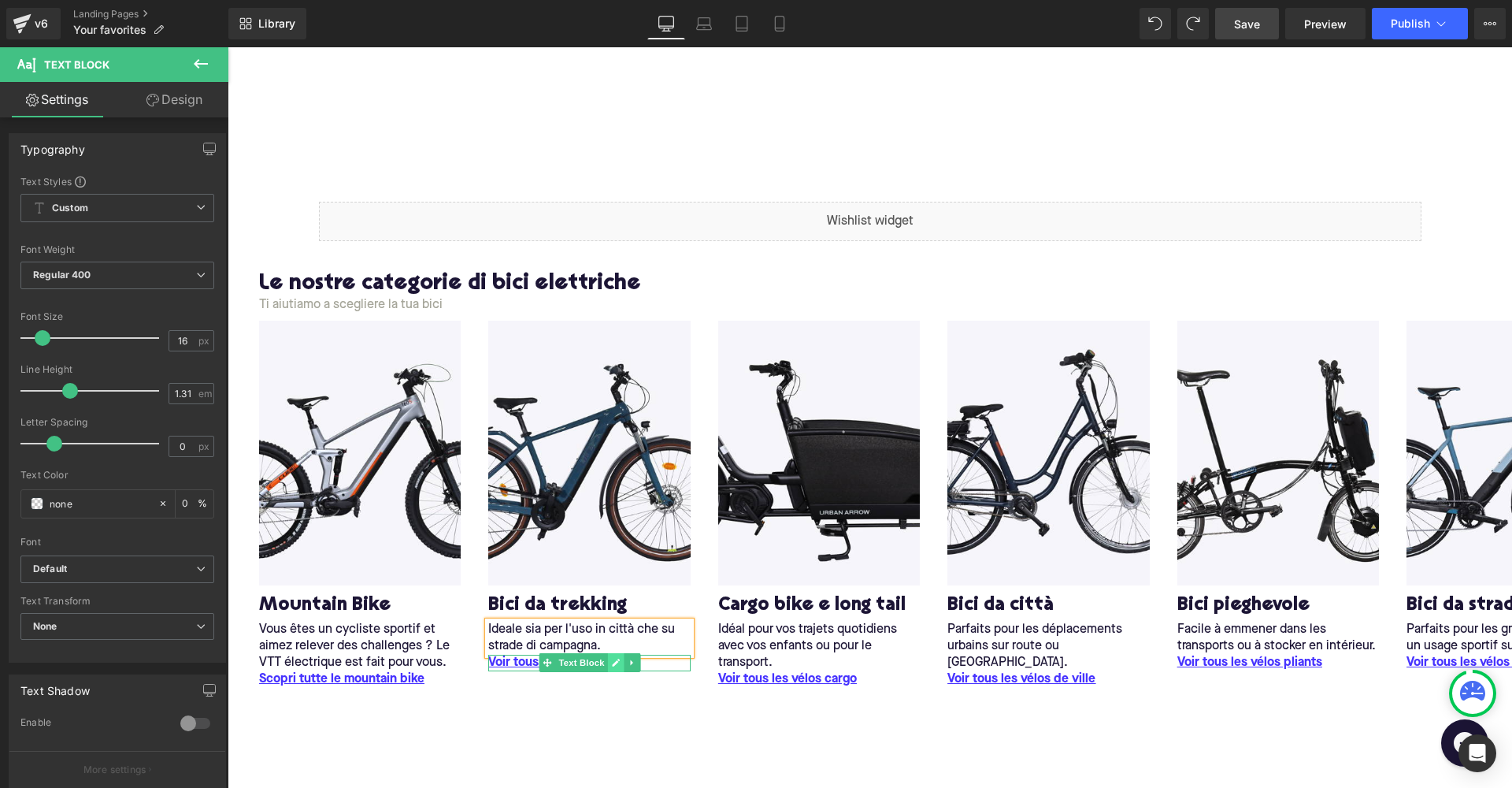
click at [618, 662] on icon at bounding box center [615, 662] width 8 height 9
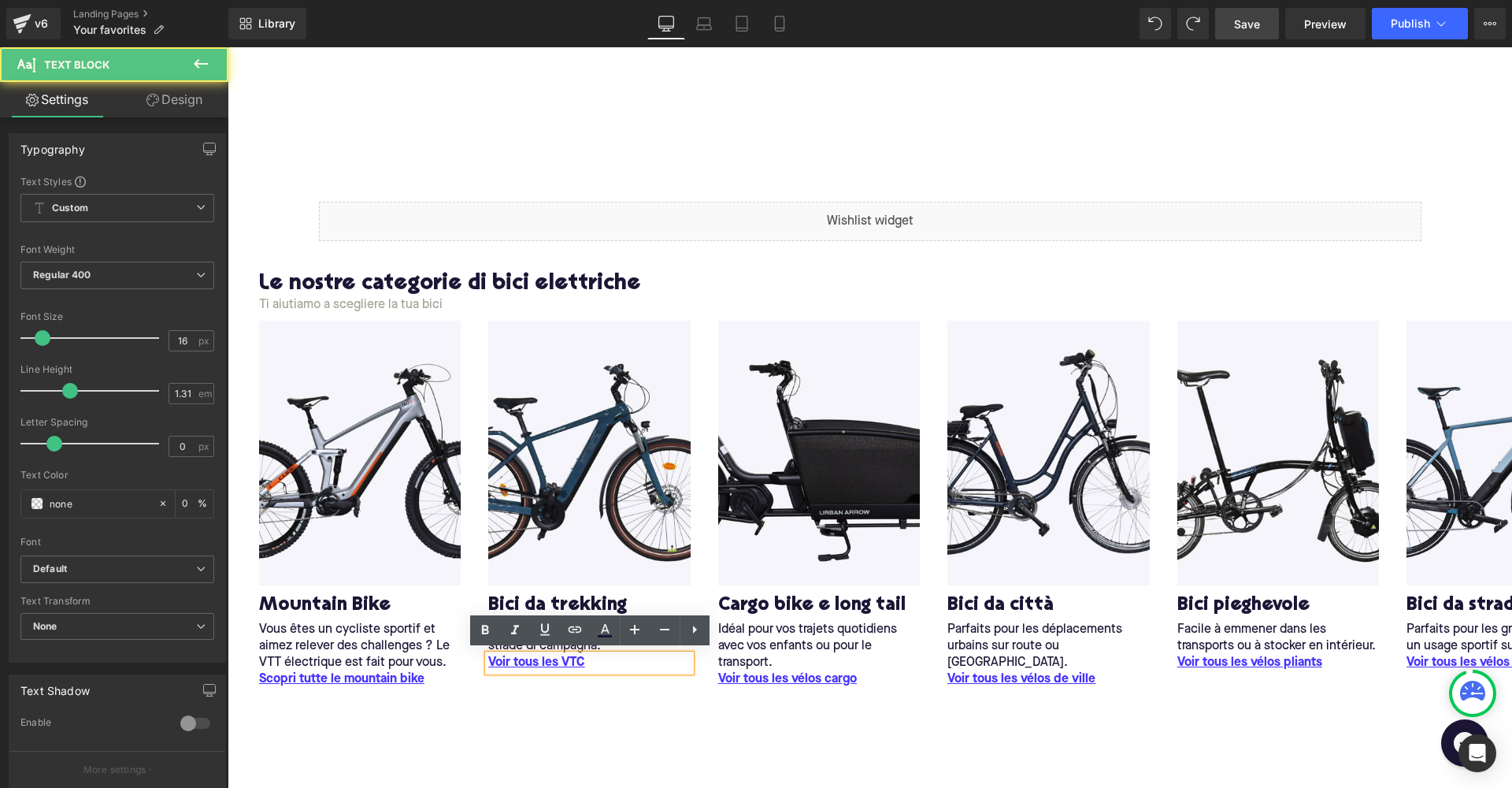
click at [599, 657] on p "Voir tous les VTC" at bounding box center [589, 663] width 202 height 17
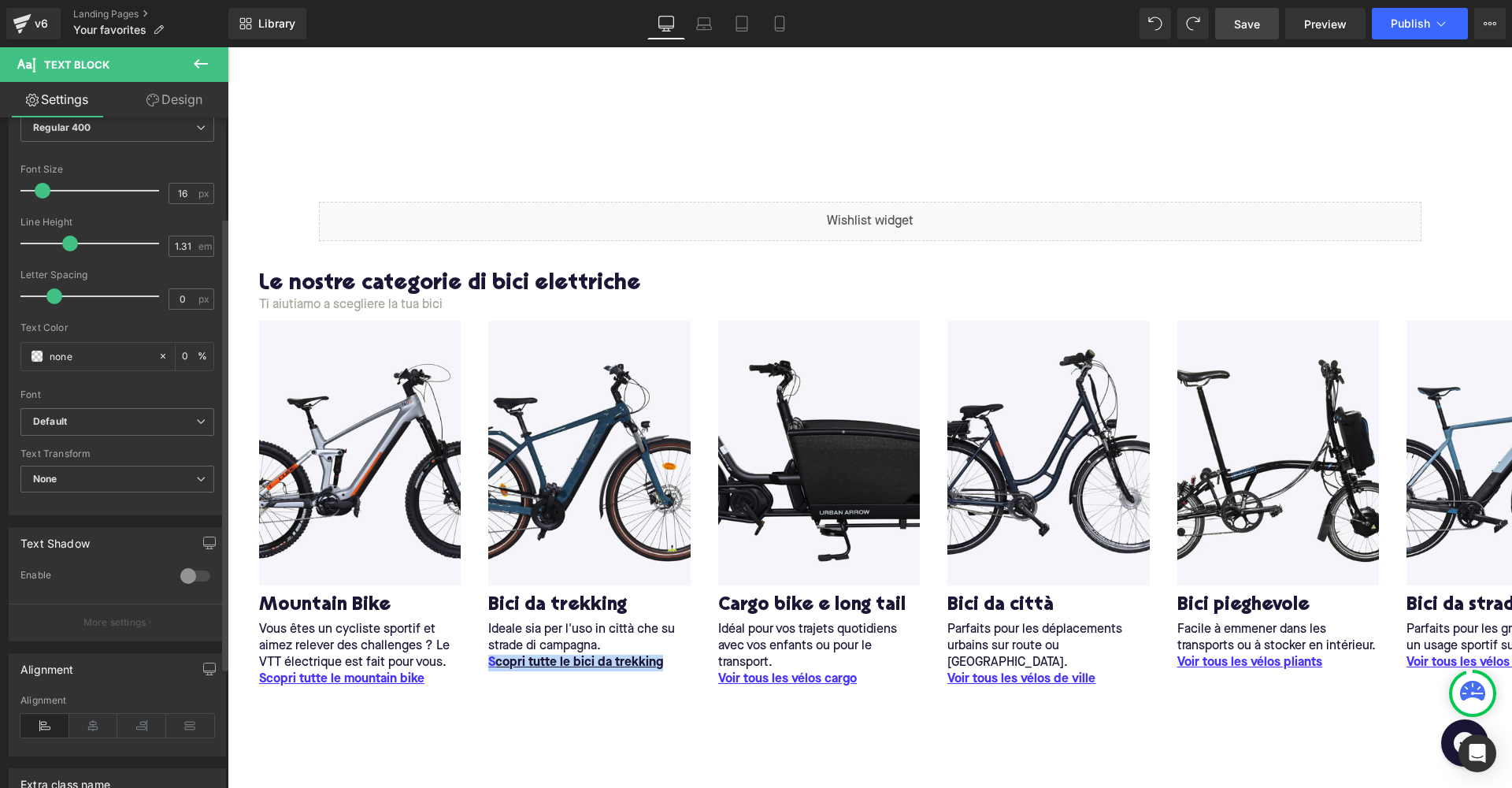
scroll to position [92, 0]
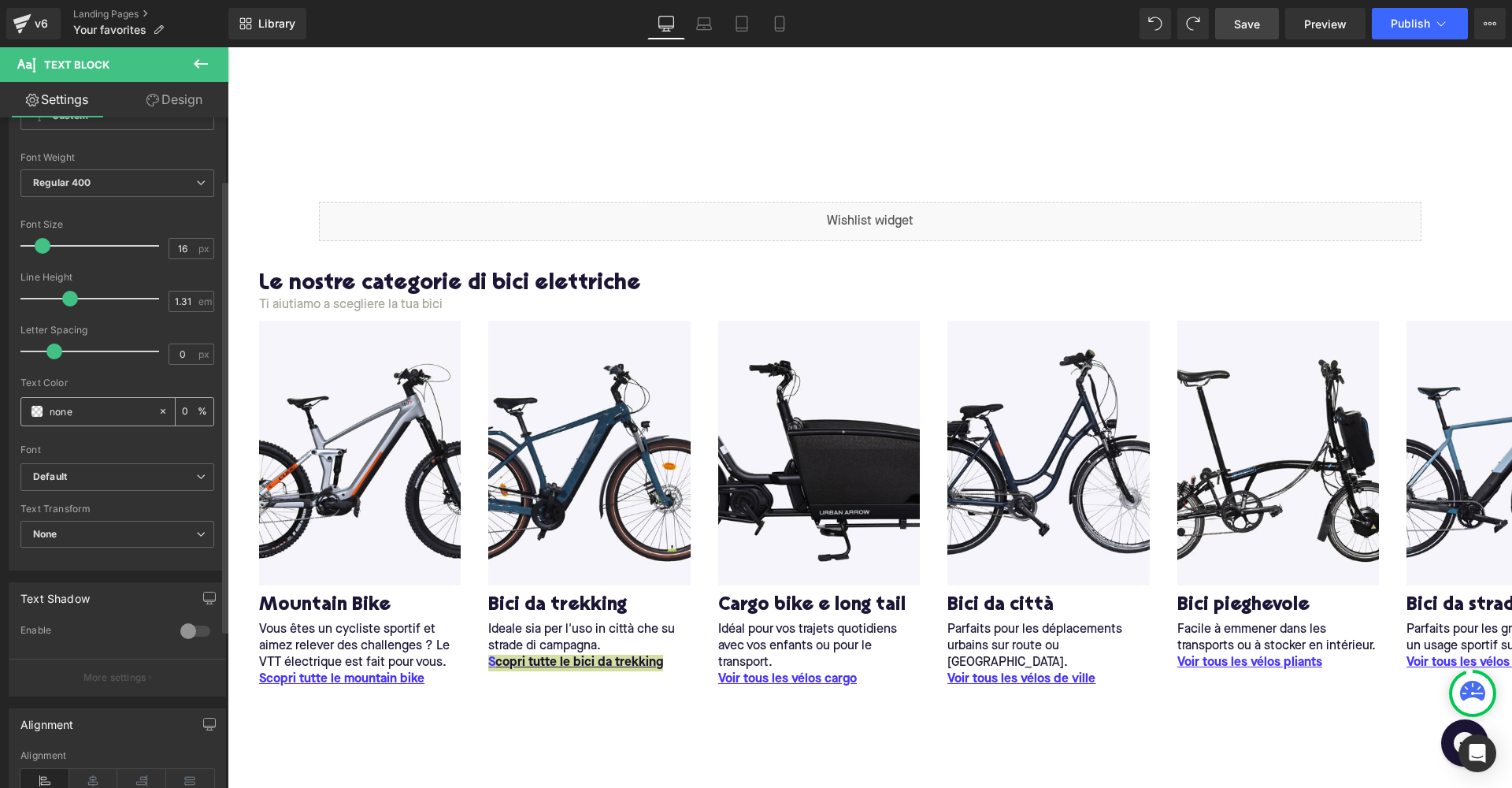
click at [111, 407] on input "none" at bounding box center [100, 411] width 101 height 17
click at [31, 408] on span at bounding box center [36, 411] width 12 height 12
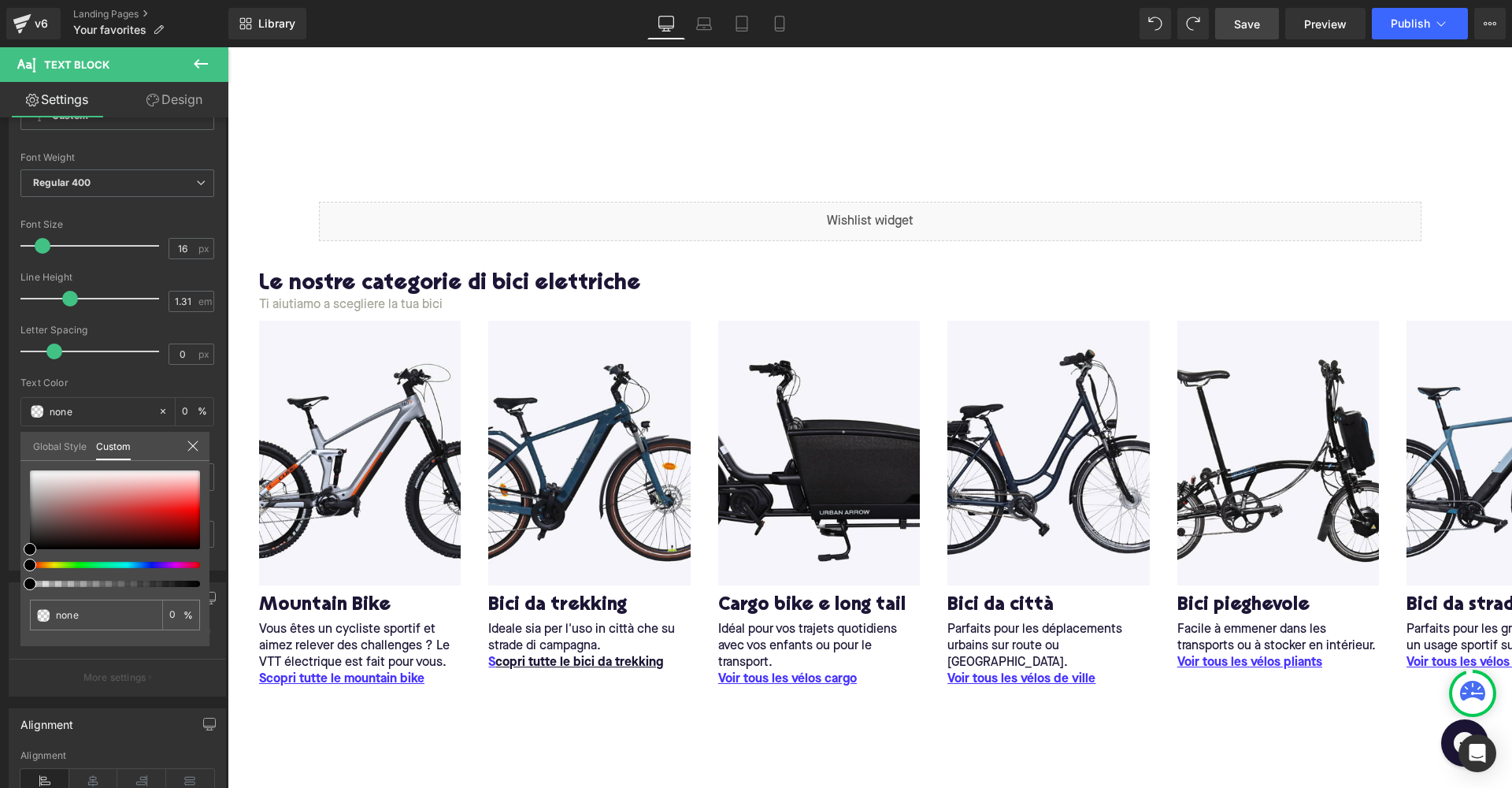
click at [408, 676] on body "Liquid Row Le nostre categorie di bici elettriche Heading Ti aiutiamo a sceglie…" at bounding box center [870, 604] width 1285 height 1119
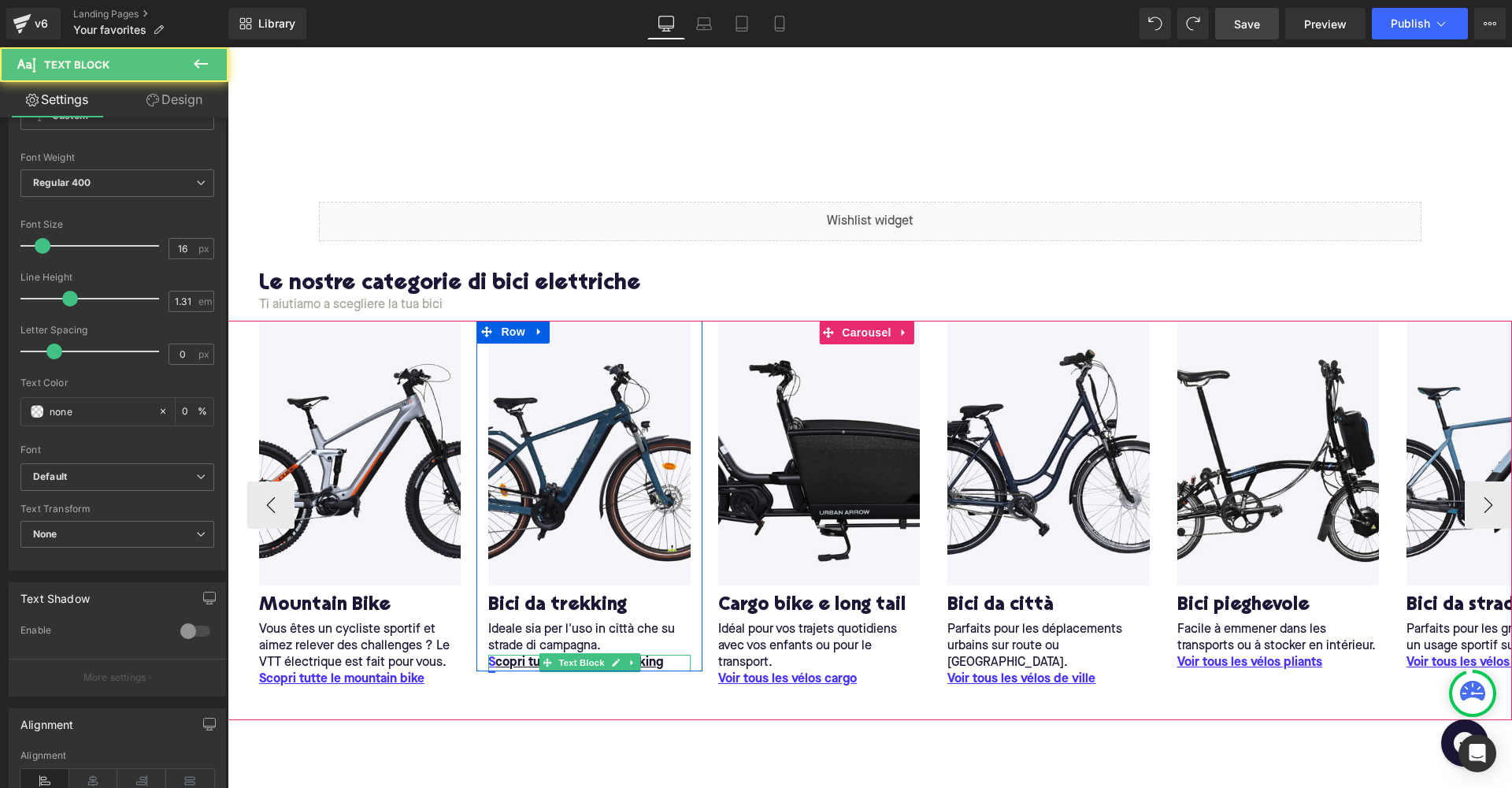
click at [493, 660] on link "S" at bounding box center [492, 663] width 7 height 17
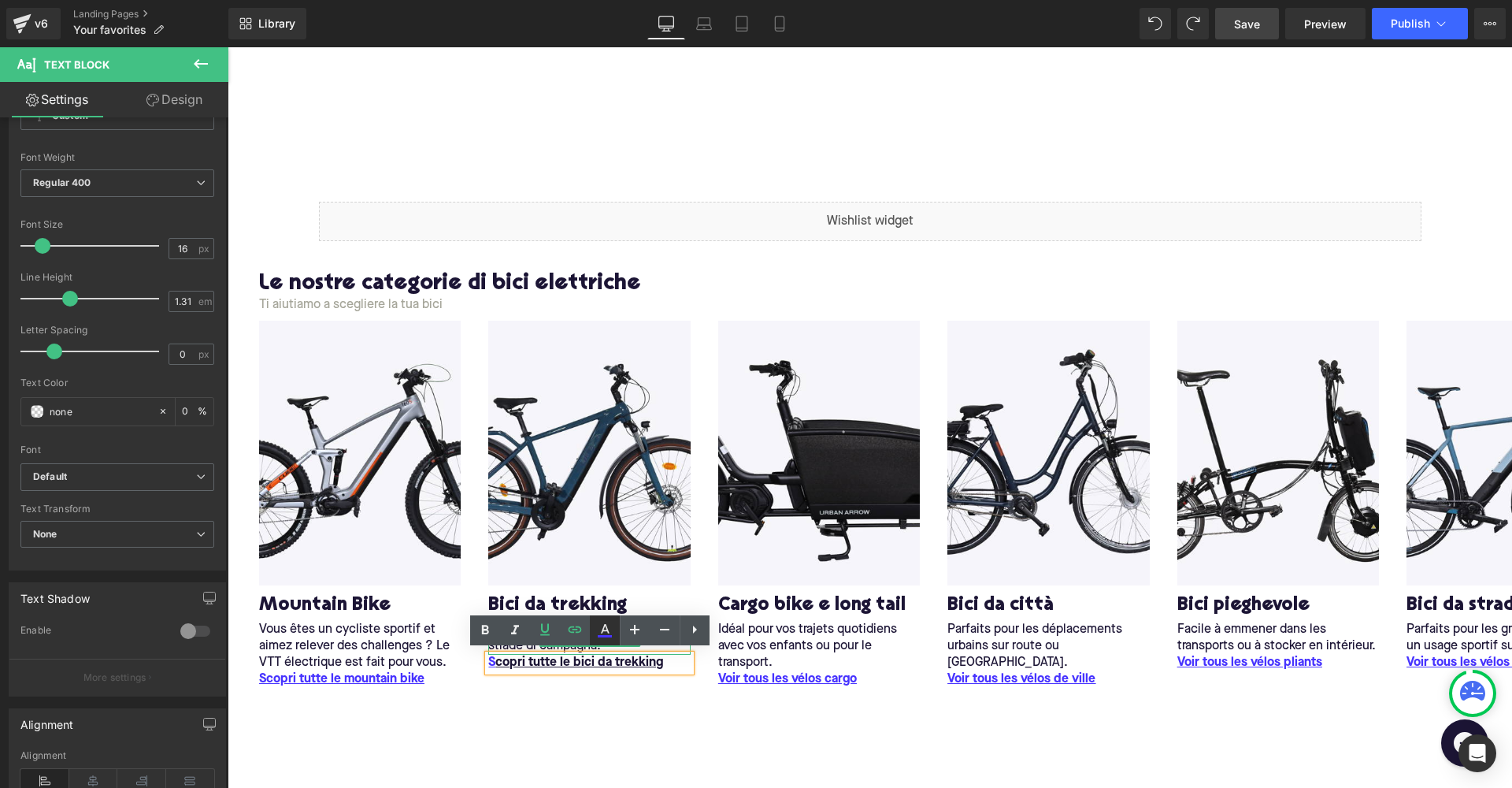
click at [603, 640] on icon at bounding box center [604, 630] width 19 height 19
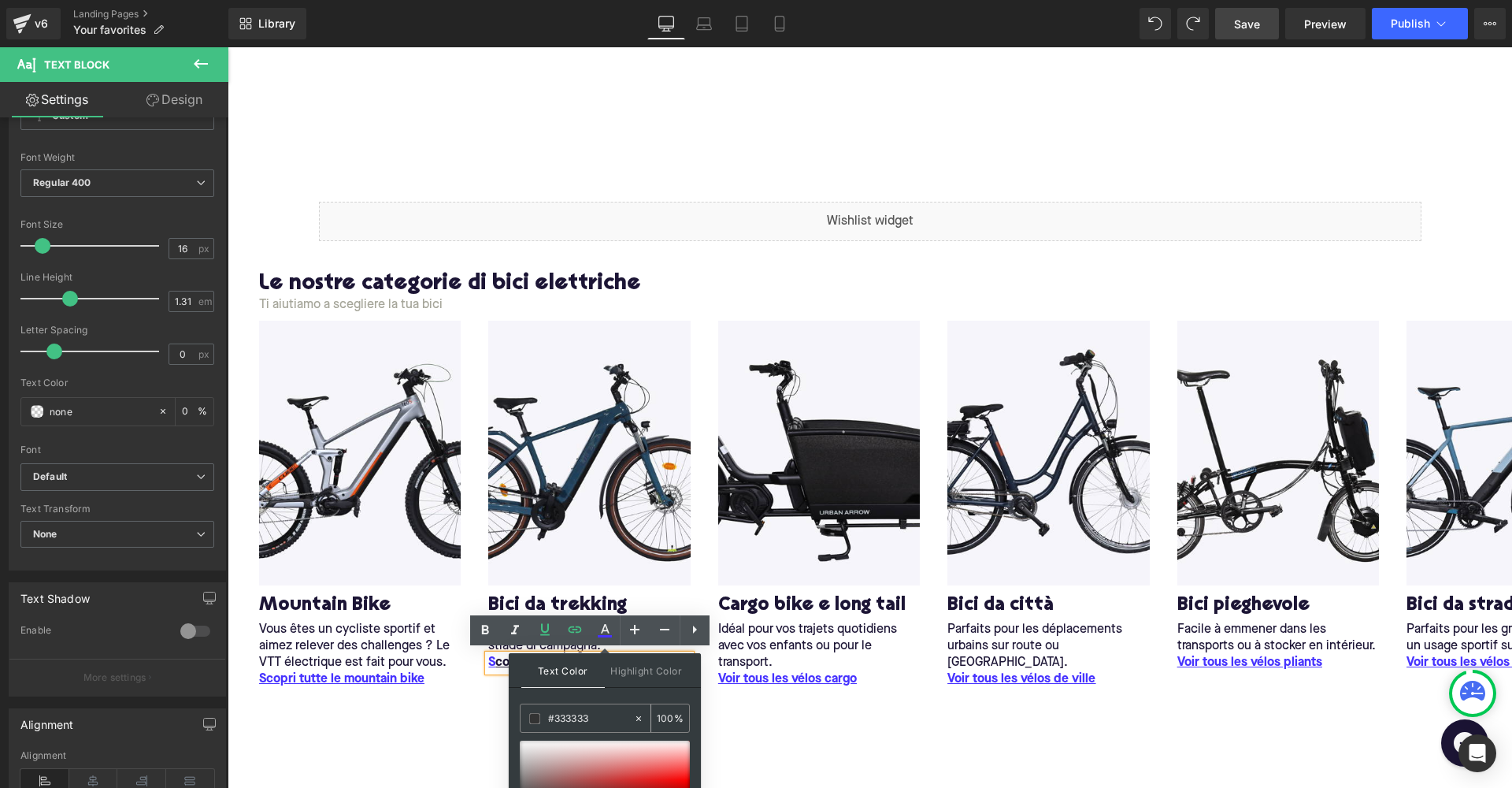
drag, startPoint x: 597, startPoint y: 717, endPoint x: 530, endPoint y: 712, distance: 67.2
click at [530, 712] on div "#333333" at bounding box center [577, 718] width 112 height 27
click at [525, 590] on div "B ici da trekking Heading" at bounding box center [589, 605] width 202 height 32
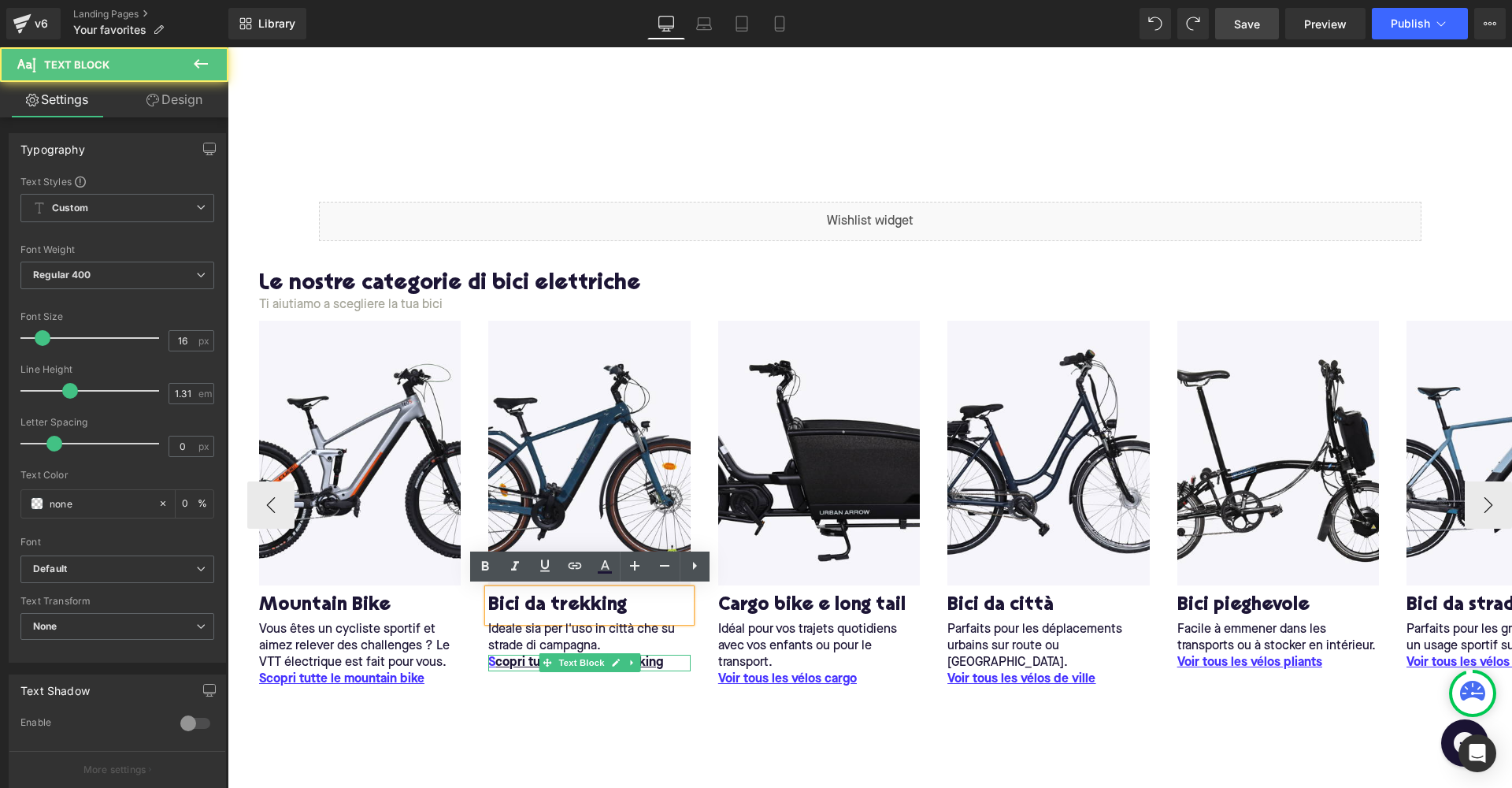
click at [496, 659] on u "S copri tutte le bici da trekking" at bounding box center [576, 662] width 175 height 12
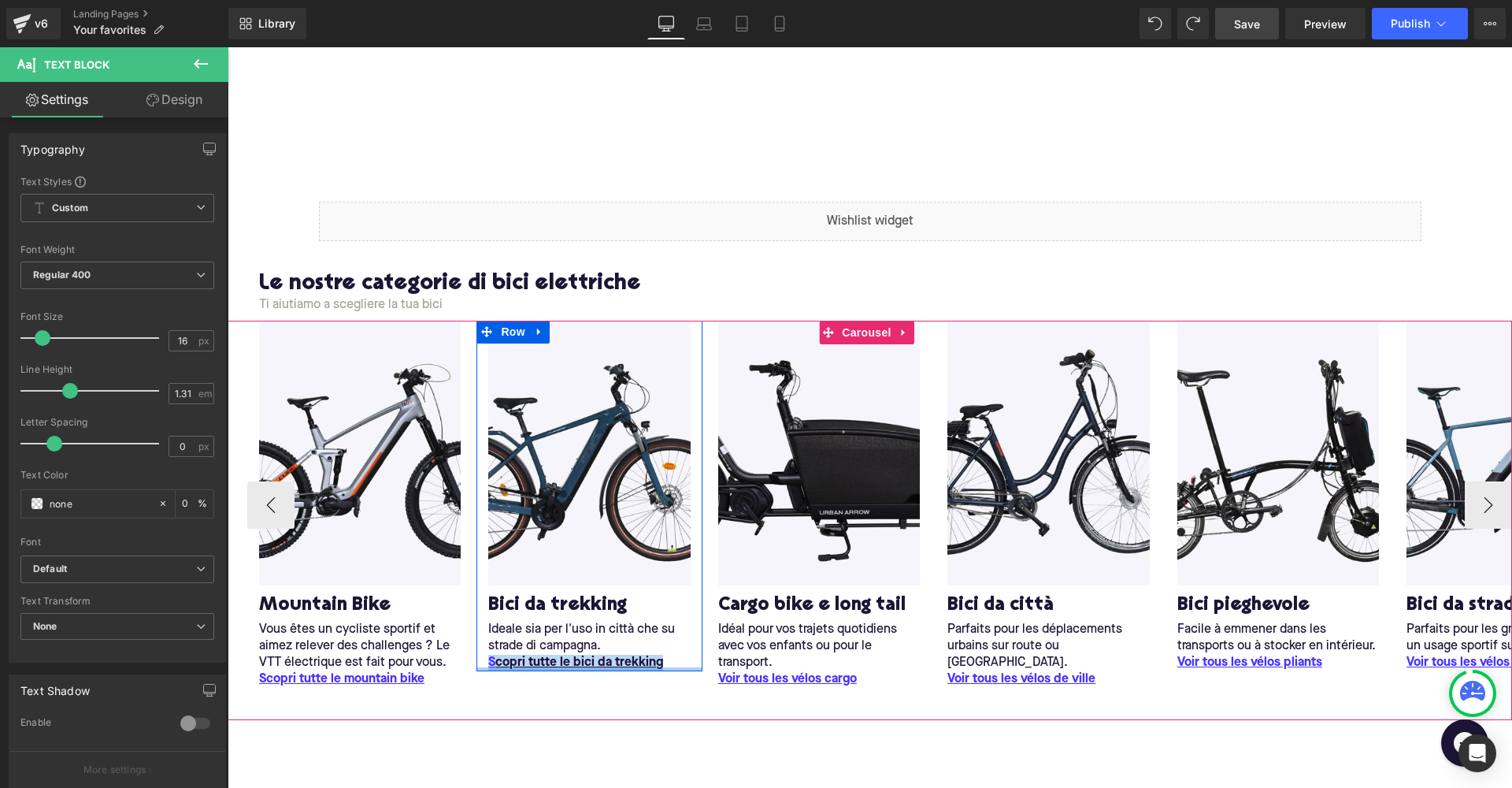
click at [518, 667] on div at bounding box center [589, 669] width 226 height 4
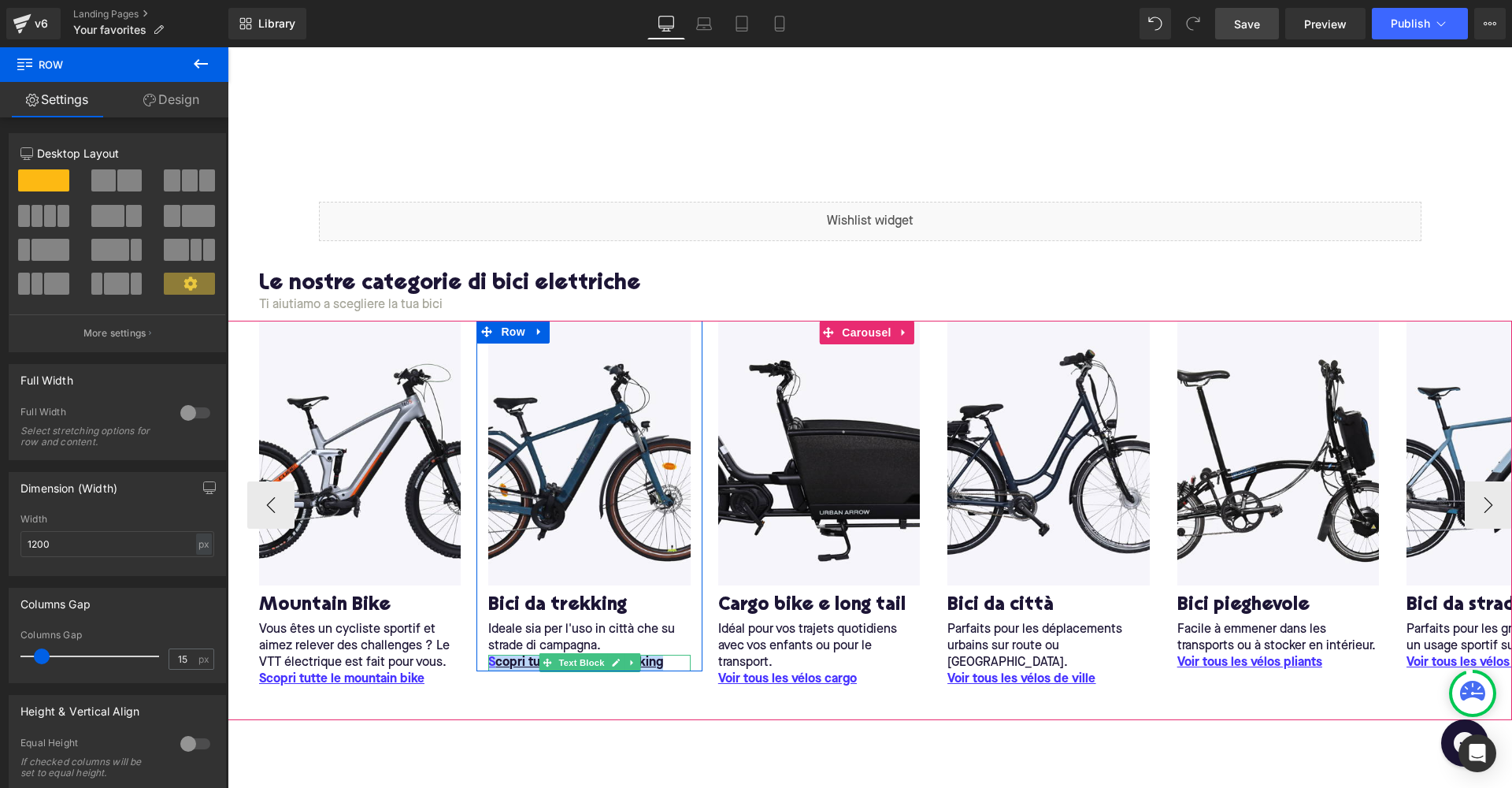
click at [515, 657] on u "S copri tutte le bici da trekking" at bounding box center [576, 662] width 175 height 12
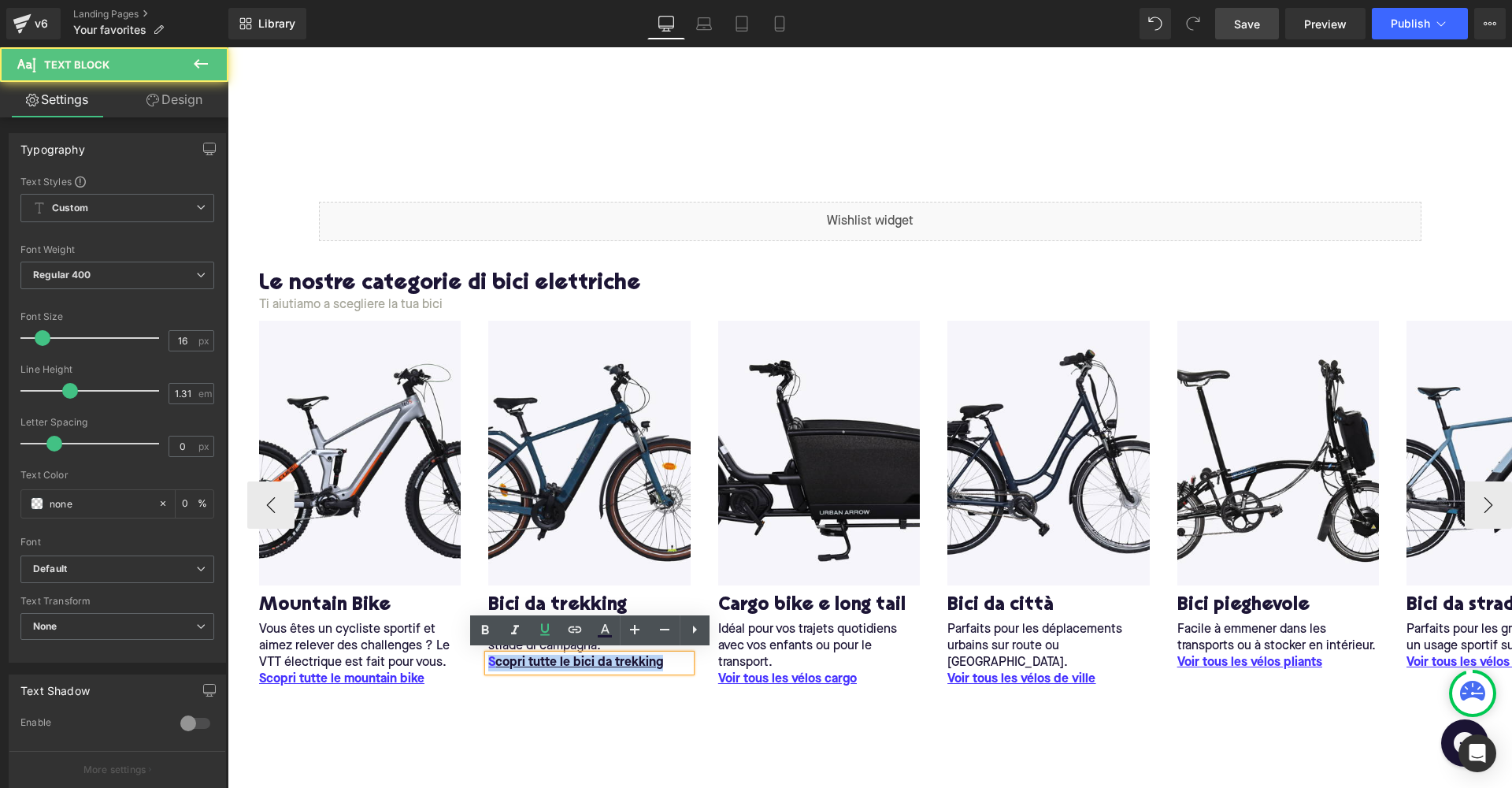
drag, startPoint x: 661, startPoint y: 660, endPoint x: 477, endPoint y: 654, distance: 184.1
click at [477, 654] on div "Image B ici da trekking Heading Ideale sia per l'uso in città che su strade [PE…" at bounding box center [589, 495] width 226 height 351
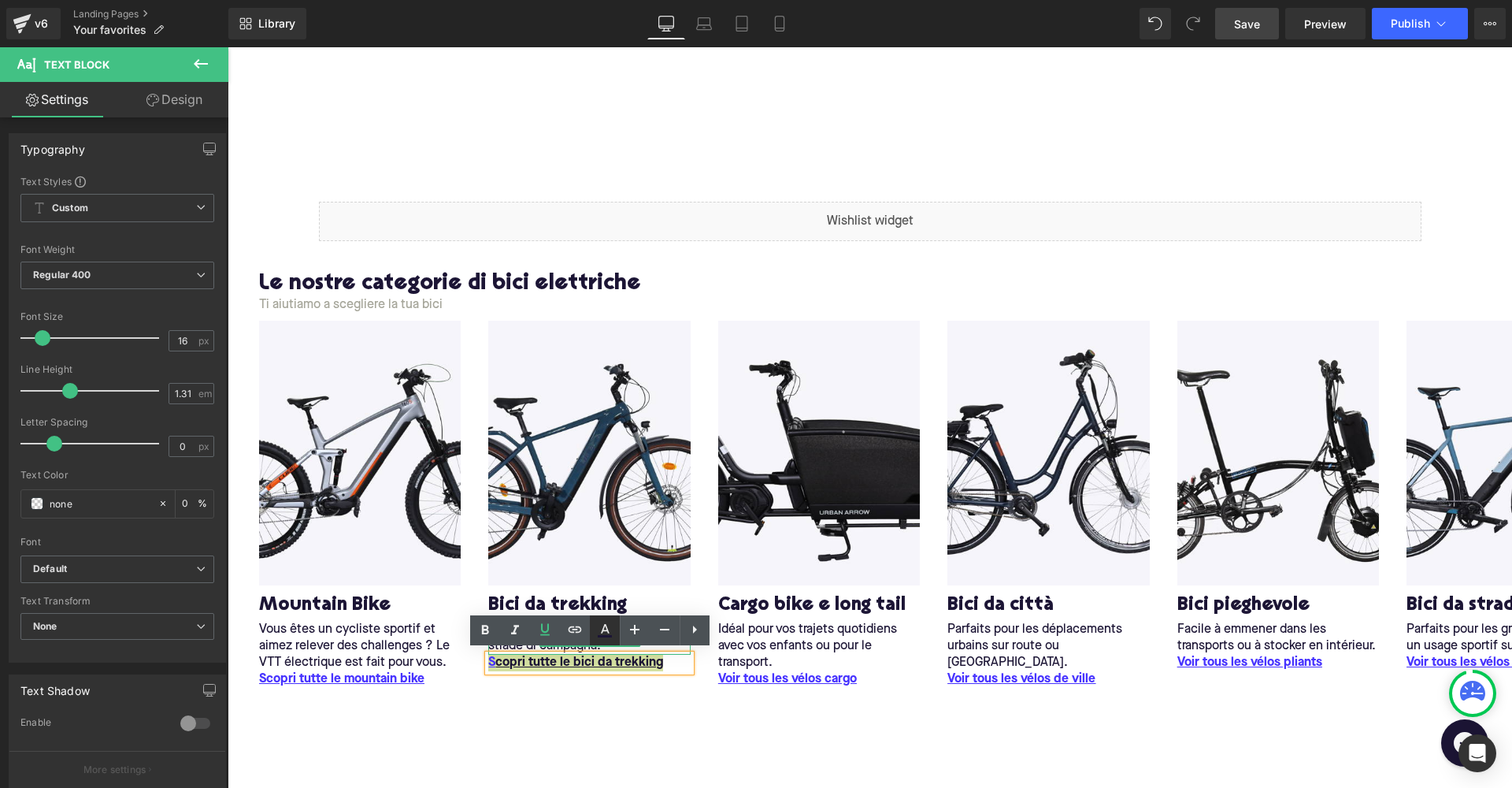
click at [608, 631] on icon at bounding box center [605, 628] width 8 height 9
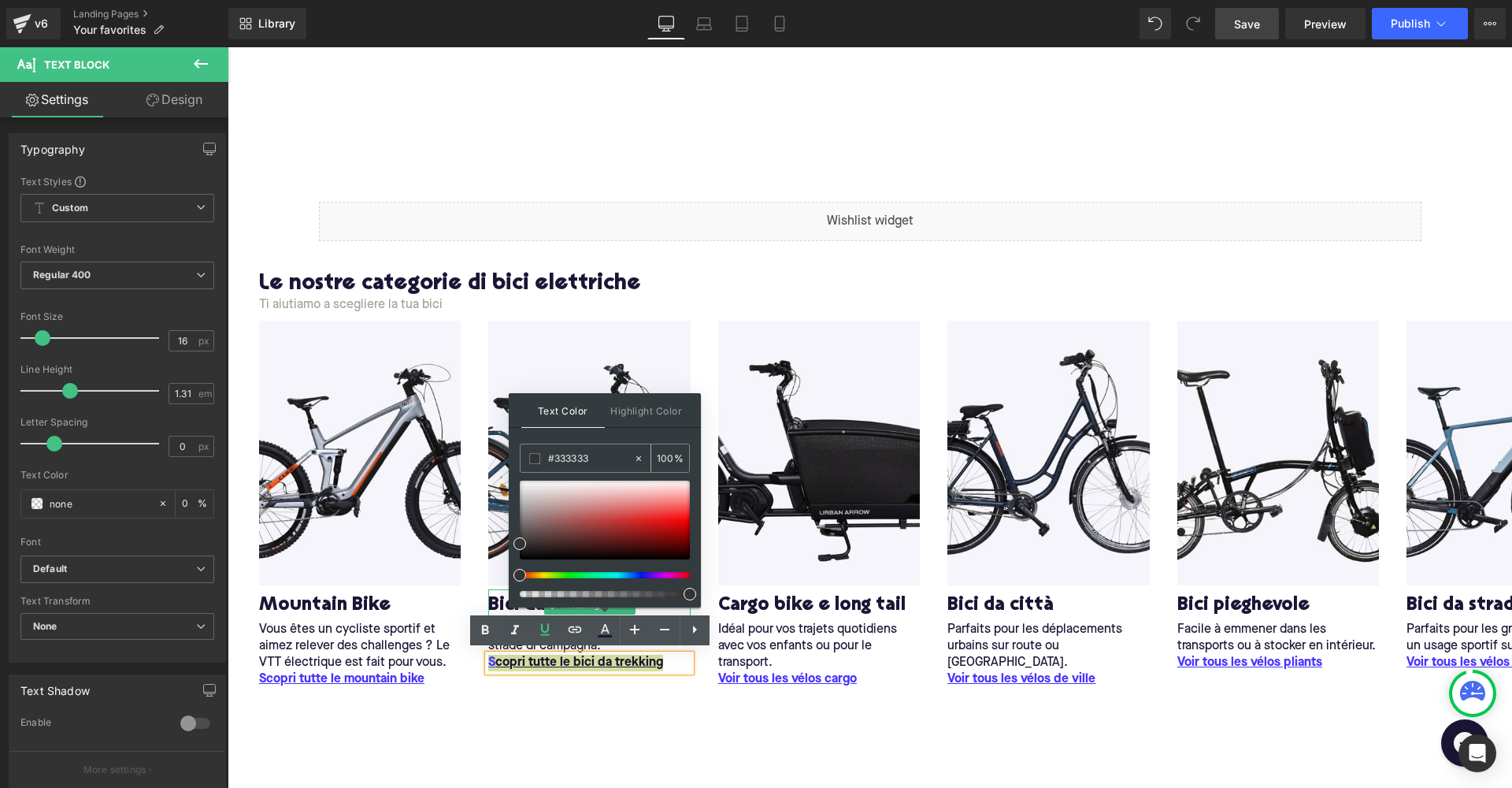
click at [594, 459] on input "#333333" at bounding box center [590, 458] width 85 height 17
drag, startPoint x: 601, startPoint y: 459, endPoint x: 522, endPoint y: 459, distance: 79.0
click at [522, 459] on div "#333333" at bounding box center [577, 457] width 112 height 27
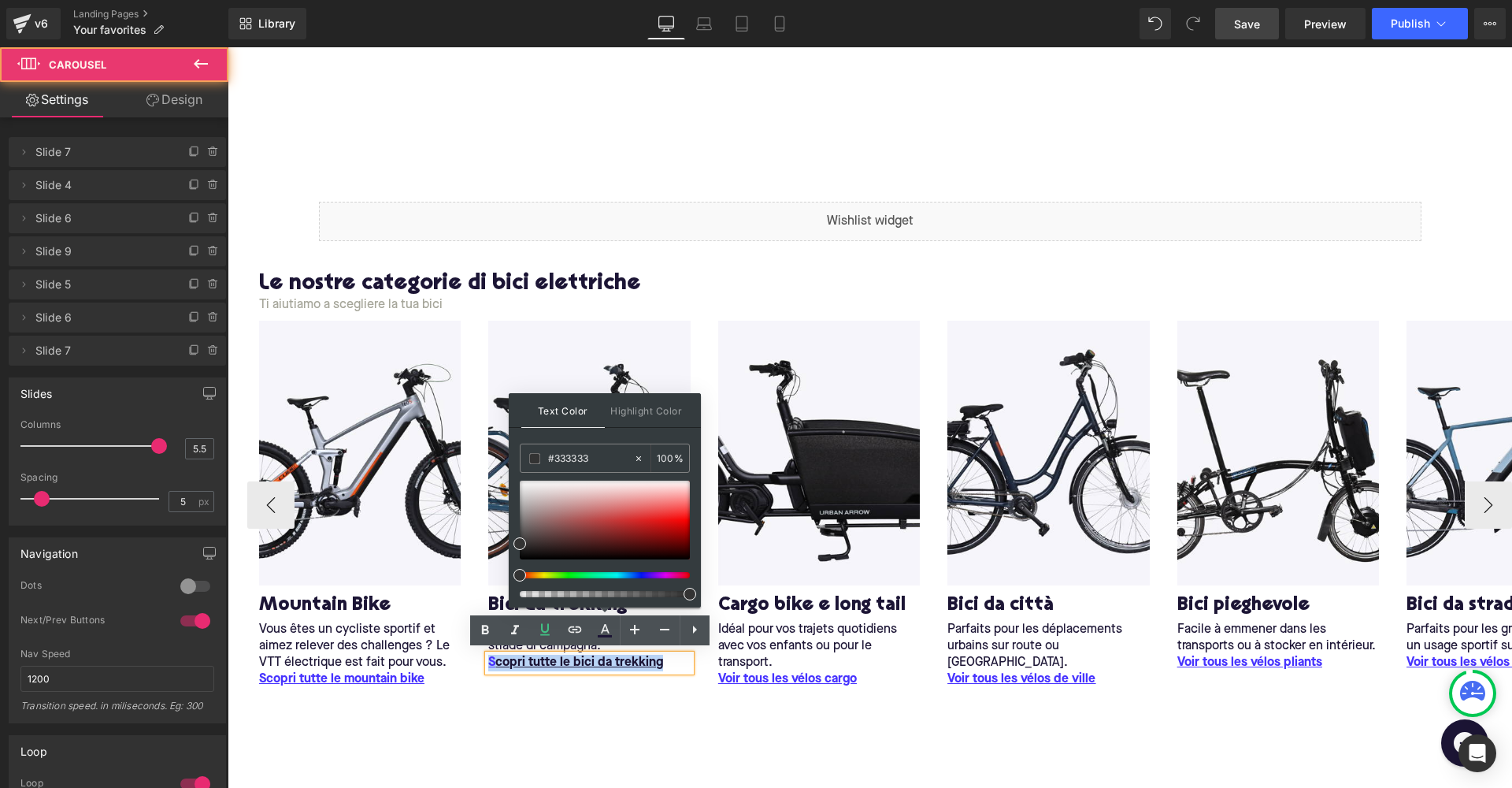
click at [528, 688] on div "Image M ountain Bike Heading Vous êtes un cycliste sportif et aimez relever des…" at bounding box center [870, 520] width 1285 height 399
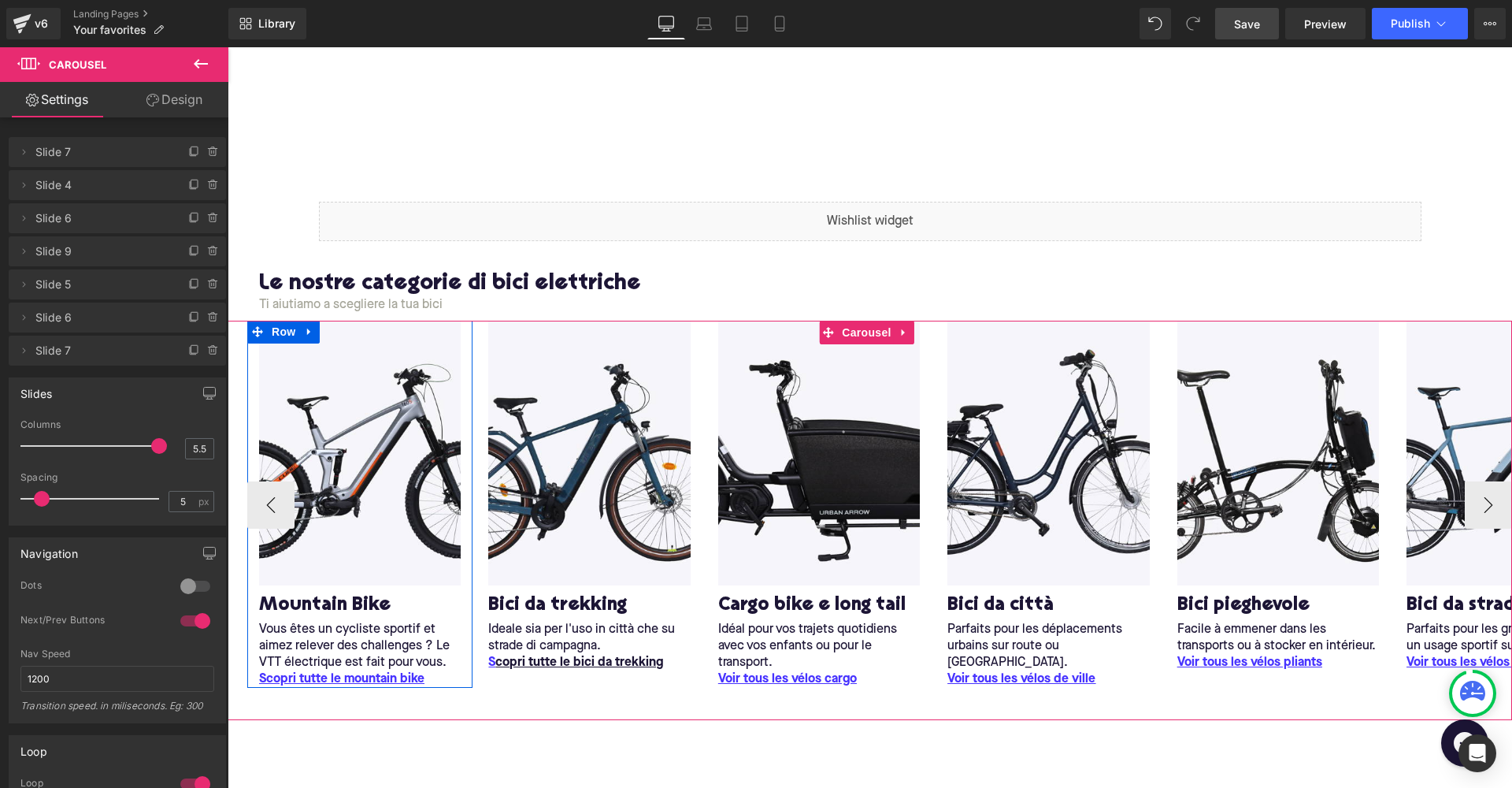
click at [359, 676] on span "Text Block" at bounding box center [351, 679] width 52 height 19
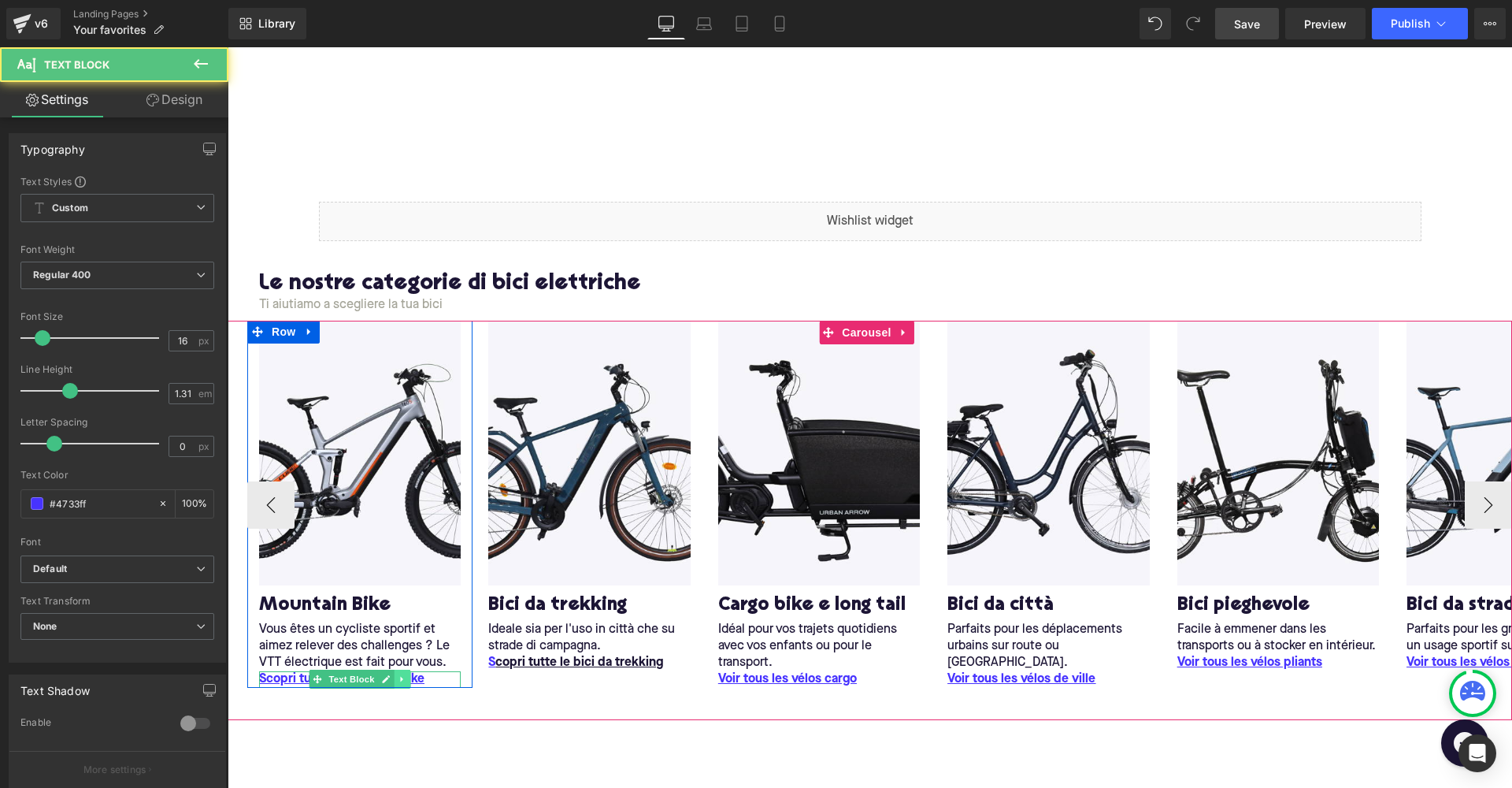
click at [395, 672] on link at bounding box center [403, 679] width 17 height 19
click at [359, 675] on icon at bounding box center [362, 679] width 8 height 9
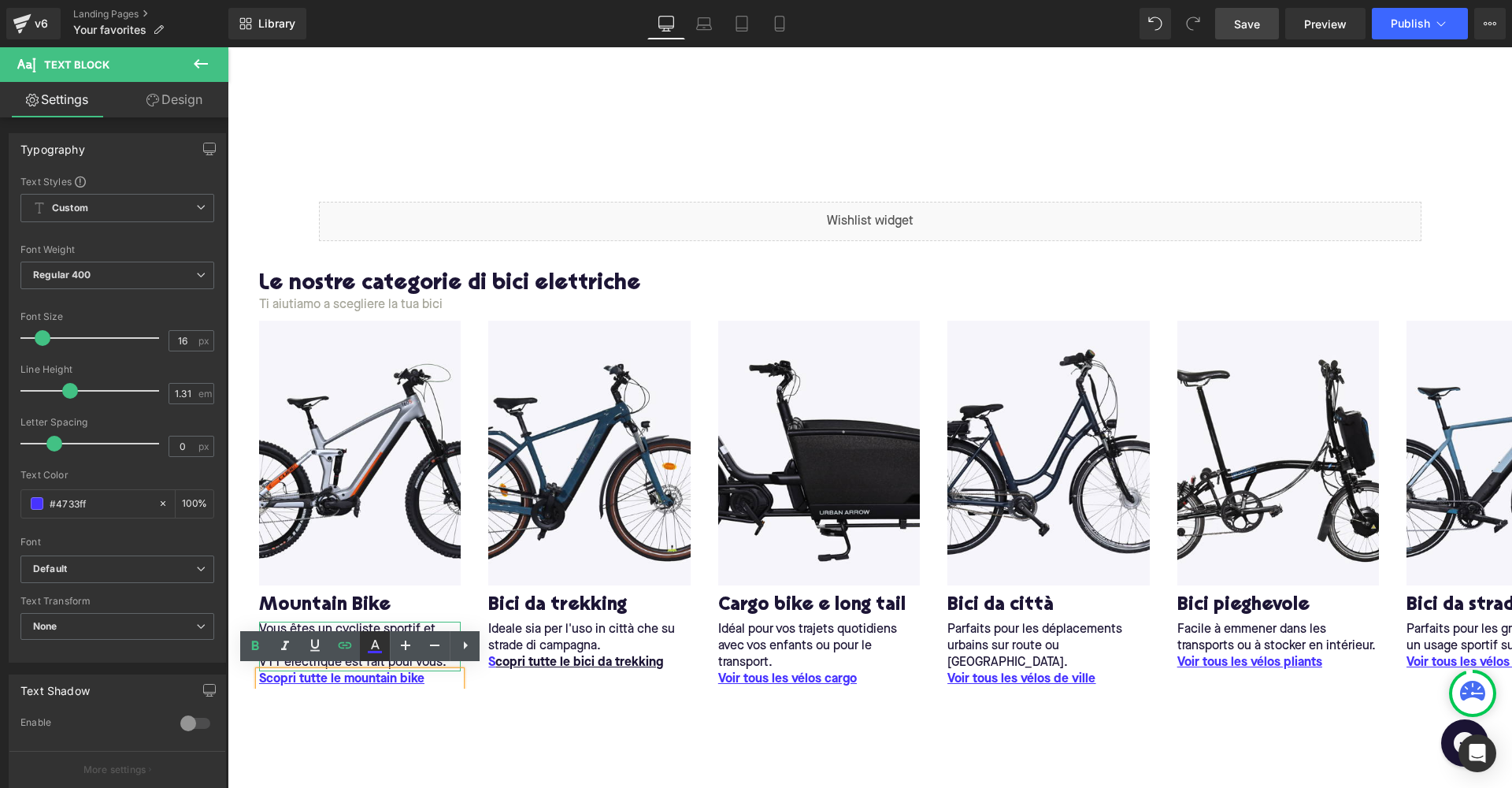
click at [367, 652] on icon at bounding box center [374, 646] width 19 height 19
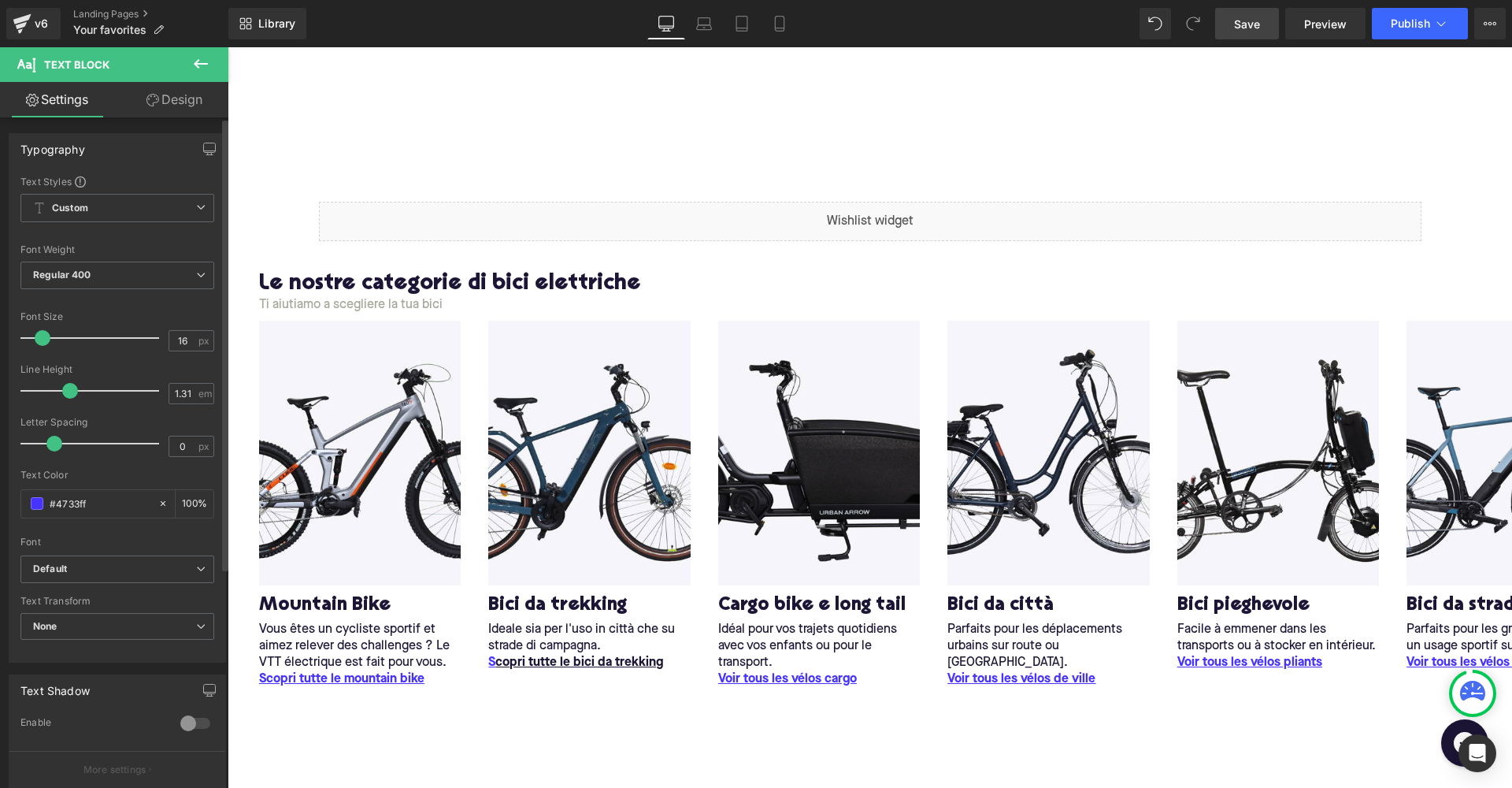
drag, startPoint x: 91, startPoint y: 504, endPoint x: 0, endPoint y: 504, distance: 91.0
click at [0, 504] on div "Typography Text Styles Custom Custom Setup Global Style Custom Setup Global Sty…" at bounding box center [117, 392] width 236 height 542
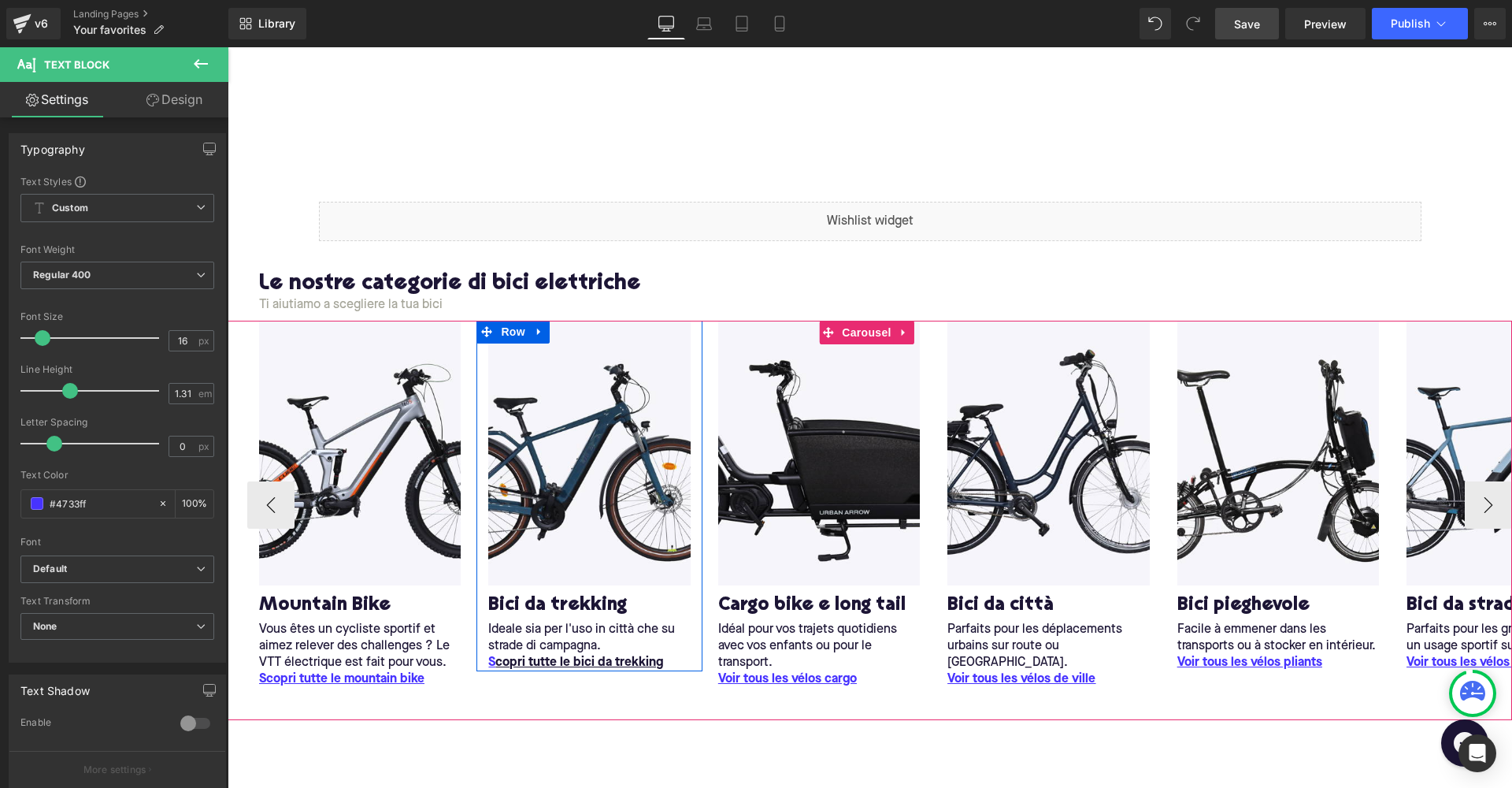
click at [607, 667] on div at bounding box center [589, 669] width 226 height 4
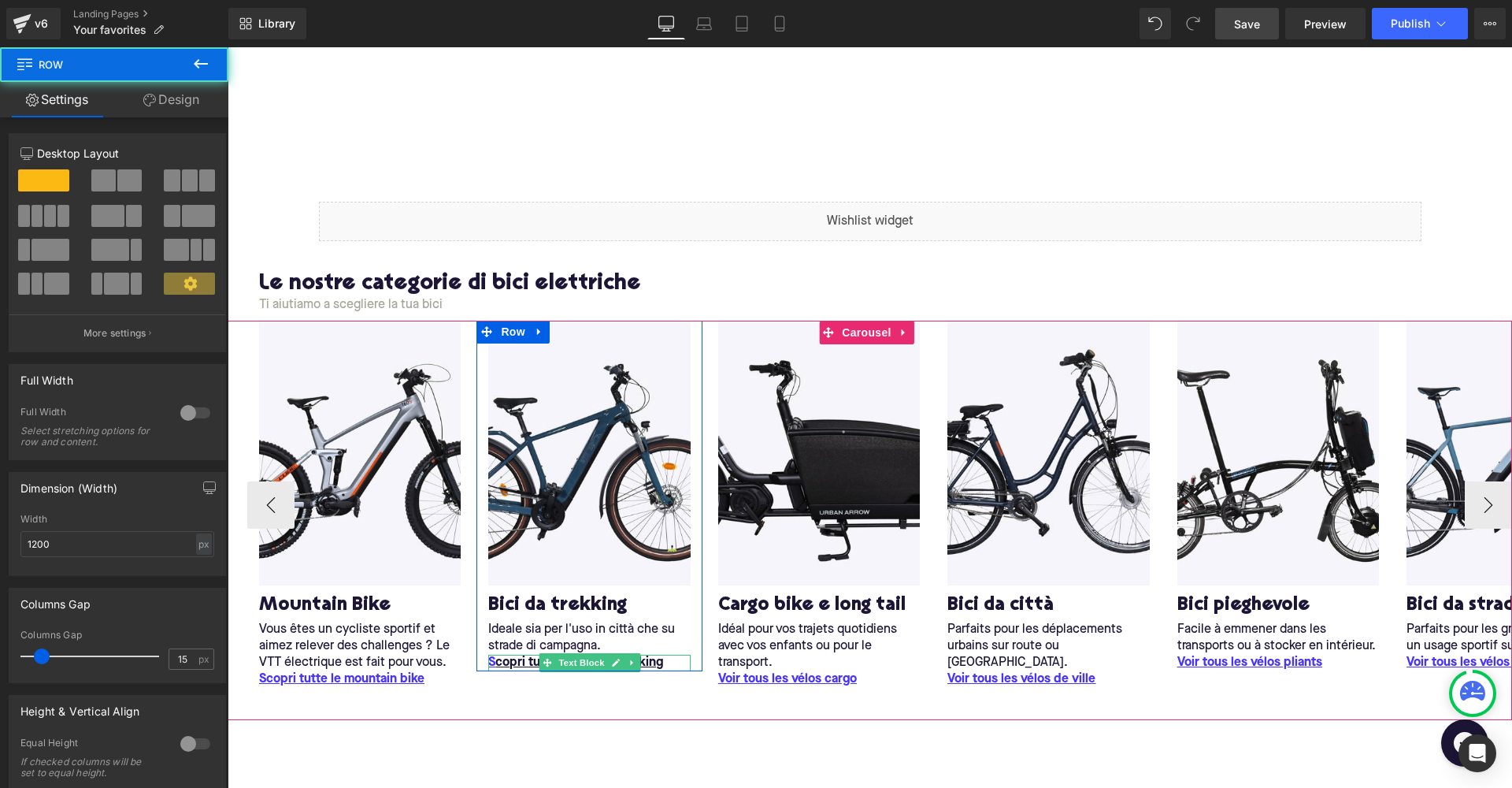
click at [623, 656] on link at bounding box center [616, 662] width 17 height 19
click at [585, 659] on span "Text Block" at bounding box center [581, 663] width 52 height 19
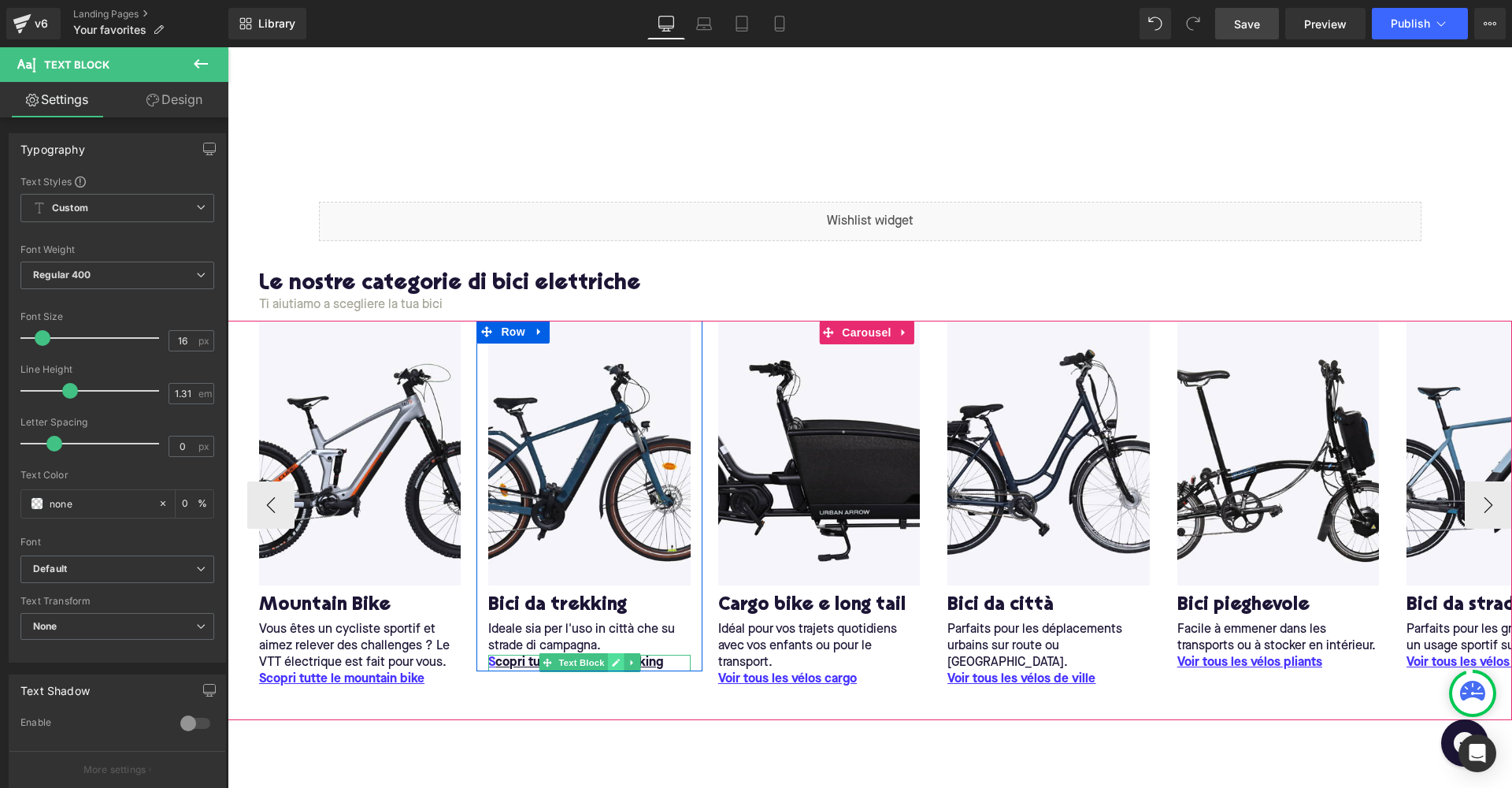
click at [610, 659] on link at bounding box center [616, 662] width 17 height 19
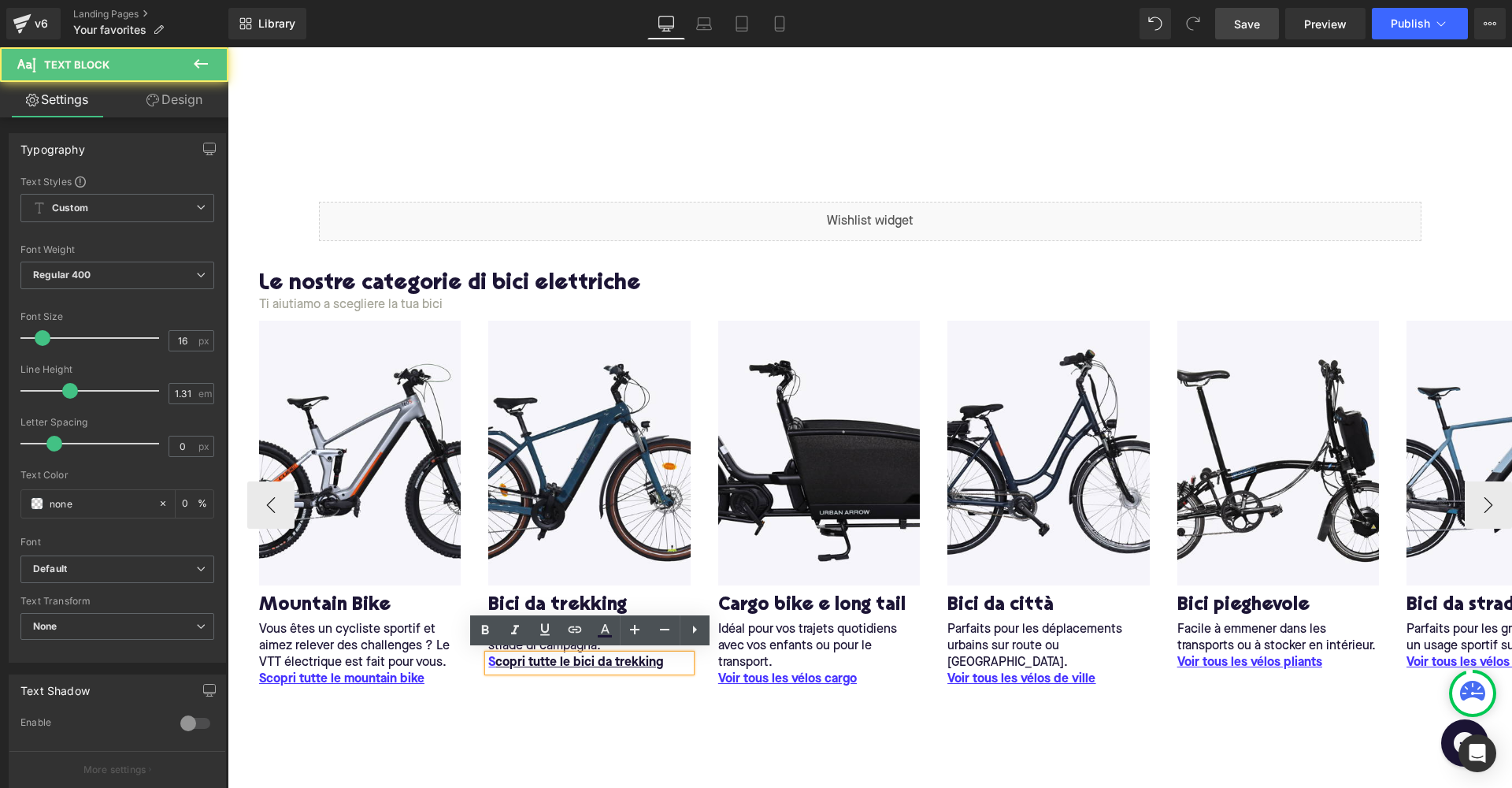
click at [610, 659] on u "S copri tutte le bici da trekking" at bounding box center [576, 662] width 175 height 12
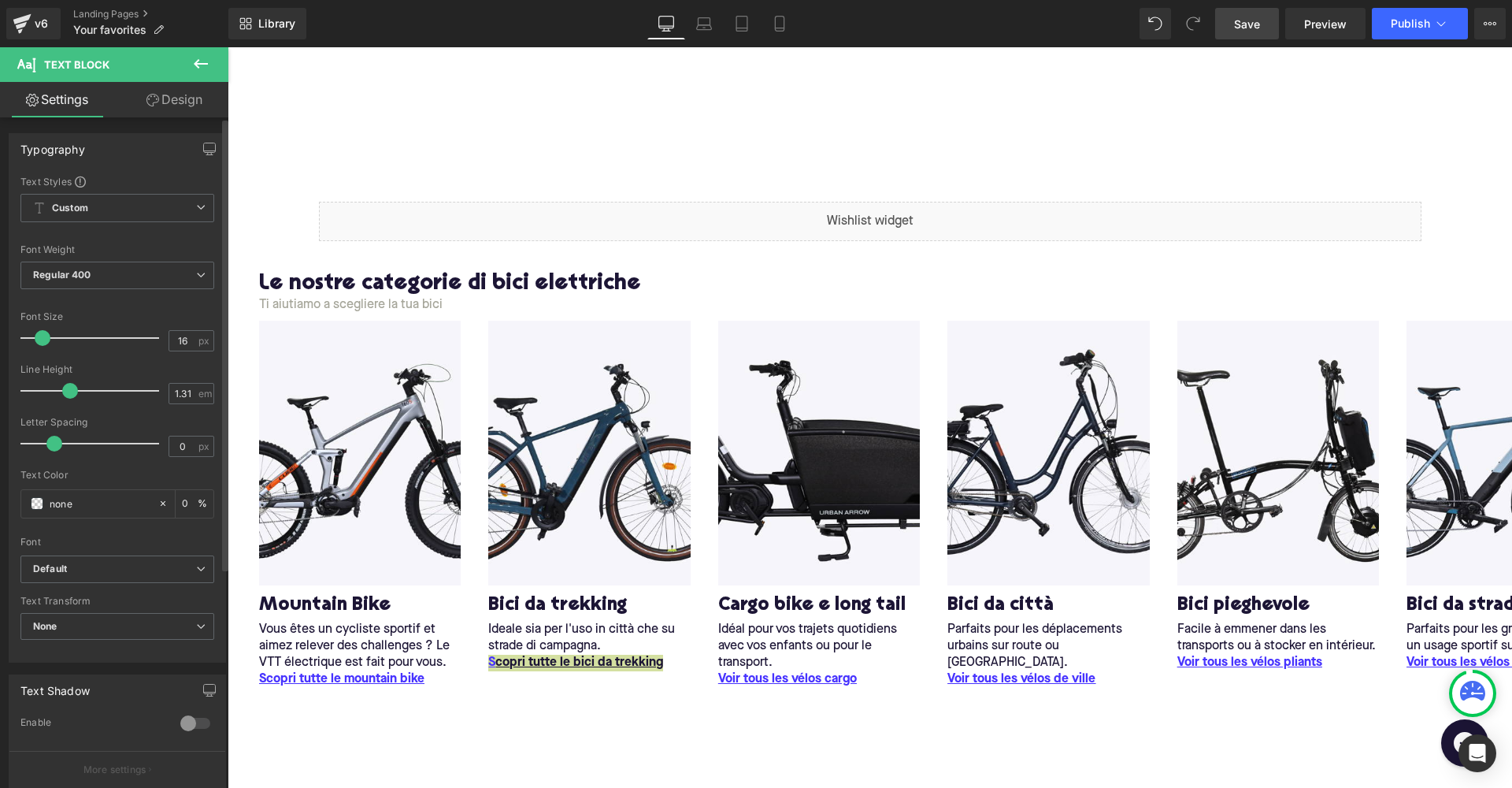
drag, startPoint x: 76, startPoint y: 506, endPoint x: 7, endPoint y: 505, distance: 69.0
click at [7, 505] on div "Typography Text Styles Custom Custom Setup Global Style Custom Setup Global Sty…" at bounding box center [117, 392] width 236 height 542
type input "#4733ff"
type input "100"
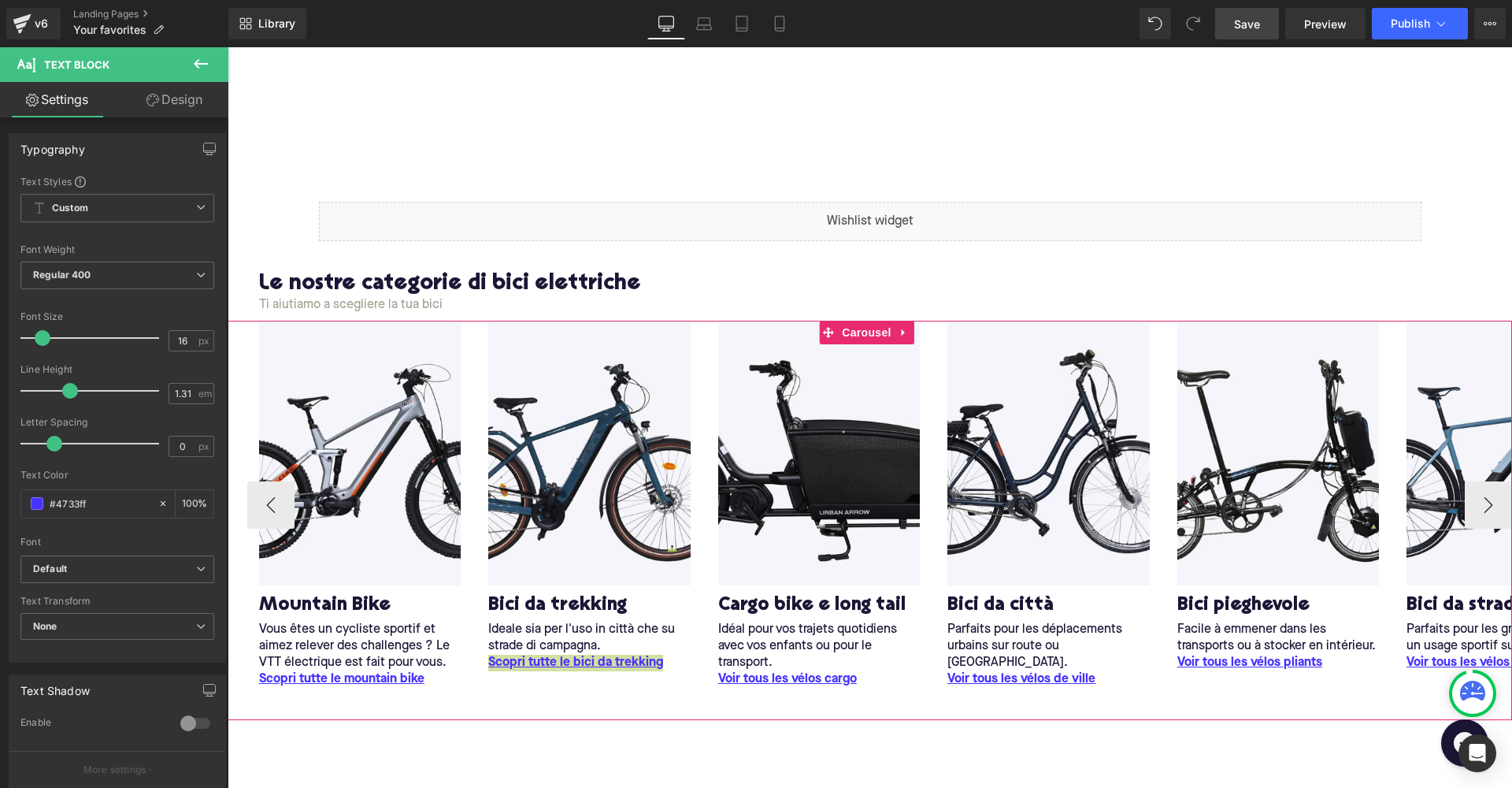
type input "#4733ff"
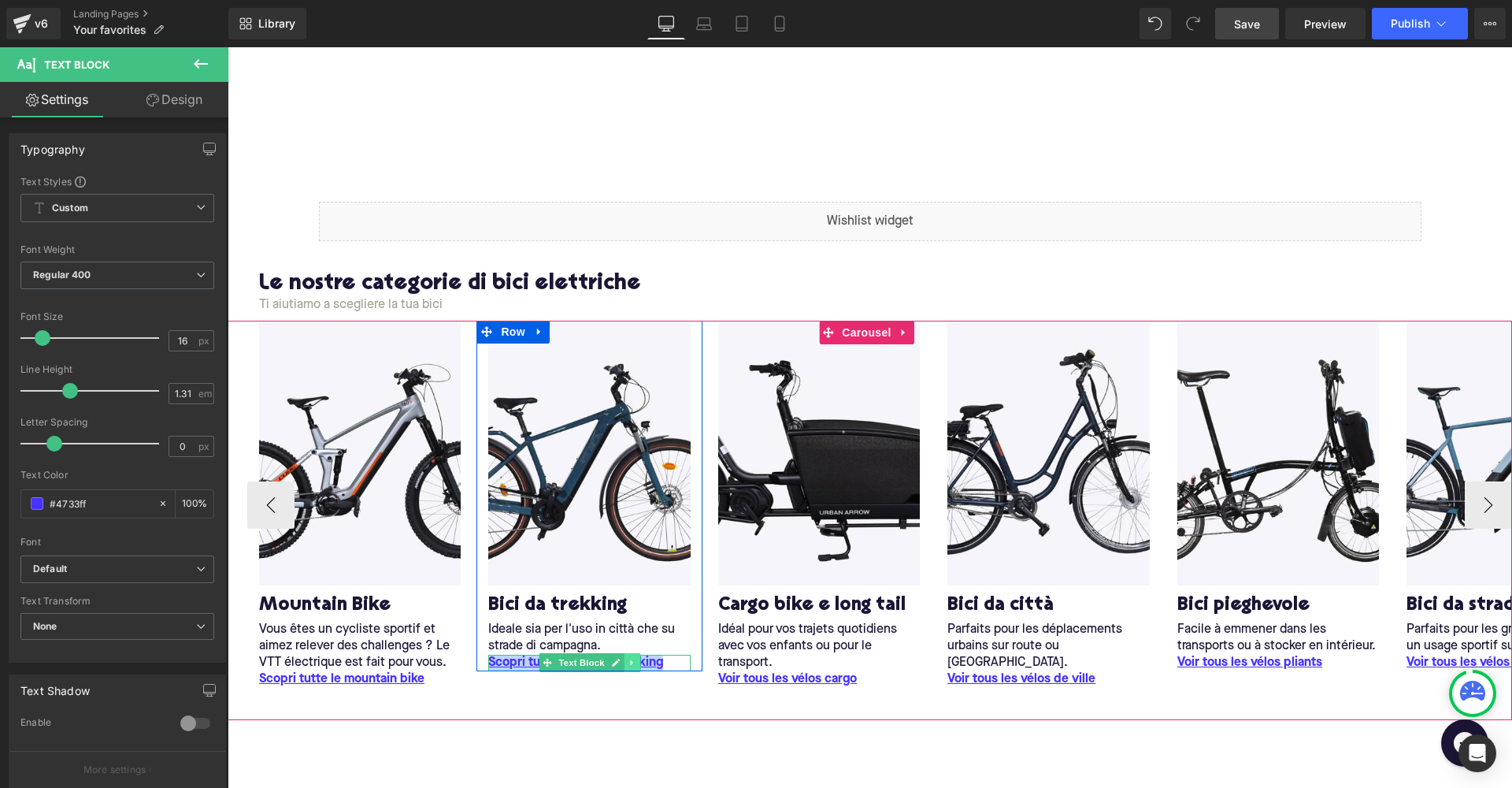
click at [630, 654] on link at bounding box center [632, 662] width 17 height 19
click at [657, 660] on icon at bounding box center [657, 662] width 2 height 6
click at [610, 658] on link at bounding box center [616, 662] width 17 height 19
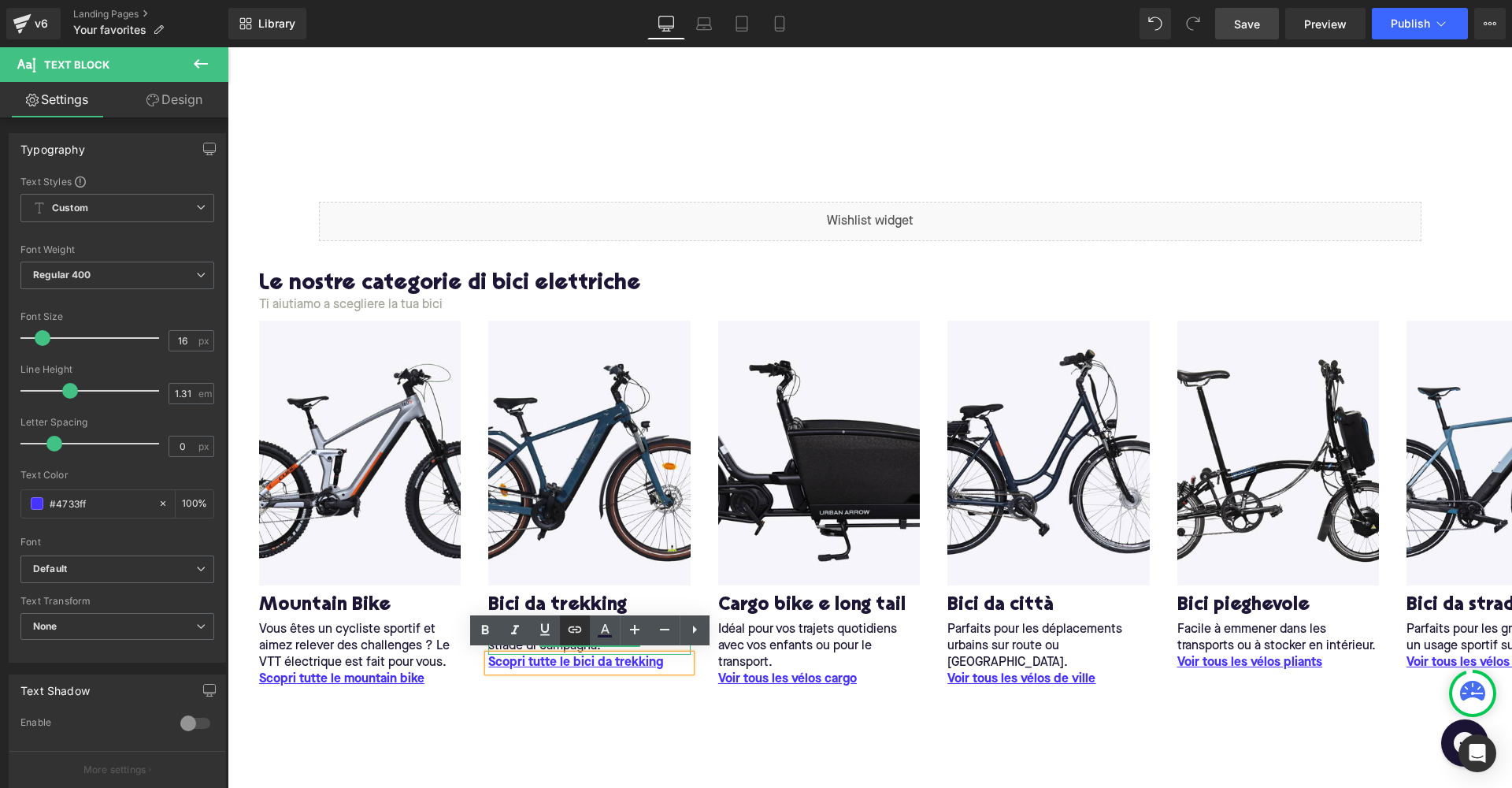
click at [575, 638] on icon at bounding box center [575, 629] width 19 height 19
click at [600, 660] on u "S copri tutte le bici da trekking" at bounding box center [576, 662] width 175 height 12
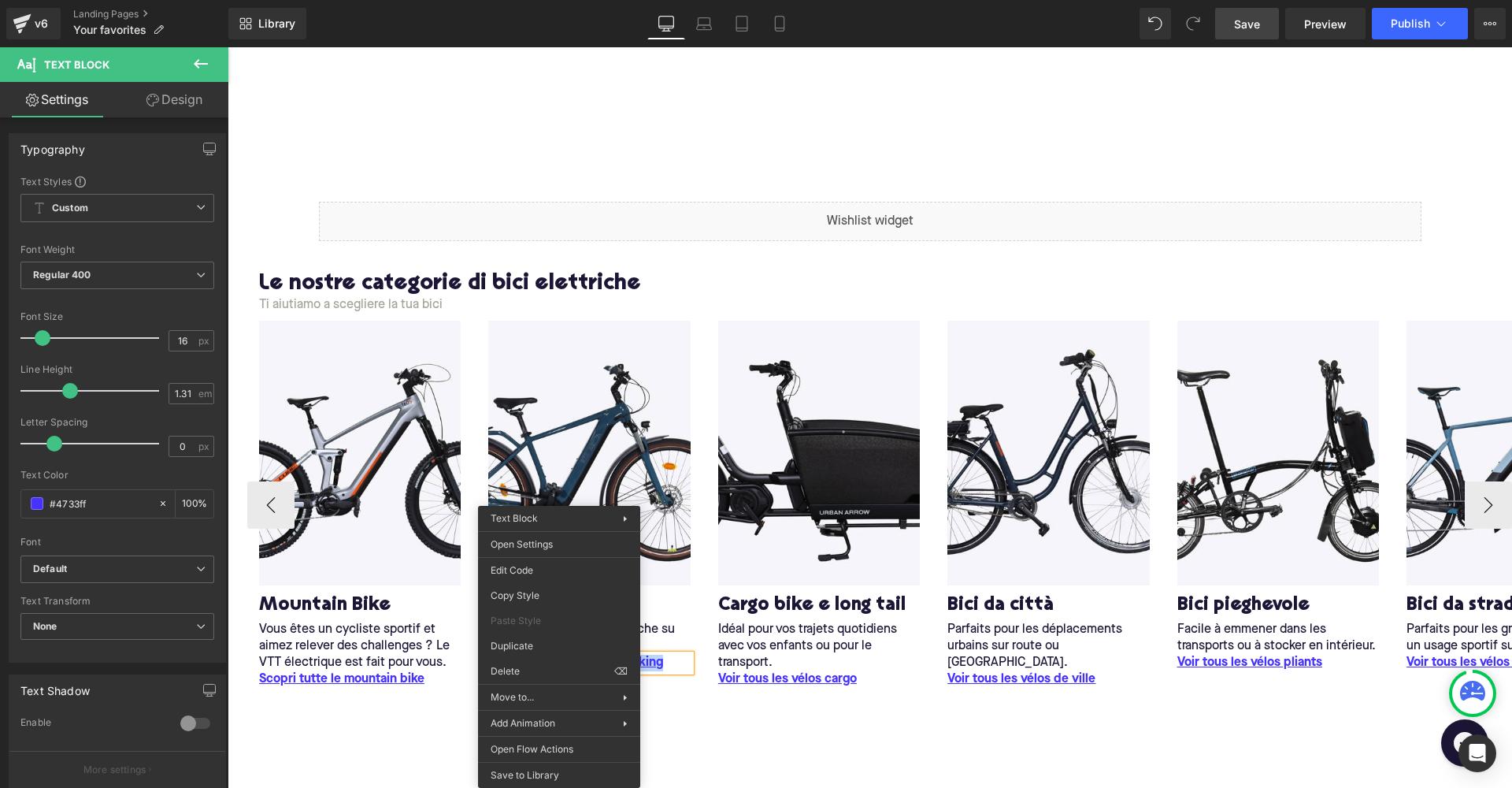
click at [658, 657] on u "S copri tutte le bici da trekking" at bounding box center [576, 662] width 175 height 12
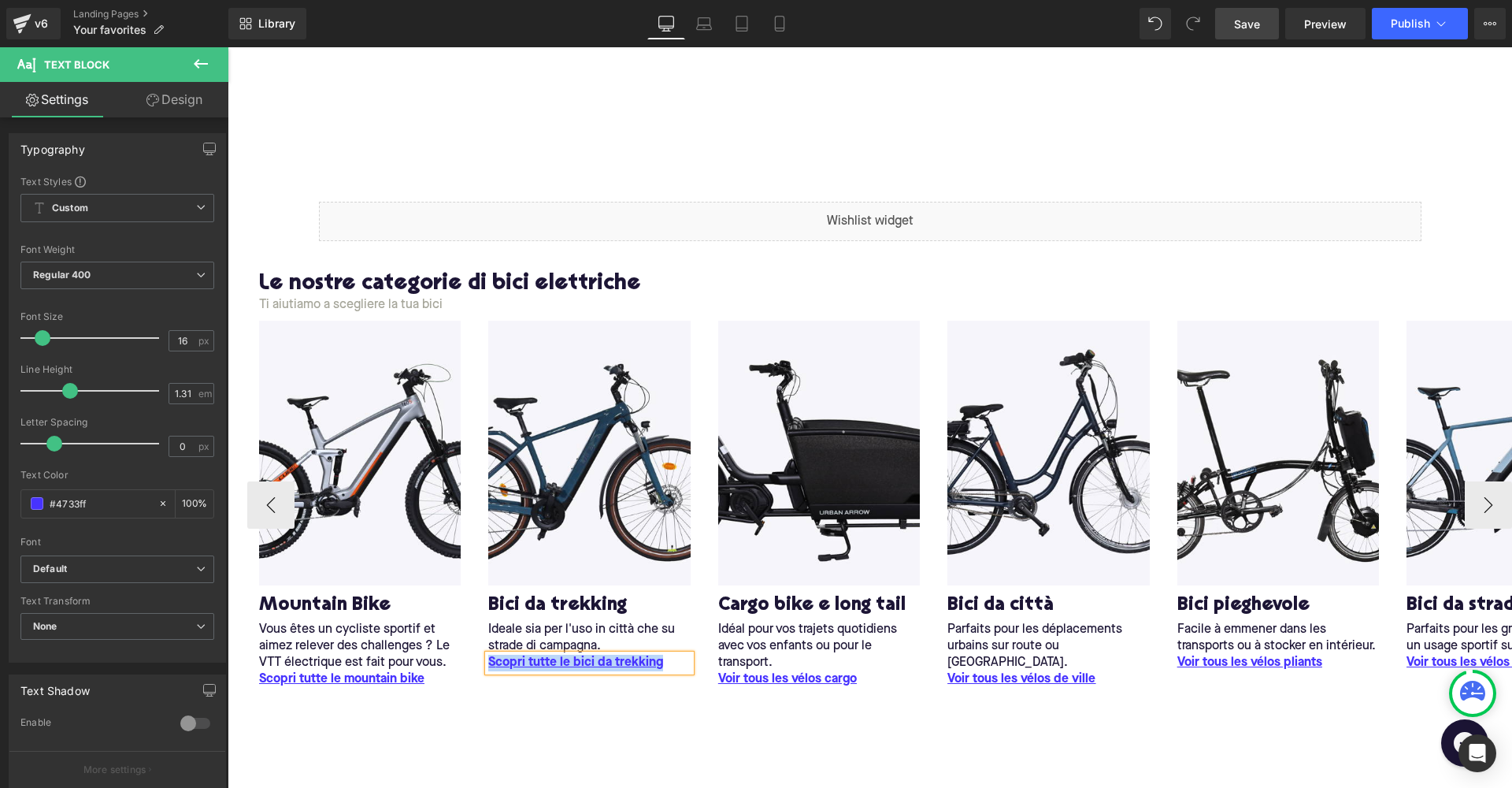
click at [553, 660] on u "S copri tutte le bici da trekking" at bounding box center [576, 662] width 175 height 12
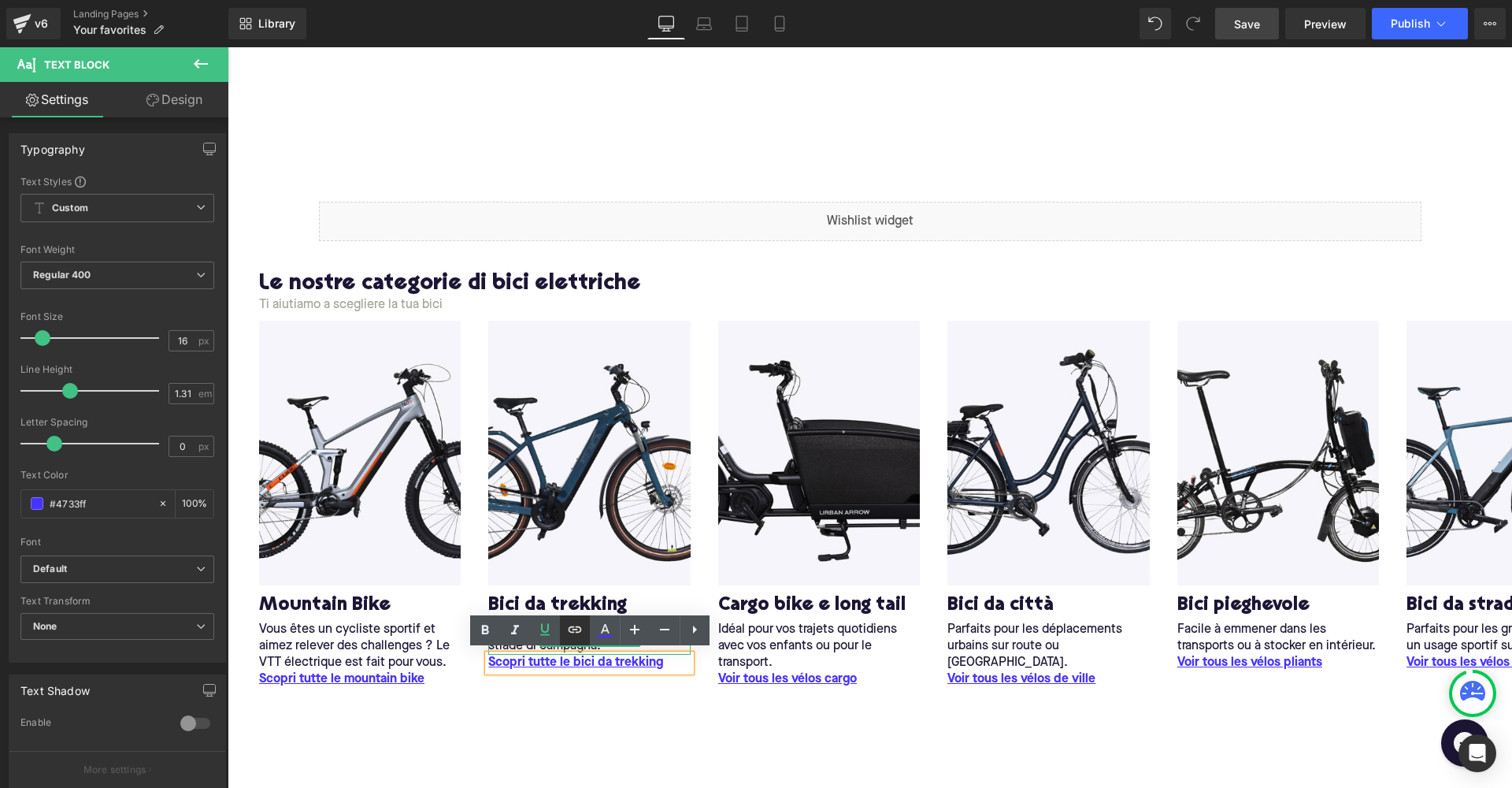
click at [576, 635] on icon at bounding box center [575, 629] width 19 height 19
click at [514, 692] on input "text" at bounding box center [496, 694] width 242 height 40
type input "/collections/hybrid"
click at [646, 691] on button "button" at bounding box center [635, 693] width 33 height 33
click at [675, 687] on div "Image M ountain Bike Heading Vous êtes un cycliste sportif et aimez relever des…" at bounding box center [870, 520] width 1285 height 399
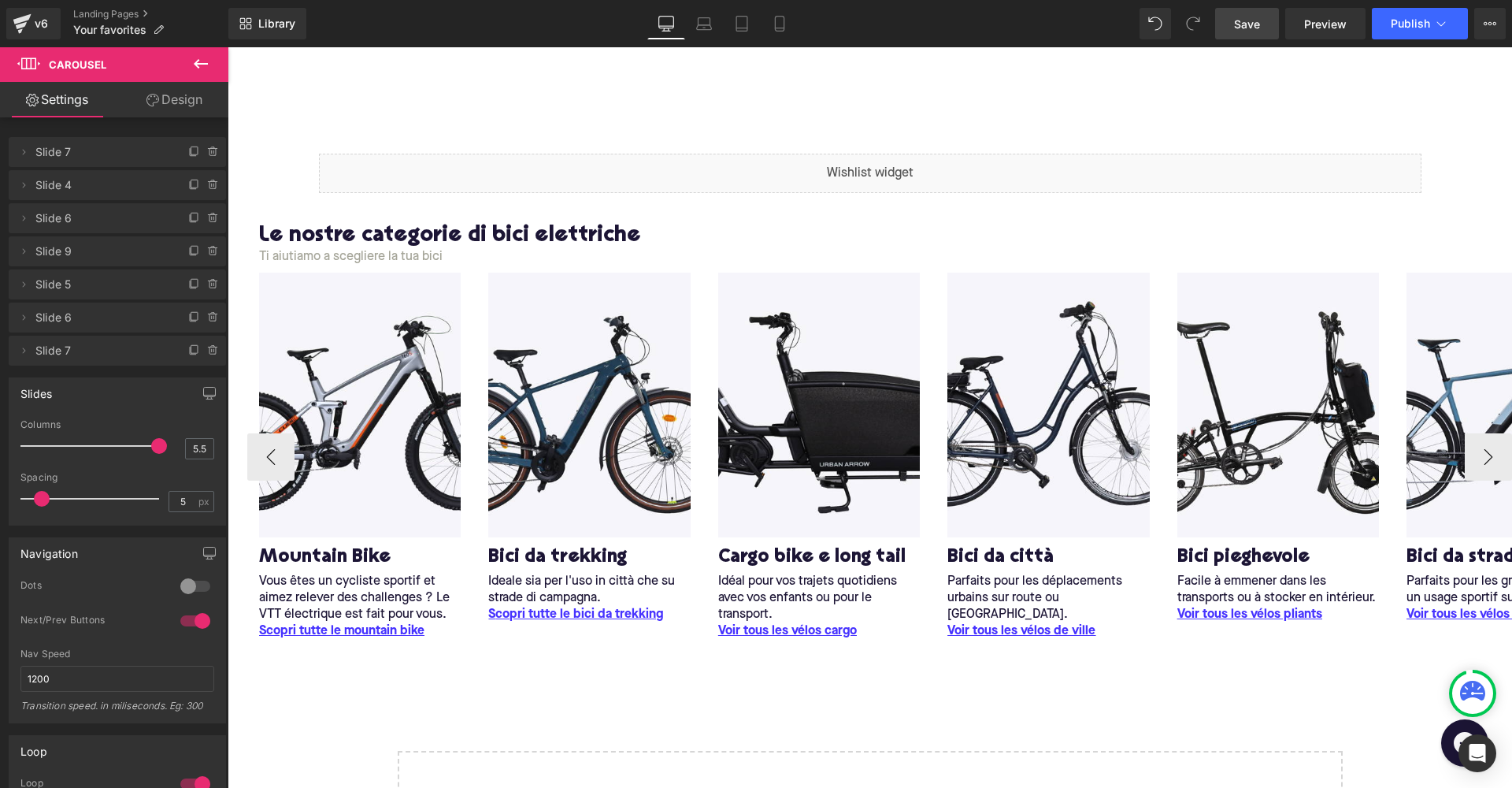
scroll to position [55, 0]
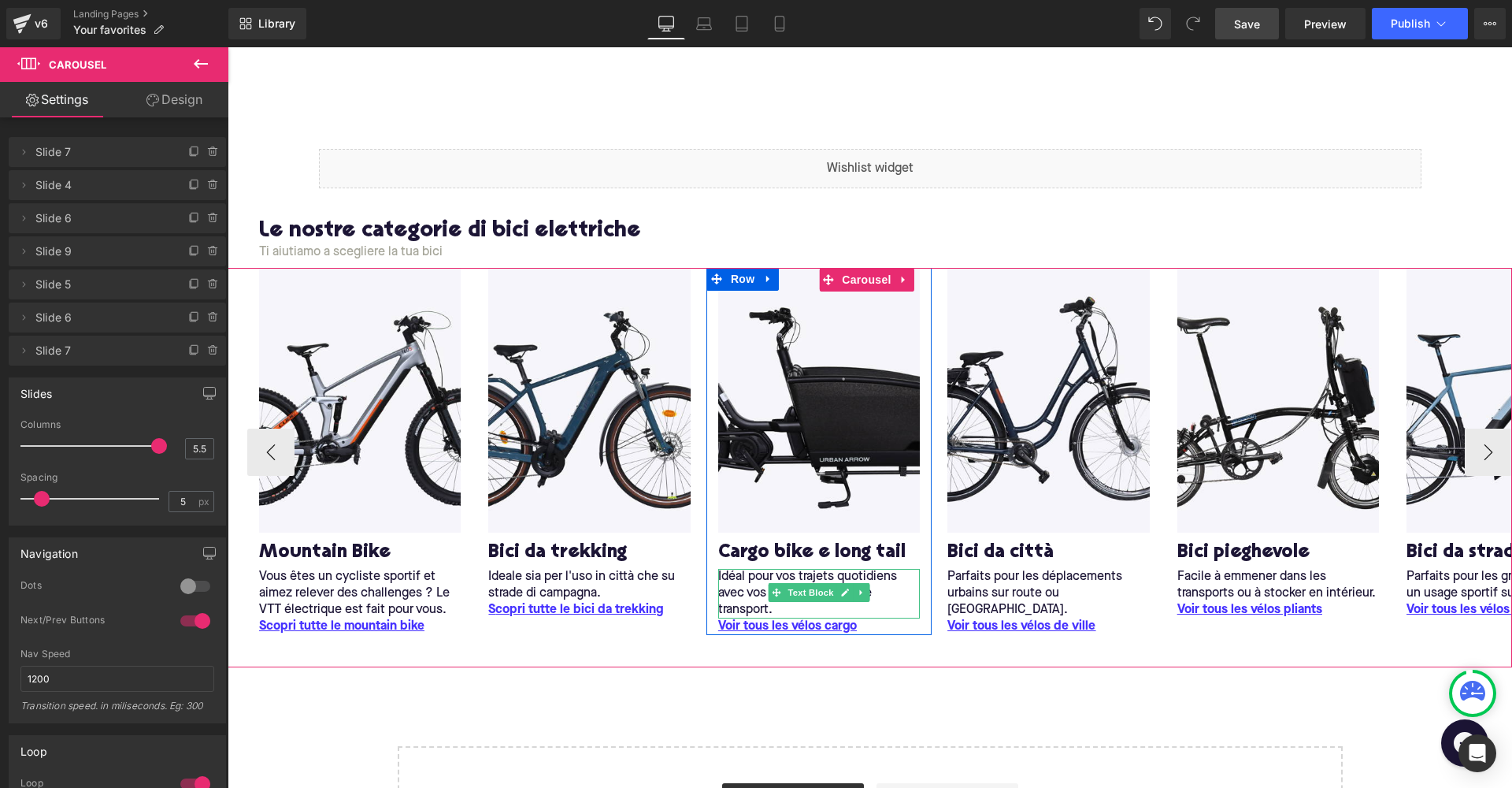
click at [756, 583] on p "Idéal pour vos trajets quotidiens avec vos enfants ou pour le transport." at bounding box center [819, 594] width 202 height 50
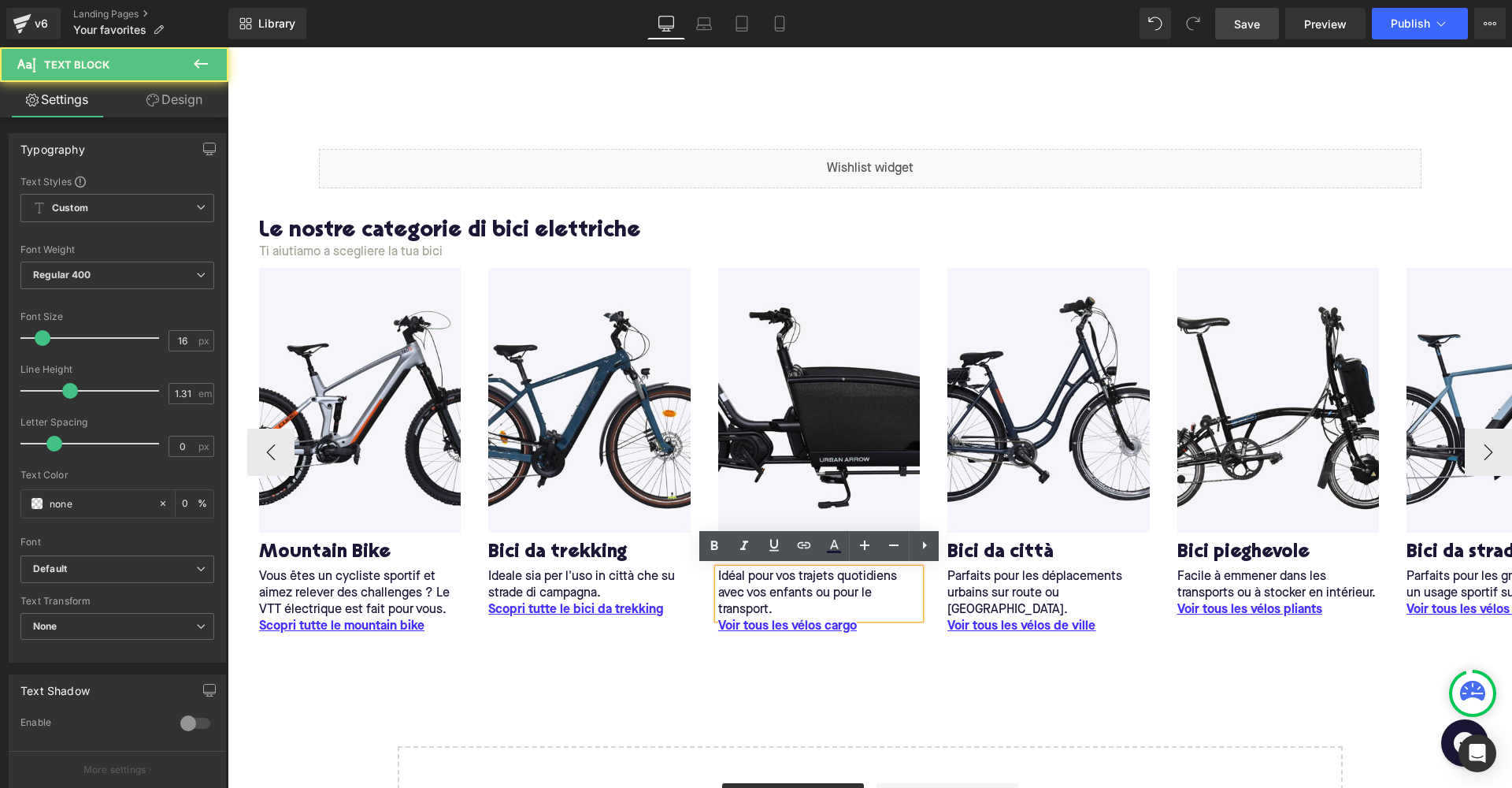
click at [755, 581] on p "Idéal pour vos trajets quotidiens avec vos enfants ou pour le transport." at bounding box center [819, 594] width 202 height 50
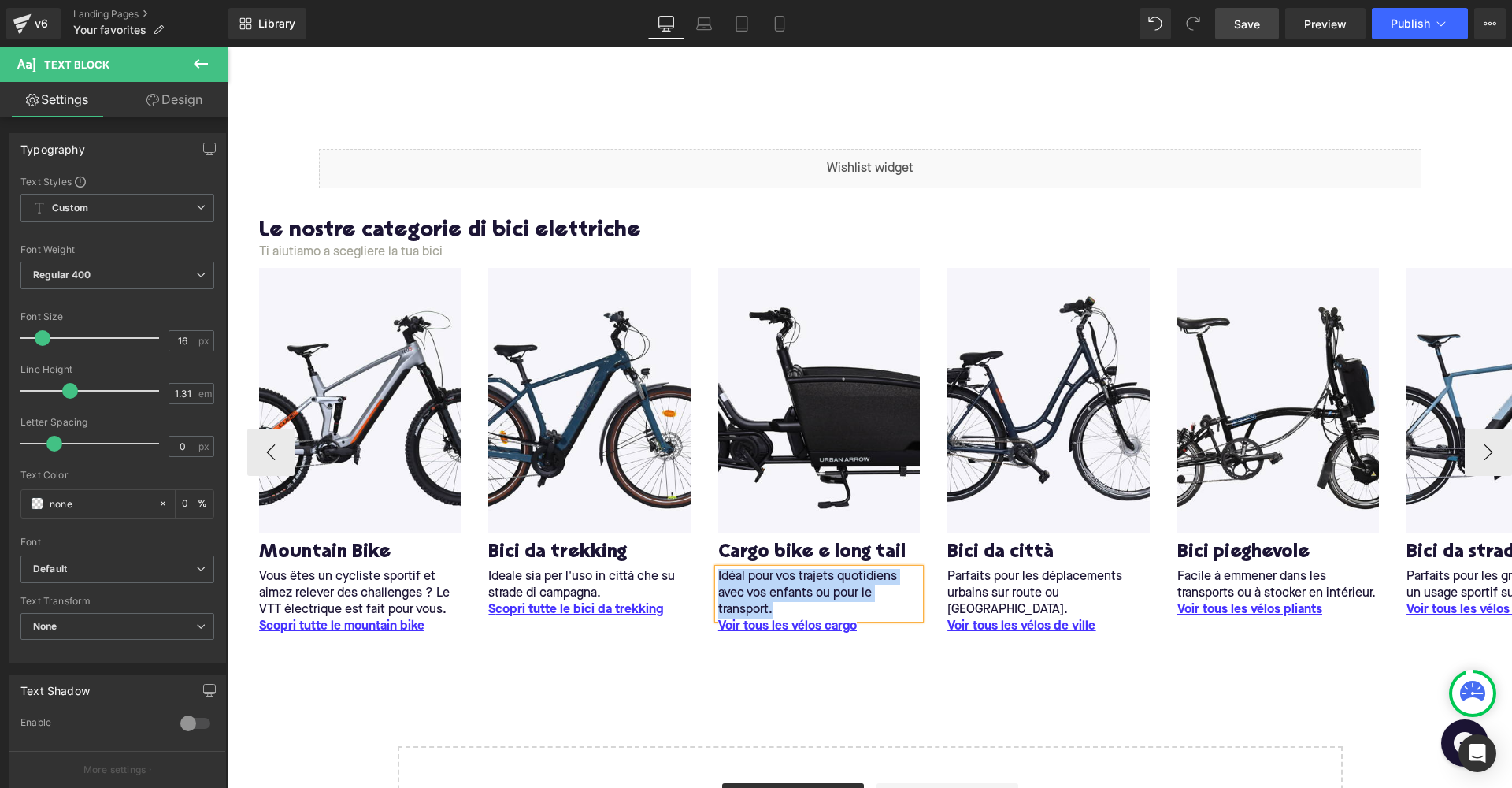
copy p "Idéal pour vos trajets quotidiens avec vos enfants ou pour le transport."
drag, startPoint x: 986, startPoint y: 767, endPoint x: 861, endPoint y: 608, distance: 202.3
click at [861, 608] on p "Idéal pour vos trajets quotidiens avec vos enfants ou pour le transport." at bounding box center [819, 594] width 202 height 50
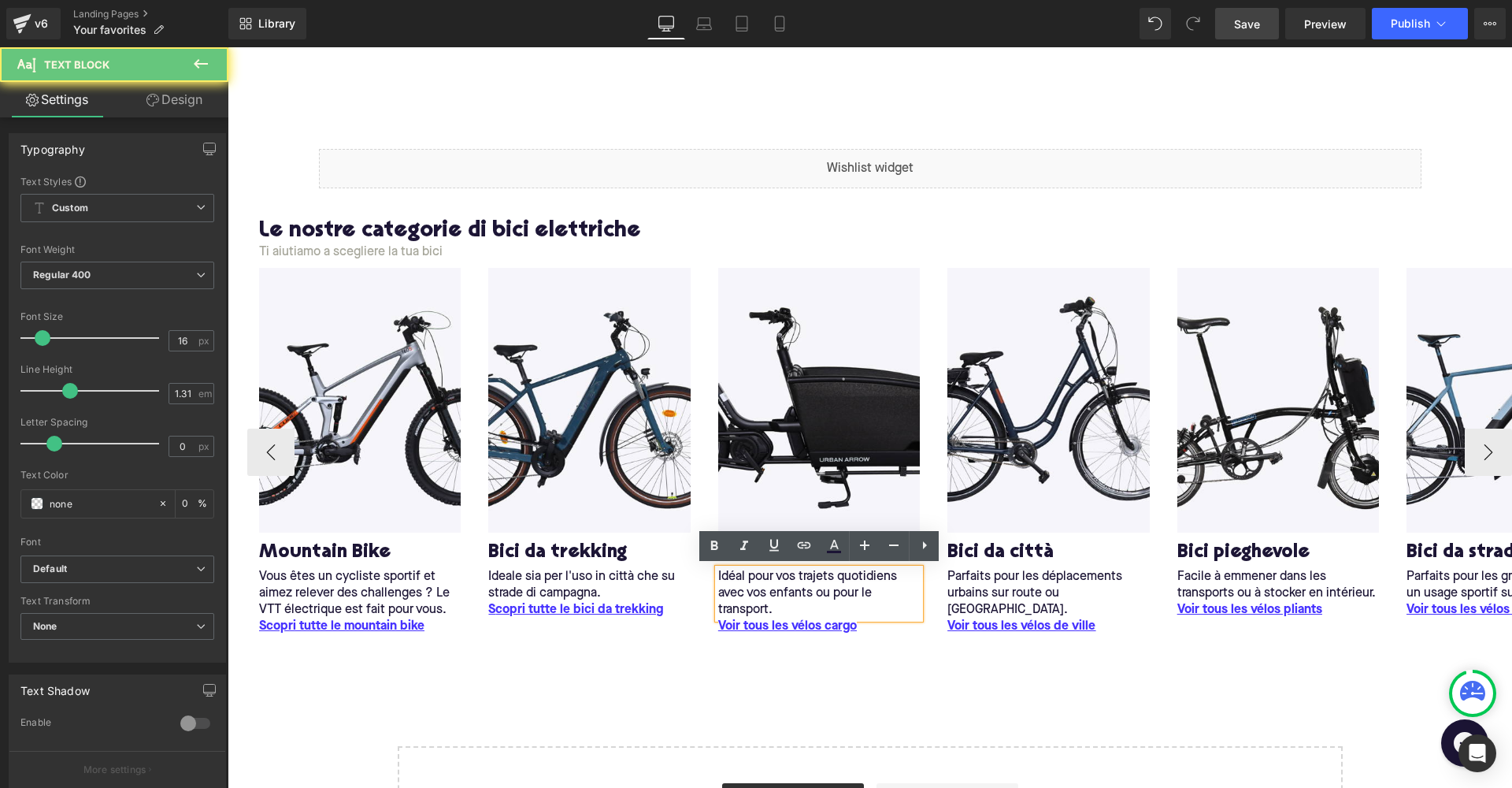
click at [789, 590] on p "Idéal pour vos trajets quotidiens avec vos enfants ou pour le transport." at bounding box center [819, 594] width 202 height 50
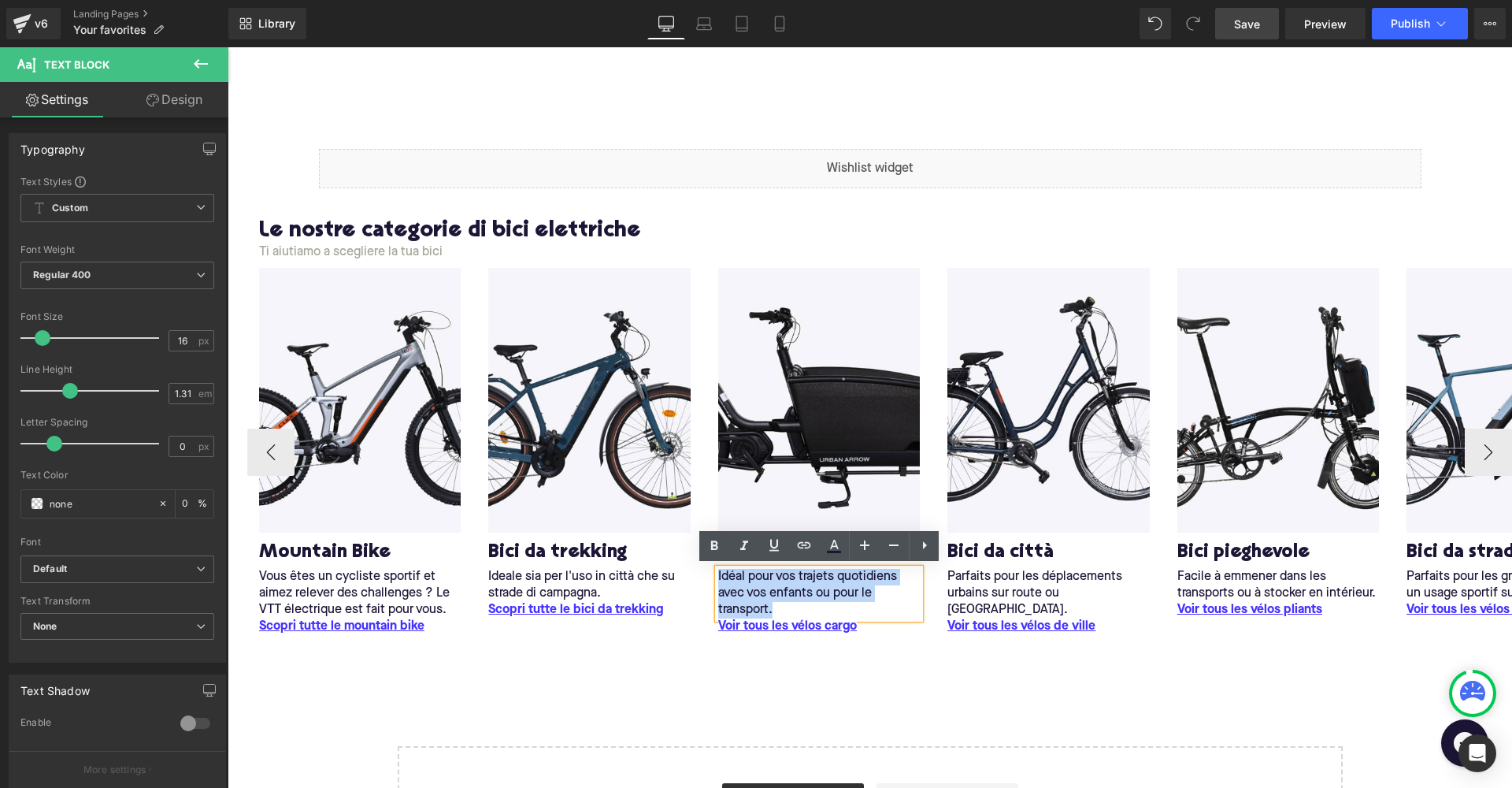
drag, startPoint x: 777, startPoint y: 609, endPoint x: 716, endPoint y: 556, distance: 80.8
click at [716, 556] on div "Image C argo bike e long tail Heading Idéal pour vos trajets quotidiens avec vo…" at bounding box center [819, 451] width 226 height 367
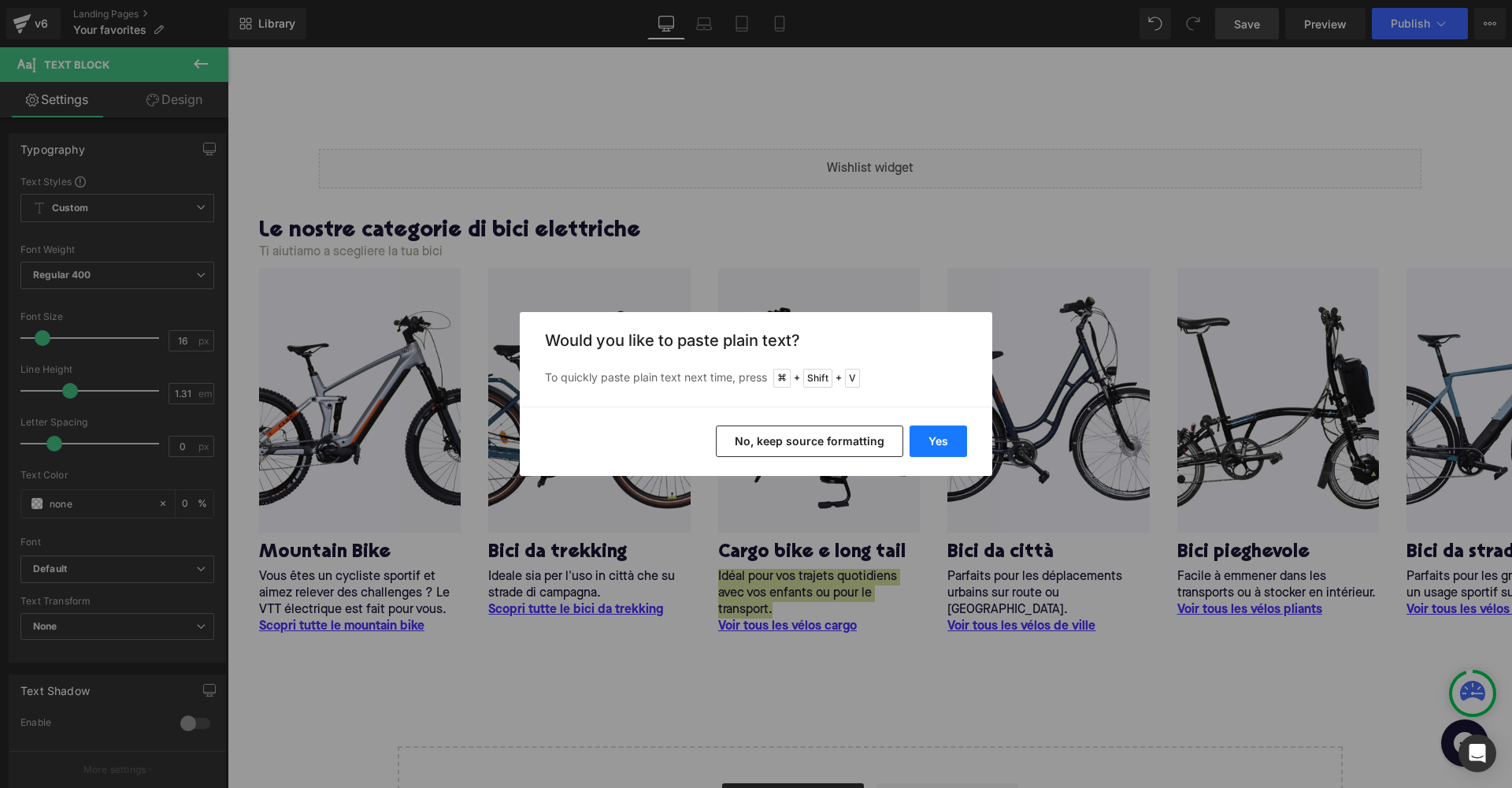
click at [928, 442] on button "Yes" at bounding box center [938, 442] width 58 height 31
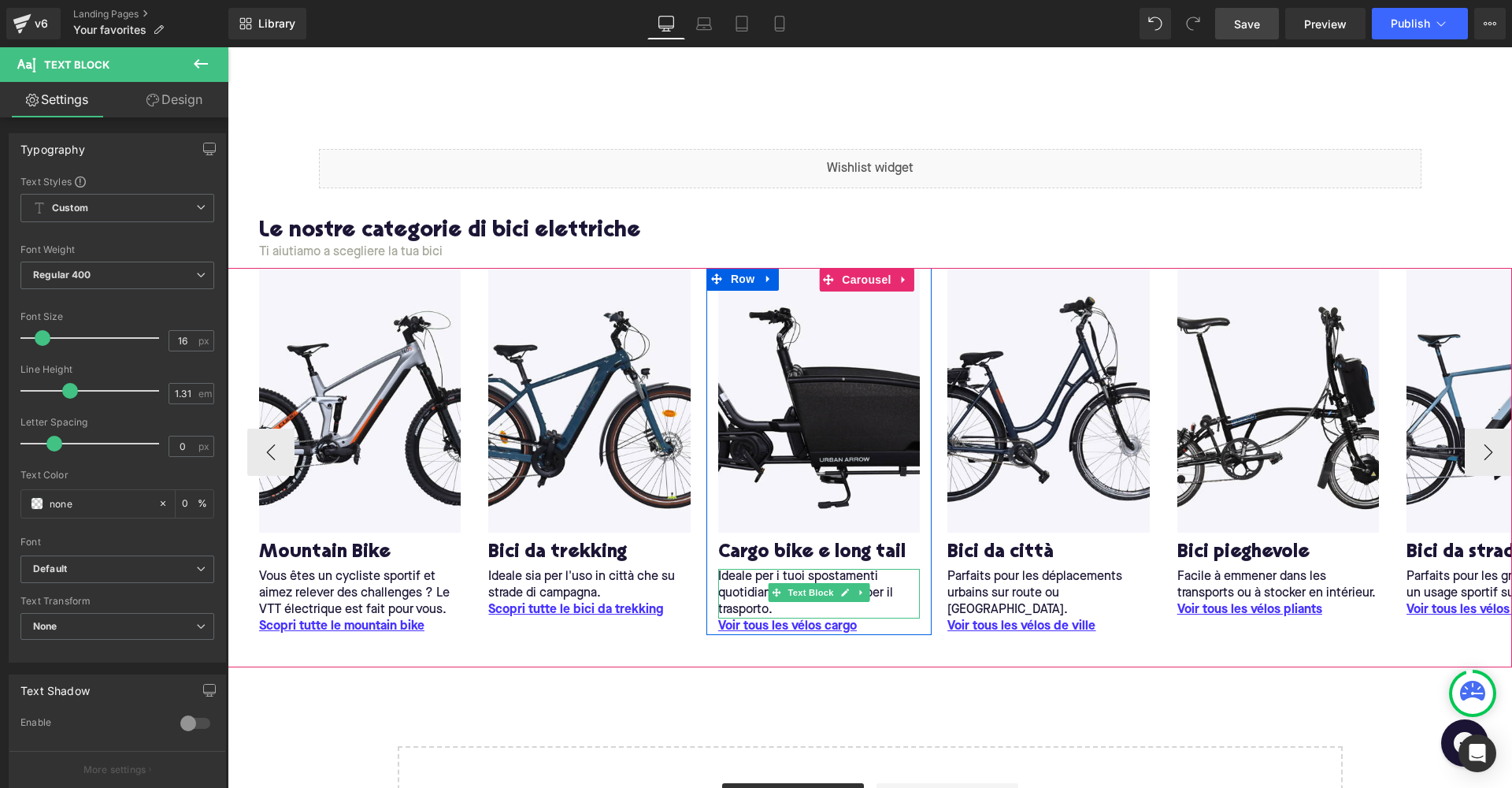
click at [738, 607] on p "Ideale per i tuoi spostamenti quotidiani con i bambini o per il trasporto." at bounding box center [819, 594] width 202 height 50
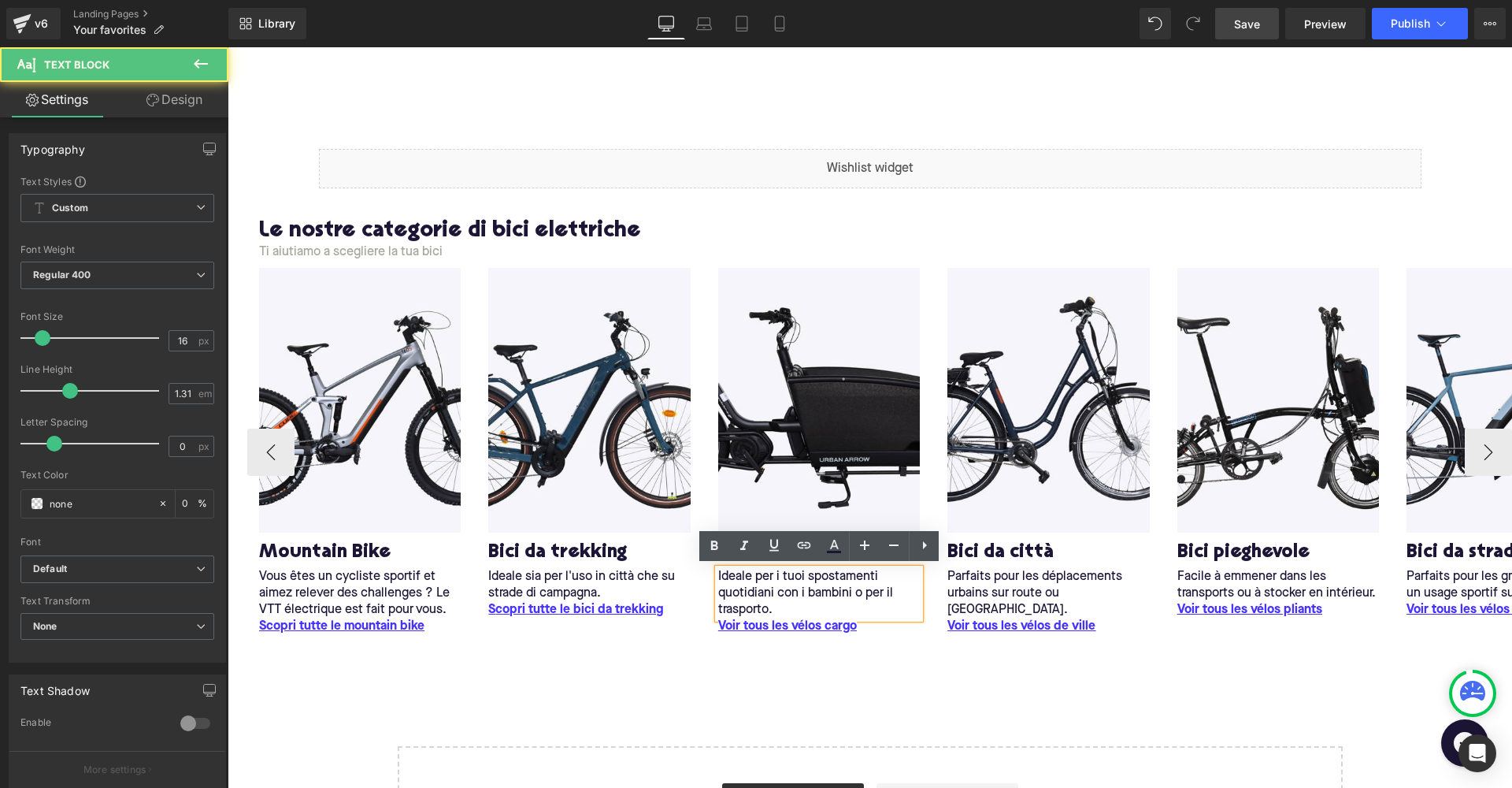
click at [809, 605] on p "Ideale per i tuoi spostamenti quotidiani con i bambini o per il trasporto." at bounding box center [819, 594] width 202 height 50
click at [730, 623] on u "Voir tous les vélos cargo" at bounding box center [788, 626] width 139 height 12
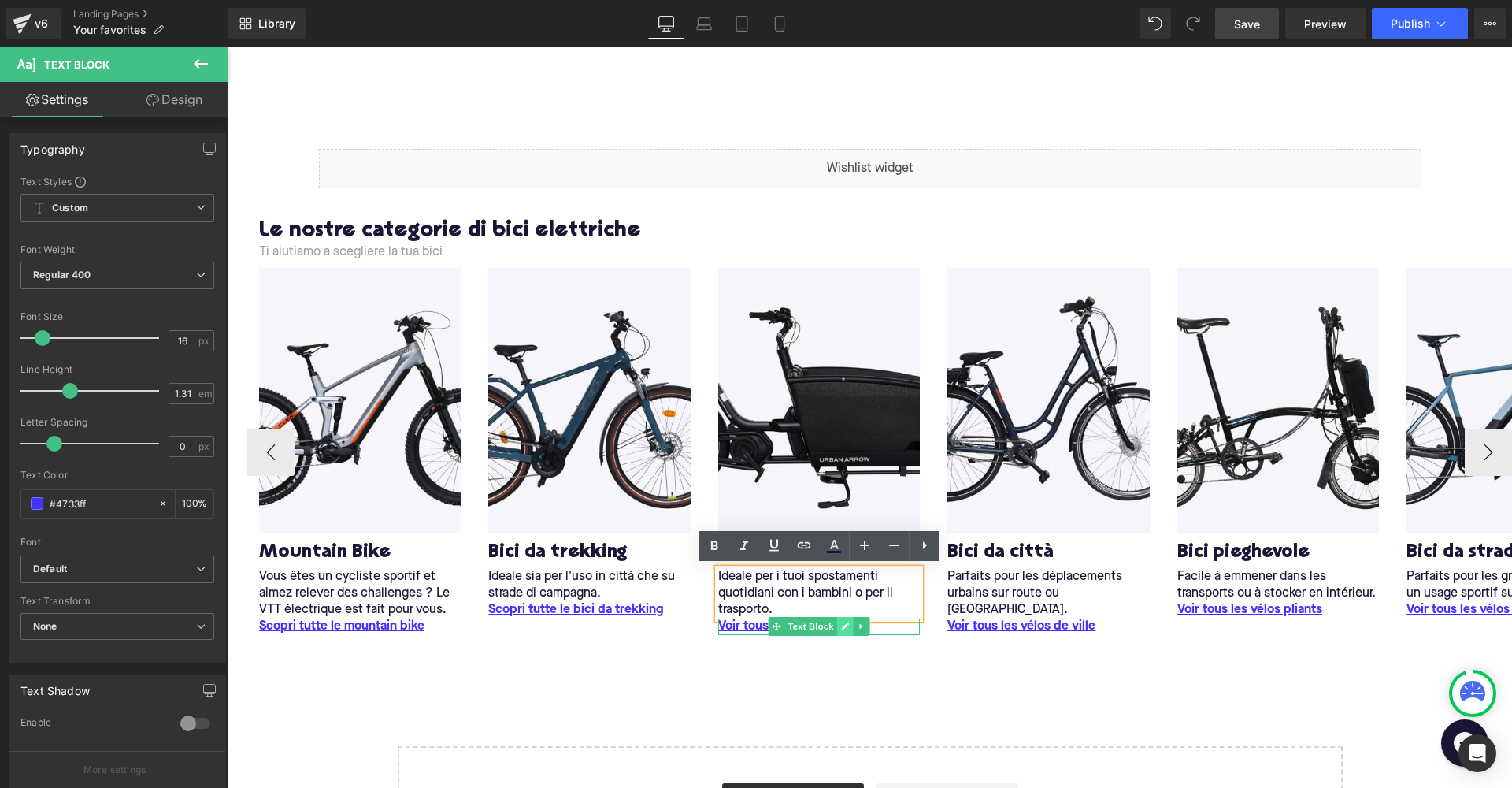
click at [851, 623] on link at bounding box center [846, 626] width 17 height 19
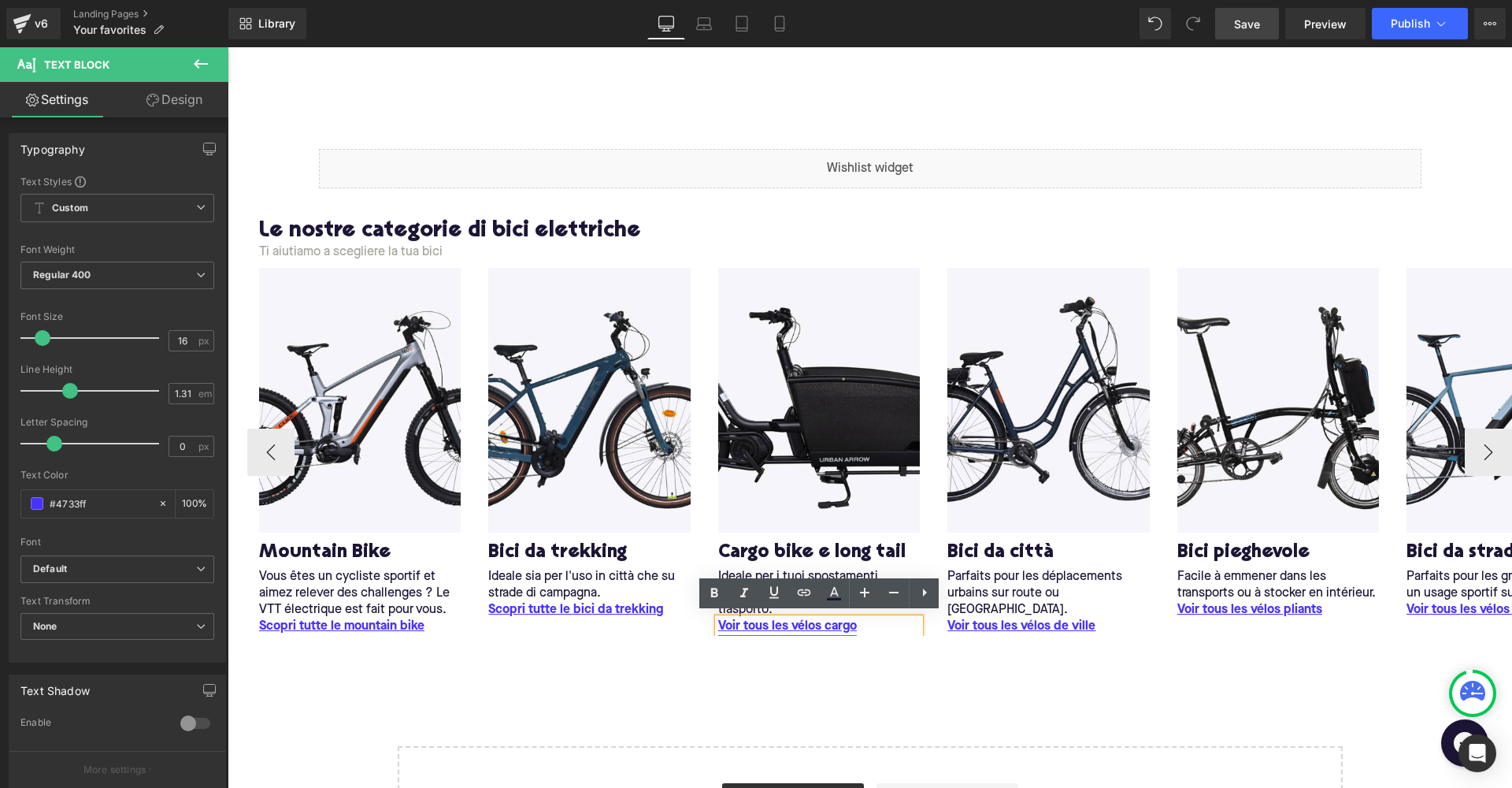
click at [854, 623] on u "Voir tous les vélos cargo" at bounding box center [788, 626] width 139 height 12
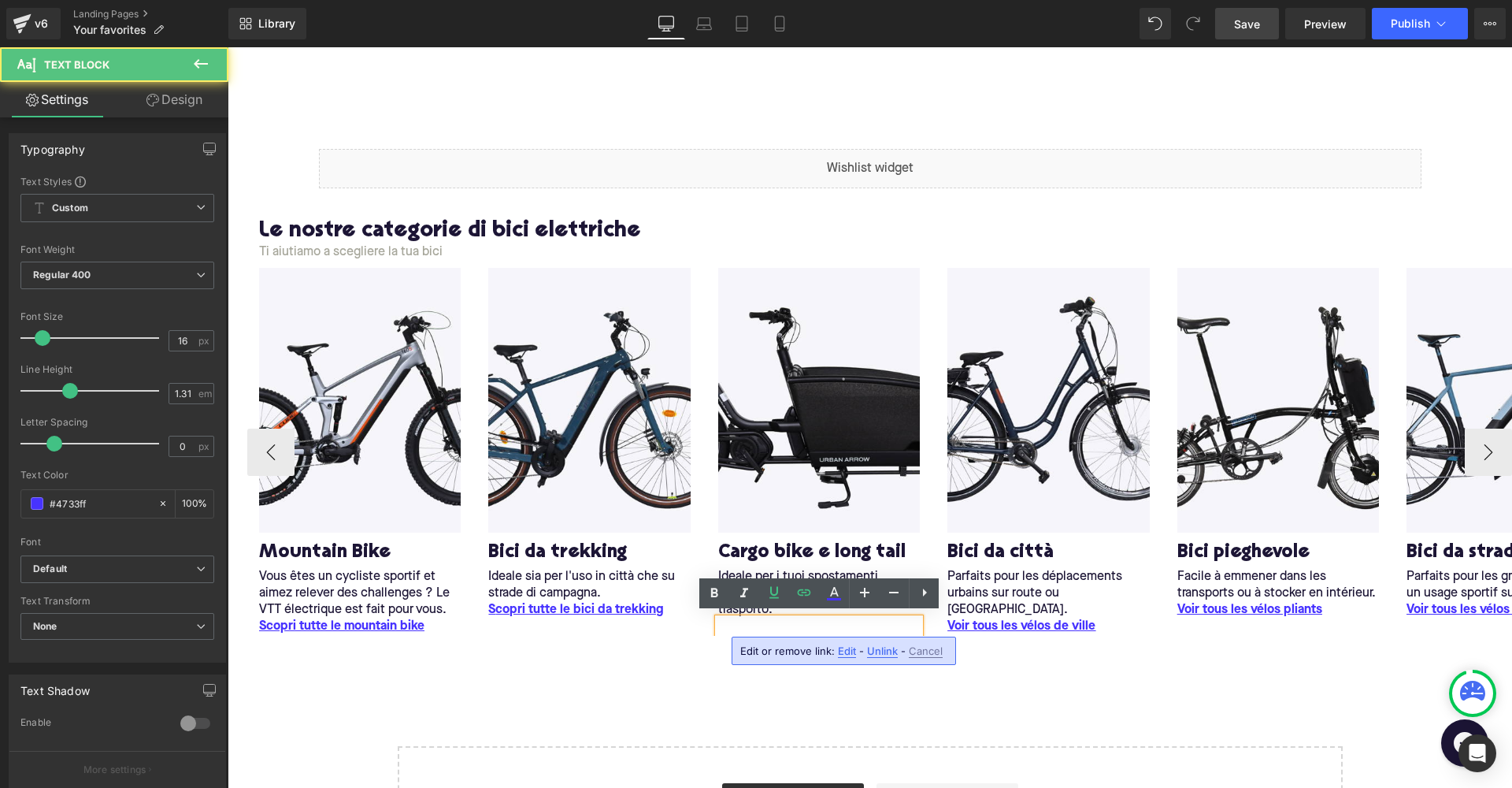
click at [870, 623] on p "Voir tous les vélos cargo" at bounding box center [819, 627] width 202 height 17
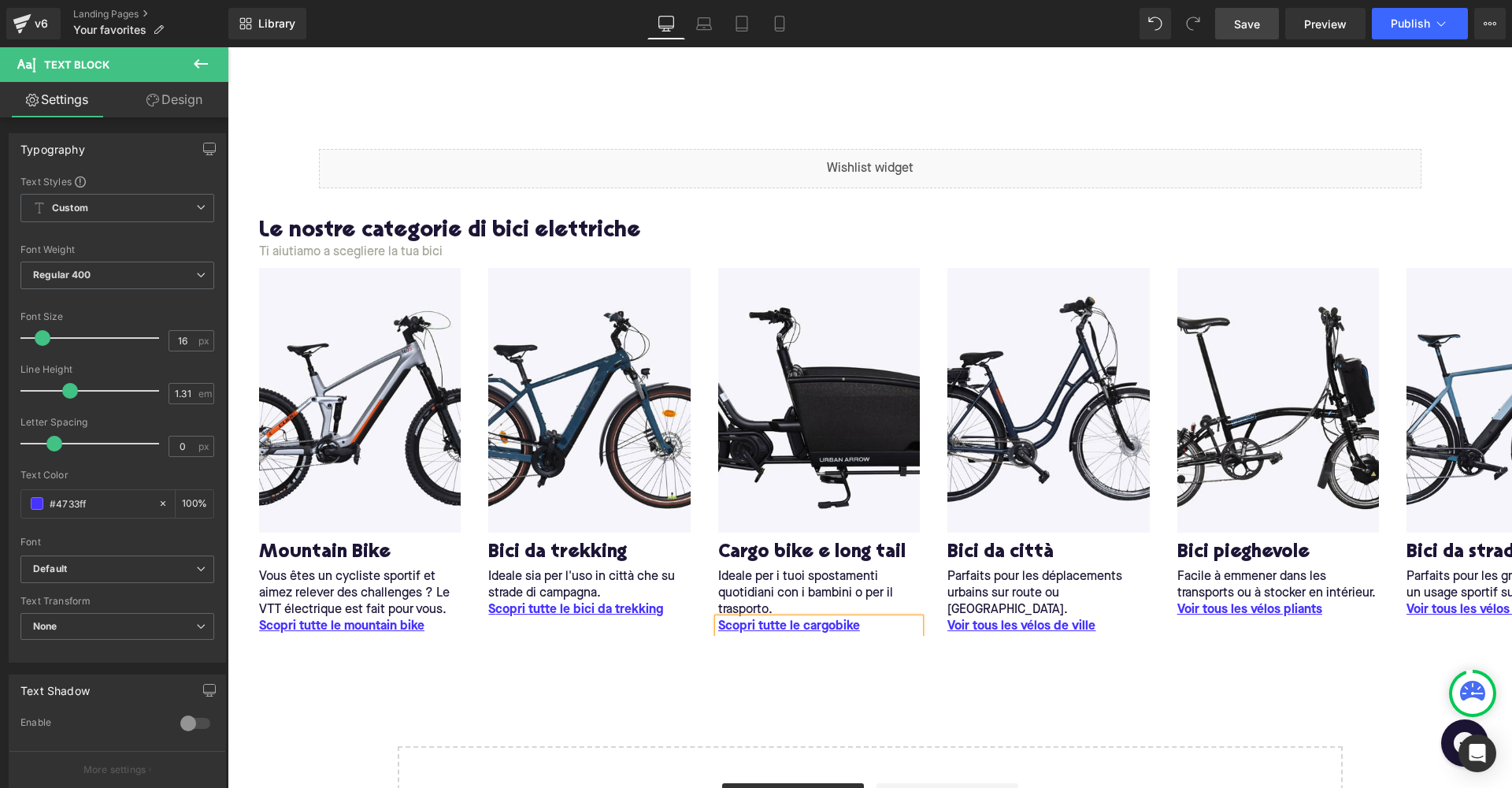
click at [882, 678] on div "Liquid Row Le nostre categorie di bici elettriche Heading Ti aiutiamo a sceglie…" at bounding box center [870, 499] width 1285 height 750
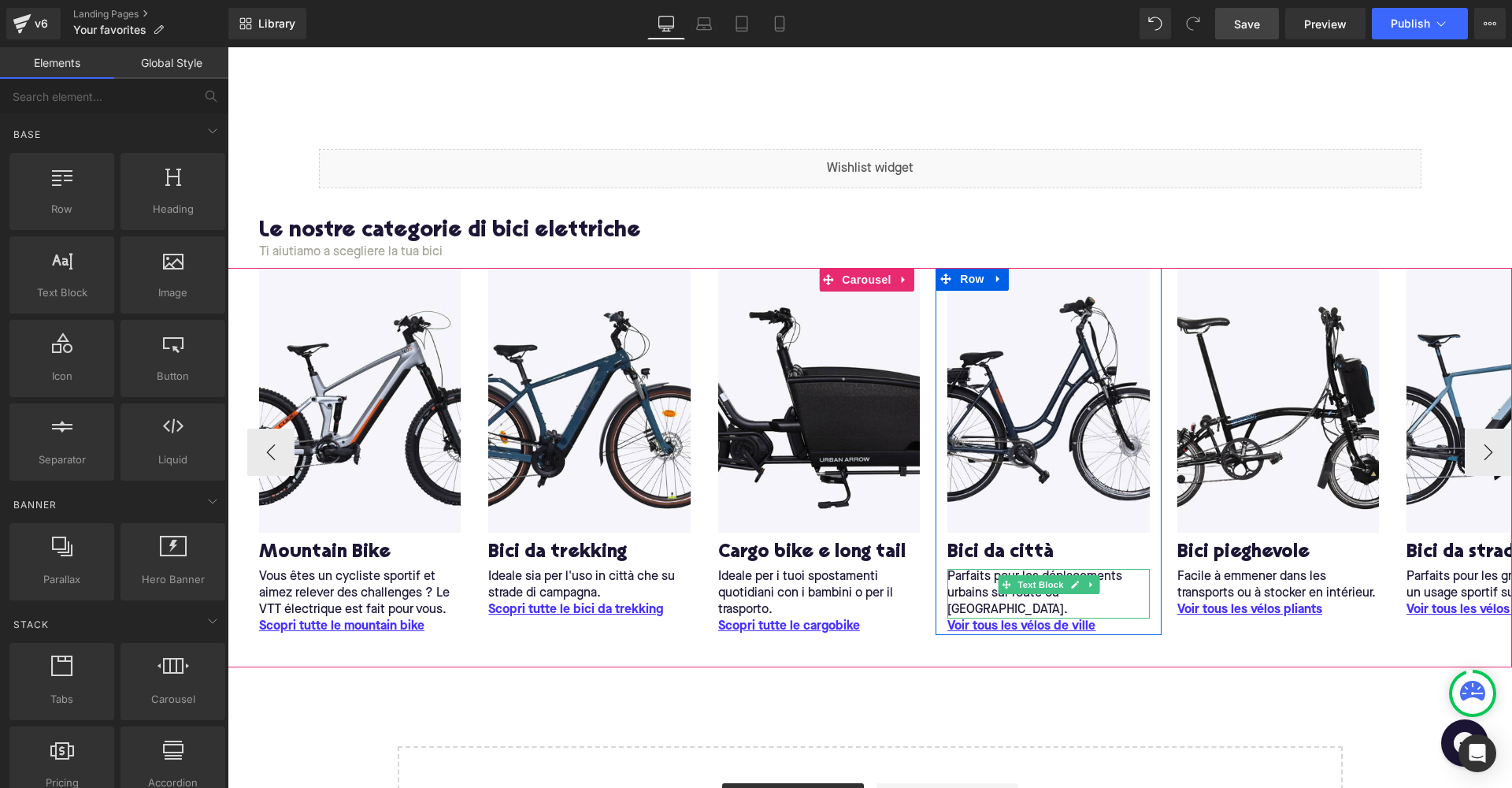
click at [958, 575] on p "Parfaits pour les déplacements urbains sur route ou [GEOGRAPHIC_DATA]." at bounding box center [1048, 594] width 202 height 50
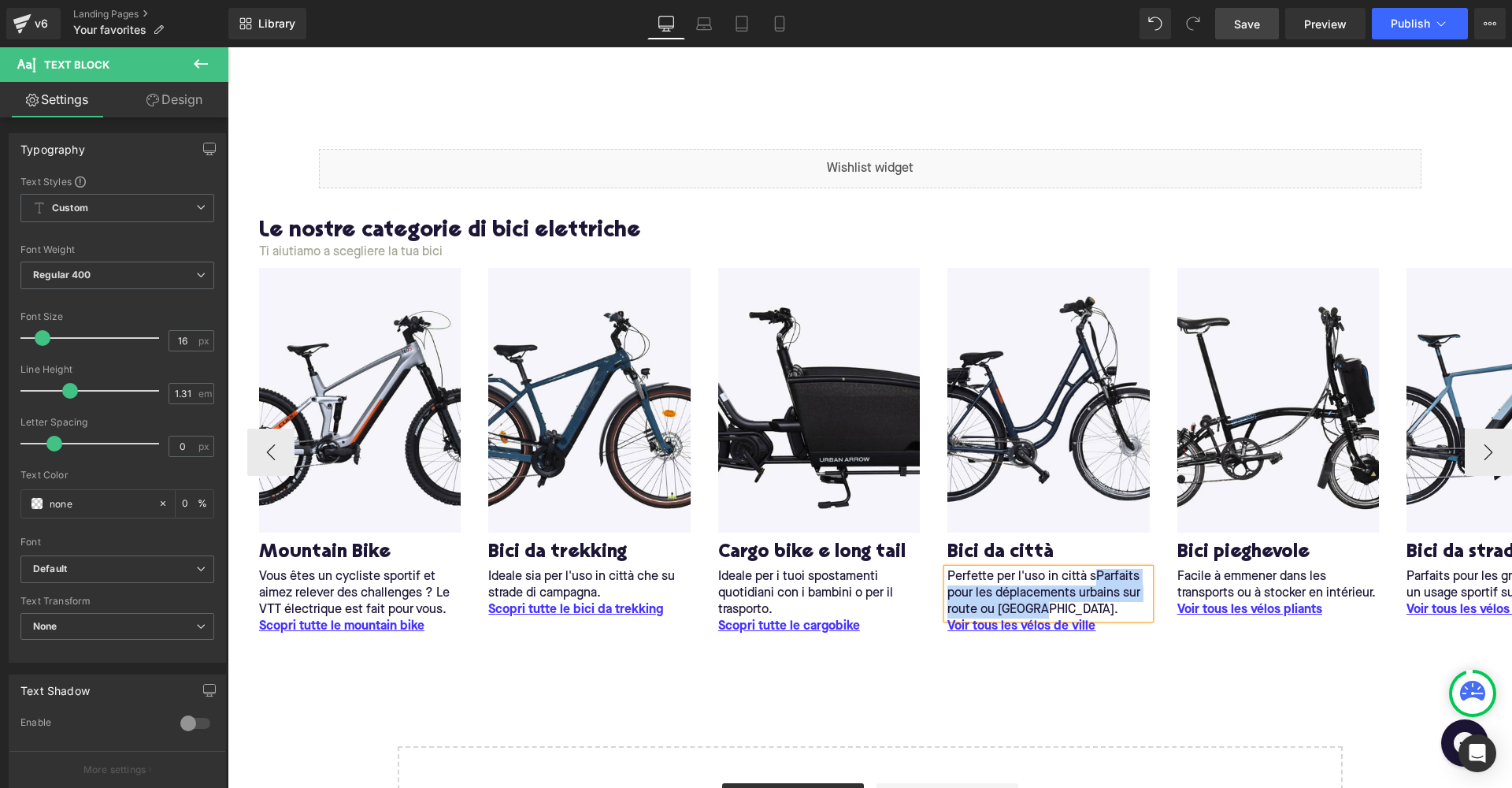
drag, startPoint x: 1097, startPoint y: 575, endPoint x: 1090, endPoint y: 609, distance: 34.7
click at [1090, 609] on p "Perfette per l'uso in città sParfaits pour les déplacements urbains sur route o…" at bounding box center [1048, 594] width 202 height 50
copy p "Parfaits pour les déplacements urbains sur route ou [GEOGRAPHIC_DATA]."
drag, startPoint x: 842, startPoint y: 760, endPoint x: 1056, endPoint y: 596, distance: 269.6
click at [1056, 596] on p "Perfette per l'uso in città sParfaits pour les déplacements urbains sur route o…" at bounding box center [1048, 594] width 202 height 50
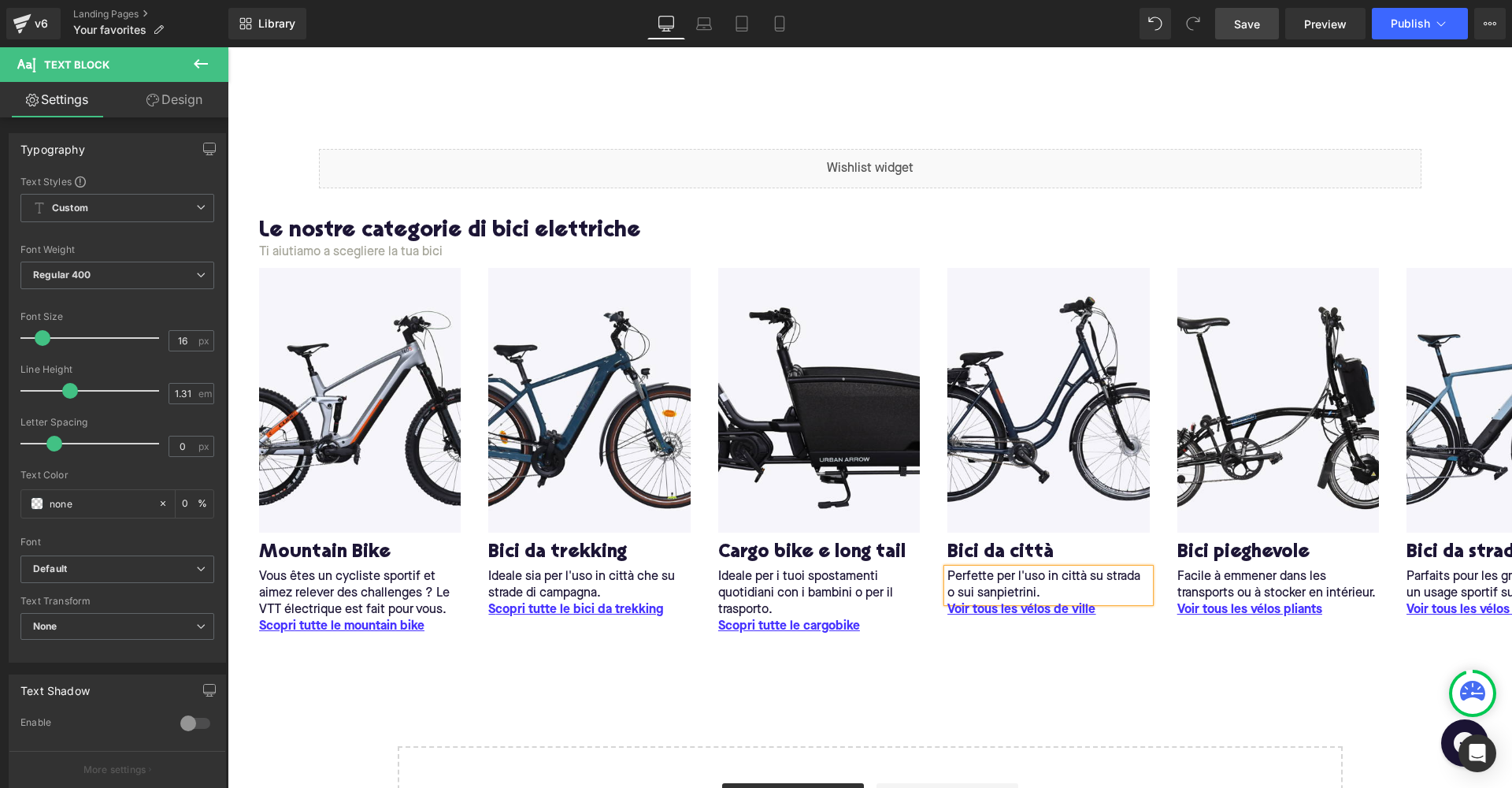
click at [1052, 679] on div "Liquid Row Le nostre categorie di bici elettriche Heading Ti aiutiamo a sceglie…" at bounding box center [870, 499] width 1285 height 750
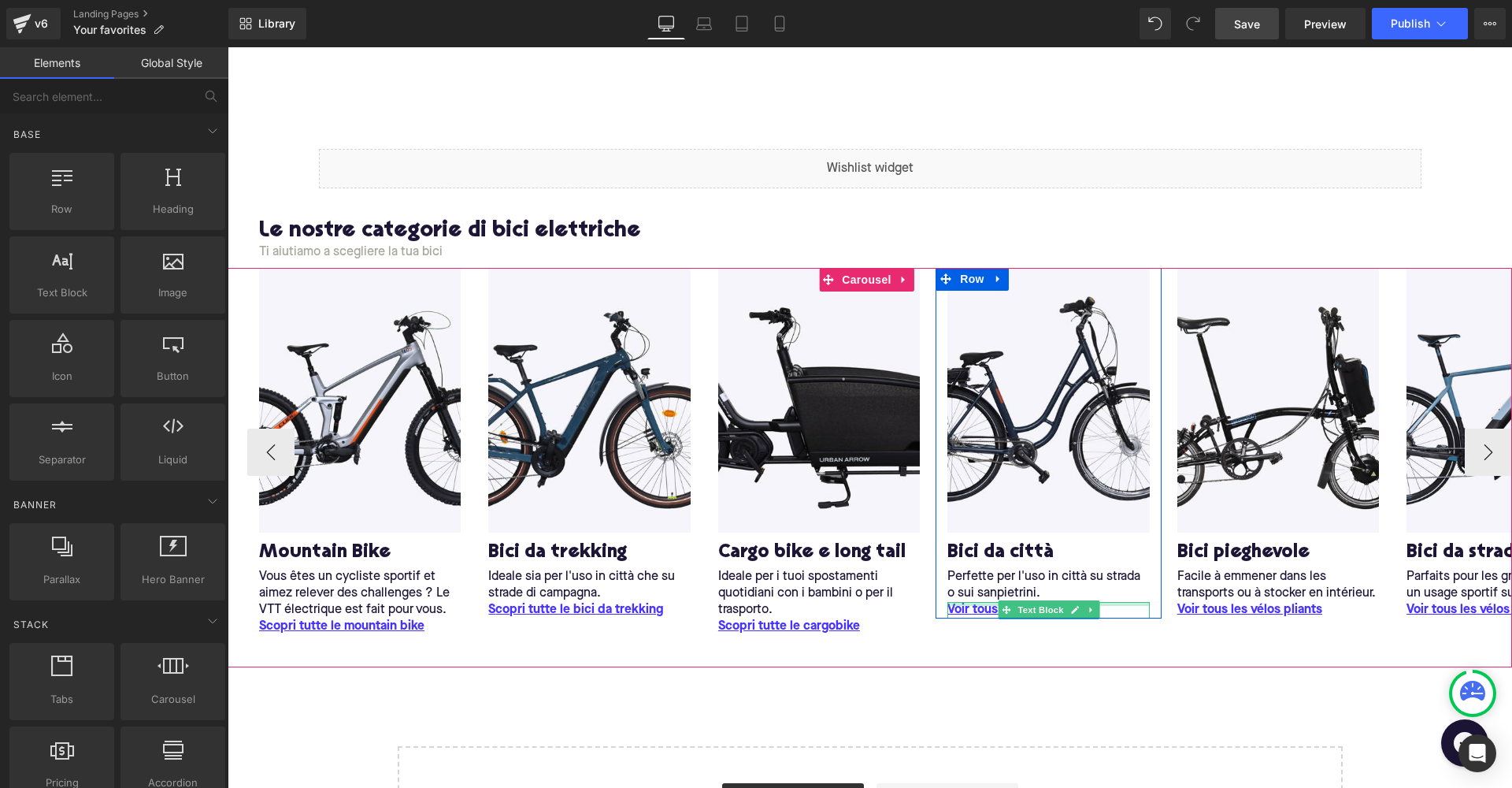
click at [966, 603] on div at bounding box center [1048, 604] width 202 height 4
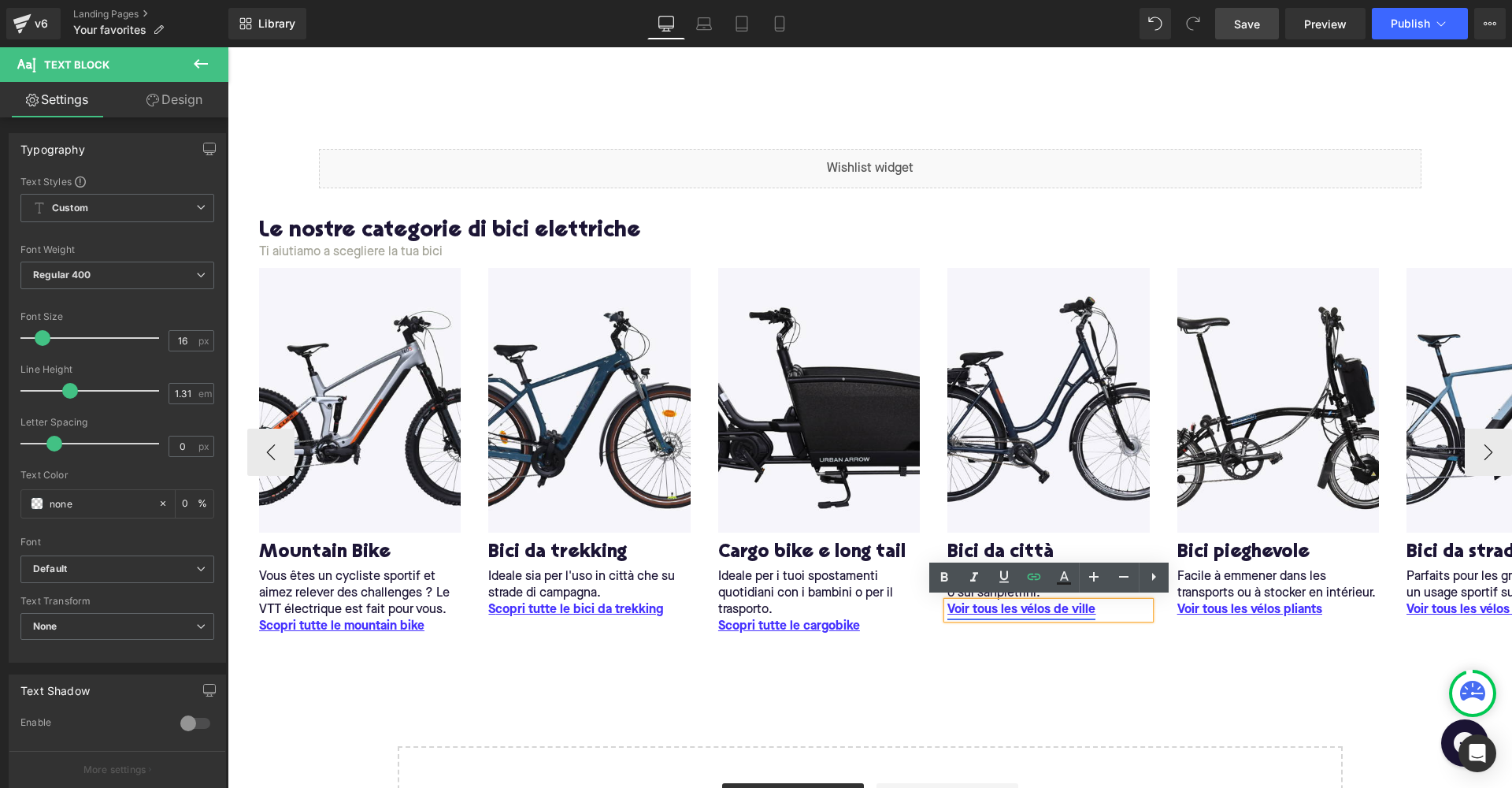
click at [1000, 609] on u "Voir tous les vélos de ville" at bounding box center [1021, 609] width 148 height 12
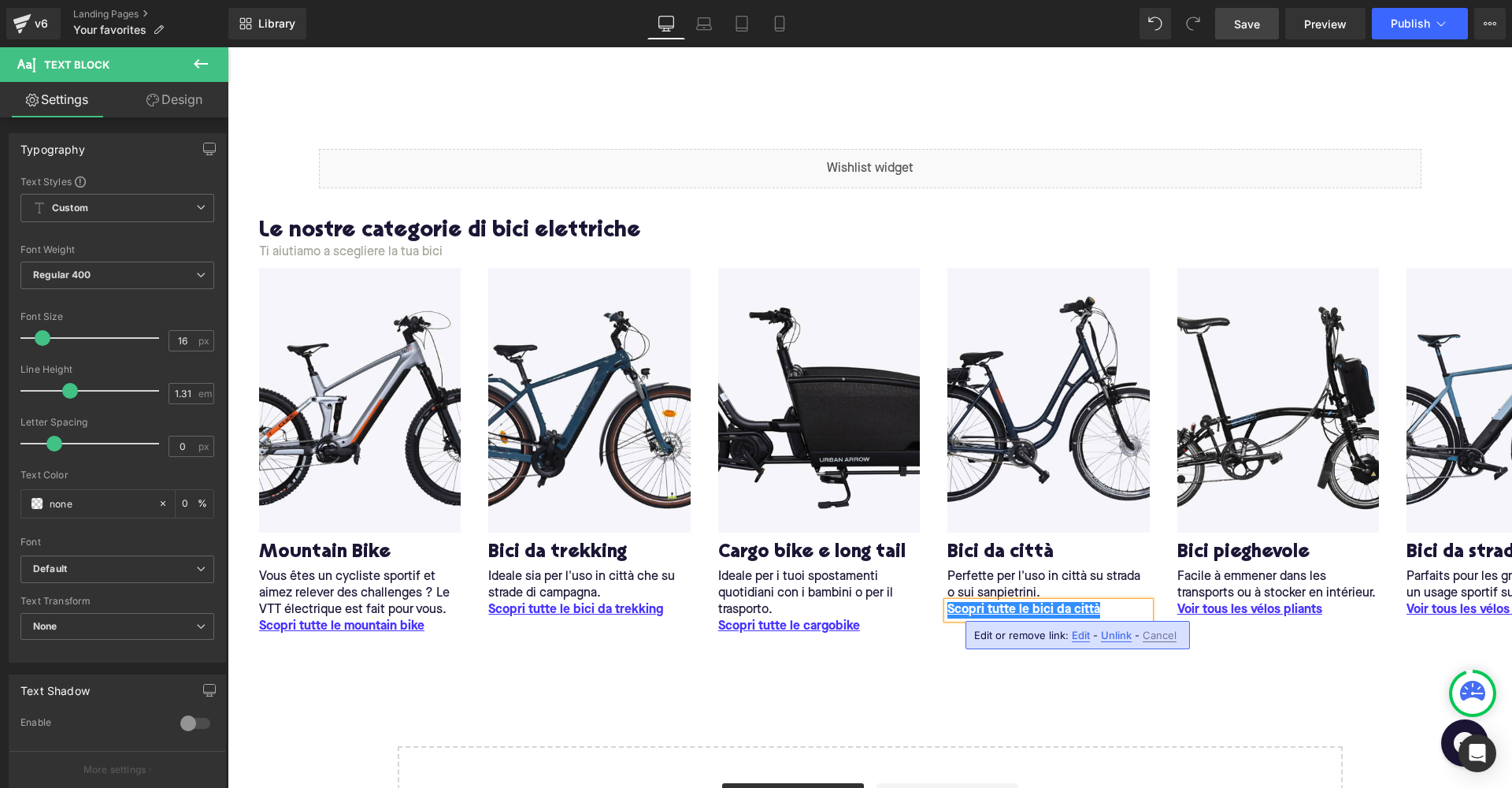
click at [1077, 638] on span "Edit" at bounding box center [1081, 635] width 18 height 13
click at [1190, 644] on button "button" at bounding box center [1200, 641] width 33 height 33
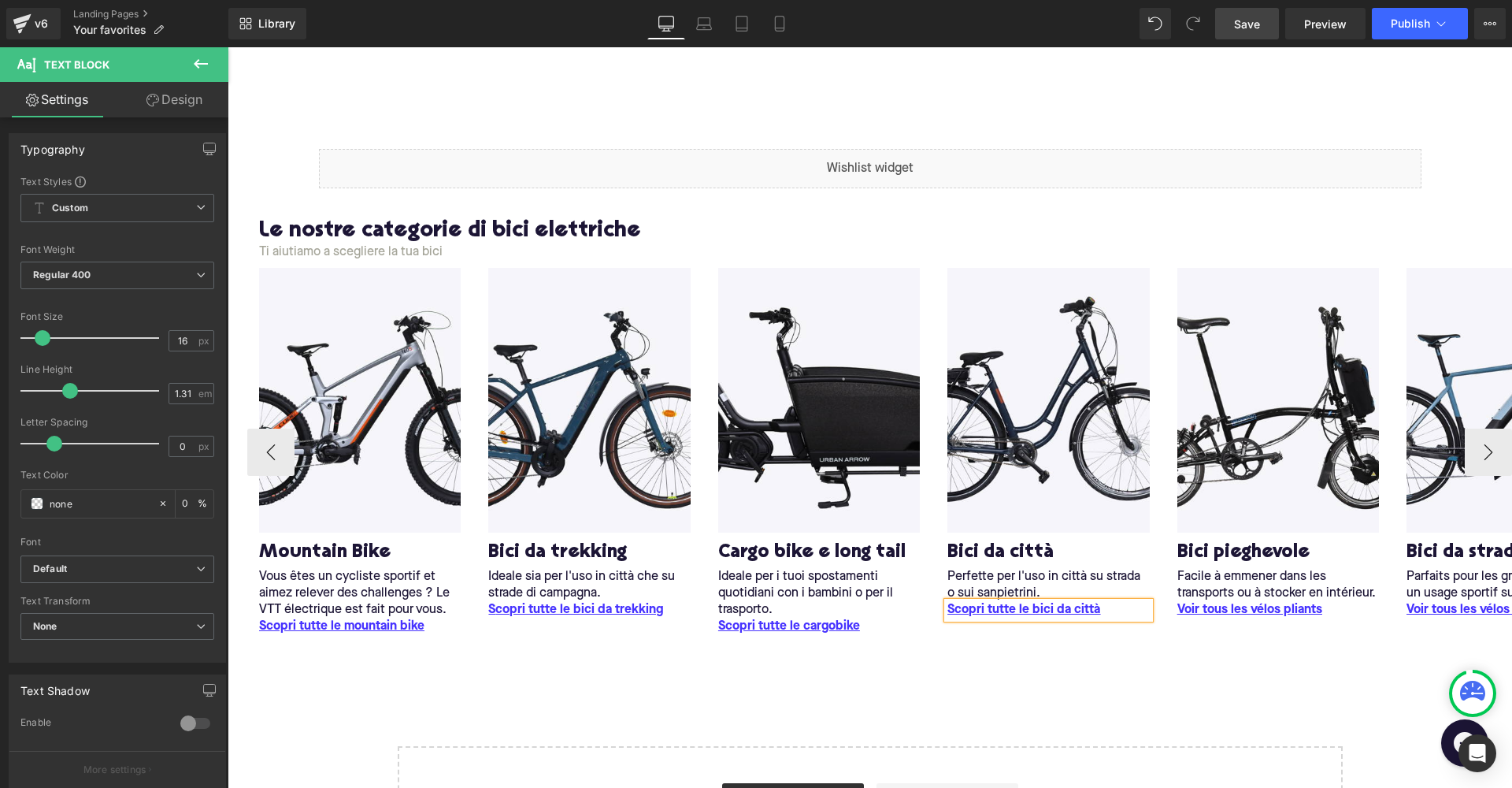
click at [1112, 656] on div "Image M ountain Bike Heading Vous êtes un cycliste sportif et aimez relever des…" at bounding box center [870, 467] width 1285 height 399
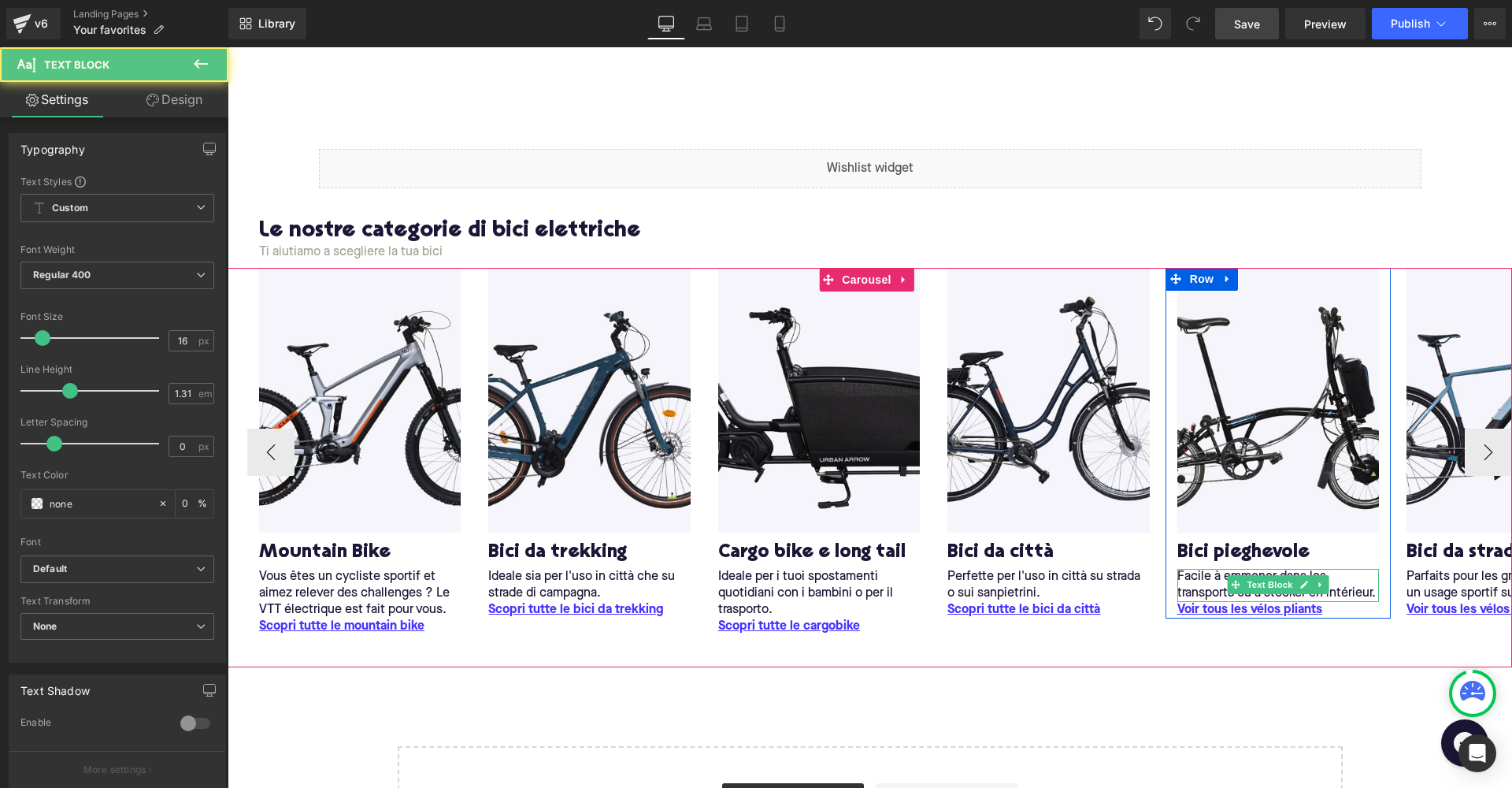
click at [1190, 585] on p "Facile à emmener dans les transports ou à stocker en intérieur." at bounding box center [1278, 585] width 202 height 33
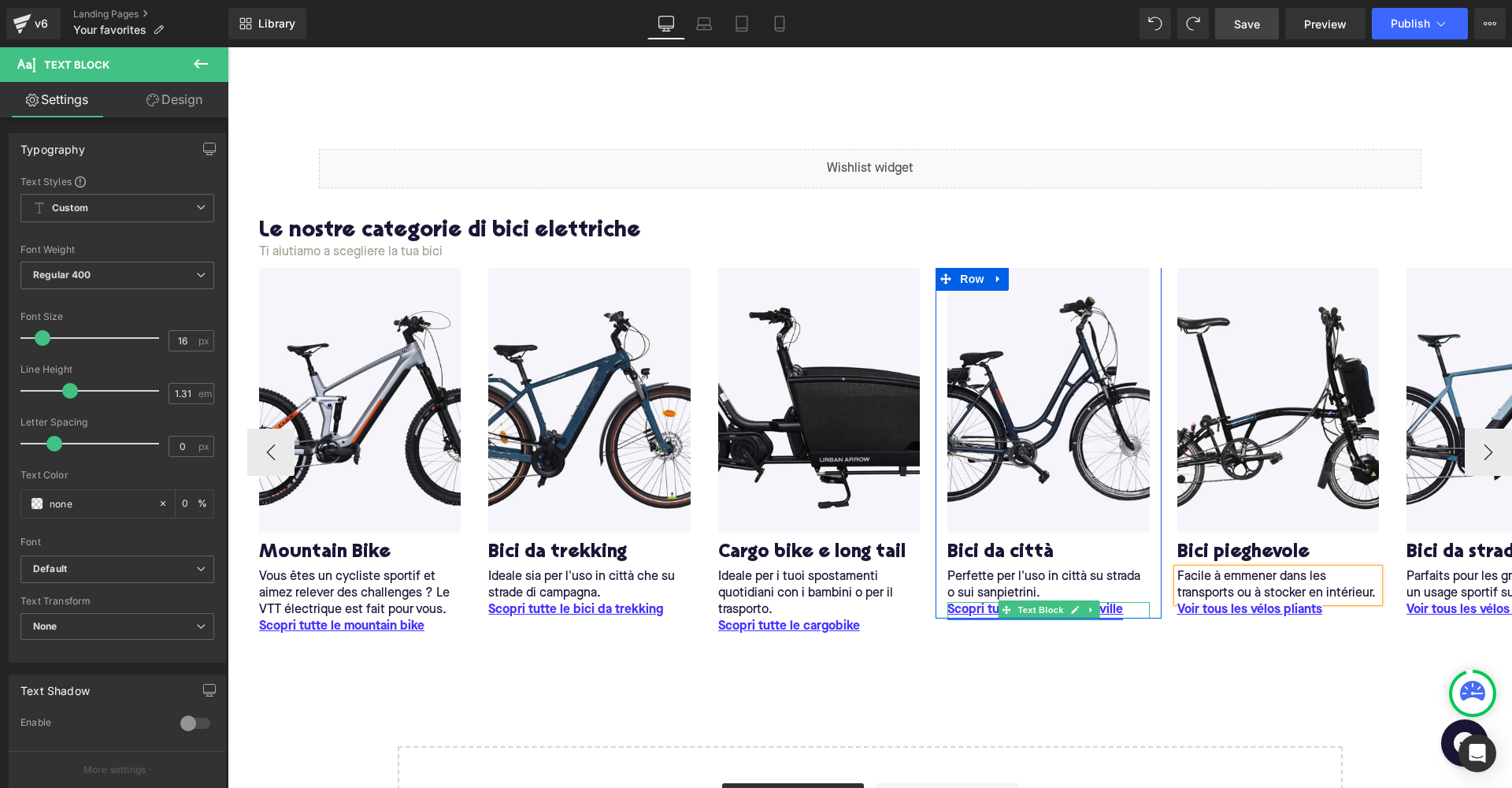
click at [1104, 606] on u "Scopri tutte le bici da cittàville" at bounding box center [1035, 609] width 175 height 12
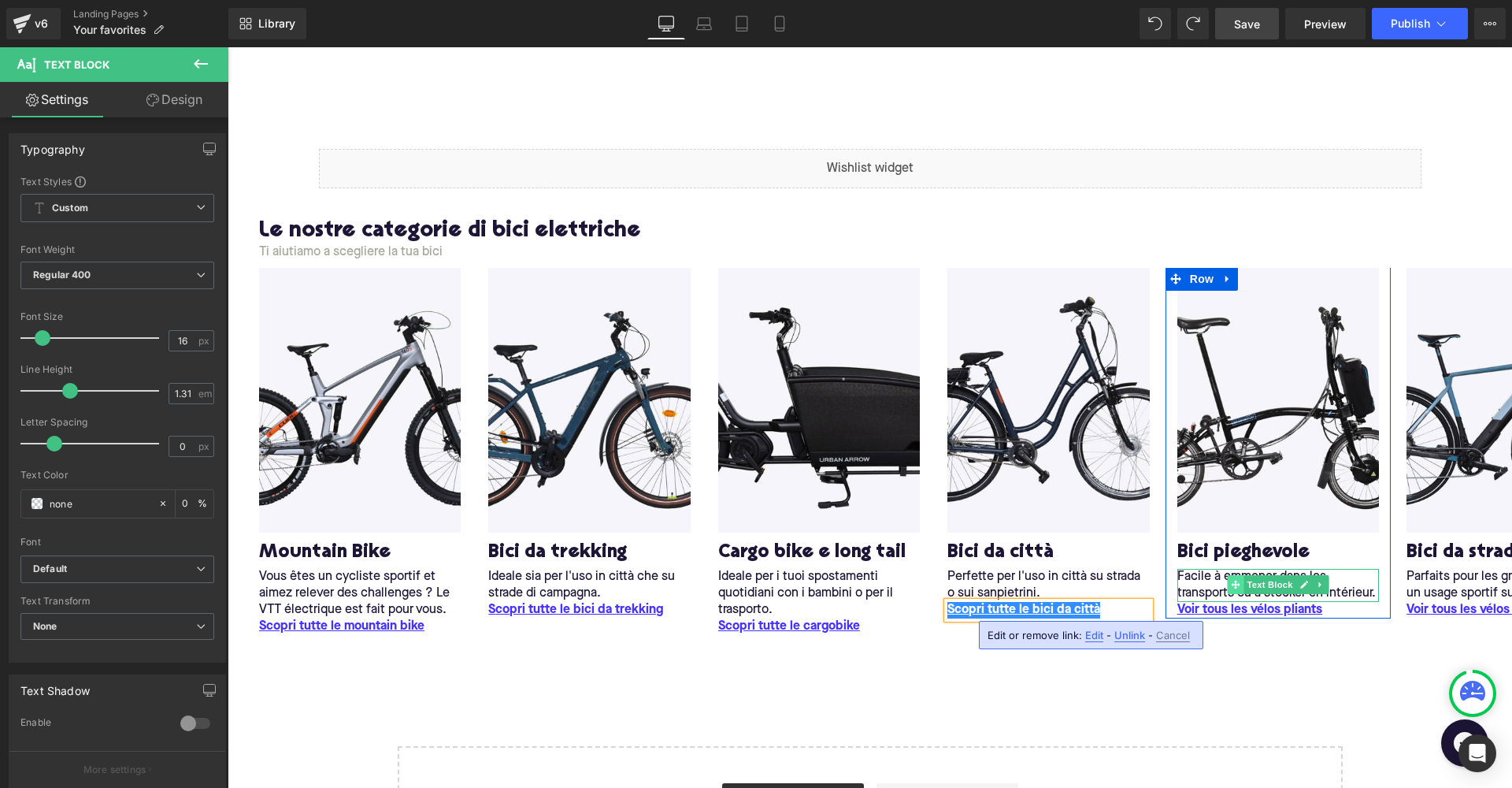
click at [1228, 581] on span at bounding box center [1236, 585] width 17 height 19
click at [1300, 581] on link at bounding box center [1305, 585] width 17 height 19
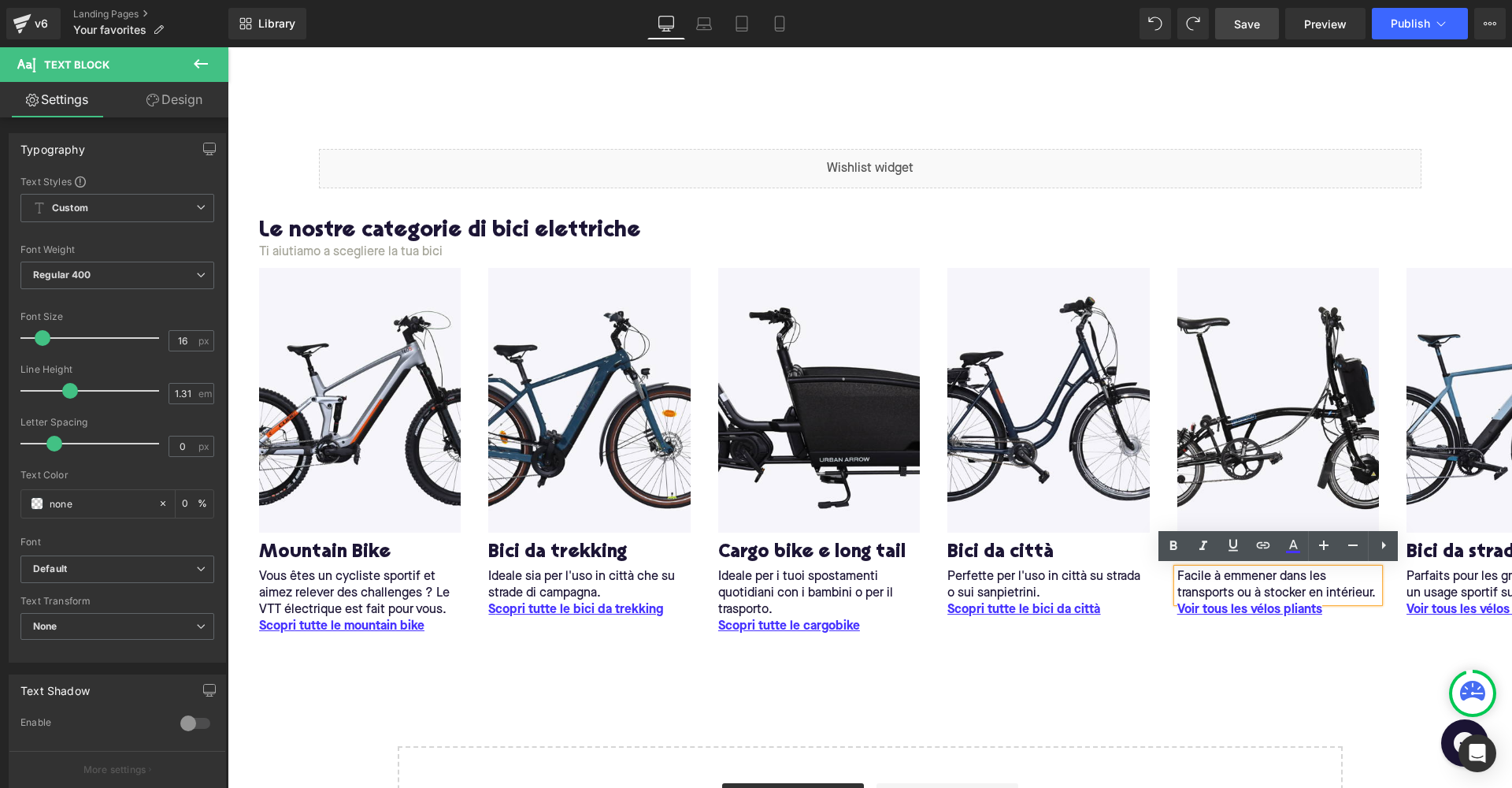
click at [1199, 578] on p "Facile à emmener dans les transports ou à stocker en intérieur." at bounding box center [1278, 585] width 202 height 33
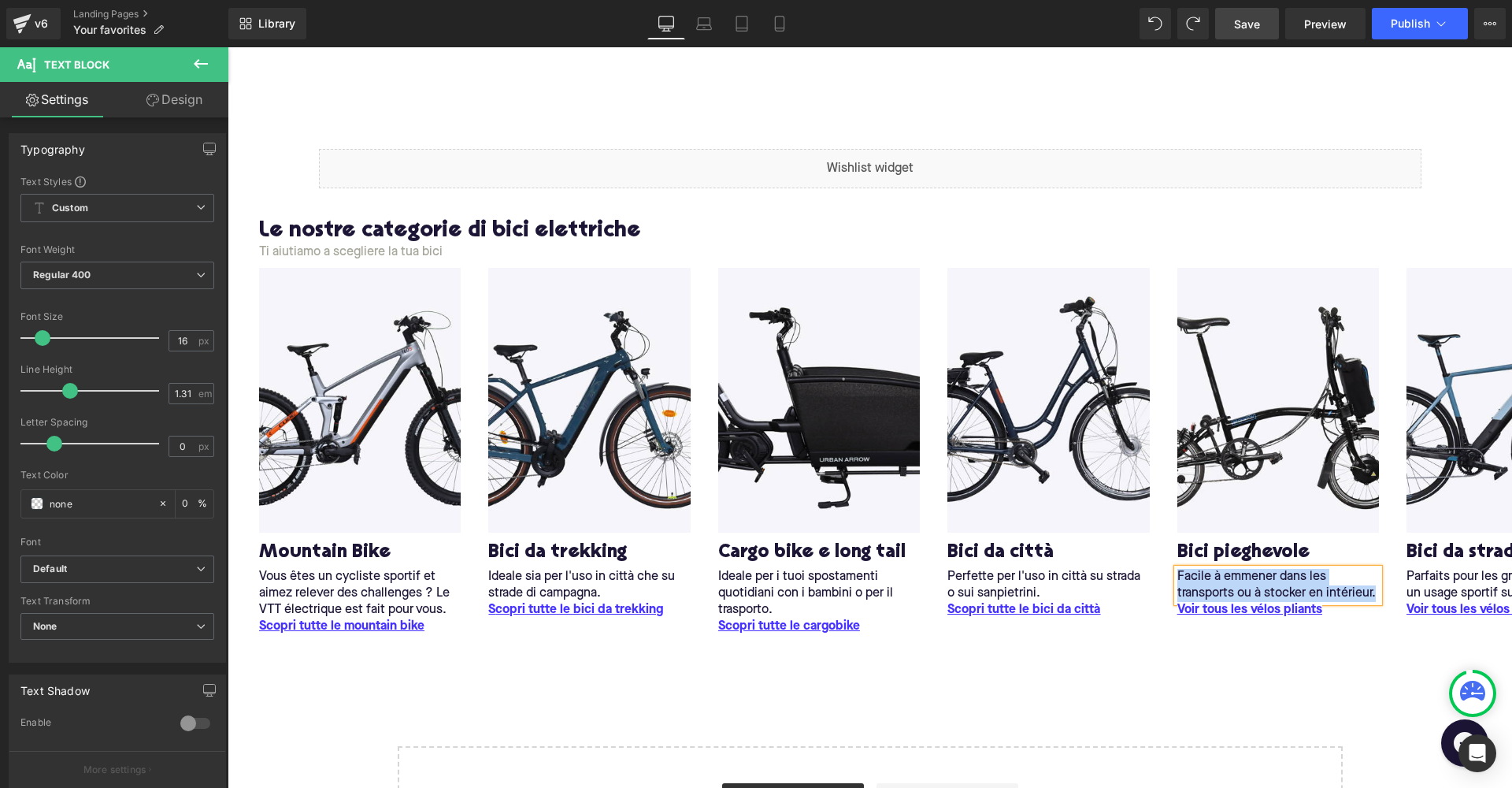
copy p "Facile à emmener dans les transports ou à stocker en intérieur."
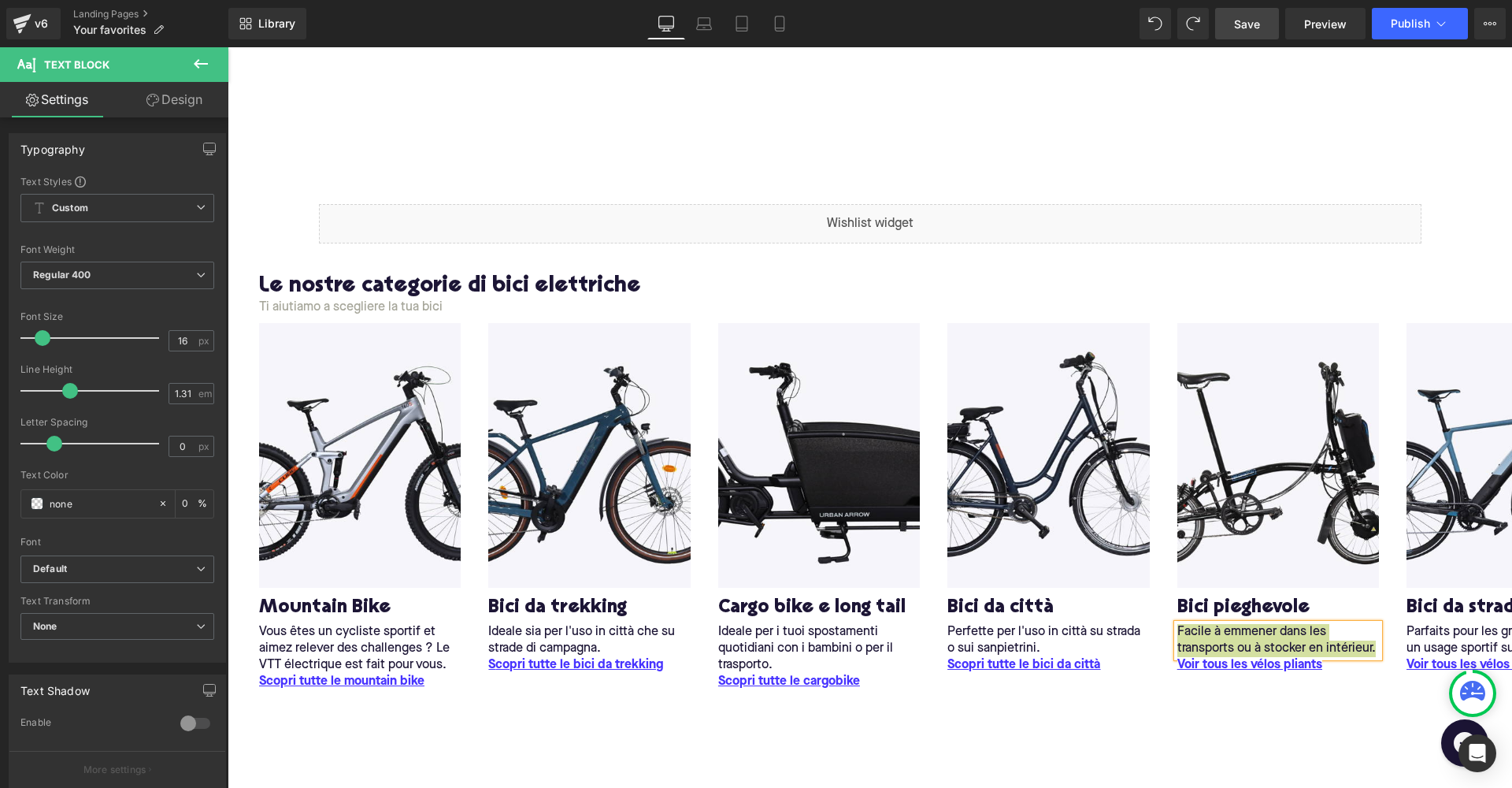
scroll to position [0, 0]
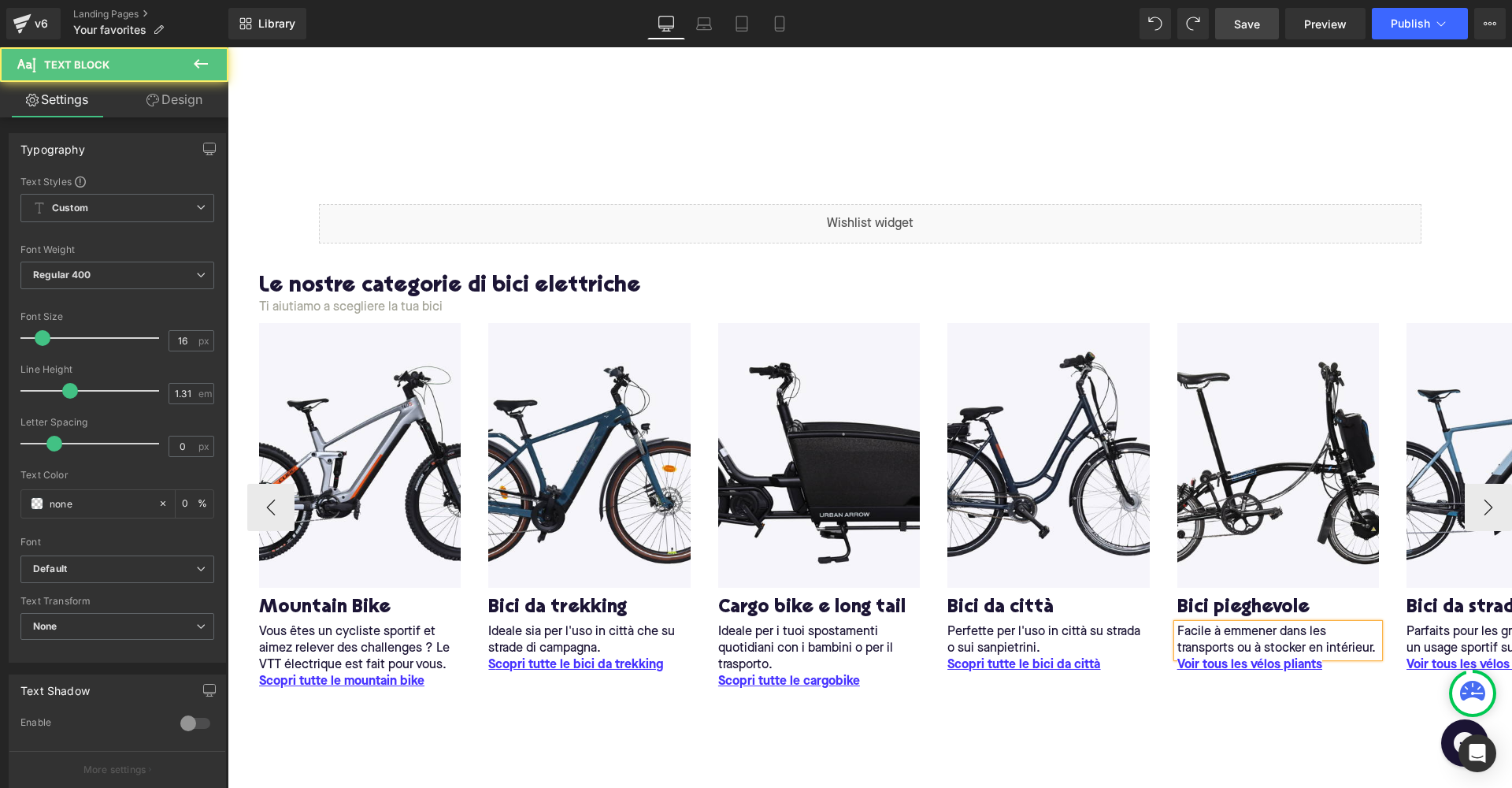
click at [1209, 634] on p "Facile à emmener dans les transports ou à stocker en intérieur." at bounding box center [1278, 641] width 202 height 33
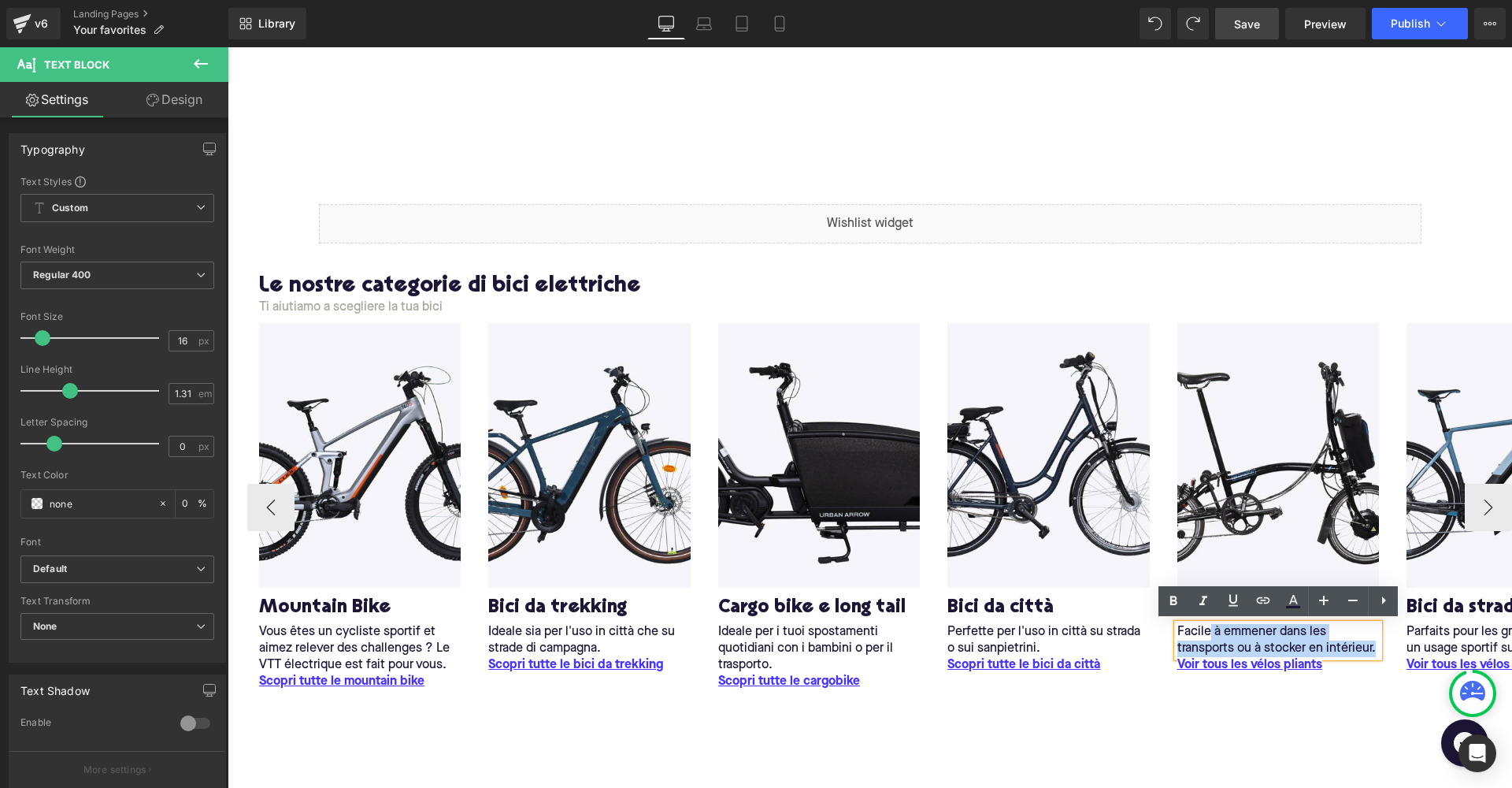
drag, startPoint x: 1211, startPoint y: 631, endPoint x: 1381, endPoint y: 641, distance: 170.3
click at [1379, 641] on div "Facile à emmener dans les transports ou à stocker en intérieur." at bounding box center [1278, 641] width 202 height 33
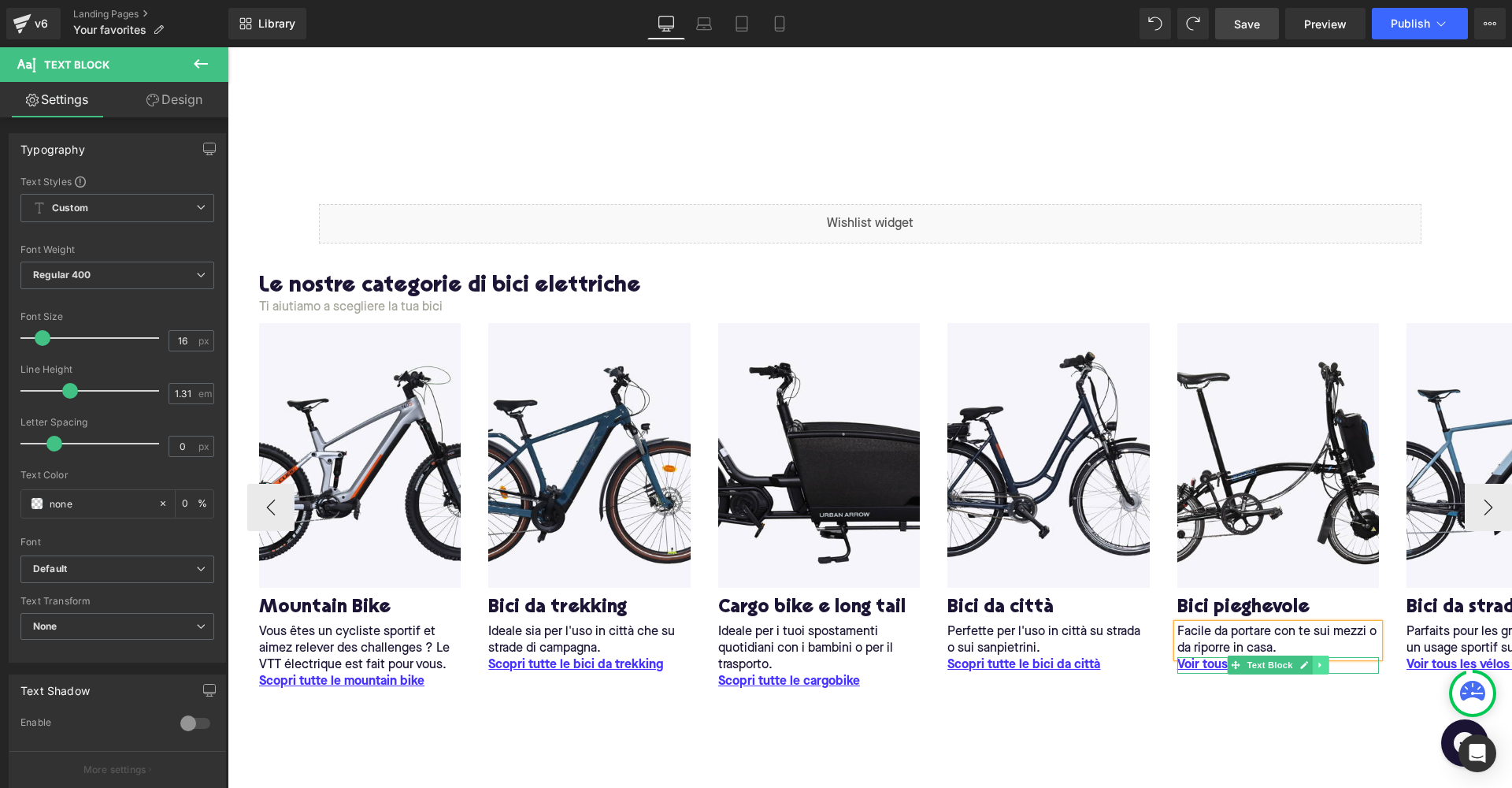
click at [1326, 661] on link at bounding box center [1321, 665] width 17 height 19
click at [1281, 661] on icon at bounding box center [1281, 665] width 8 height 8
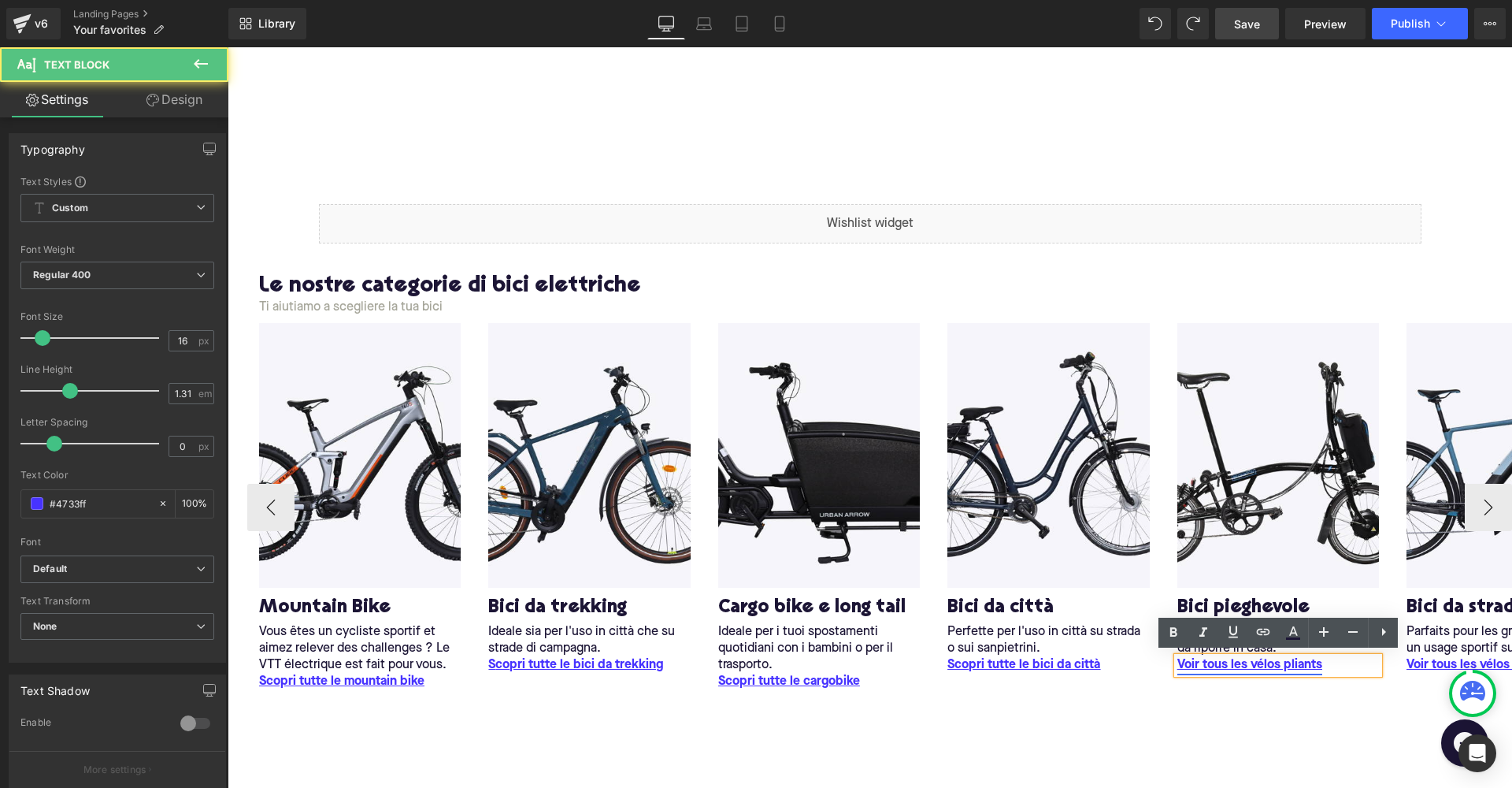
click at [1216, 661] on u "Voir tous les vélos pliants" at bounding box center [1249, 665] width 145 height 12
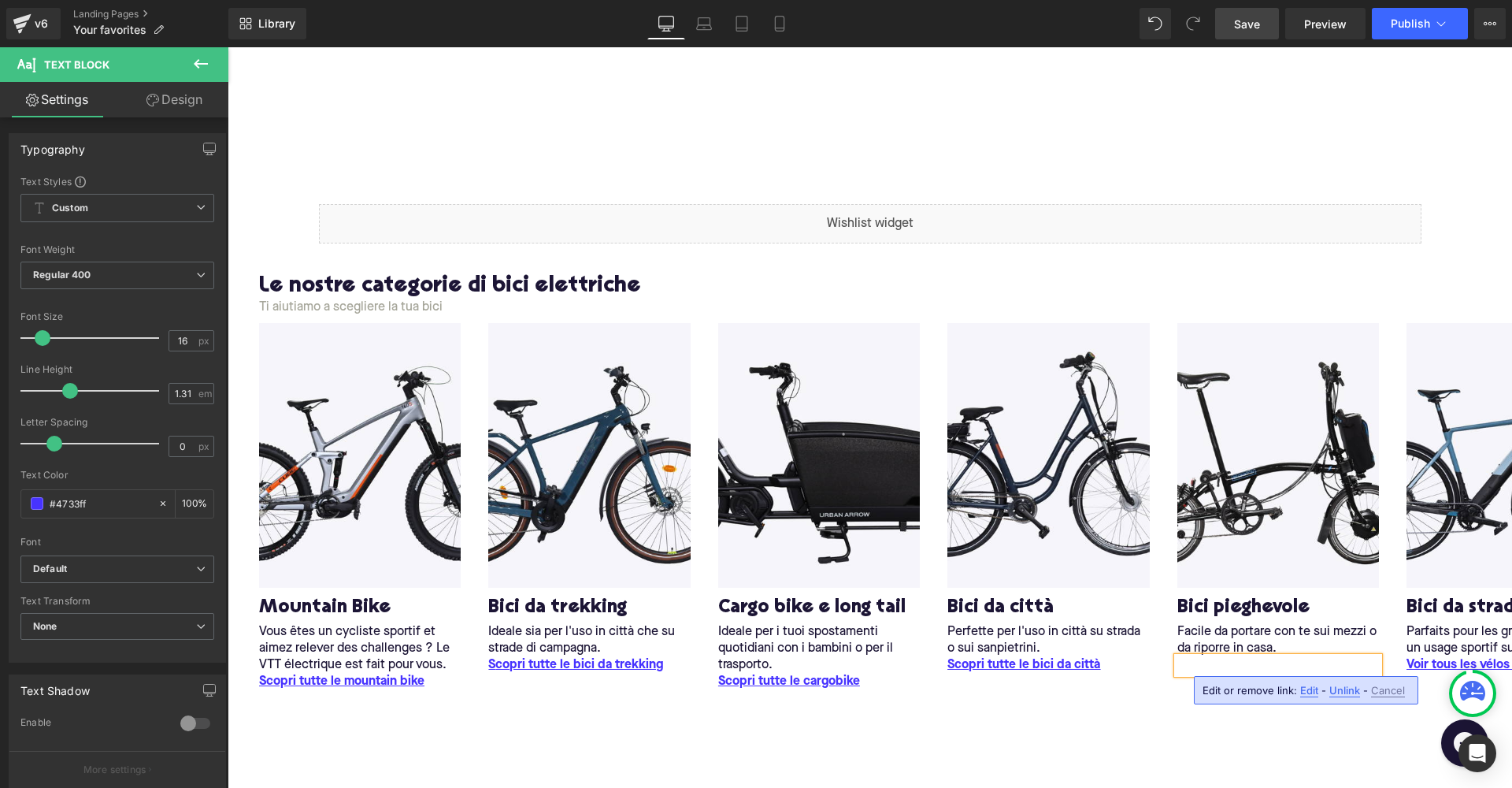
click at [1301, 693] on span "Edit" at bounding box center [1309, 690] width 18 height 13
click at [1202, 695] on input "/collections/pliants" at bounding box center [1185, 696] width 242 height 40
type input "/collections/pieghevole"
click at [1328, 694] on icon "button" at bounding box center [1323, 695] width 19 height 19
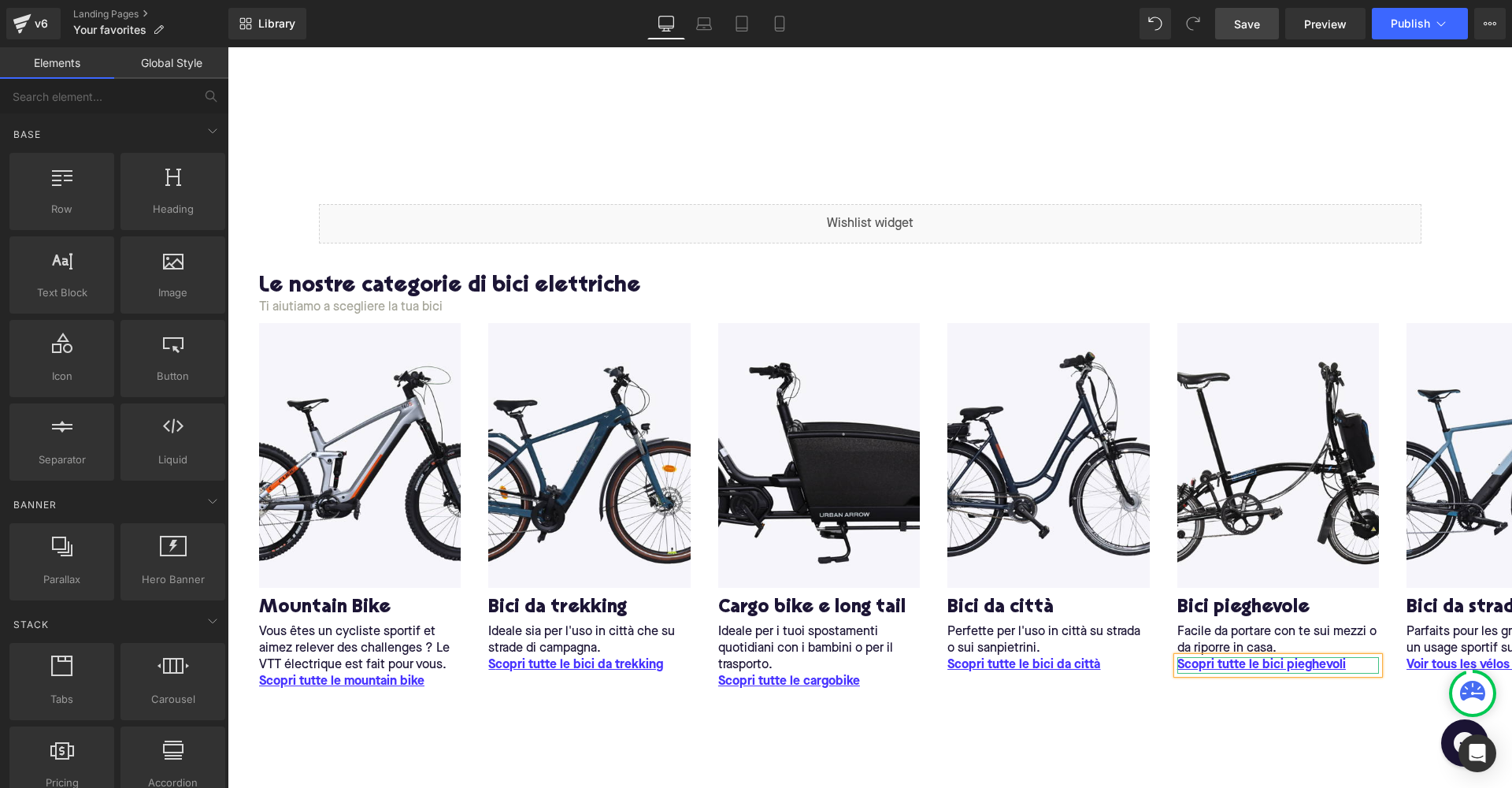
click at [1138, 729] on div "Liquid Row Le nostre categorie di bici elettriche Heading Ti aiutiamo a sceglie…" at bounding box center [870, 555] width 1285 height 750
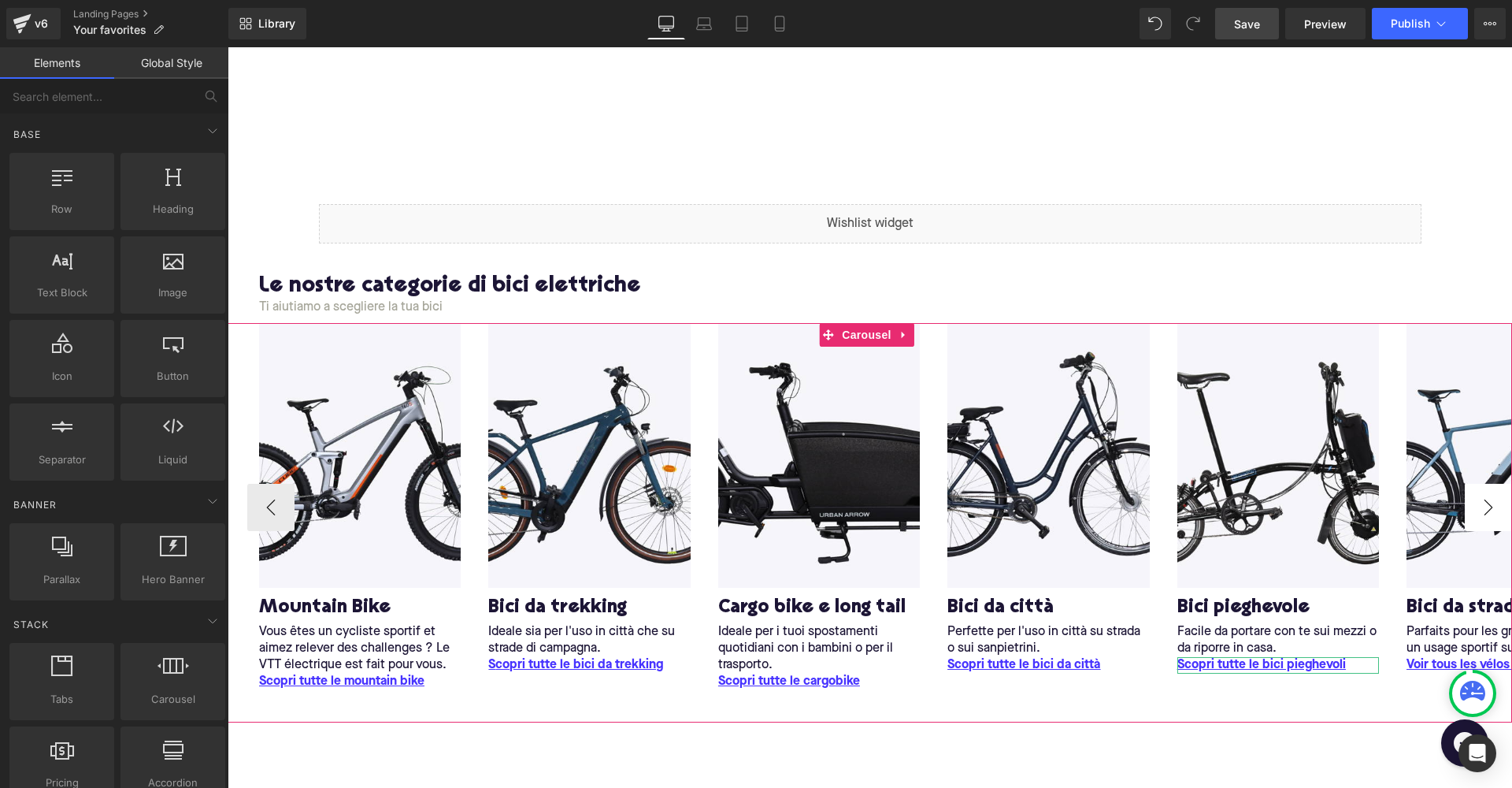
click at [1484, 509] on button "›" at bounding box center [1488, 507] width 47 height 47
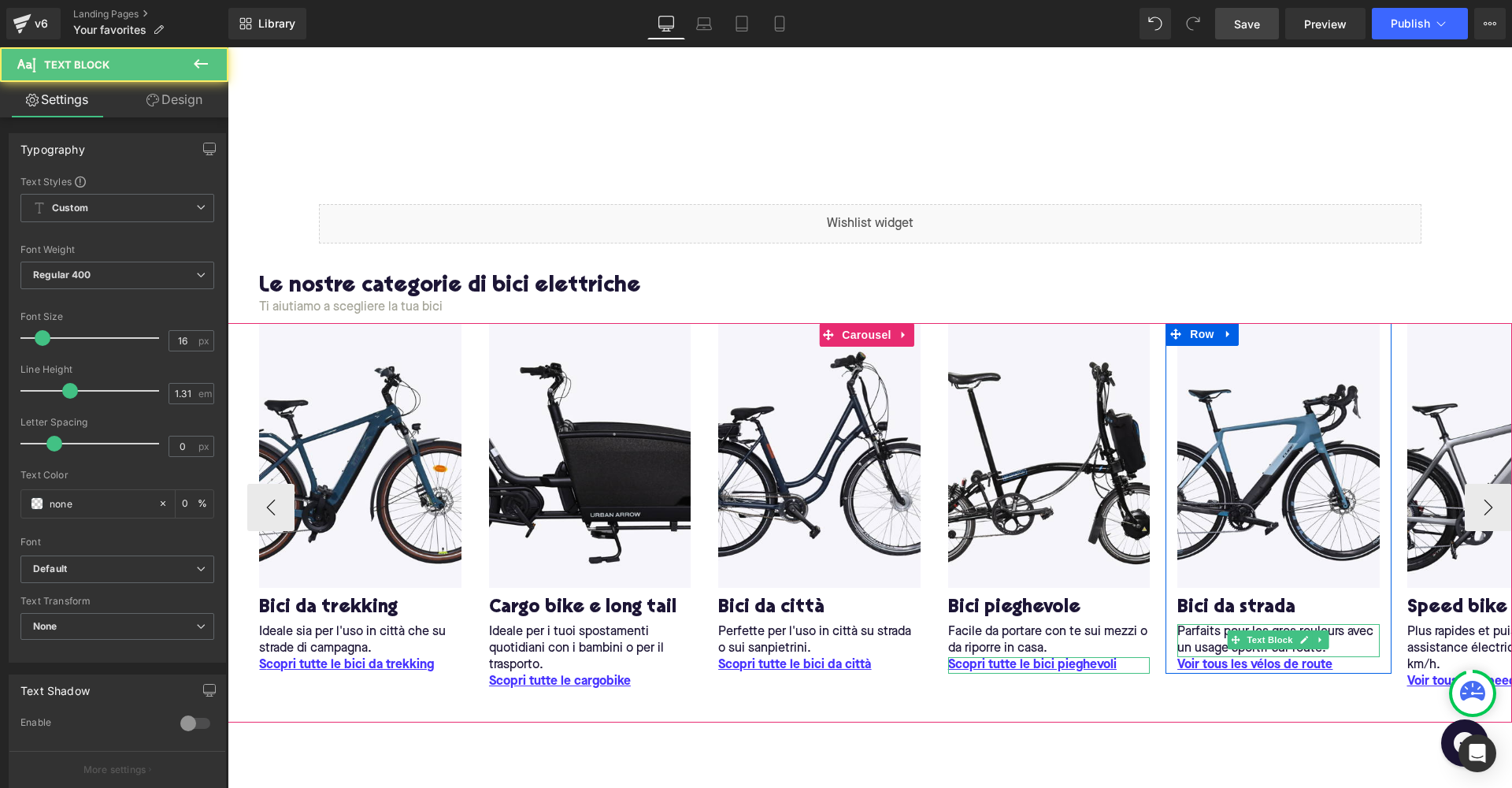
click at [1207, 636] on p "Parfaits pour les gros rouleurs avec un usage sportif sur route." at bounding box center [1278, 641] width 202 height 33
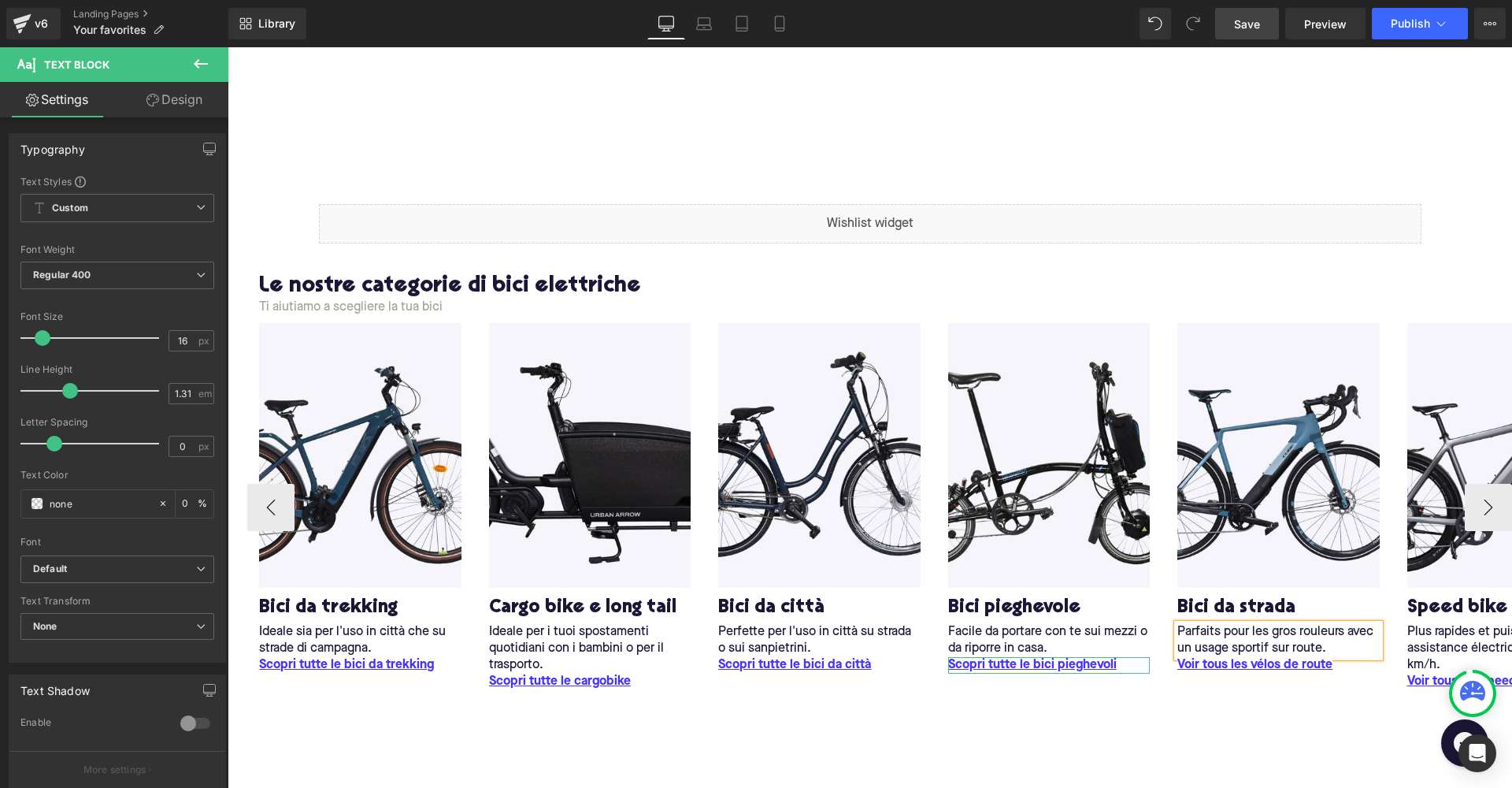
copy p "Parfaits pour les gros rouleurs avec un usage sportif sur route."
drag, startPoint x: 762, startPoint y: 784, endPoint x: 1266, endPoint y: 640, distance: 524.2
click at [1266, 640] on p "Parfaits pour les gros rouleurs avec un usage sportif sur route." at bounding box center [1278, 641] width 202 height 33
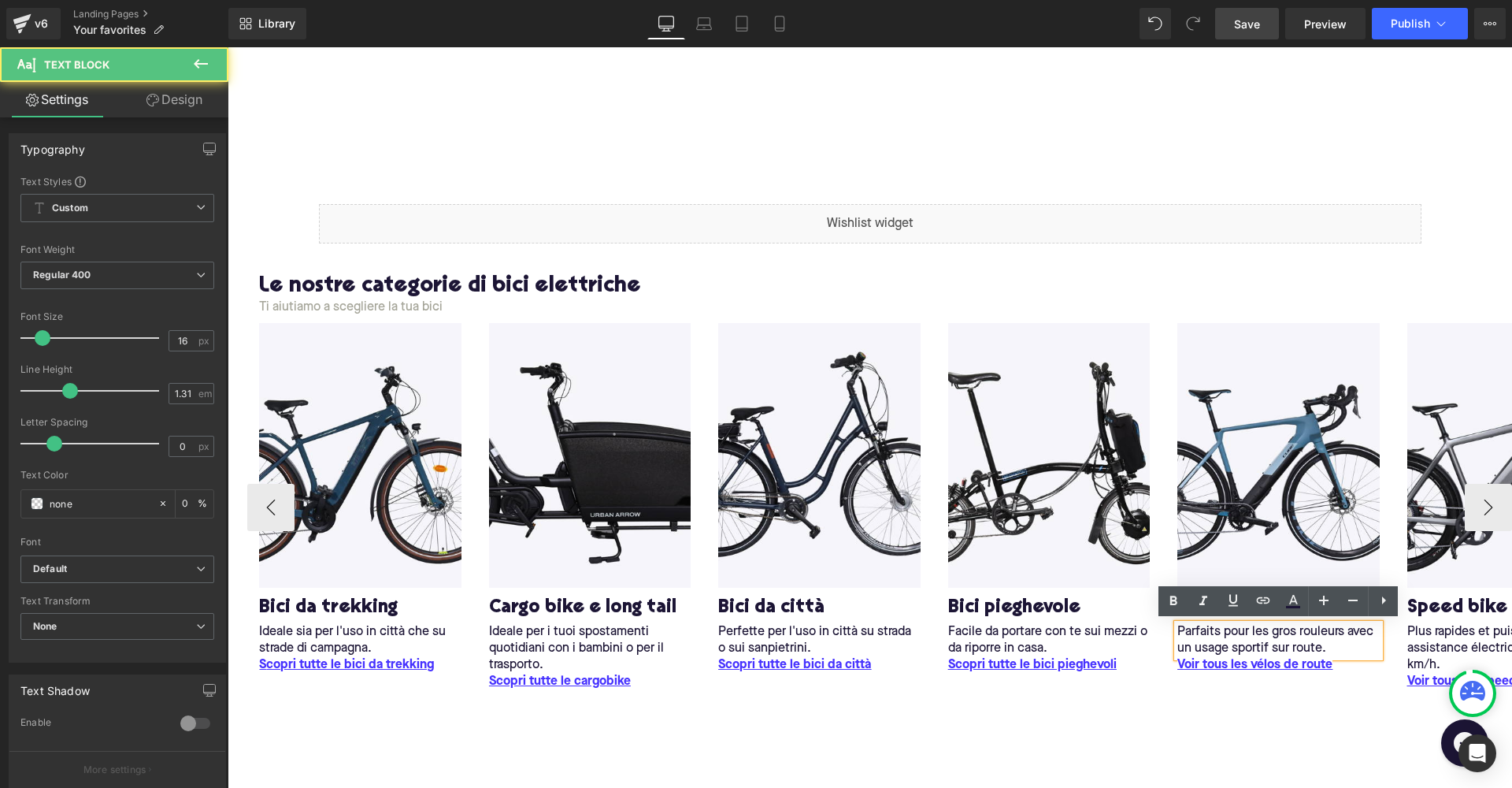
click at [1195, 629] on p "Parfaits pour les gros rouleurs avec un usage sportif sur route." at bounding box center [1278, 641] width 202 height 33
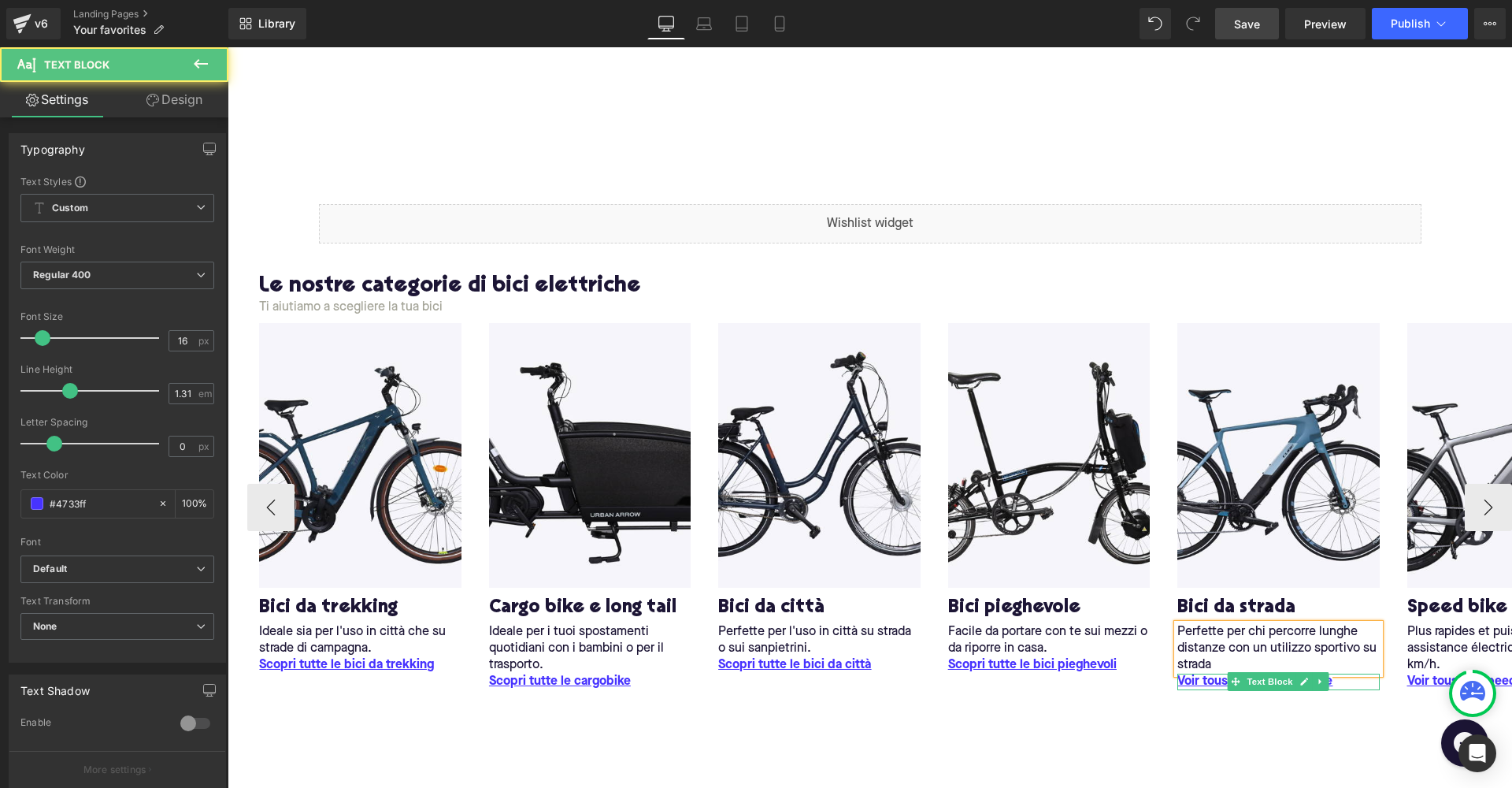
click at [1353, 681] on p "Voir tous les vélos de route" at bounding box center [1278, 682] width 202 height 17
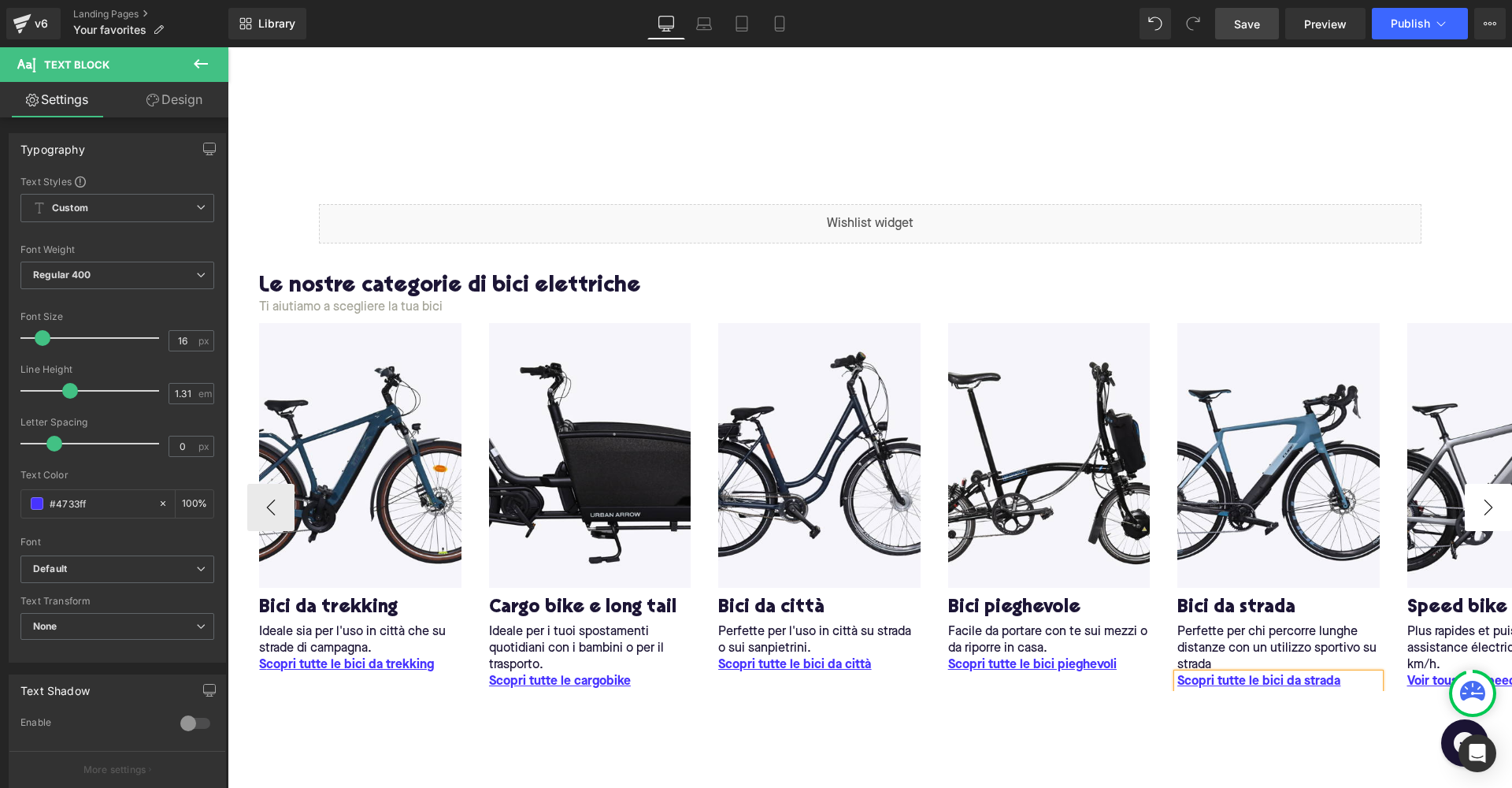
click at [1477, 505] on button "›" at bounding box center [1488, 507] width 47 height 47
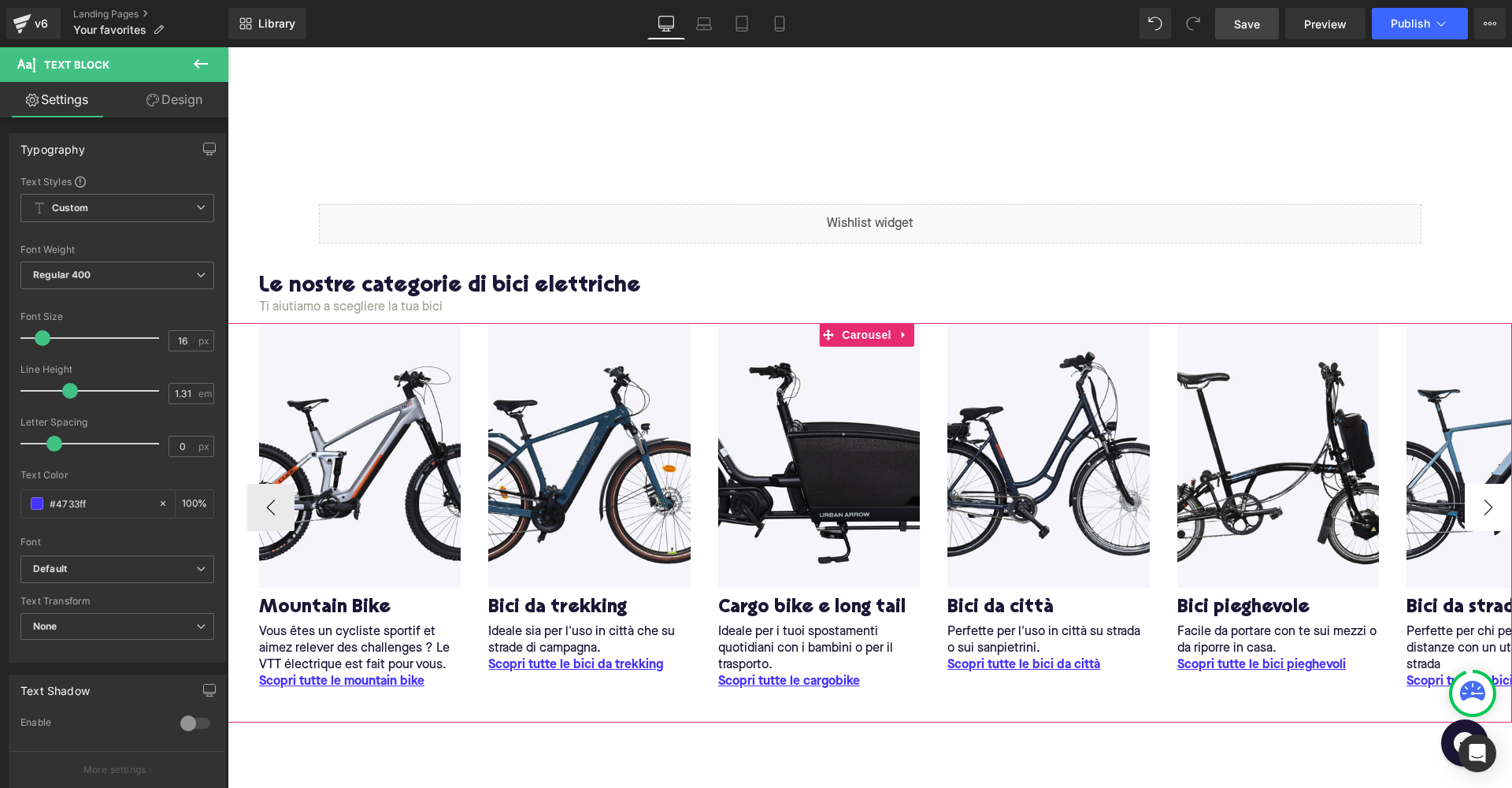
click at [1485, 504] on button "›" at bounding box center [1488, 507] width 47 height 47
click at [1004, 772] on div "Liquid Row Le nostre categorie di bici elettriche Heading Ti aiutiamo a sceglie…" at bounding box center [870, 555] width 1285 height 750
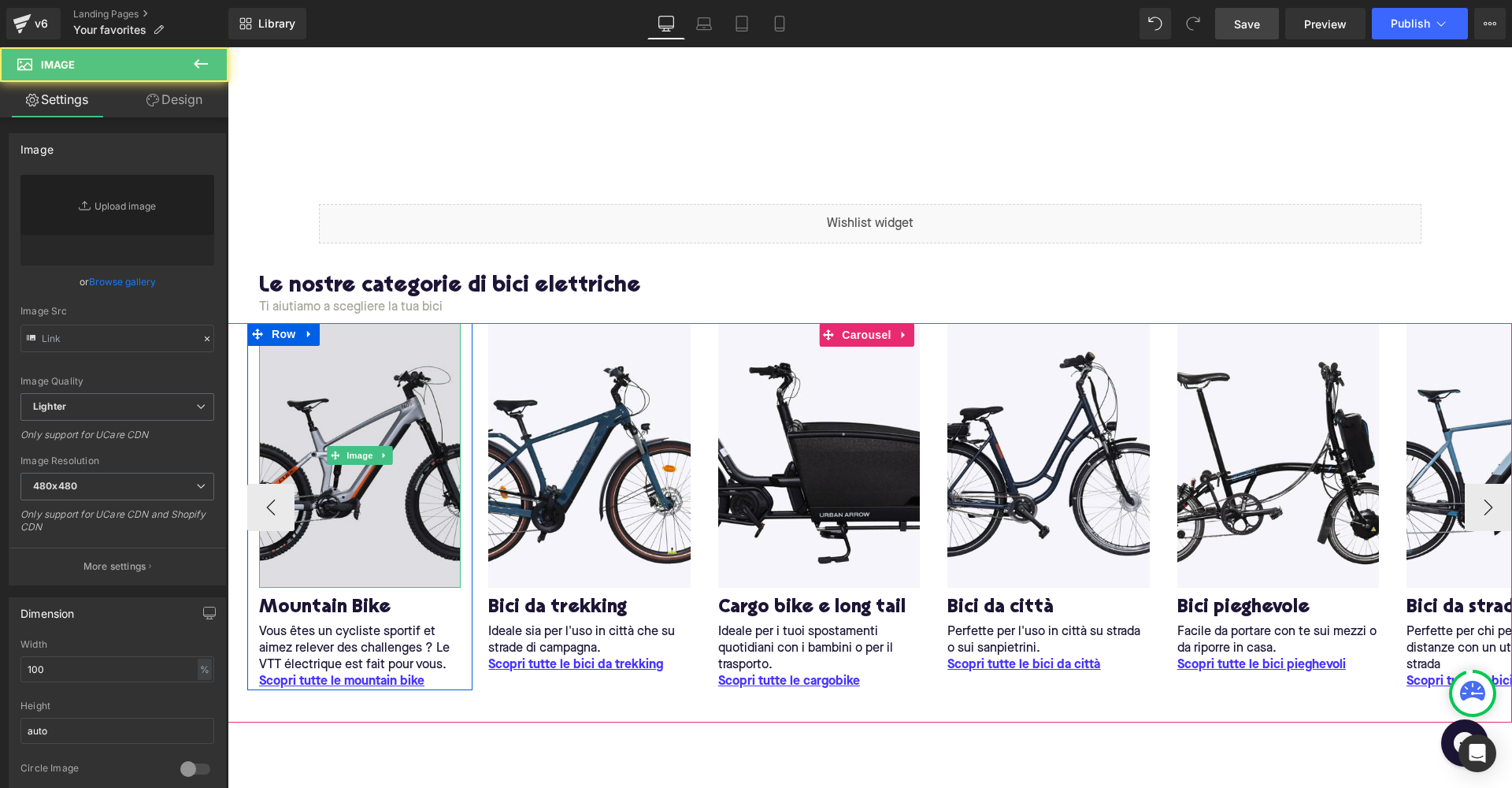
click at [299, 444] on img at bounding box center [360, 455] width 202 height 265
type input "[URL][DOMAIN_NAME]"
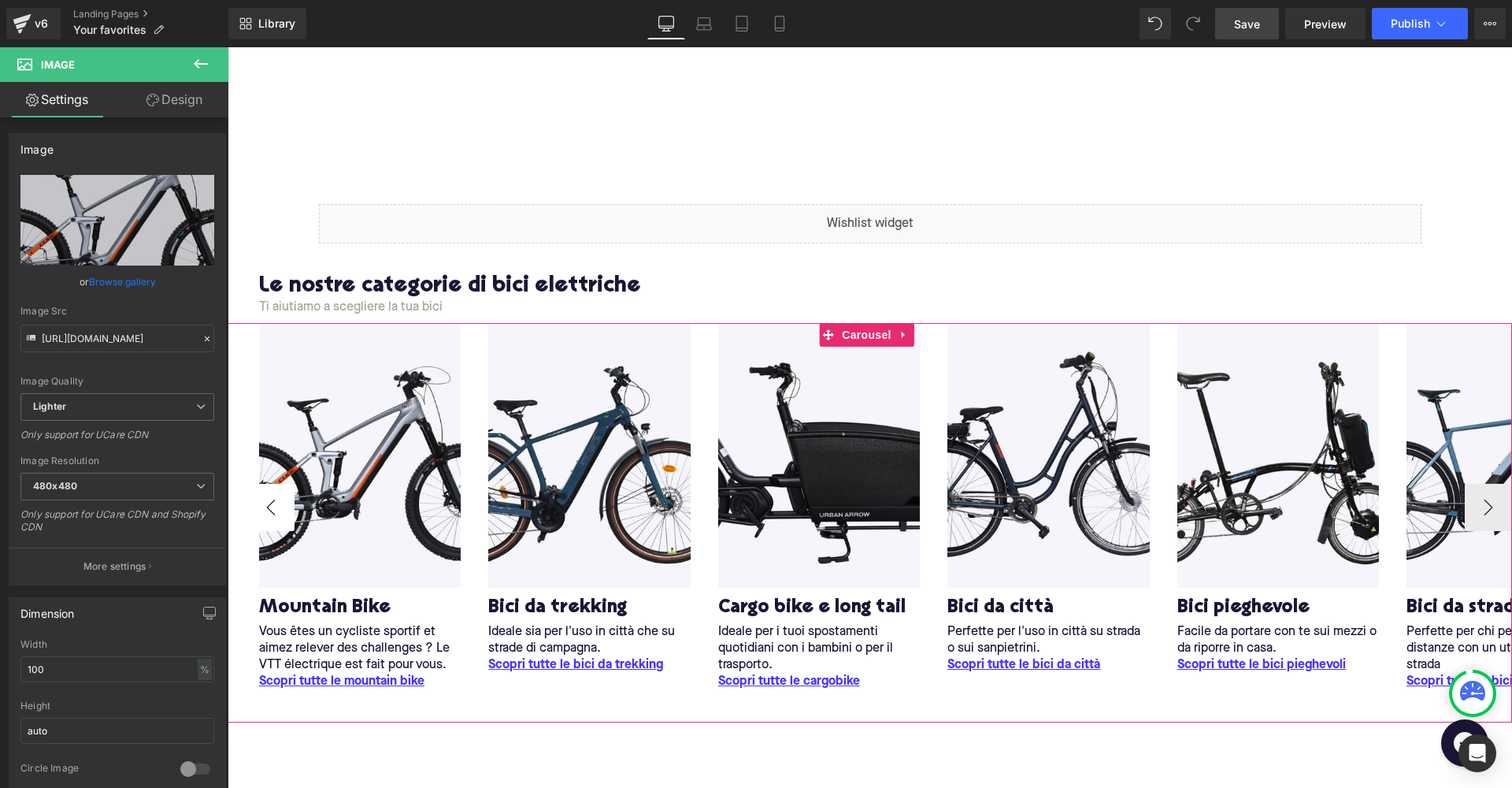
click at [269, 509] on button "‹" at bounding box center [270, 507] width 47 height 47
click at [1496, 513] on button "›" at bounding box center [1488, 507] width 47 height 47
click at [1477, 509] on button "›" at bounding box center [1488, 507] width 47 height 47
click at [273, 496] on button "‹" at bounding box center [270, 507] width 47 height 47
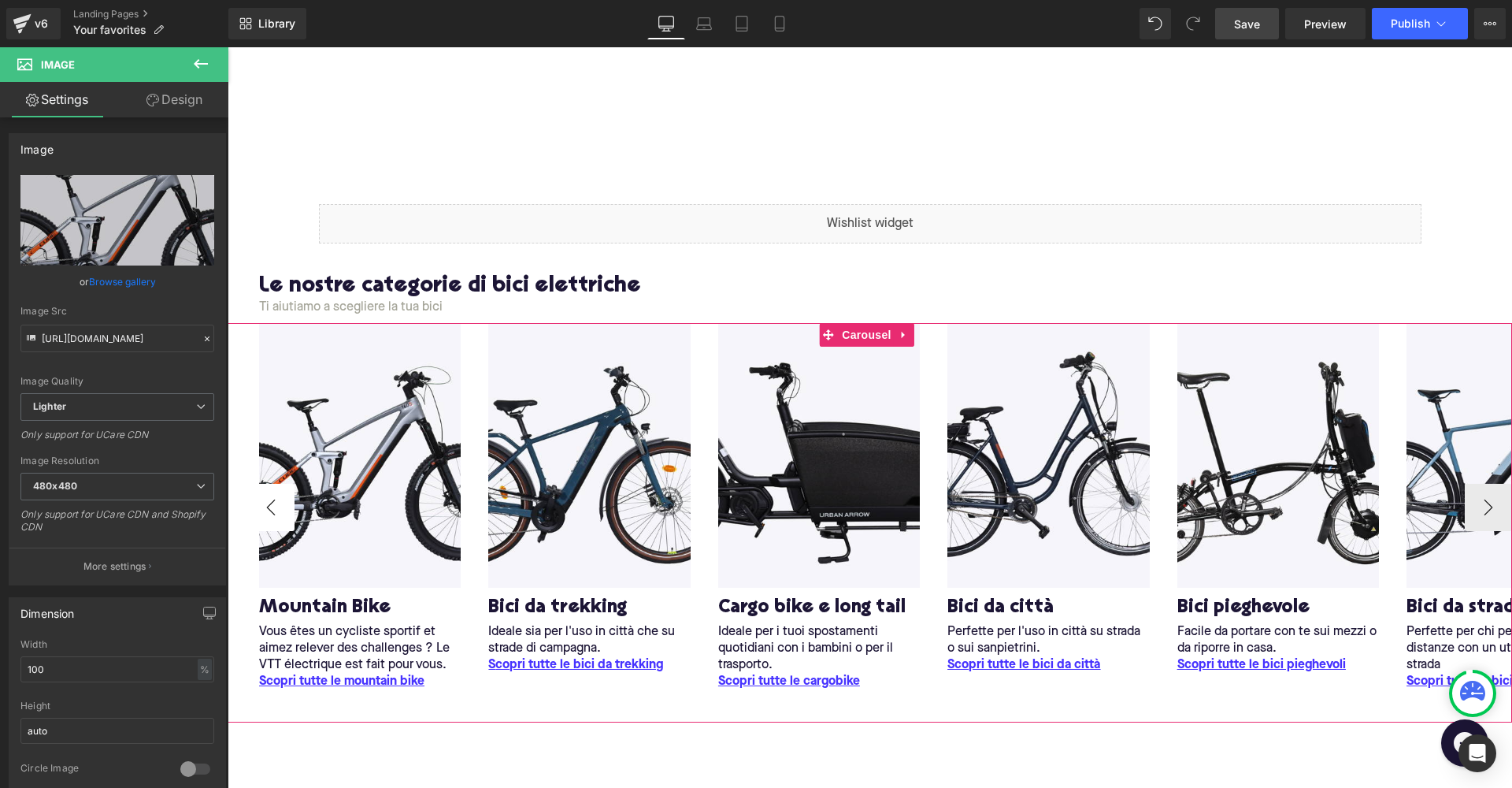
click at [273, 496] on button "‹" at bounding box center [270, 507] width 47 height 47
click at [194, 60] on icon at bounding box center [201, 64] width 19 height 19
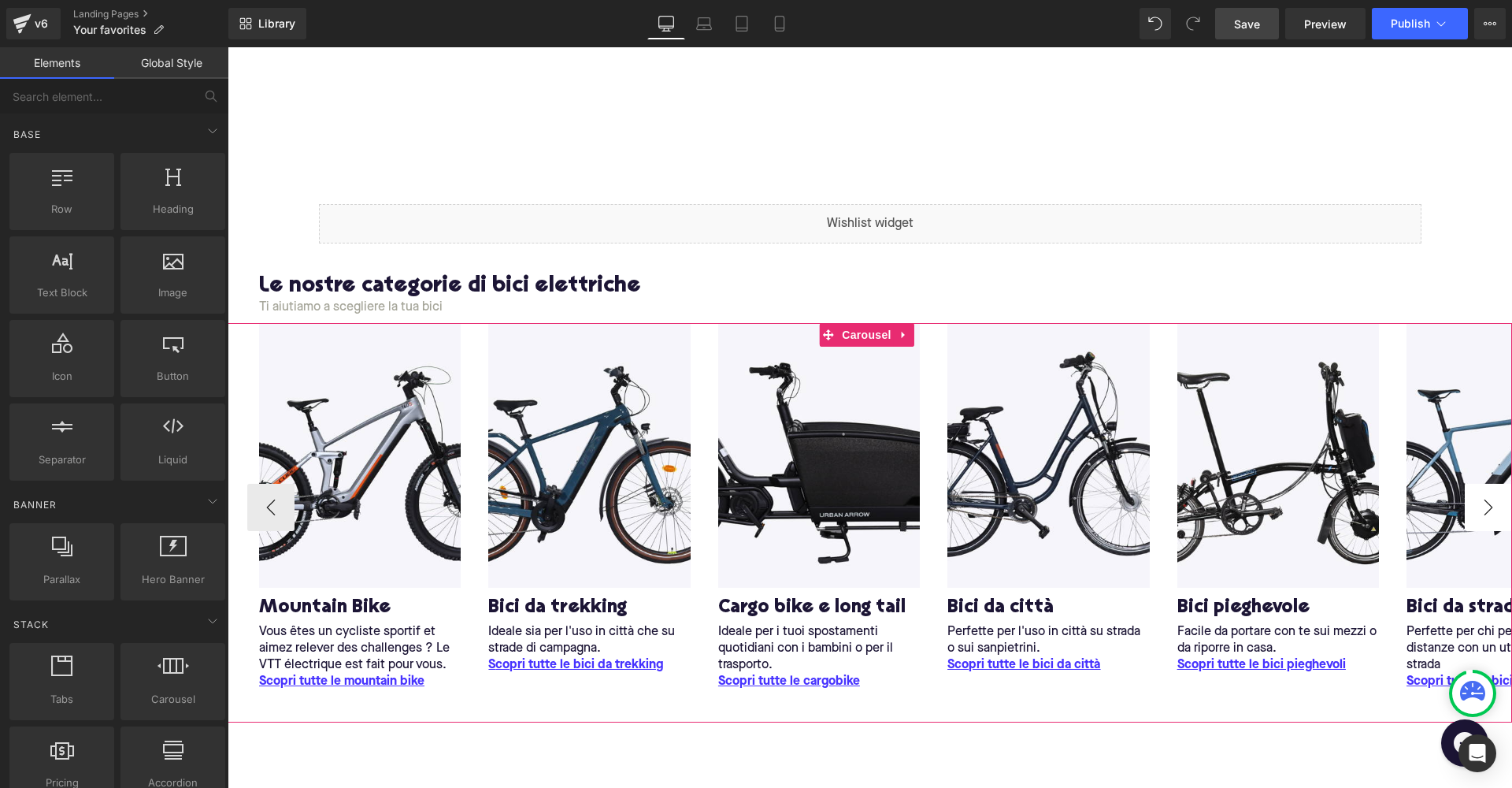
click at [1486, 501] on button "›" at bounding box center [1488, 507] width 47 height 47
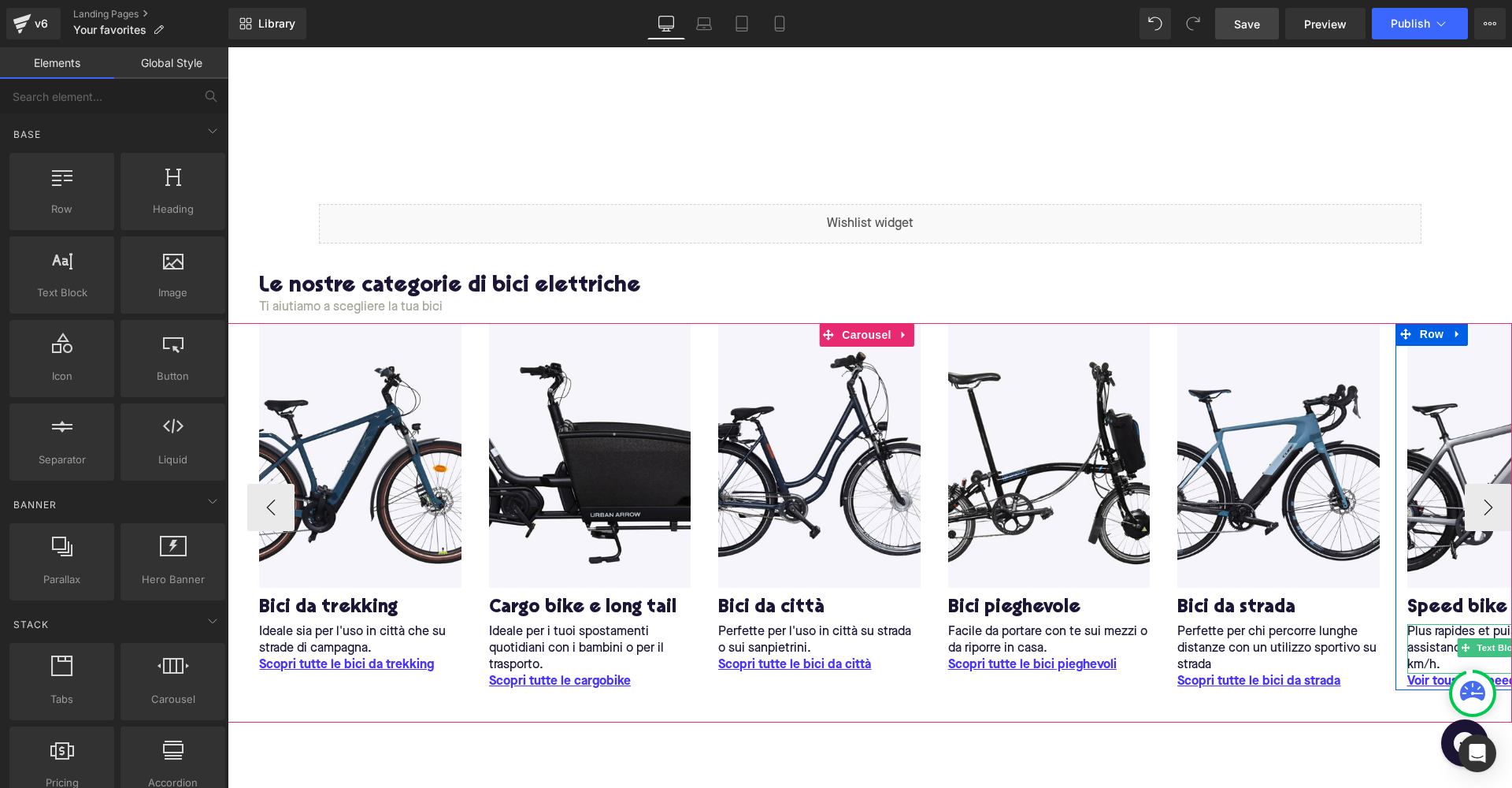
click at [1419, 649] on p "Plus rapides et puissants avec une assistance électrique jusqu'à 45 km/h." at bounding box center [1509, 649] width 202 height 50
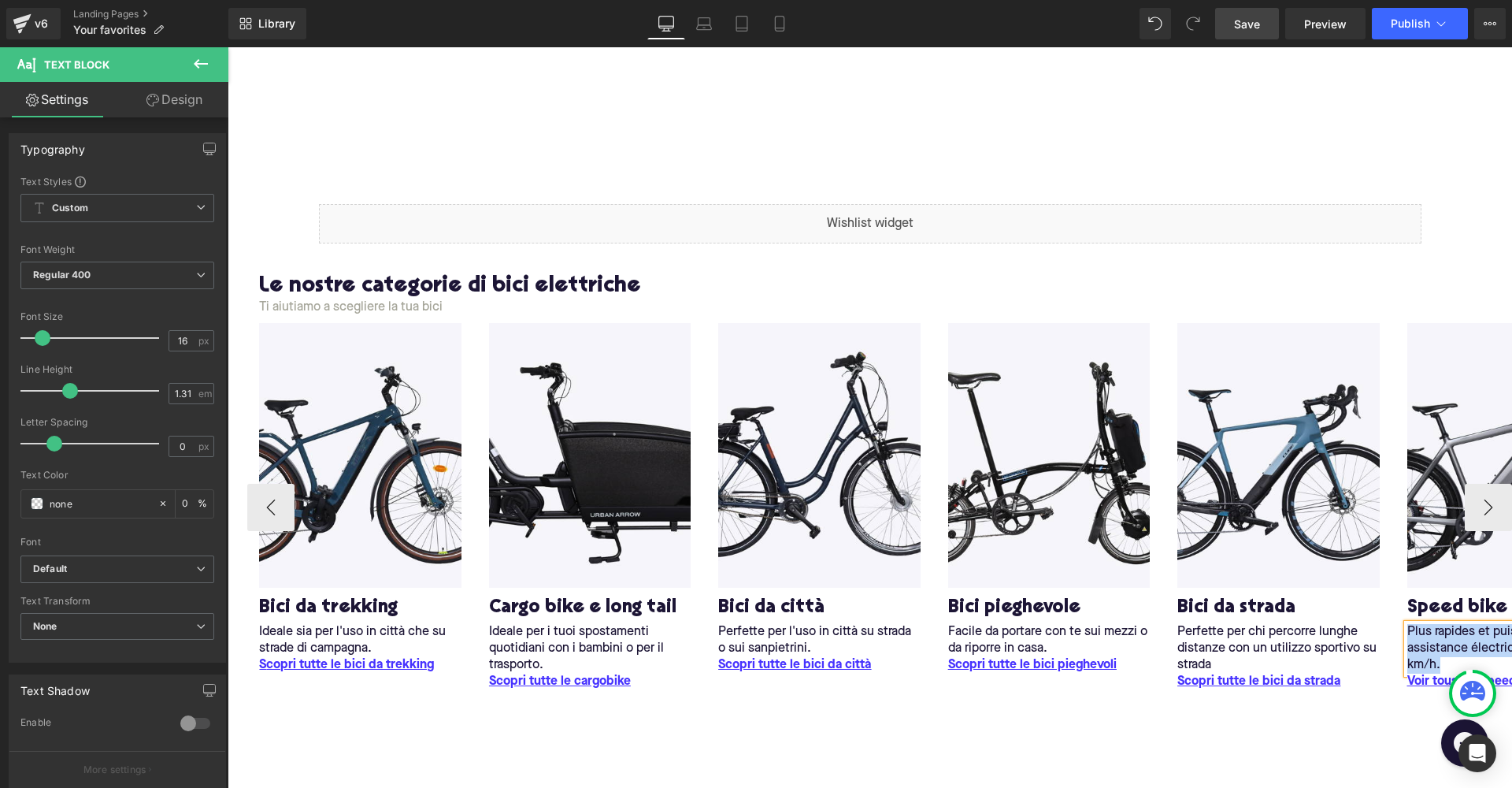
copy p "Plus rapides et puissants avec une assistance électrique jusqu'à 45 km/h."
drag, startPoint x: 1249, startPoint y: 765, endPoint x: 1464, endPoint y: 642, distance: 247.7
click at [1464, 642] on p "Plus rapides et puissants avec une assistance électrique jusqu'à 45 km/h." at bounding box center [1509, 649] width 202 height 50
click at [1408, 637] on div "Plus rapides et puissants avec une assistance électrique jusqu'à 45 km/h." at bounding box center [1509, 649] width 202 height 50
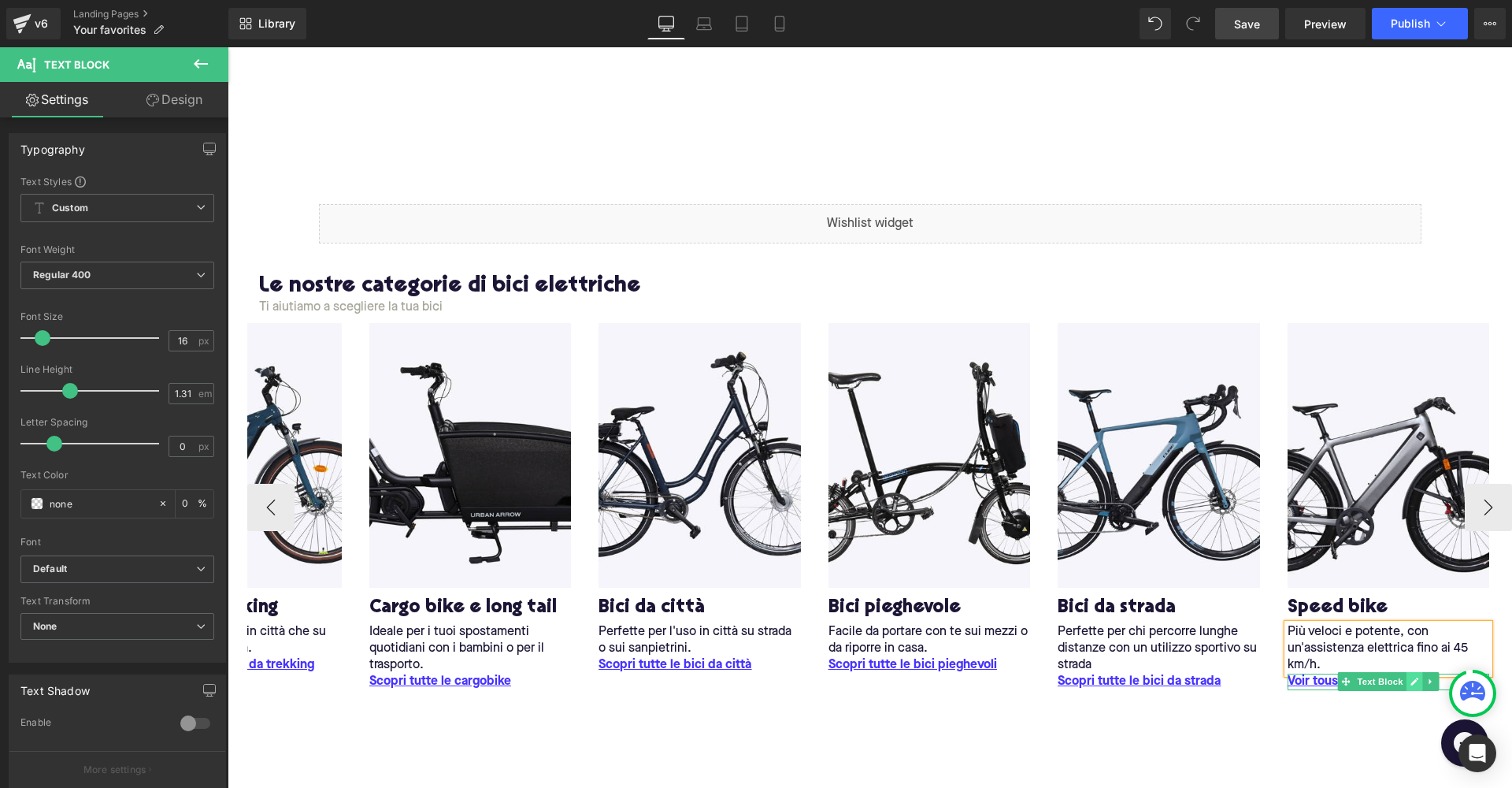
click at [1409, 678] on link at bounding box center [1415, 681] width 17 height 19
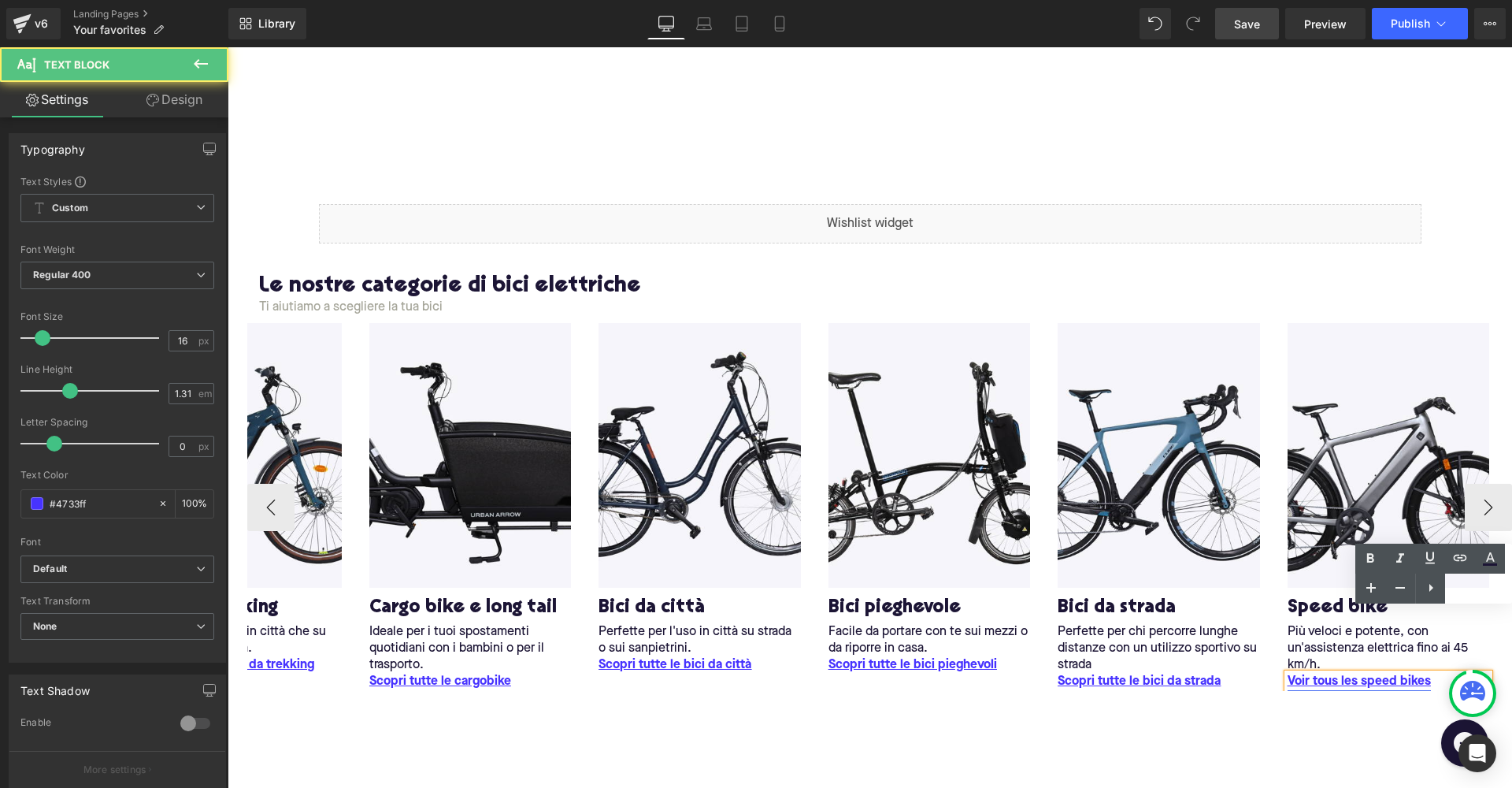
click at [1365, 676] on span "Voir tous les speed bikes" at bounding box center [1359, 681] width 143 height 12
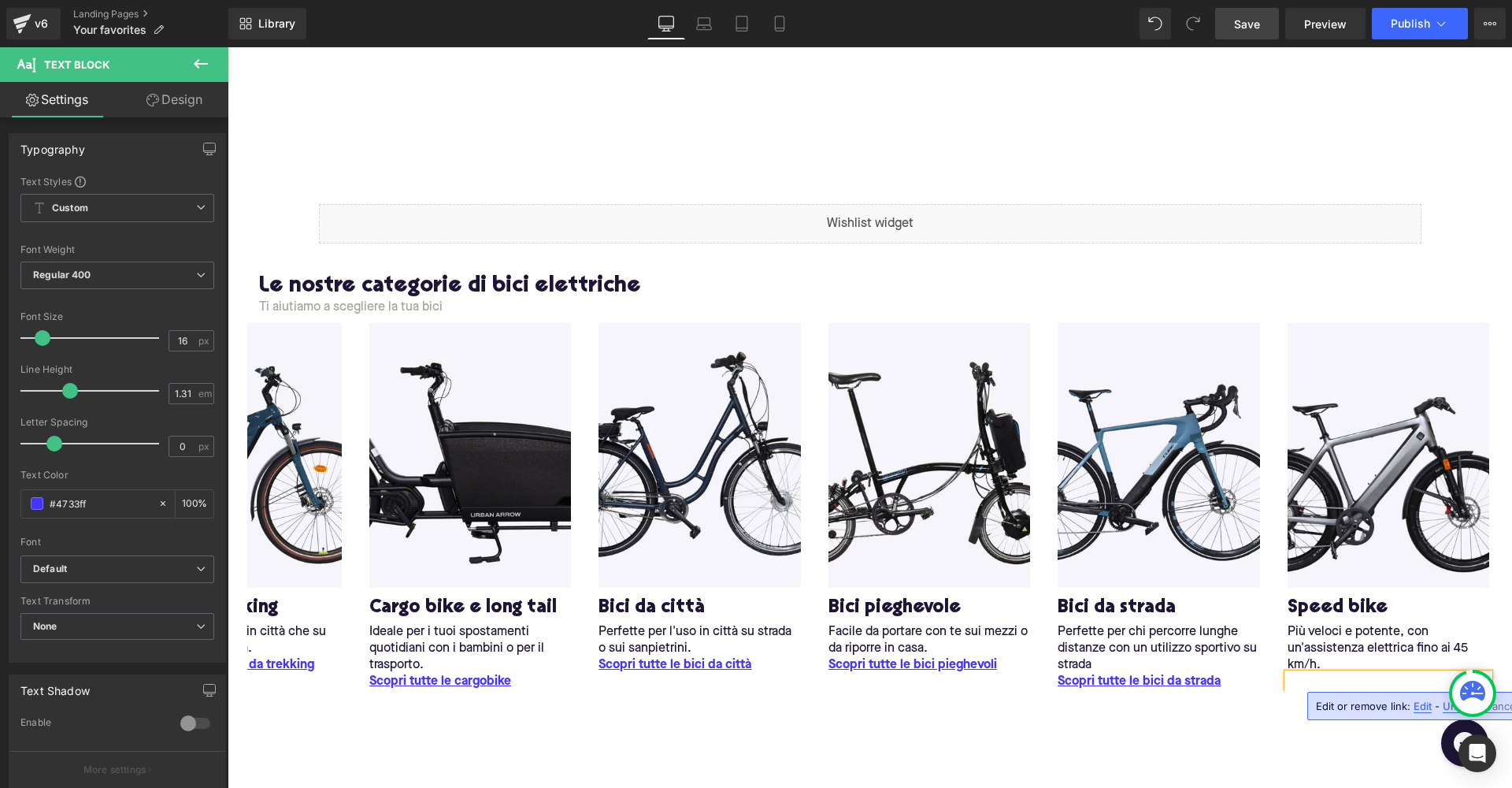
click at [1419, 711] on span "Edit" at bounding box center [1423, 706] width 18 height 13
type input "/collections/speed-bikes"
click at [1259, 747] on div "Liquid Row Le nostre categorie di bici elettriche Heading Ti aiutiamo a sceglie…" at bounding box center [870, 555] width 1285 height 750
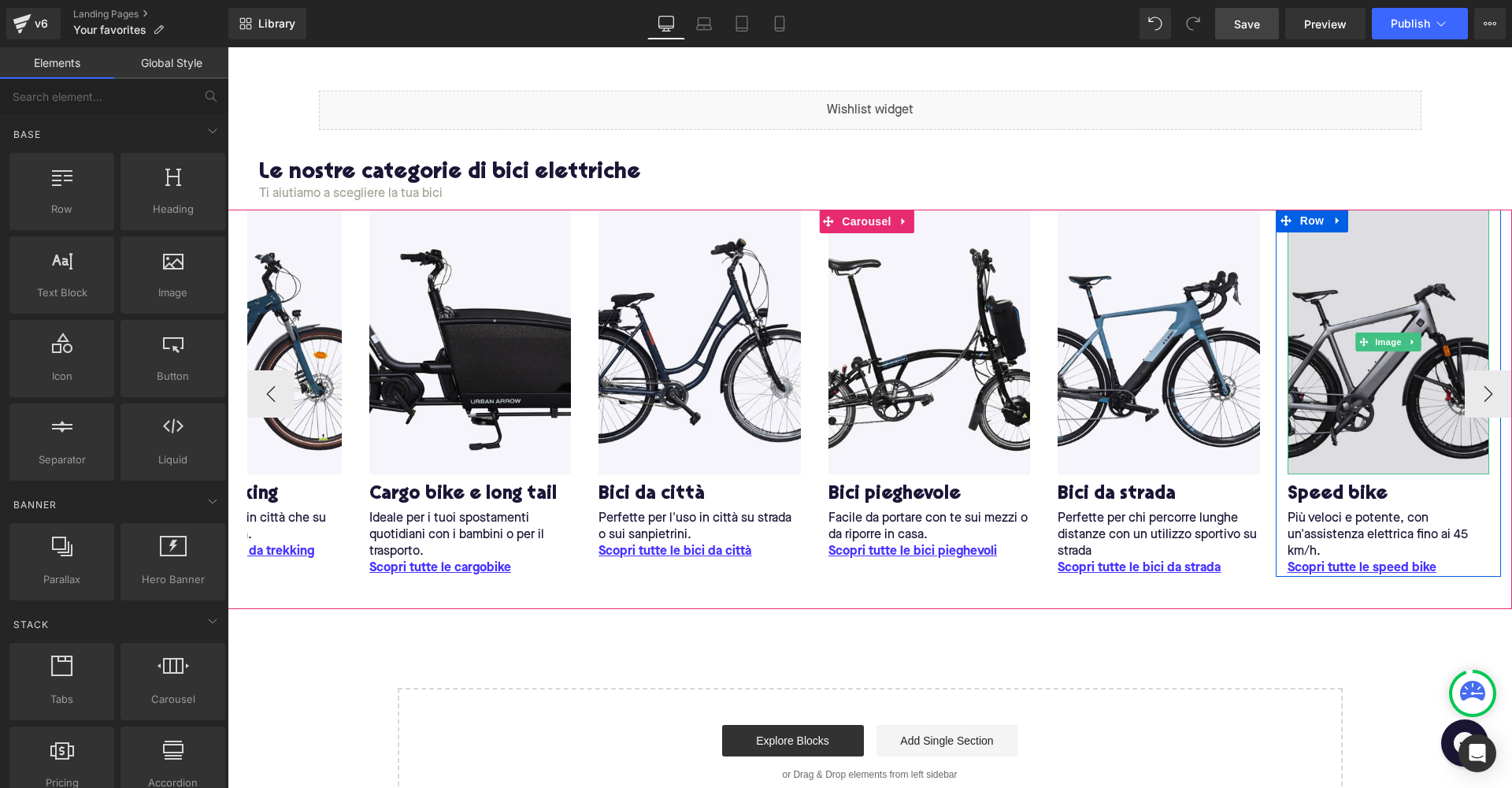
scroll to position [132, 0]
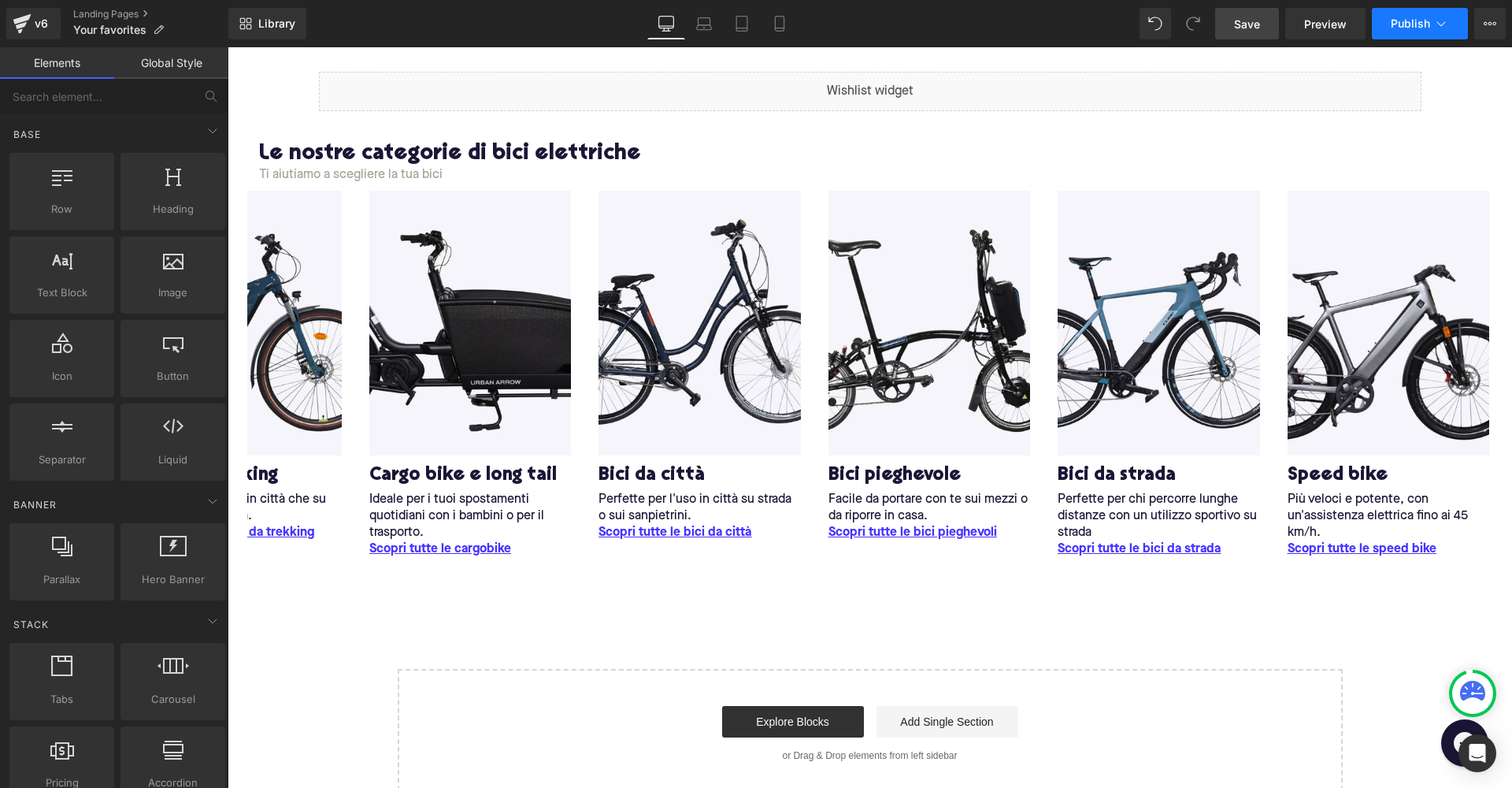
click at [1443, 18] on icon at bounding box center [1441, 23] width 16 height 16
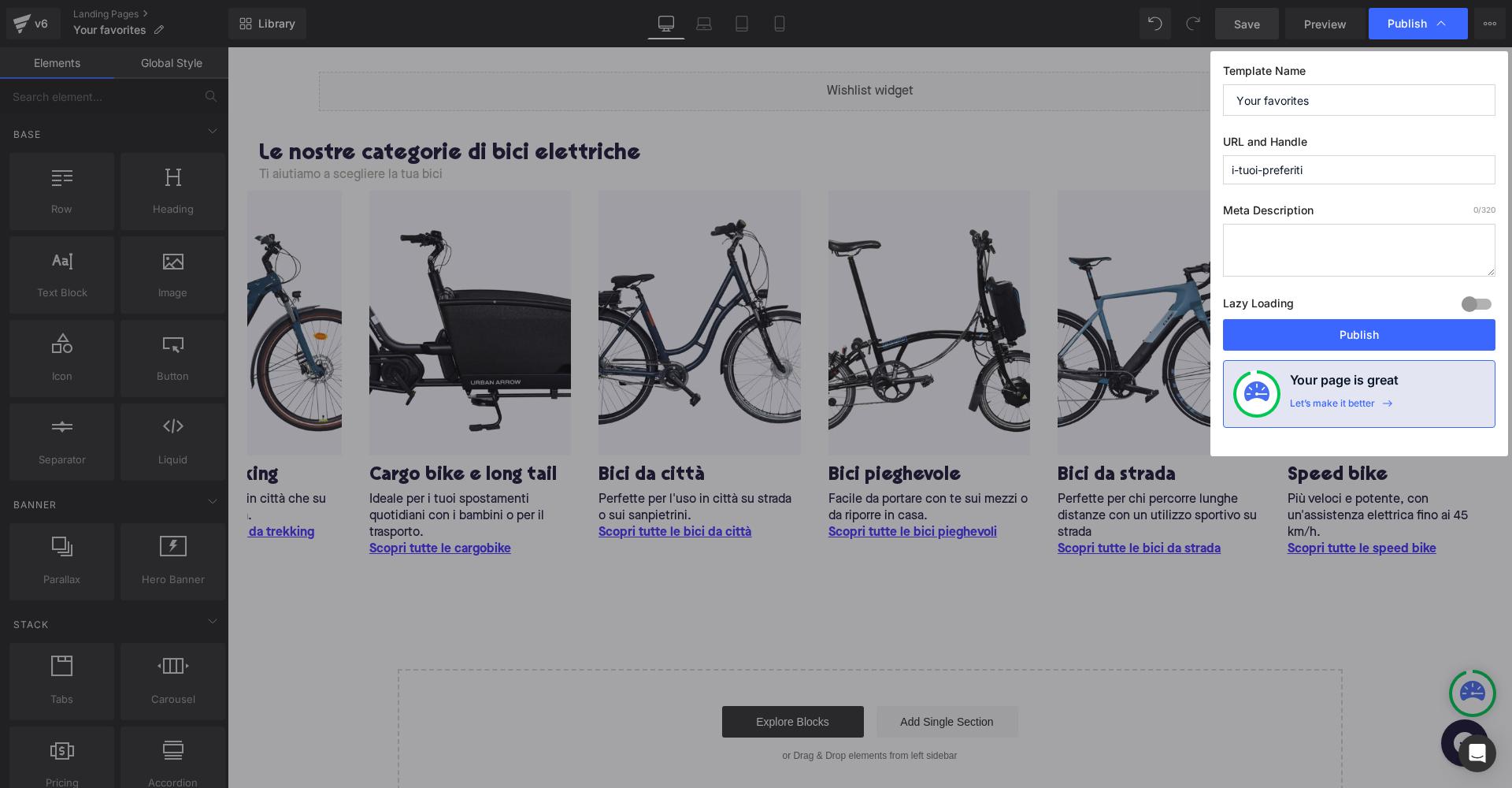
click at [1343, 162] on input "i-tuoi-preferiti" at bounding box center [1360, 170] width 273 height 29
drag, startPoint x: 1319, startPoint y: 95, endPoint x: 1181, endPoint y: 95, distance: 138.0
click at [1181, 95] on div "Publish Template Name Your favorites URL and Handle i-tuoi-preferiti Meta Descr…" at bounding box center [756, 394] width 1512 height 788
type input "I tuoi preferiti"
click at [1466, 306] on div at bounding box center [1477, 304] width 38 height 25
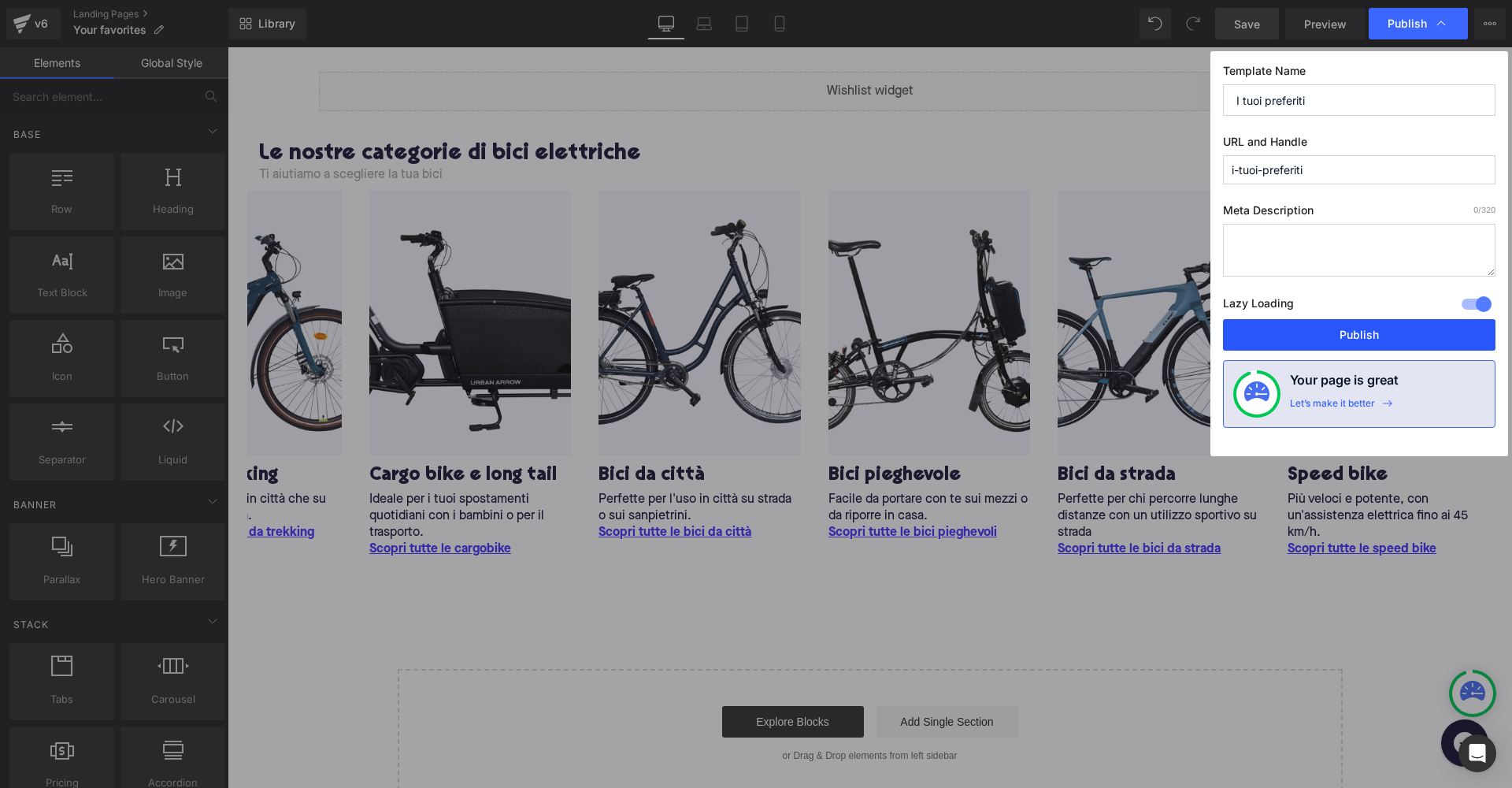
click at [1390, 326] on button "Publish" at bounding box center [1360, 335] width 273 height 31
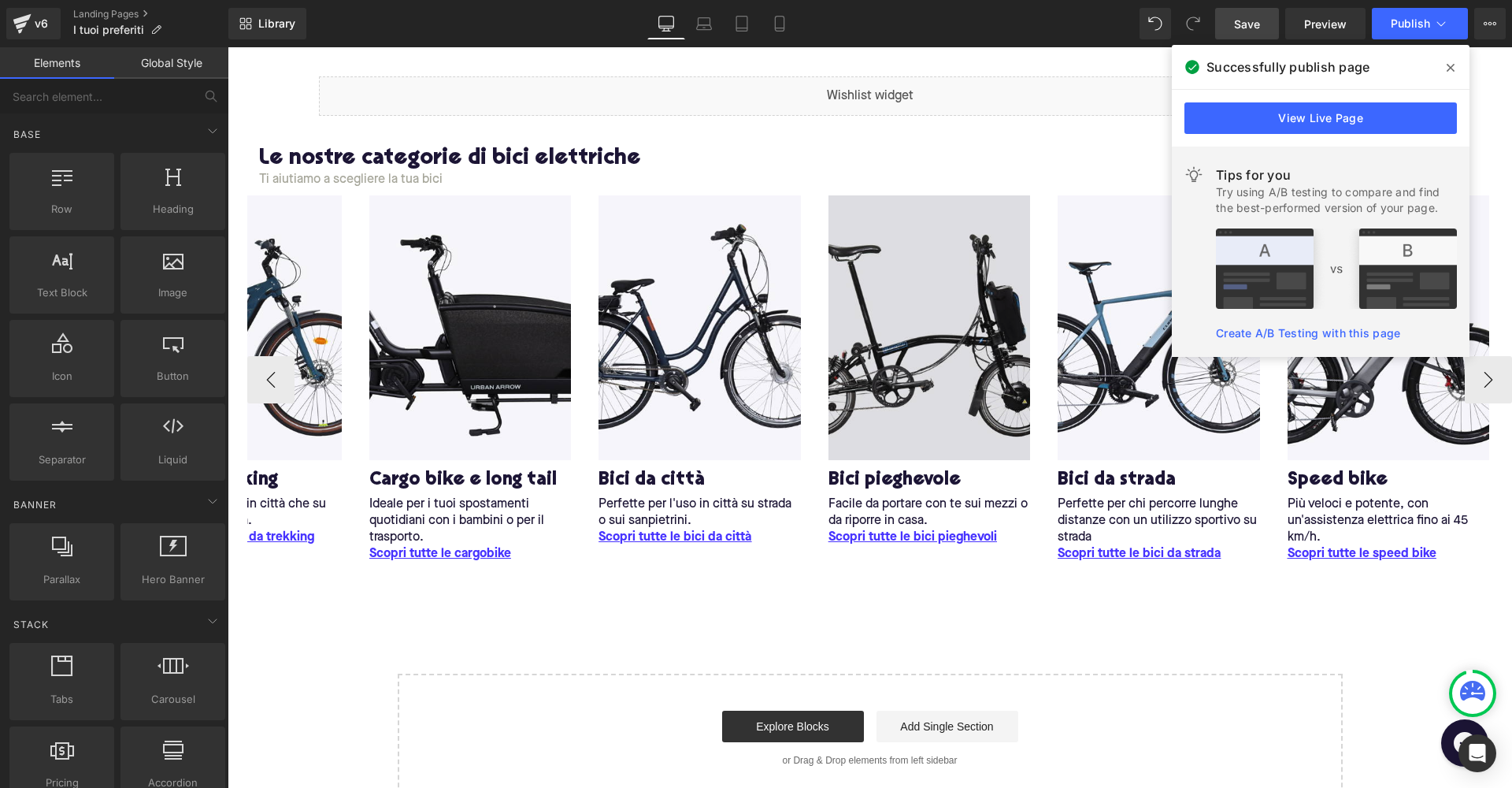
scroll to position [128, 0]
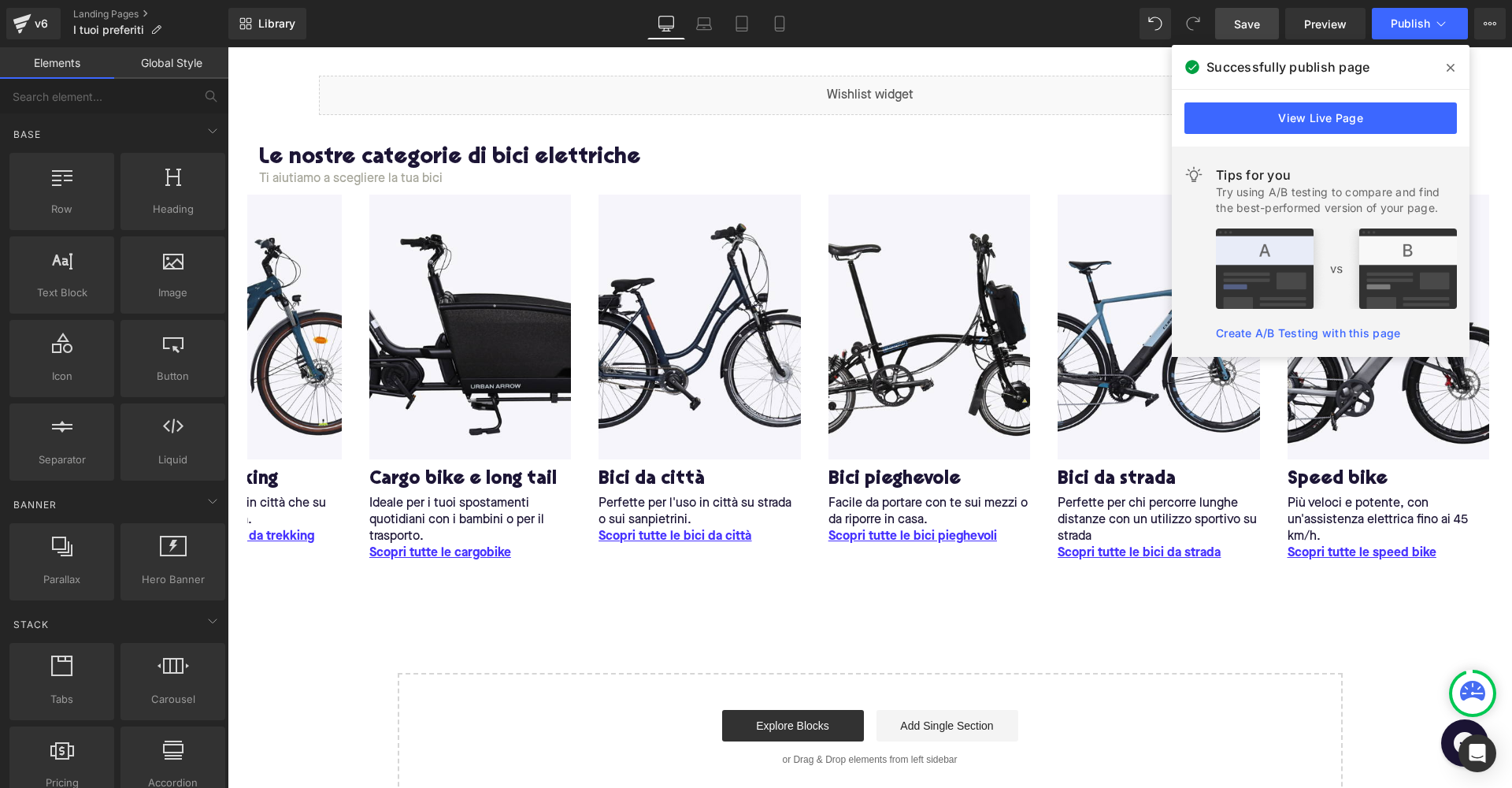
click at [752, 623] on div "Liquid Row Le nostre categorie di bici elettriche Heading Ti aiutiamo a sceglie…" at bounding box center [870, 427] width 1285 height 750
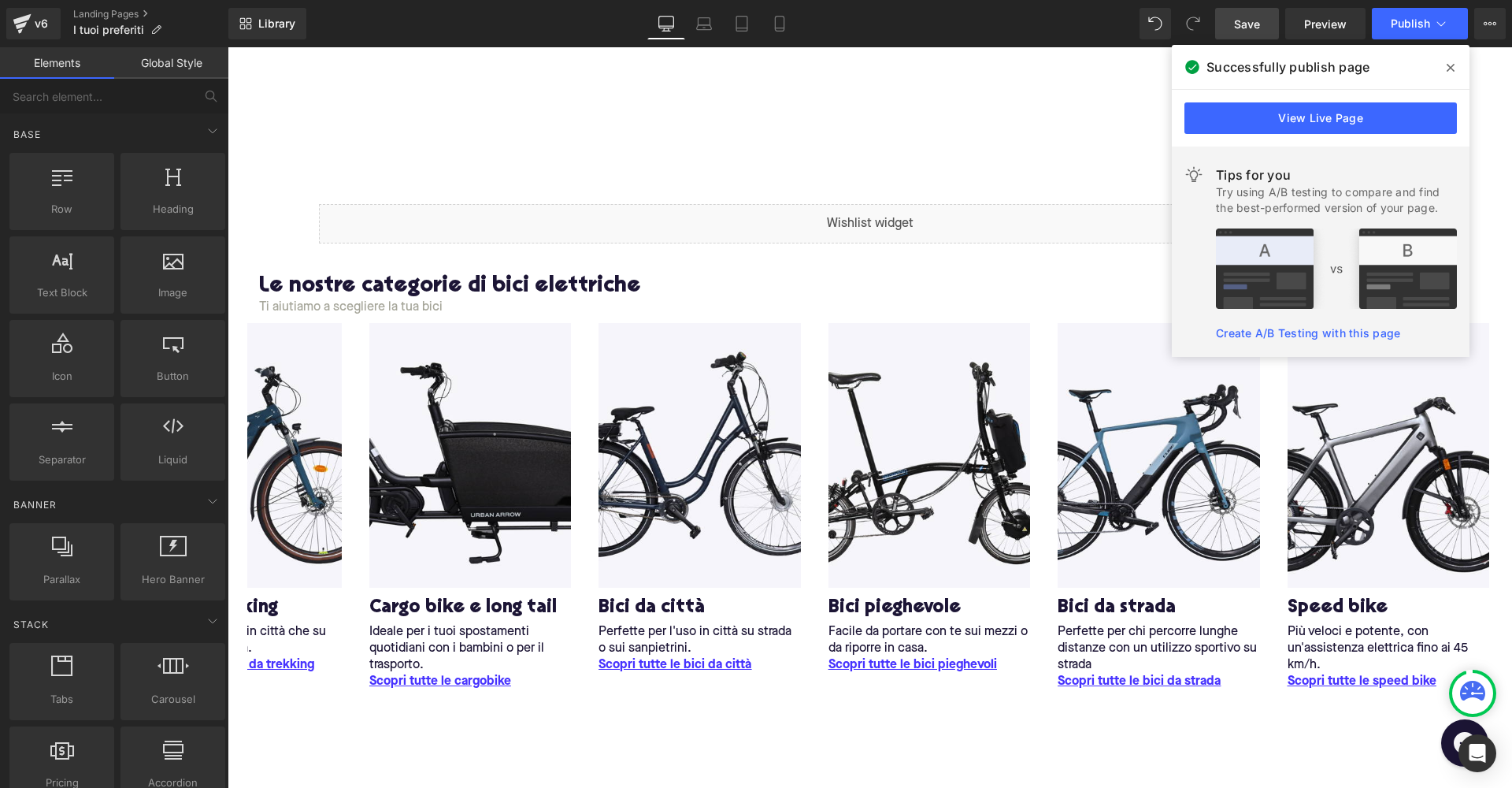
scroll to position [0, 0]
click at [131, 14] on link "Landing Pages" at bounding box center [151, 14] width 155 height 12
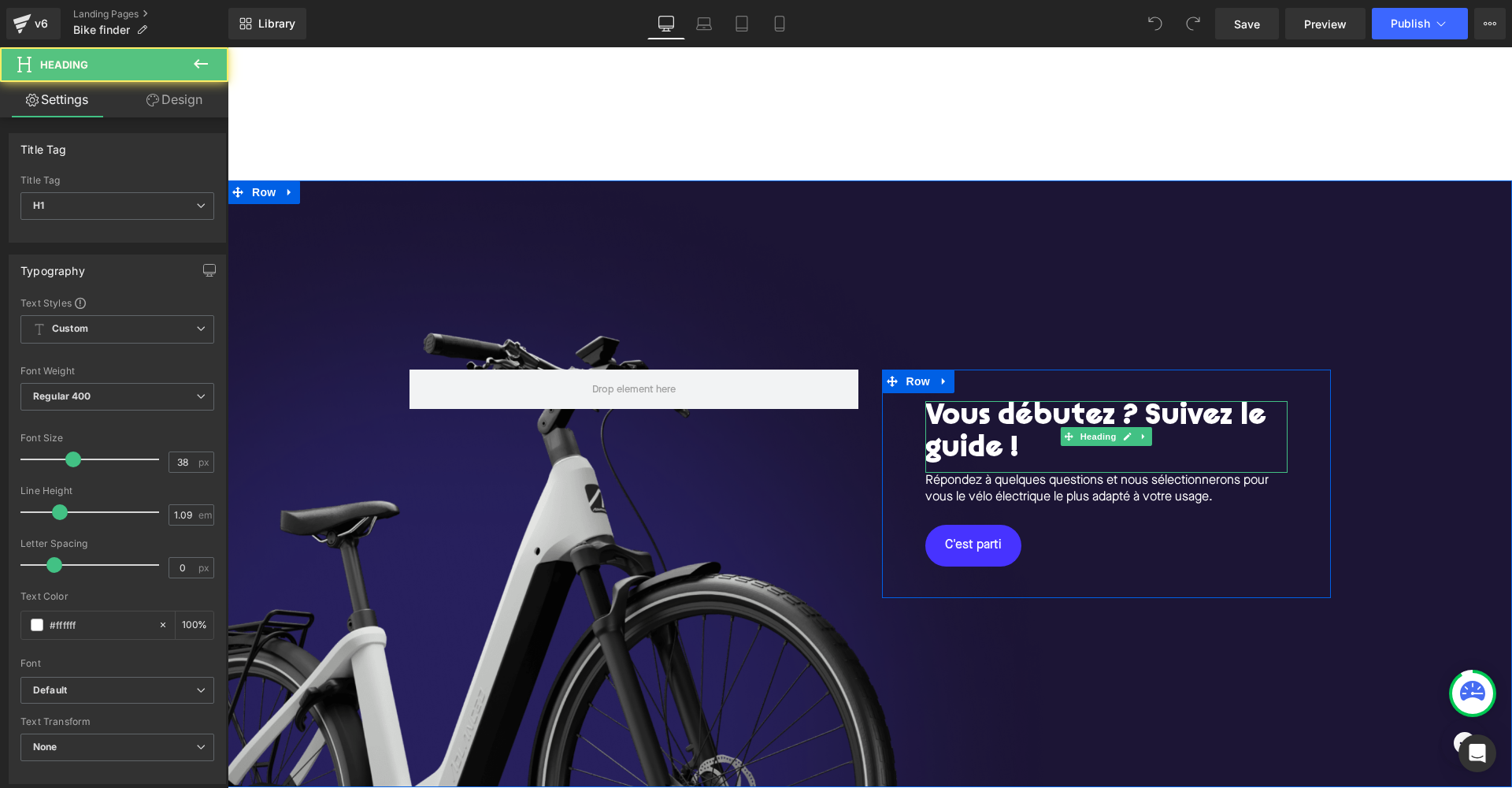
click at [1023, 439] on h1 "Vous débutez ? Suivez le guide !" at bounding box center [1107, 433] width 362 height 65
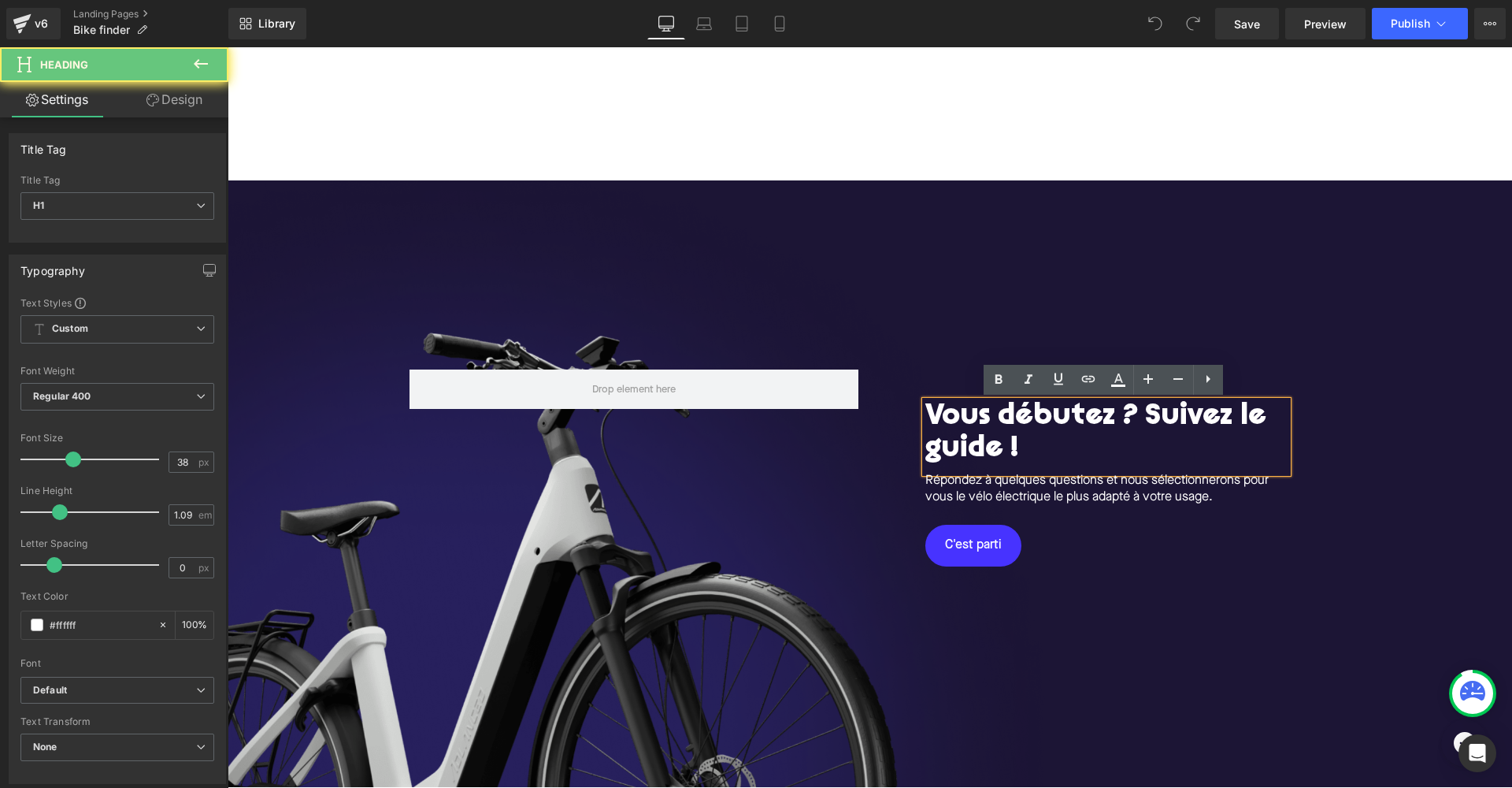
click at [995, 451] on h1 "Vous débutez ? Suivez le guide !" at bounding box center [1107, 433] width 362 height 65
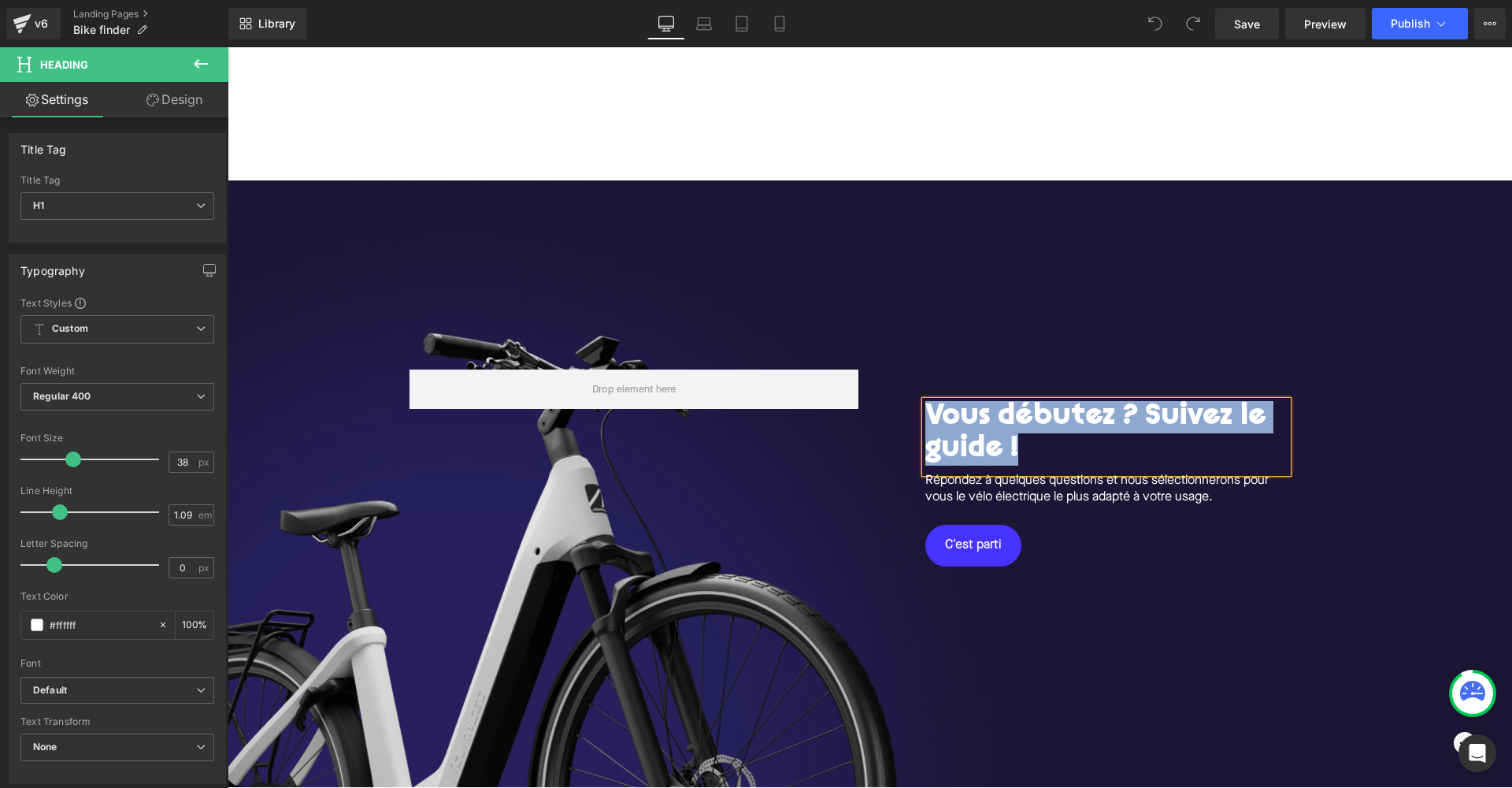
copy h1 "Vous débutez ? Suivez le guide !"
click at [1016, 437] on h1 "Vous débutez ? Suivez le guide !" at bounding box center [1107, 433] width 362 height 65
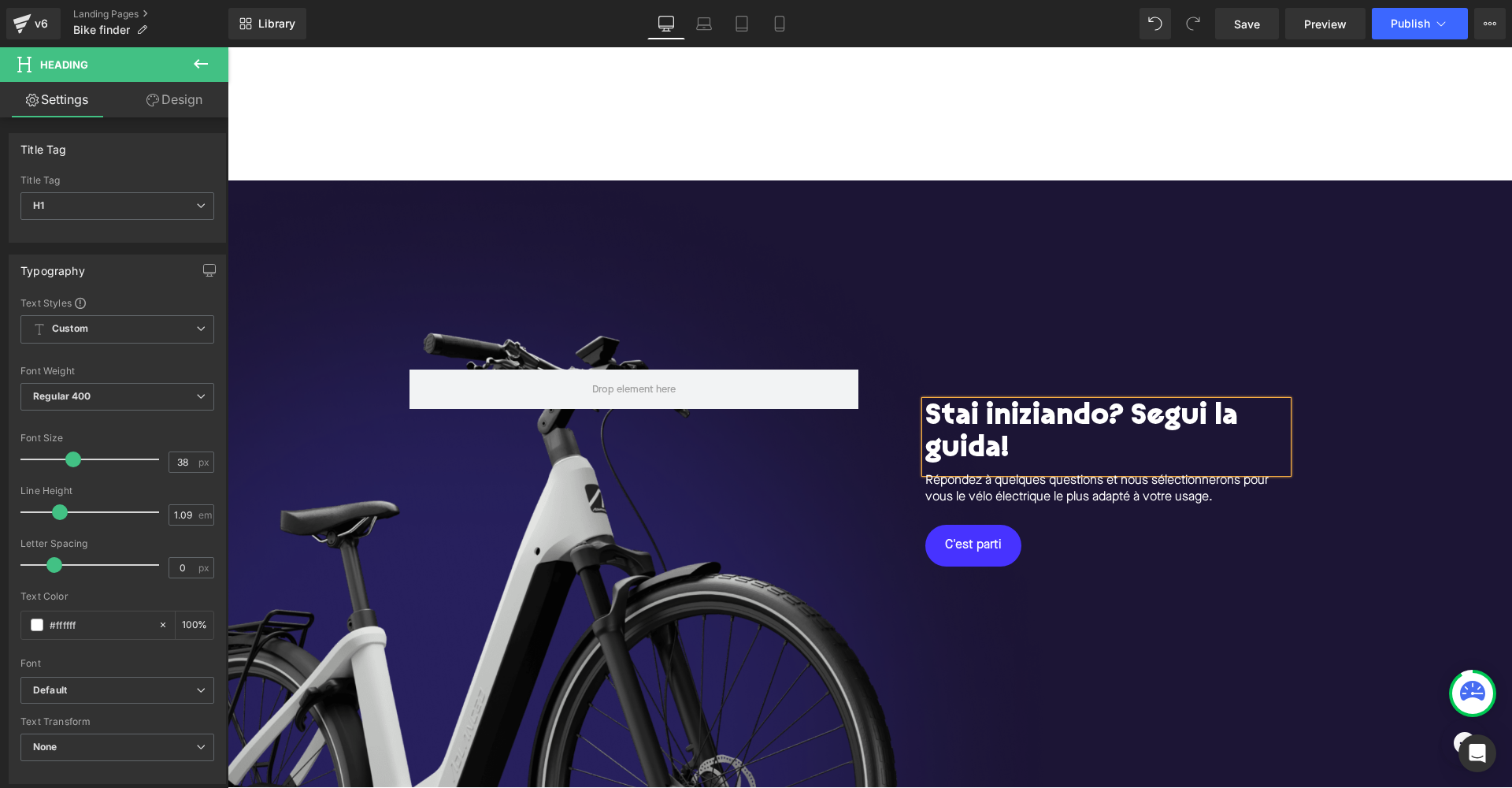
click at [1119, 418] on h1 "Stai iniziando? Segui la guida!" at bounding box center [1107, 433] width 362 height 65
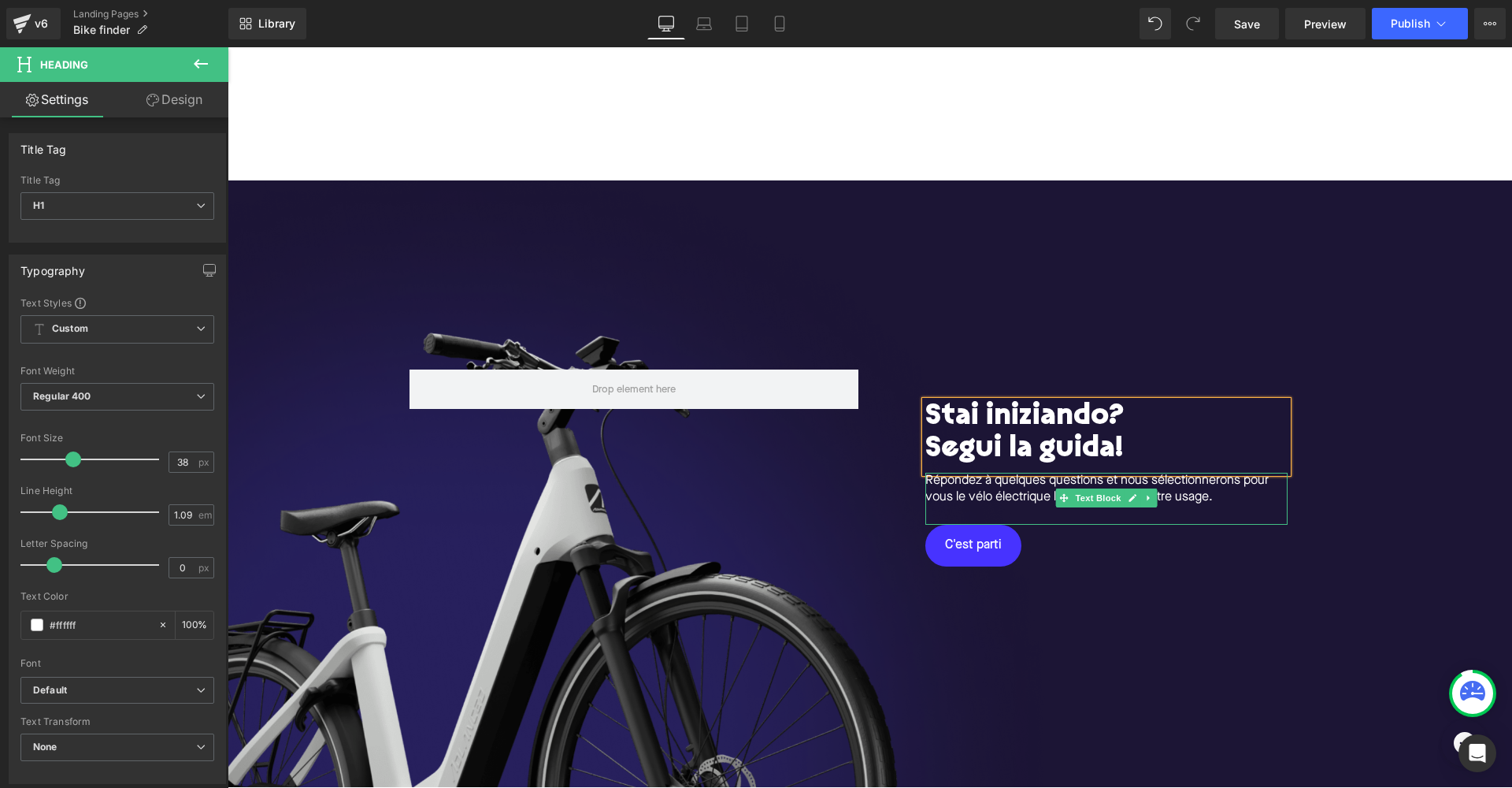
click at [1052, 495] on p "Répondez à quelques questions et nous sélectionnerons pour vous le vélo électri…" at bounding box center [1107, 490] width 362 height 33
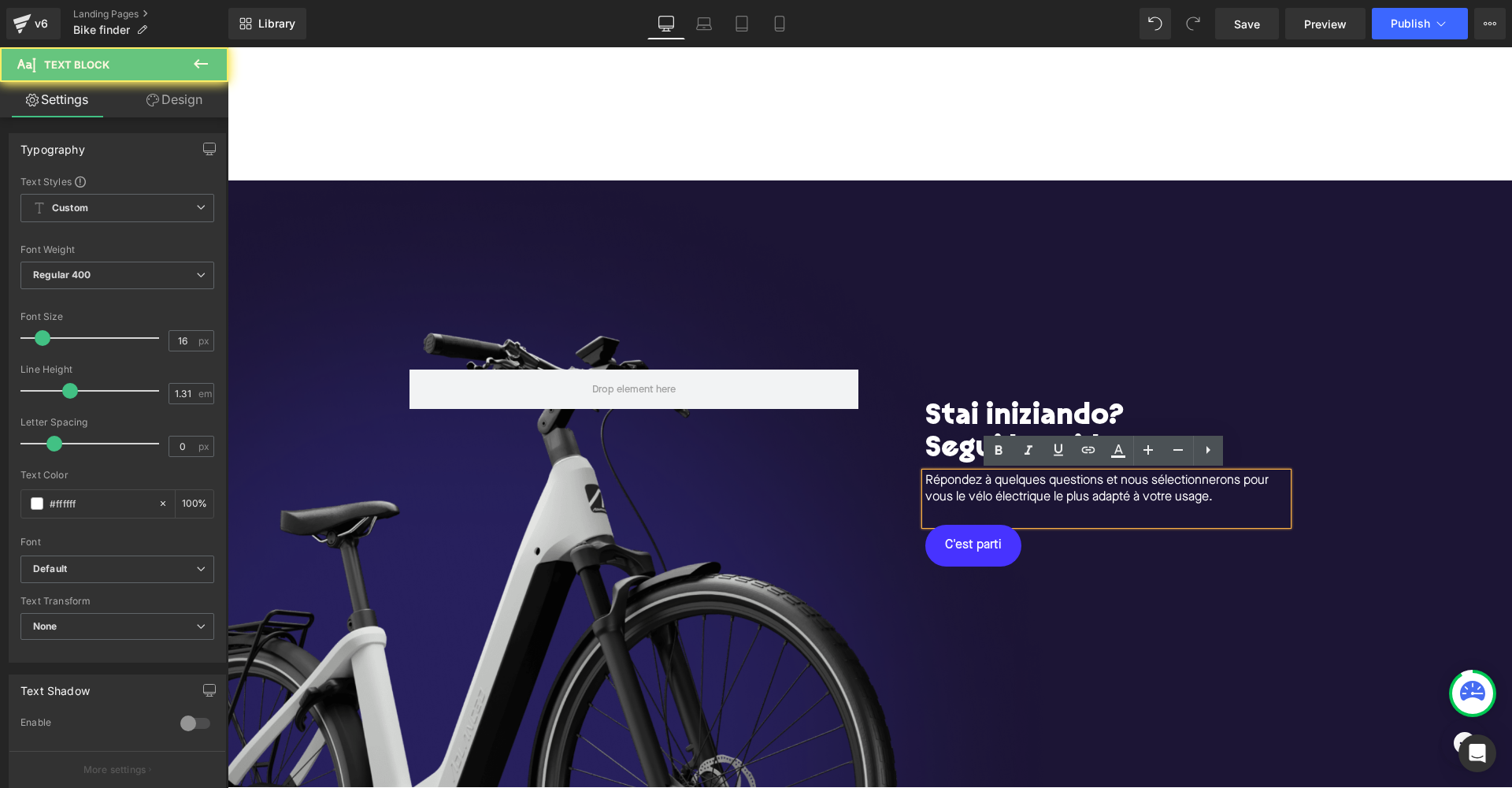
click at [1003, 493] on p "Répondez à quelques questions et nous sélectionnerons pour vous le vélo électri…" at bounding box center [1107, 490] width 362 height 33
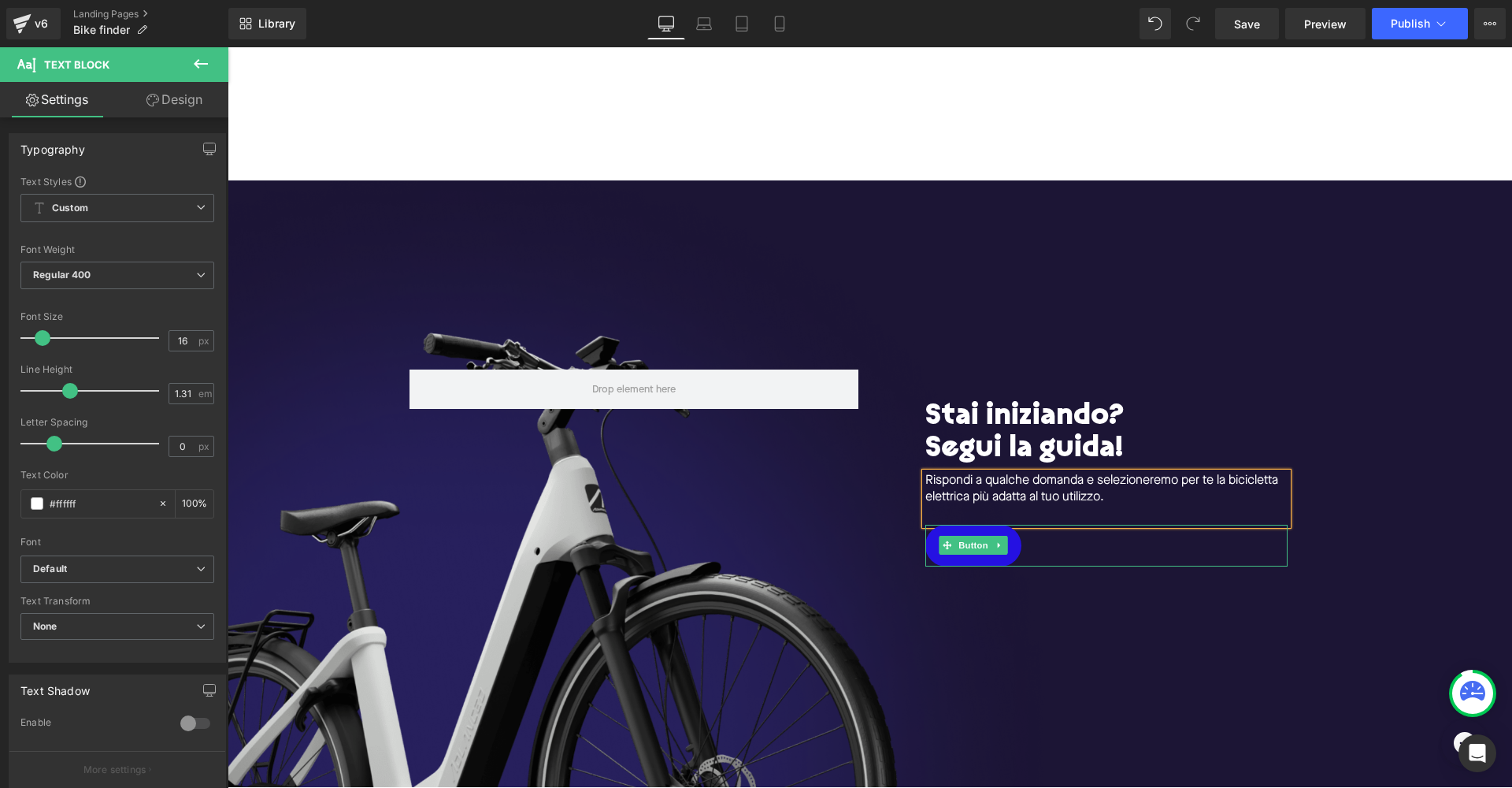
click at [993, 559] on link "C'est parti" at bounding box center [974, 546] width 96 height 41
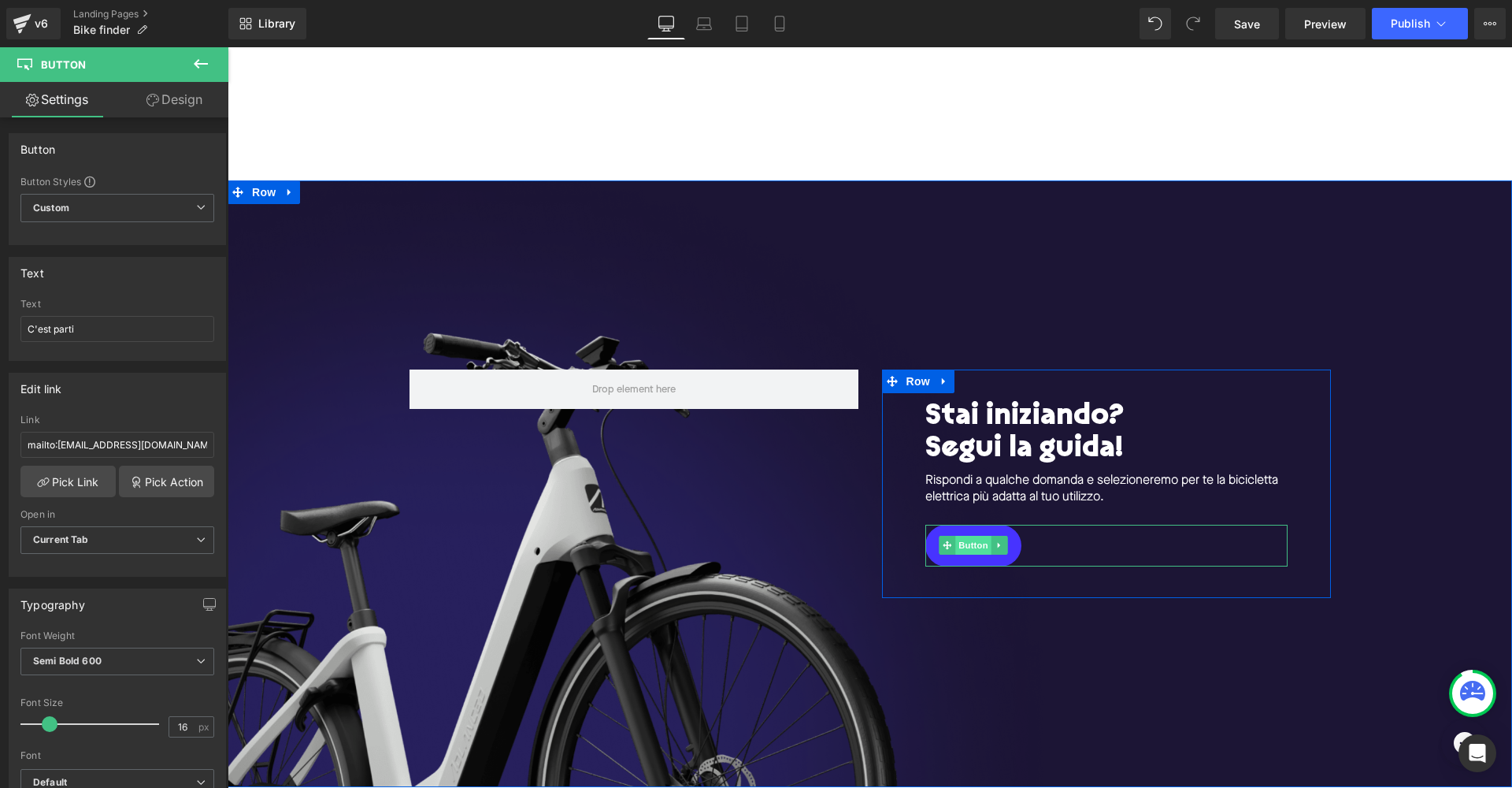
click at [980, 542] on span "Button" at bounding box center [974, 545] width 36 height 19
click at [1007, 532] on link "C'est parti" at bounding box center [974, 546] width 96 height 41
drag, startPoint x: 83, startPoint y: 330, endPoint x: 0, endPoint y: 330, distance: 83.0
click at [0, 330] on div "Text C'est parti Text C'est parti" at bounding box center [117, 303] width 236 height 116
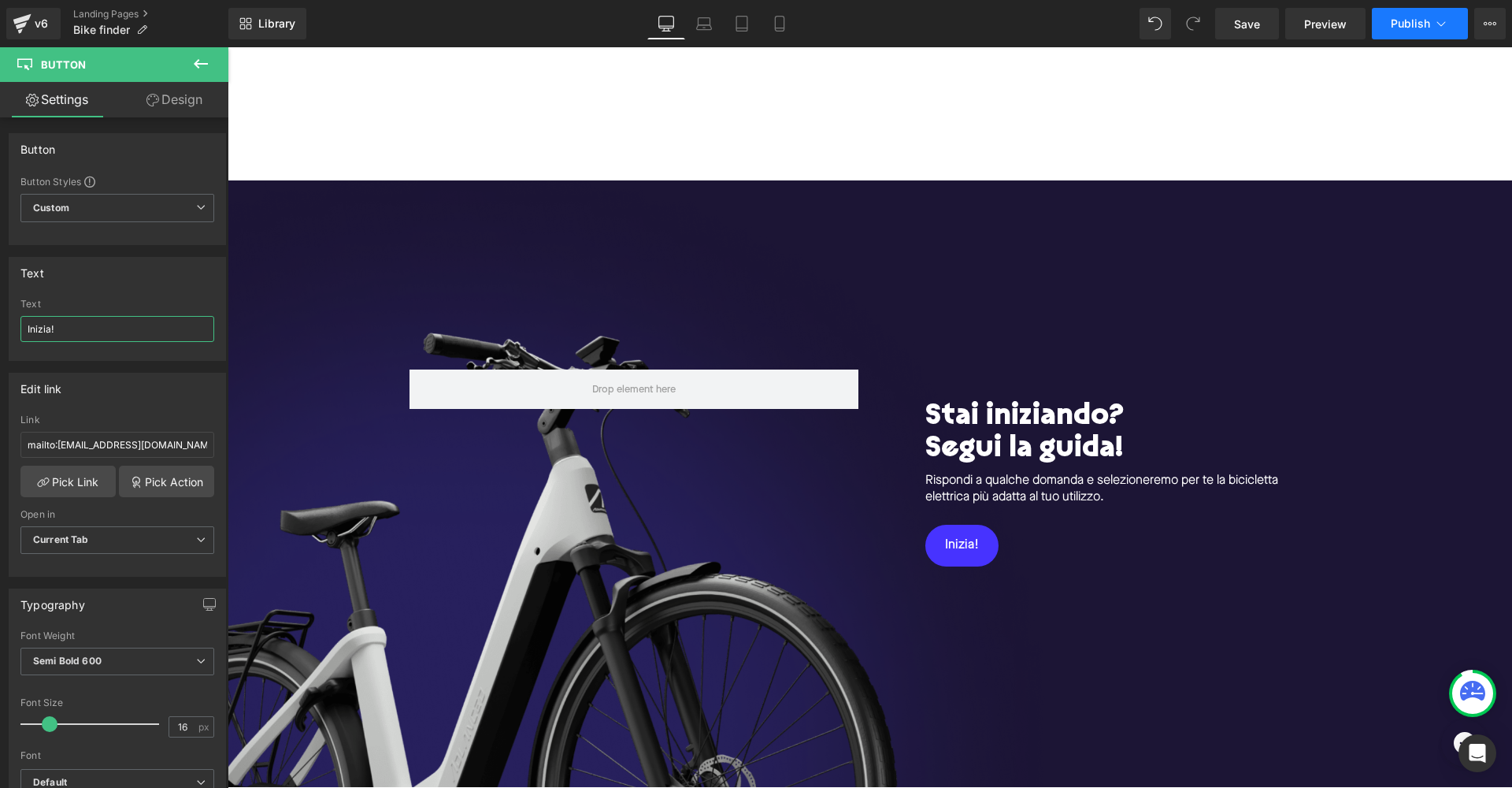
type input "Inizia!"
click at [1444, 25] on icon at bounding box center [1441, 23] width 16 height 16
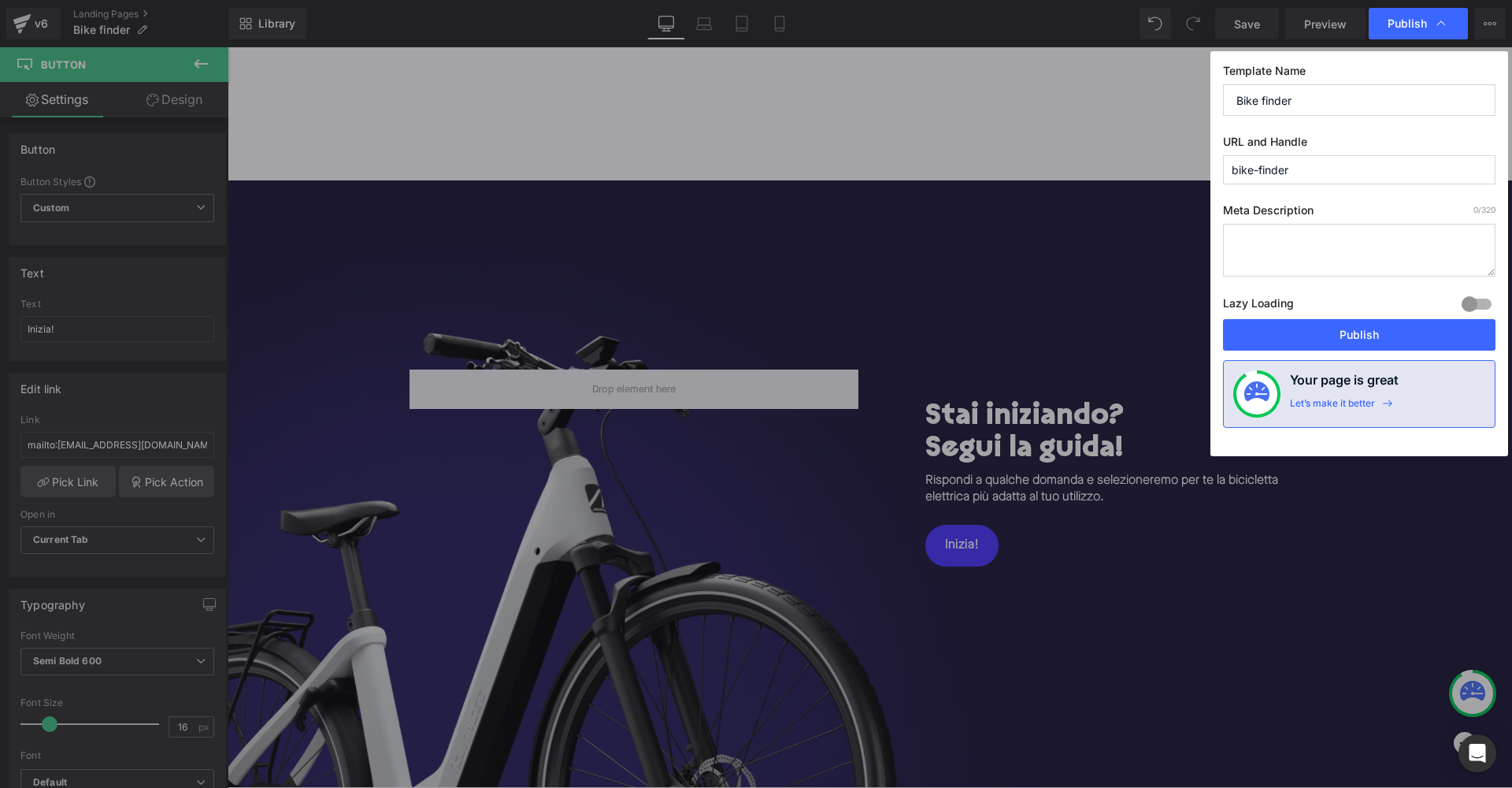
click at [1326, 95] on input "Bike finder" at bounding box center [1360, 100] width 273 height 31
click at [1474, 301] on div at bounding box center [1477, 304] width 38 height 25
click at [1320, 331] on button "Publish" at bounding box center [1360, 335] width 273 height 31
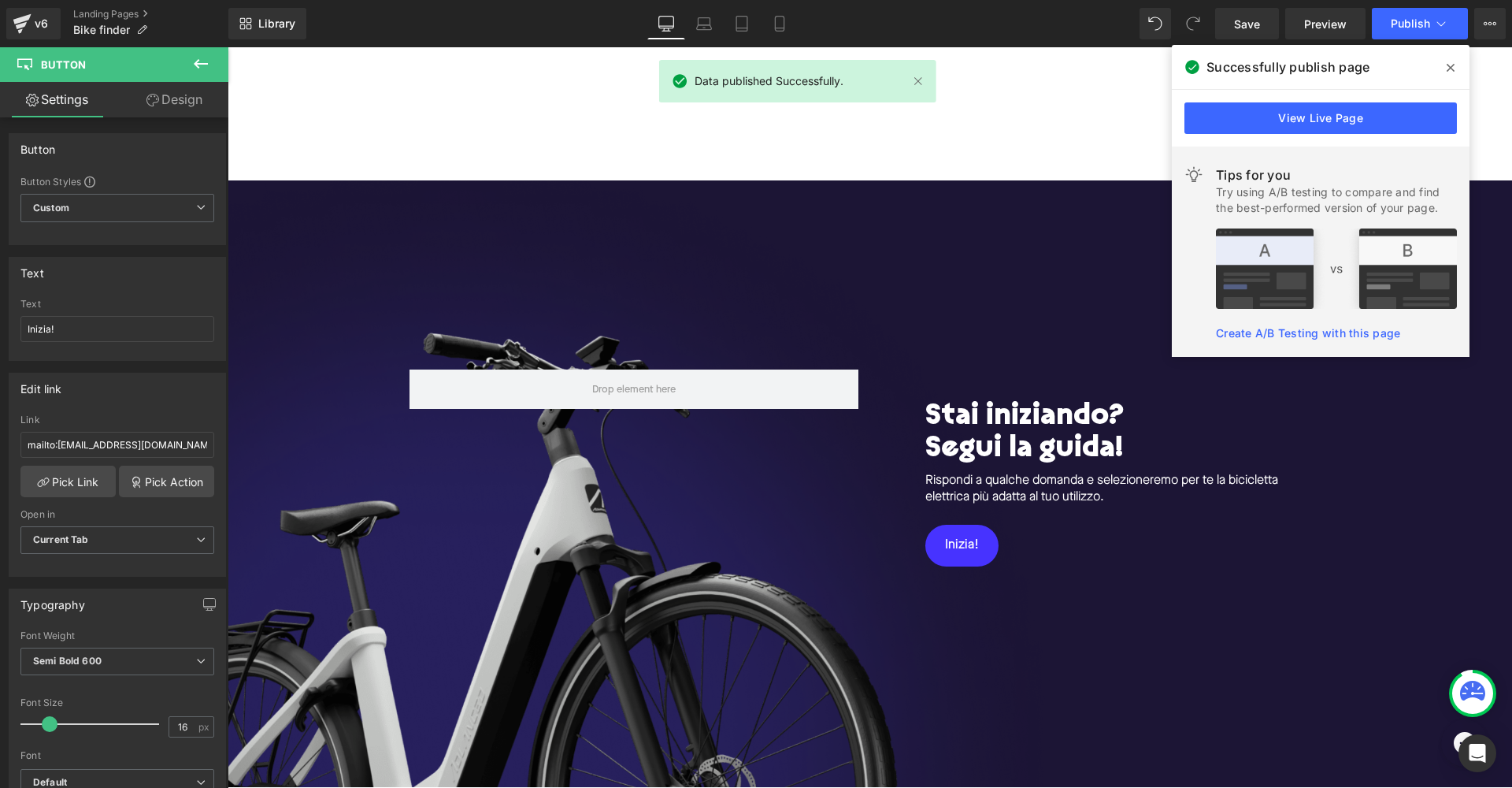
click at [1146, 120] on div at bounding box center [870, 113] width 1285 height 133
